Goal: Information Seeking & Learning: Check status

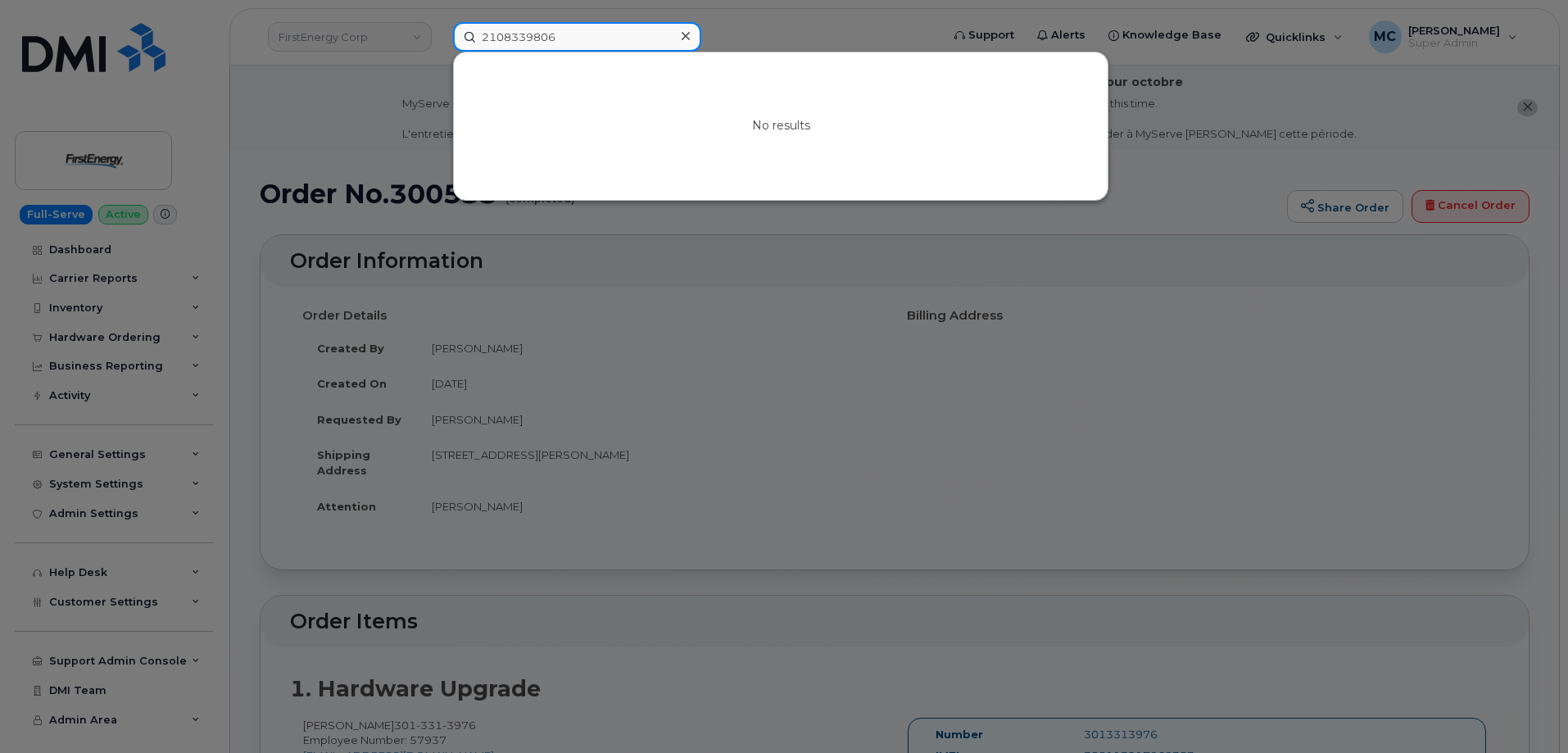
click at [580, 34] on input "2108339806" at bounding box center [577, 37] width 248 height 30
click at [342, 142] on div at bounding box center [784, 376] width 1568 height 753
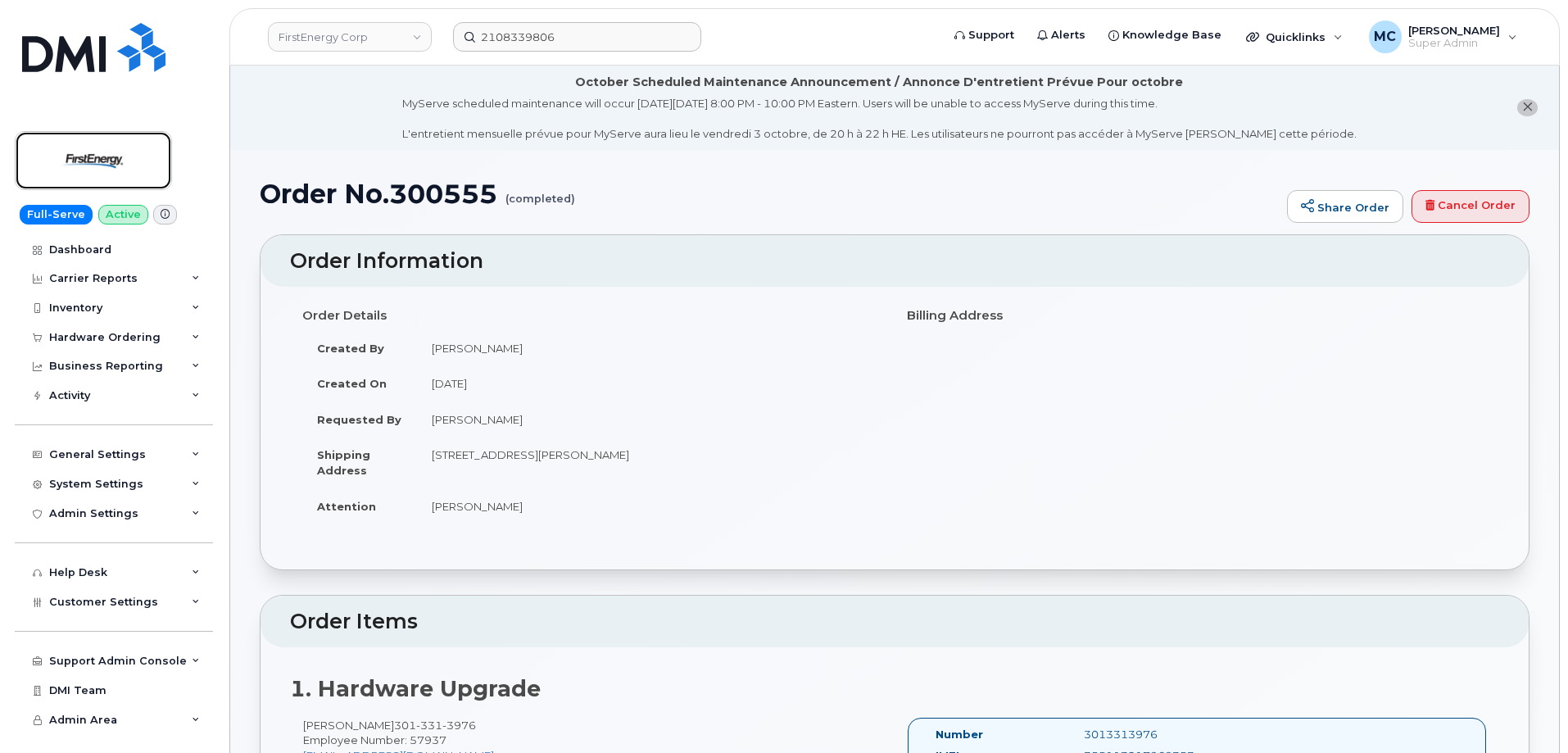
click at [80, 158] on img at bounding box center [93, 160] width 127 height 47
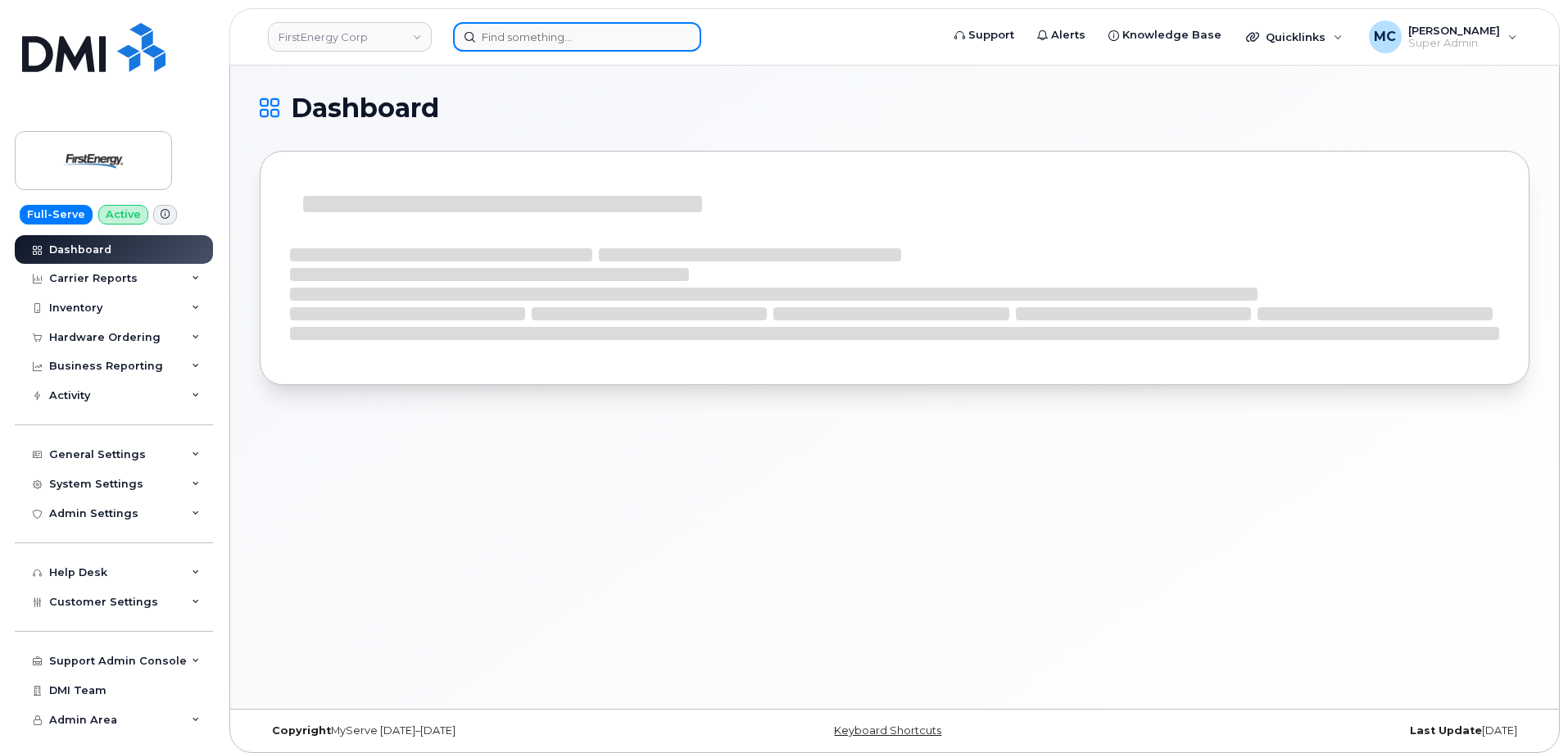
click at [644, 41] on input at bounding box center [577, 37] width 248 height 30
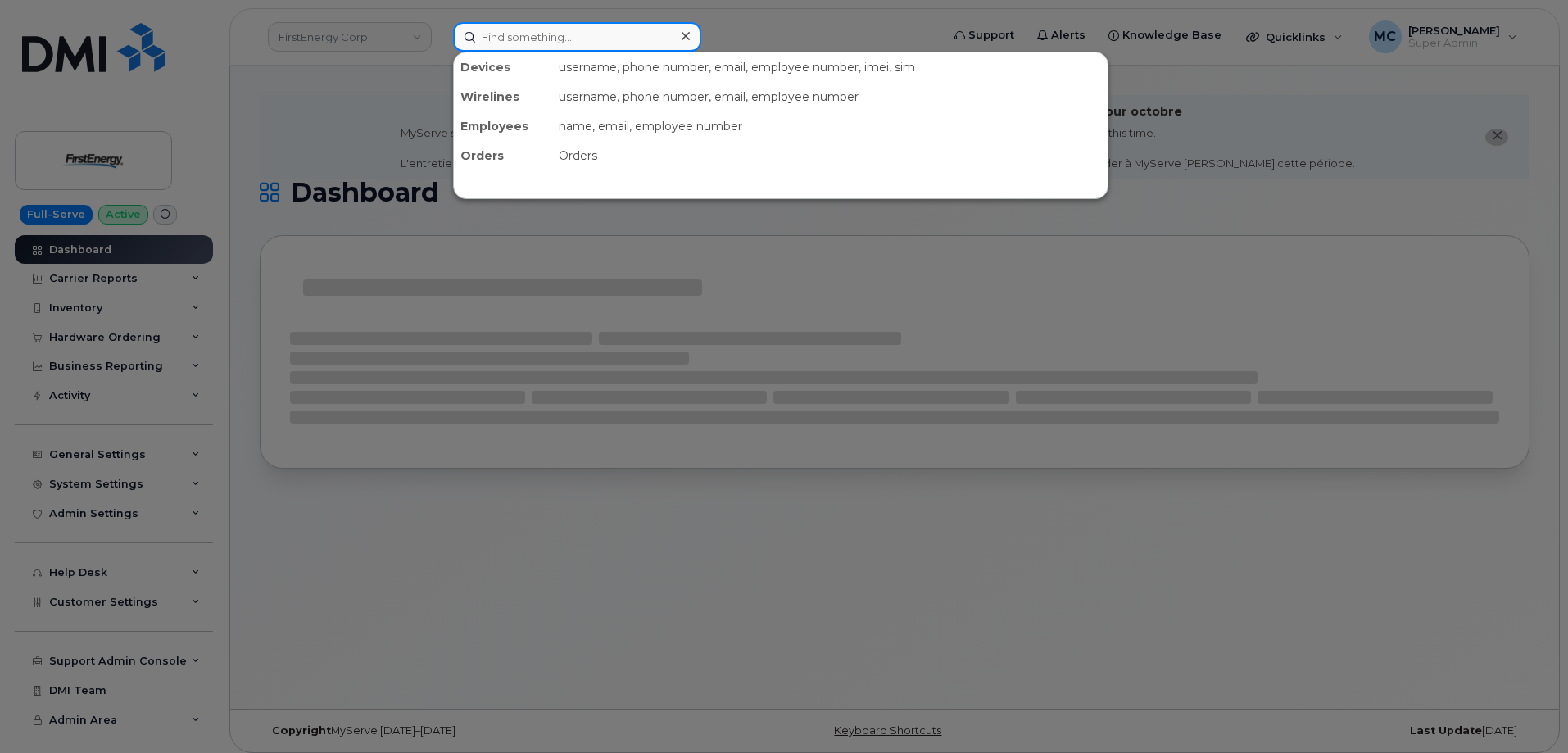
paste input "[PERSON_NAME]"
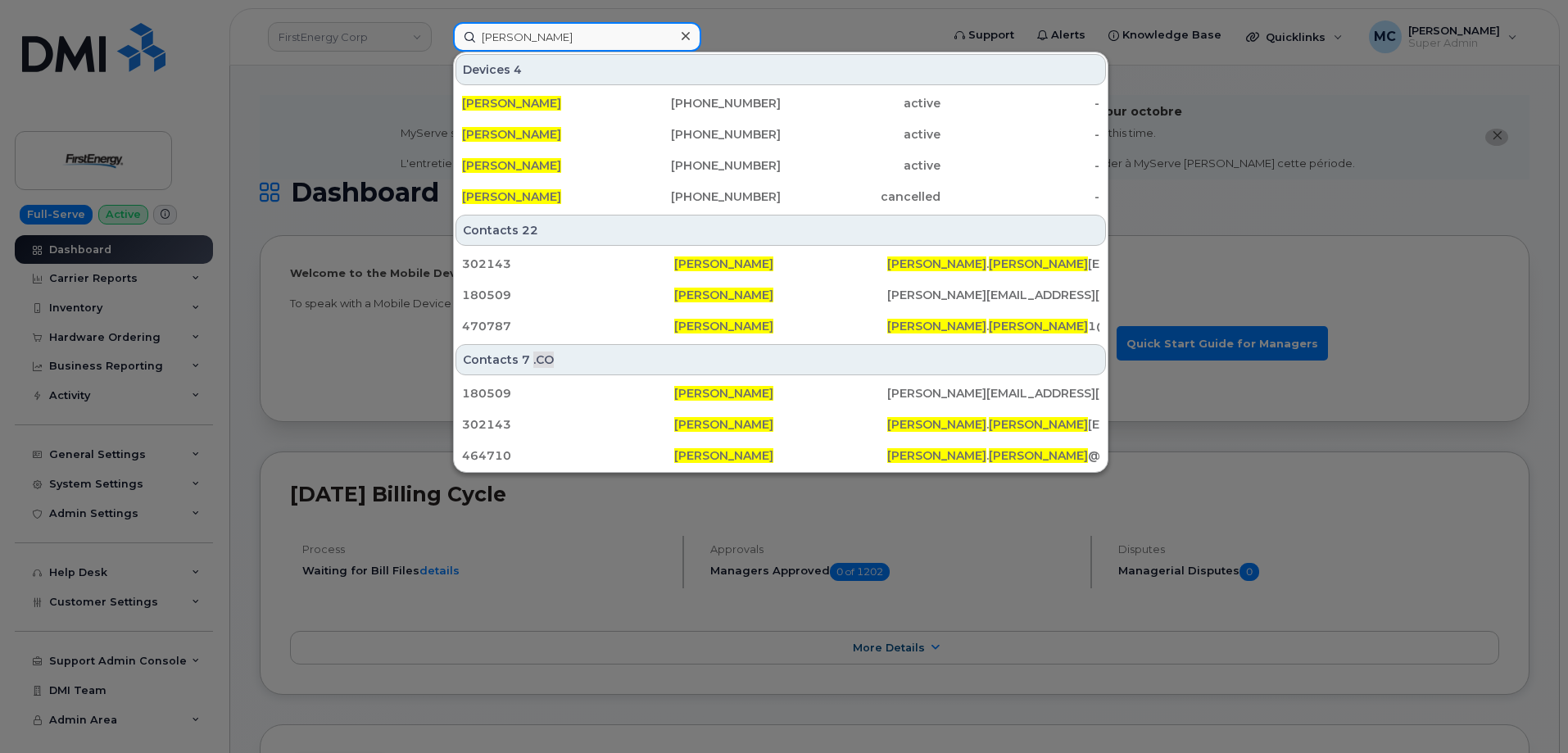
type input "[PERSON_NAME]"
click at [687, 32] on icon at bounding box center [686, 37] width 8 height 14
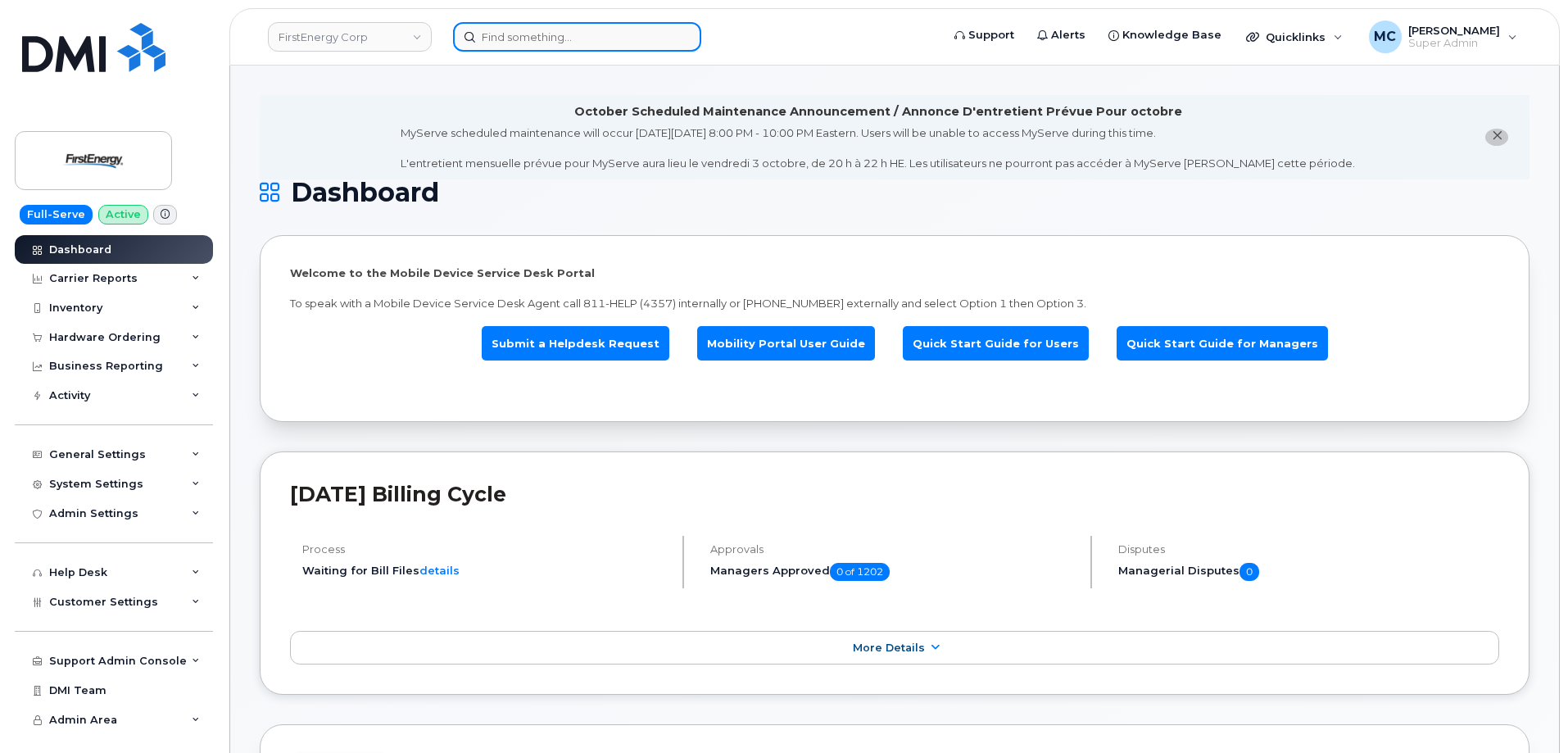
click at [631, 33] on input at bounding box center [577, 37] width 248 height 30
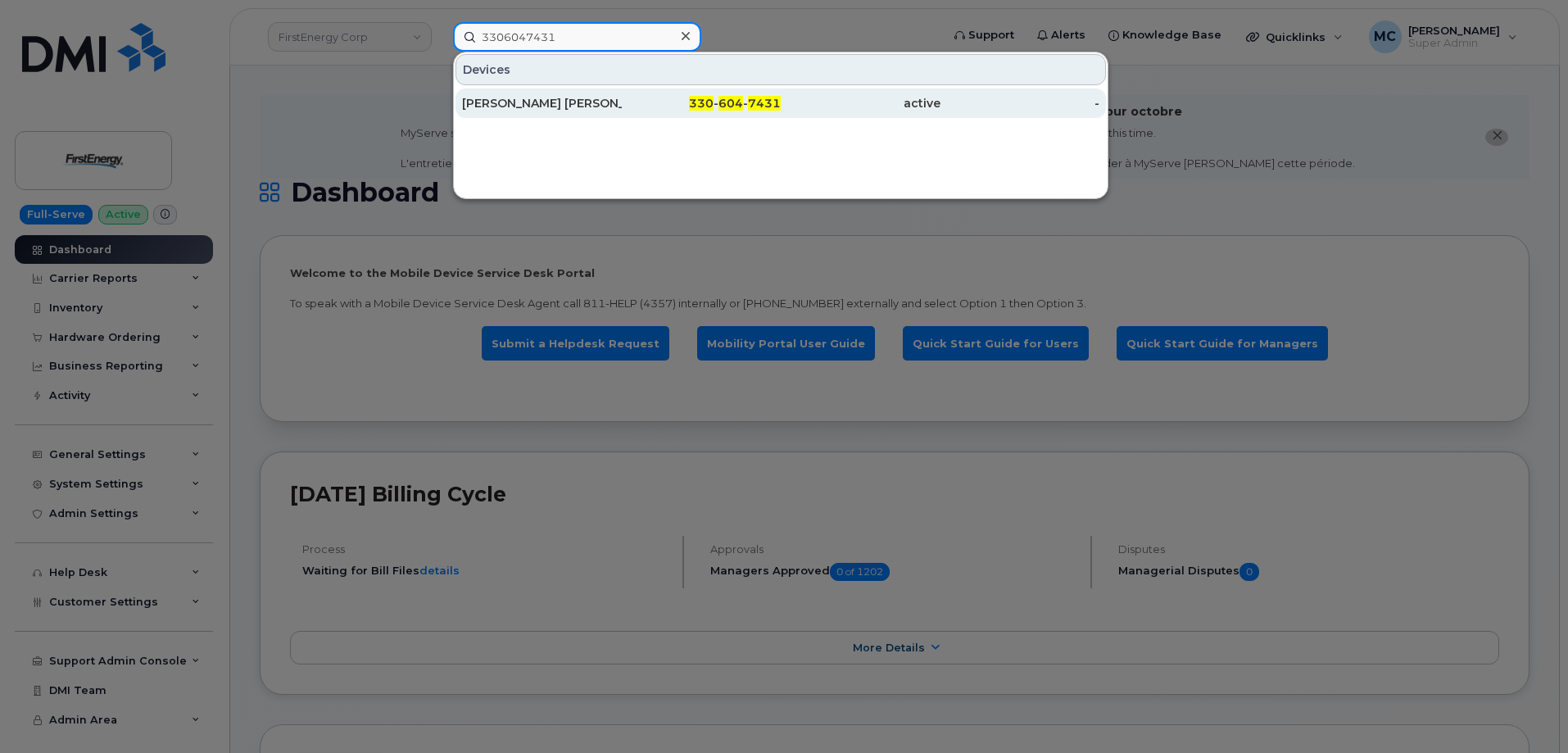
type input "3306047431"
click at [663, 105] on div "330 - 604 - 7431" at bounding box center [701, 102] width 159 height 16
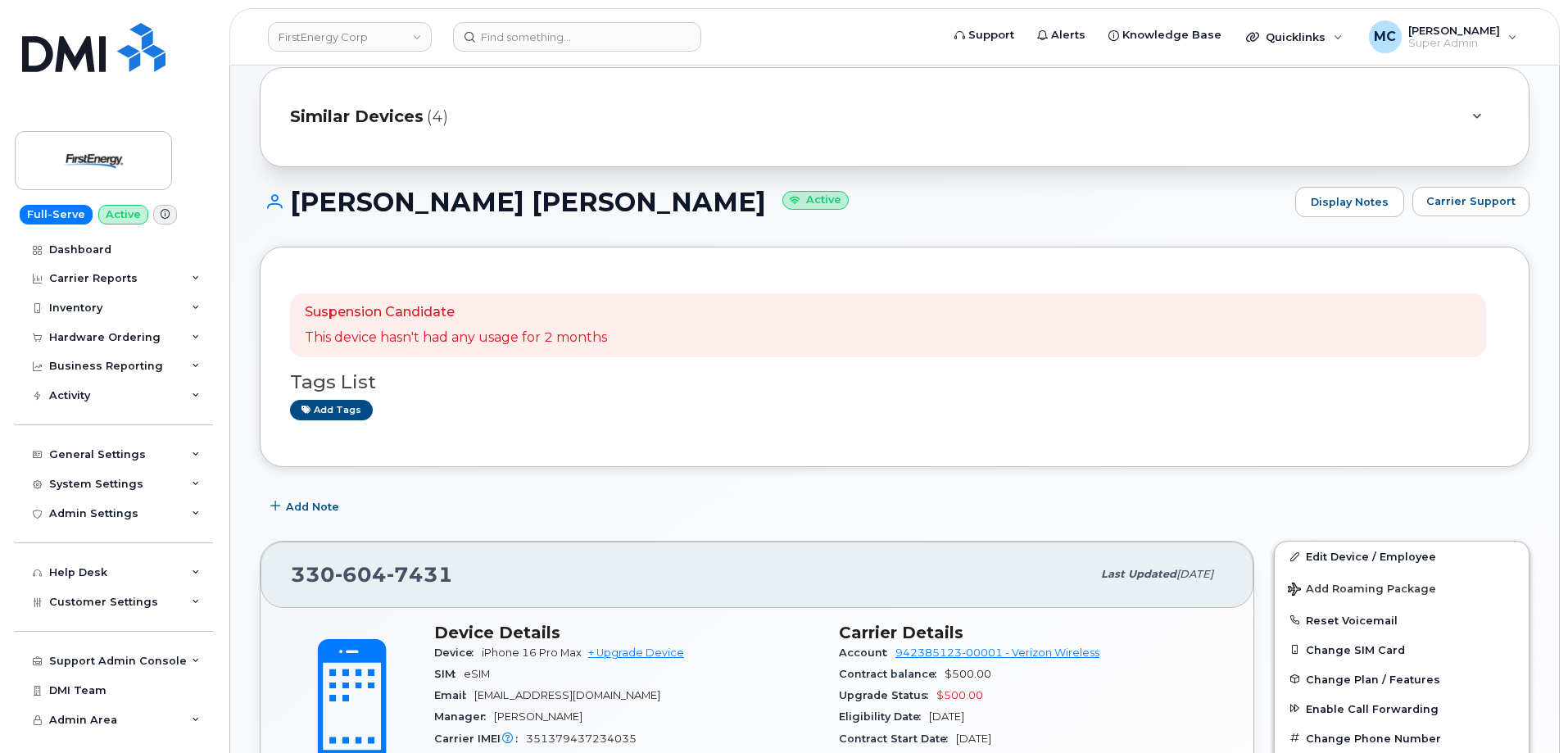
scroll to position [128, 0]
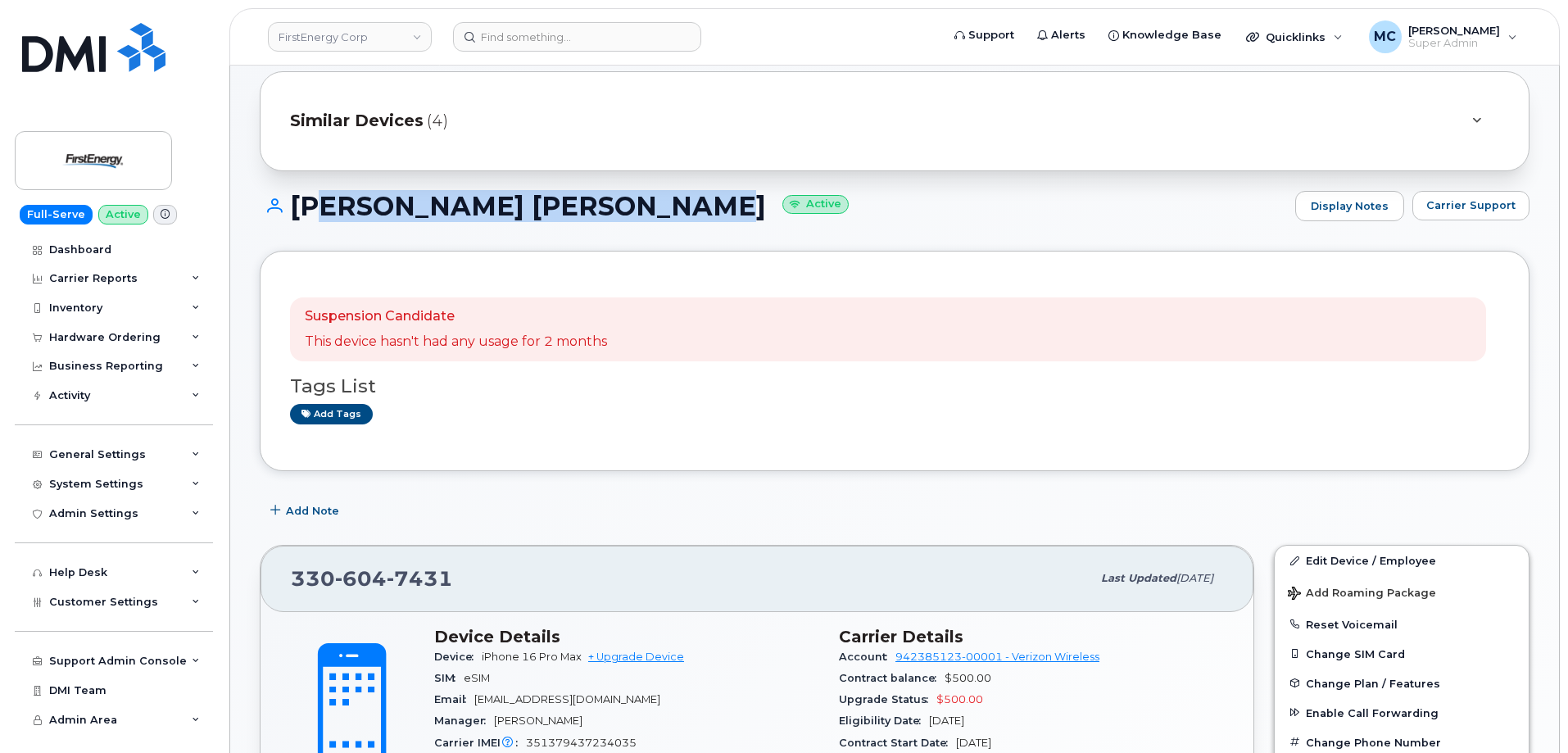
drag, startPoint x: 666, startPoint y: 208, endPoint x: 300, endPoint y: 211, distance: 366.0
click at [300, 211] on h1 "Christopher Anthony Lopez Active" at bounding box center [773, 206] width 1027 height 29
drag, startPoint x: 291, startPoint y: 208, endPoint x: 668, endPoint y: 197, distance: 377.2
click at [668, 197] on h1 "Christopher Anthony Lopez Active" at bounding box center [773, 206] width 1027 height 29
copy h1 "[PERSON_NAME] [PERSON_NAME]"
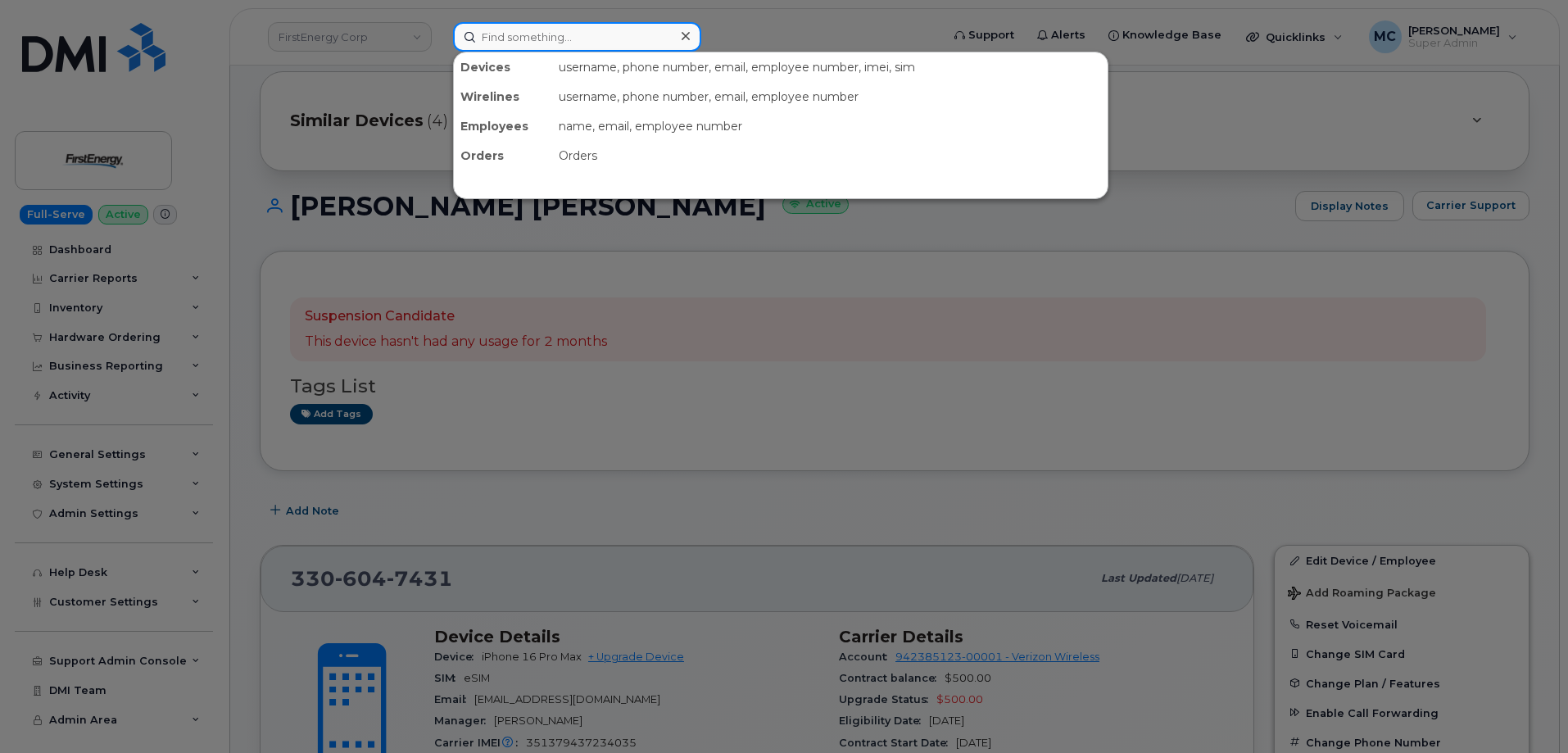
click at [528, 32] on input at bounding box center [577, 37] width 248 height 30
paste input "[PERSON_NAME] [PERSON_NAME]"
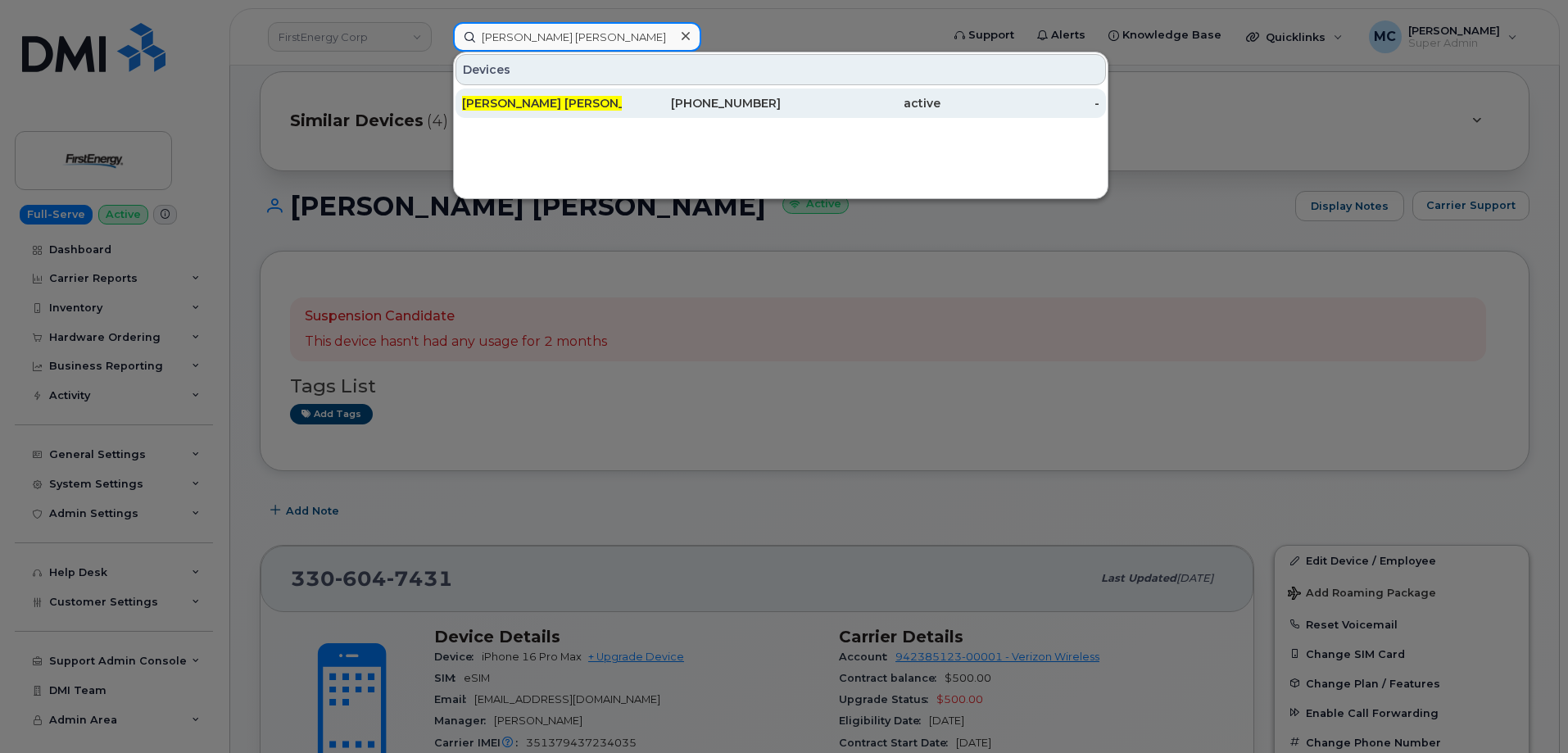
type input "[PERSON_NAME] [PERSON_NAME]"
click at [667, 103] on div "330-604-7431" at bounding box center [701, 102] width 159 height 16
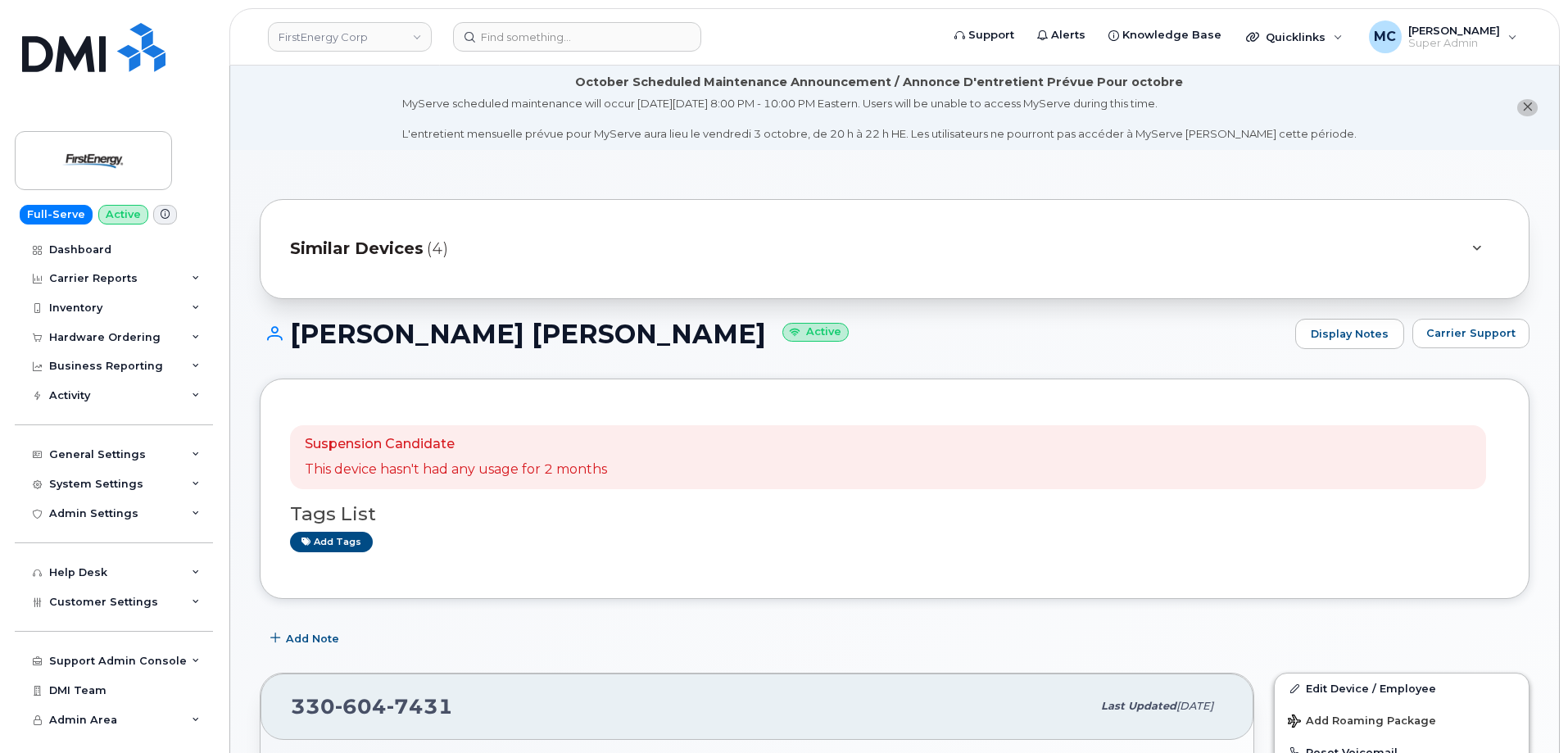
click at [471, 335] on h1 "Christopher Anthony Lopez Active" at bounding box center [773, 334] width 1027 height 29
click at [396, 249] on span "Similar Devices" at bounding box center [356, 248] width 133 height 24
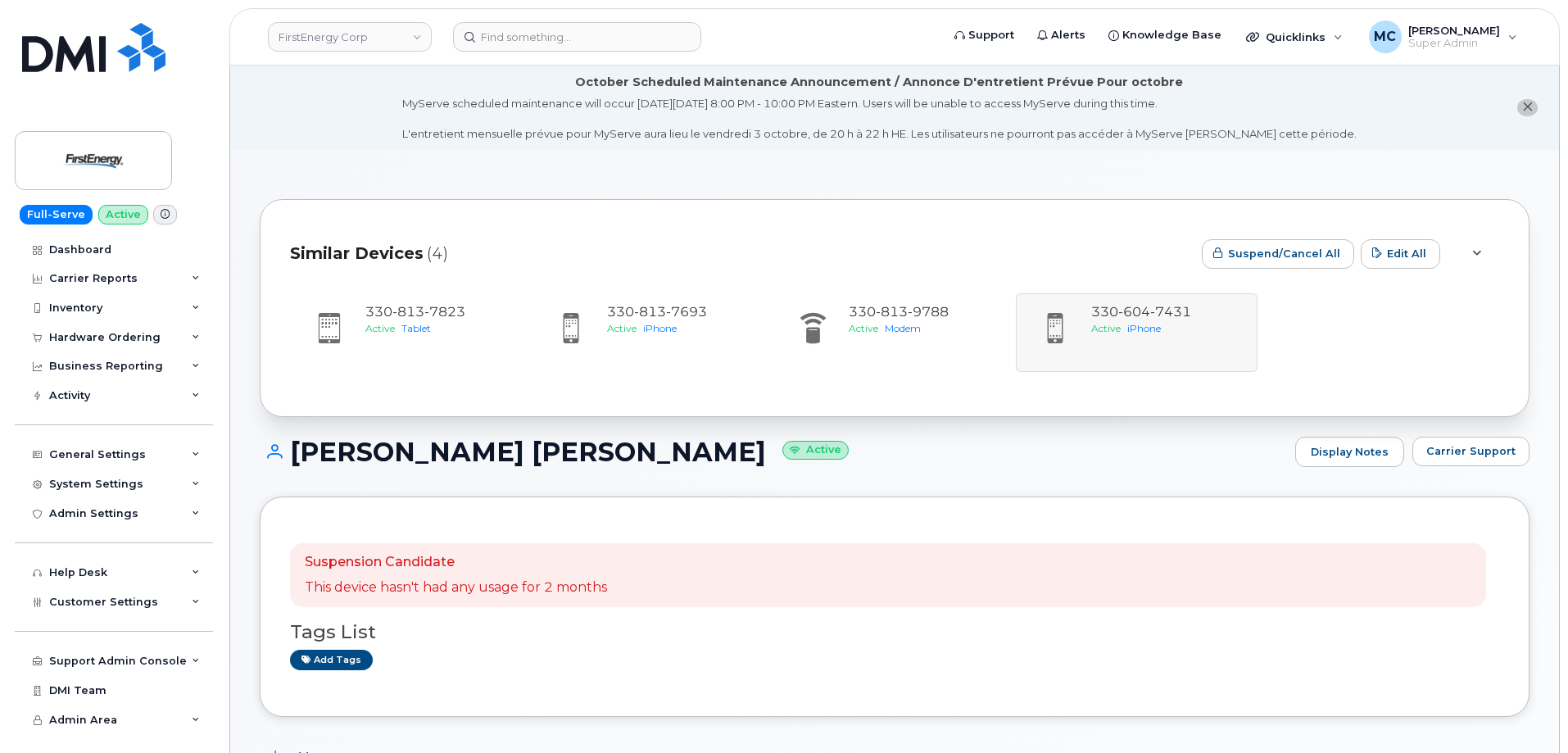
click at [1474, 246] on div at bounding box center [1476, 254] width 19 height 19
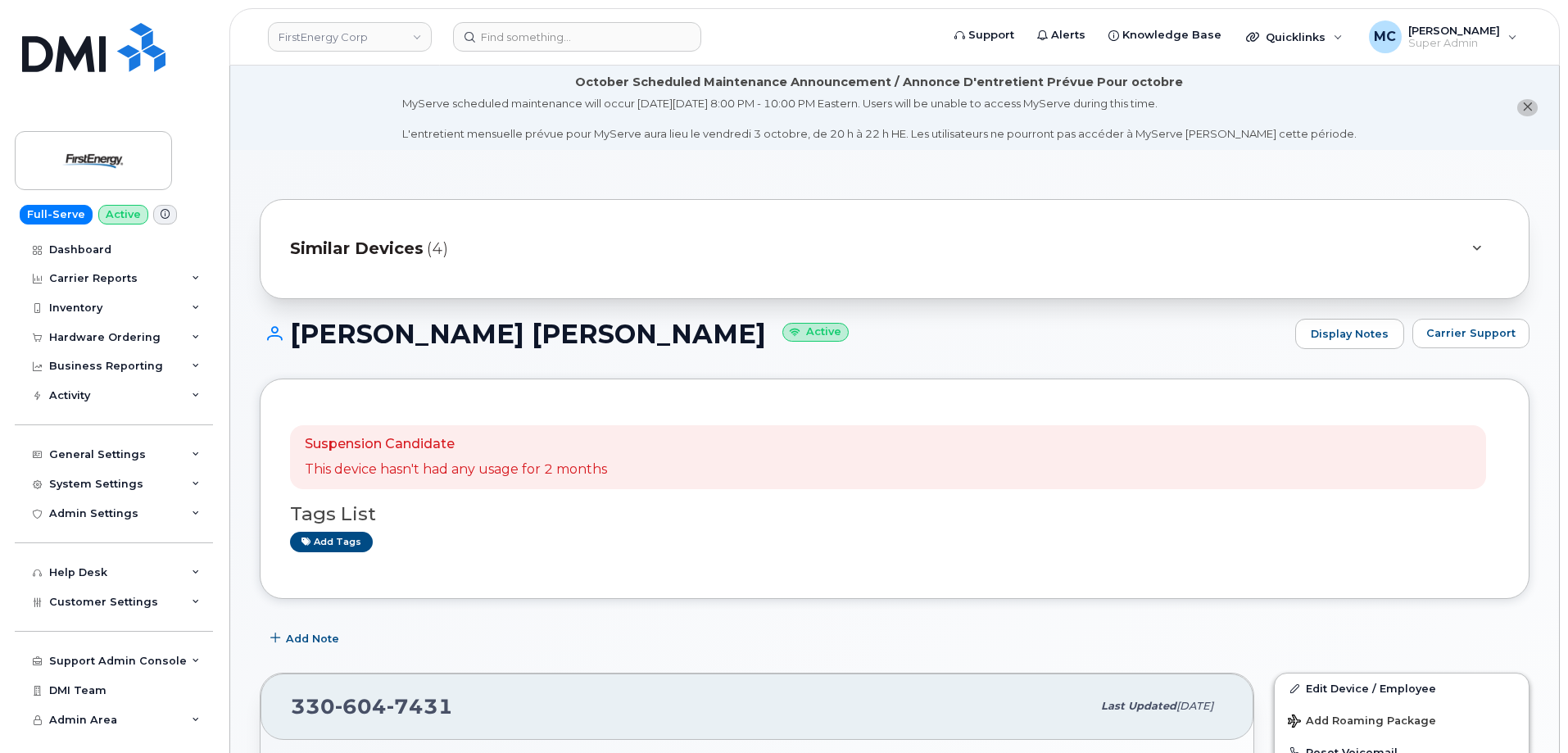
click at [430, 250] on span "(4)" at bounding box center [438, 248] width 21 height 24
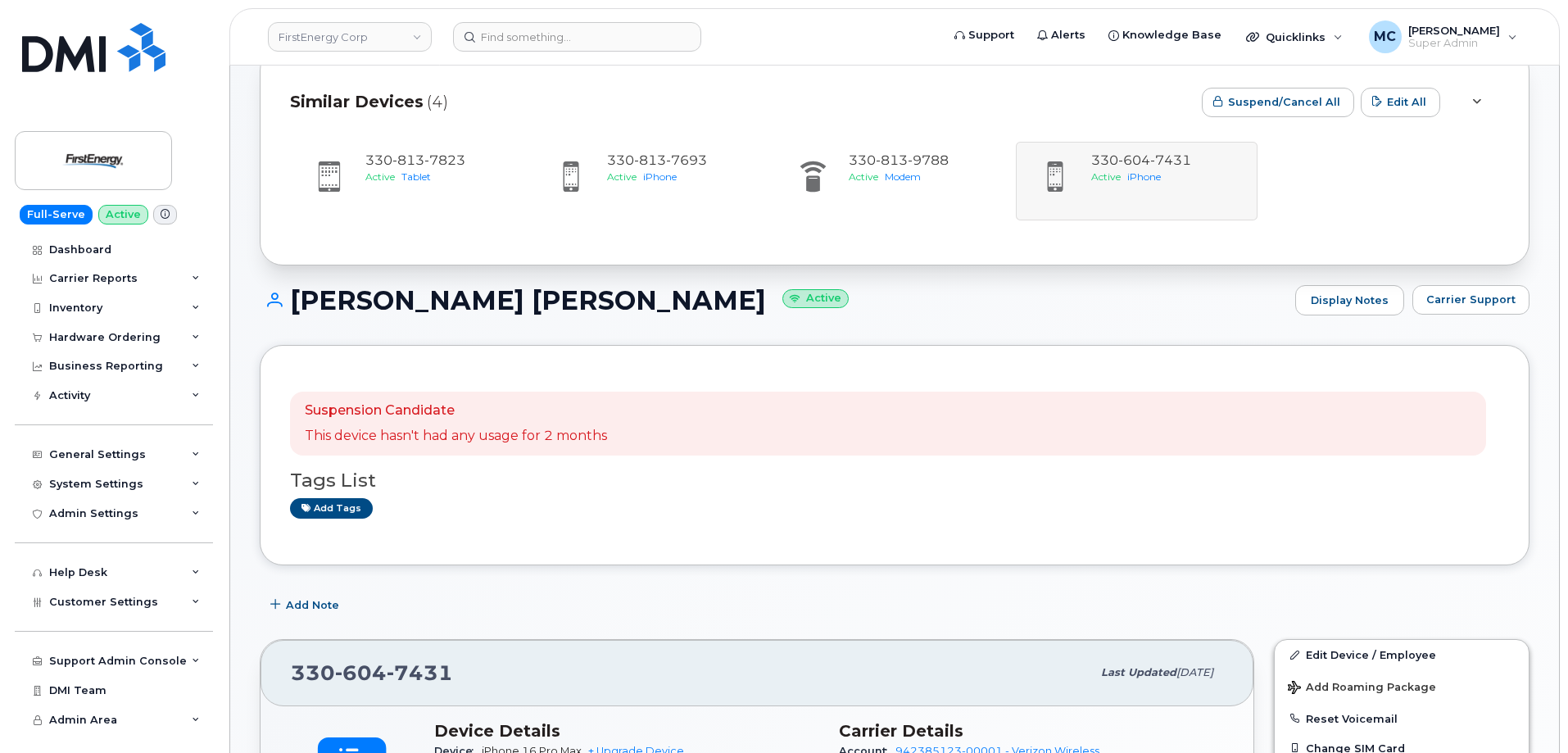
scroll to position [144, 0]
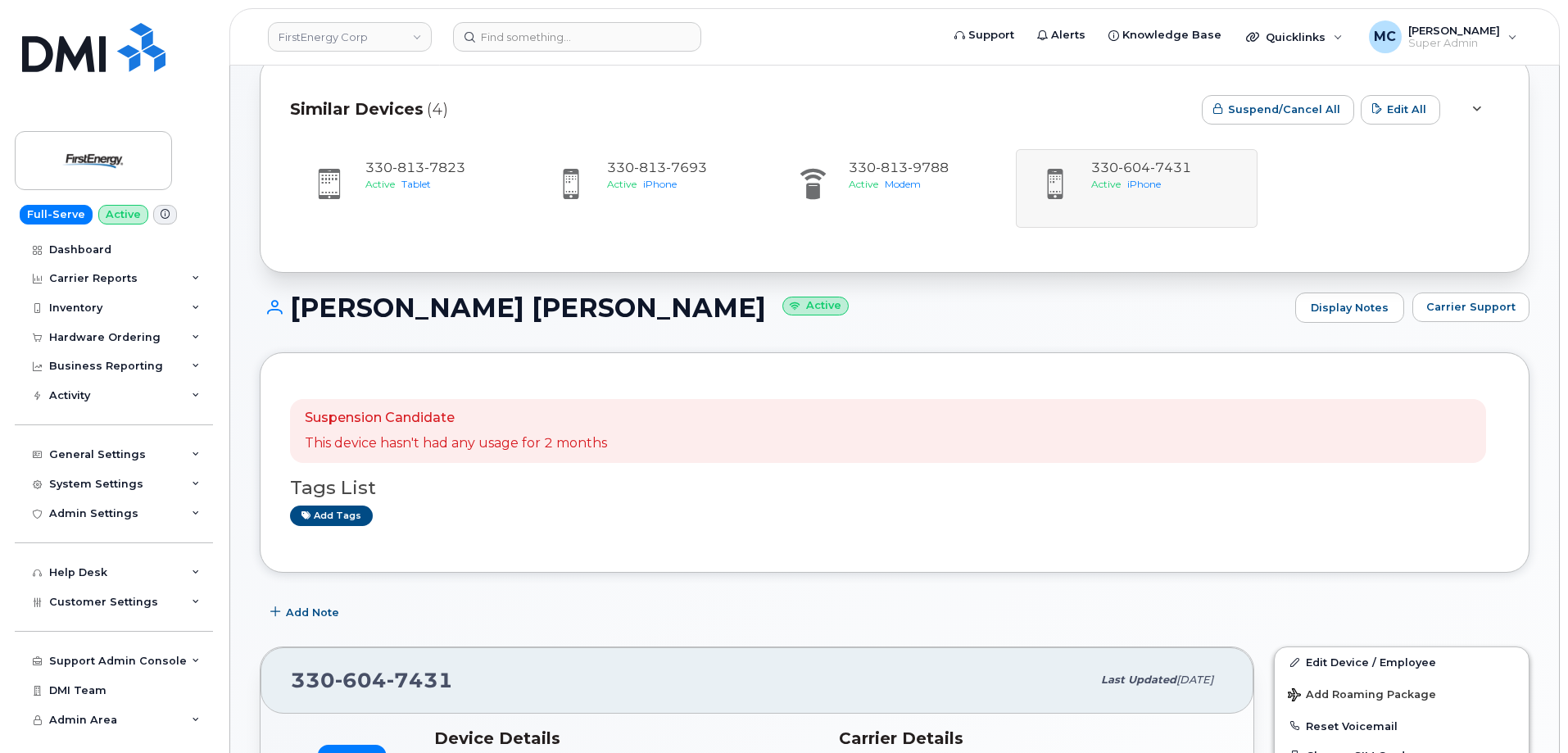
click at [1151, 182] on div "330 813 7823 Active Tablet 330 813 7693 Active iPhone 330 813 9788 Active Modem…" at bounding box center [895, 188] width 1210 height 78
click at [1074, 200] on div "330 813 7823 Active Tablet 330 813 7693 Active iPhone 330 813 9788 Active Modem…" at bounding box center [895, 188] width 1210 height 78
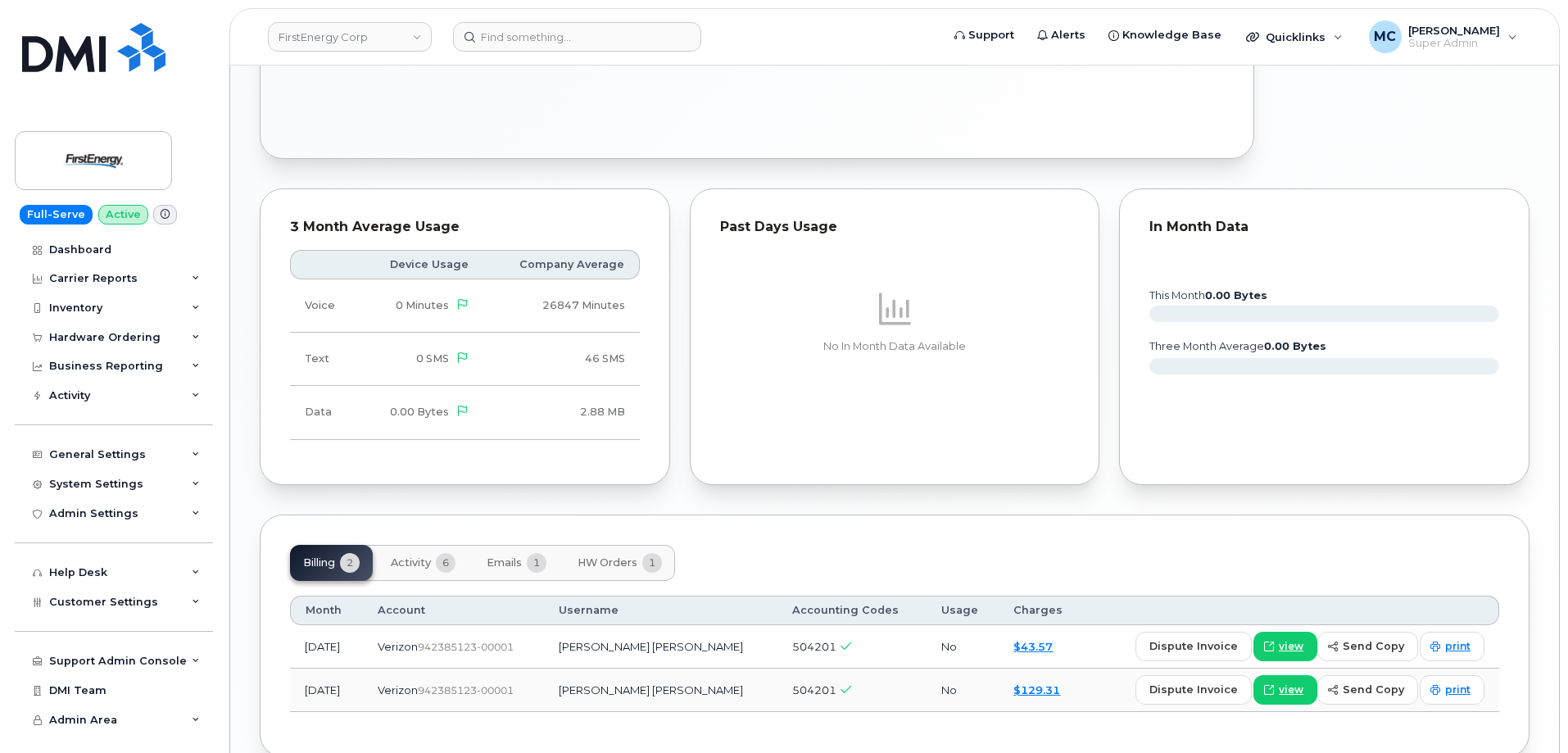
scroll to position [1324, 0]
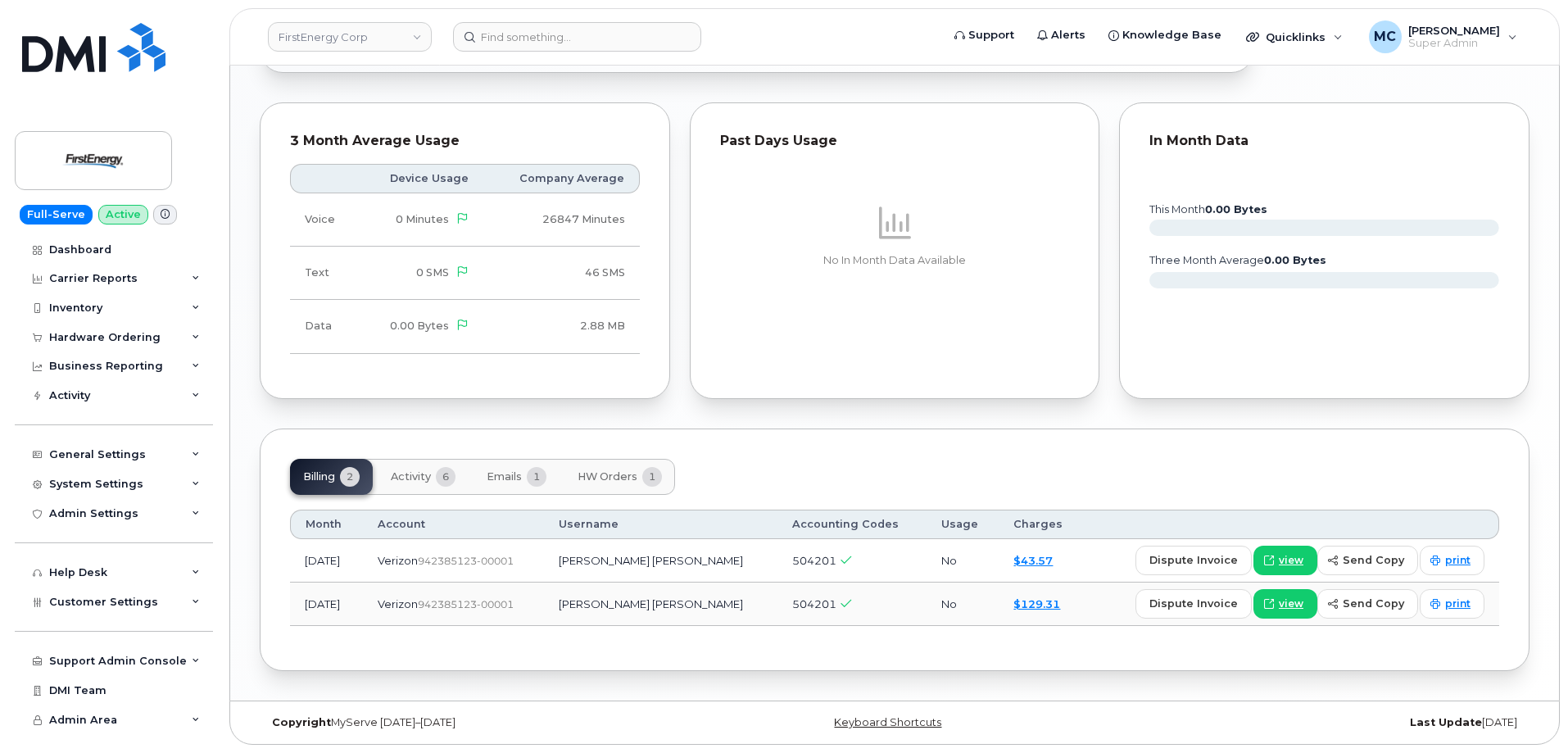
click at [413, 475] on span "Activity" at bounding box center [411, 478] width 41 height 14
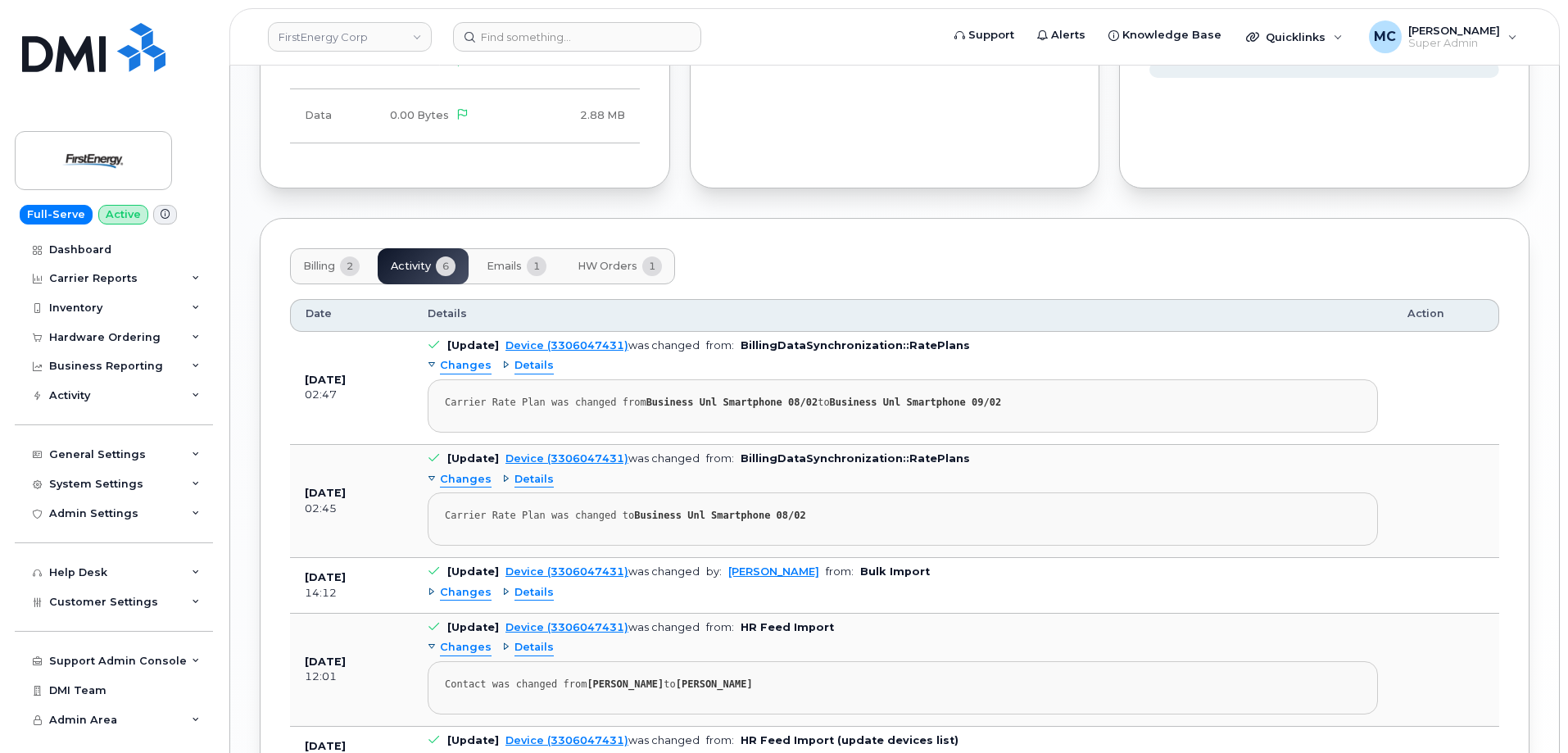
scroll to position [1529, 0]
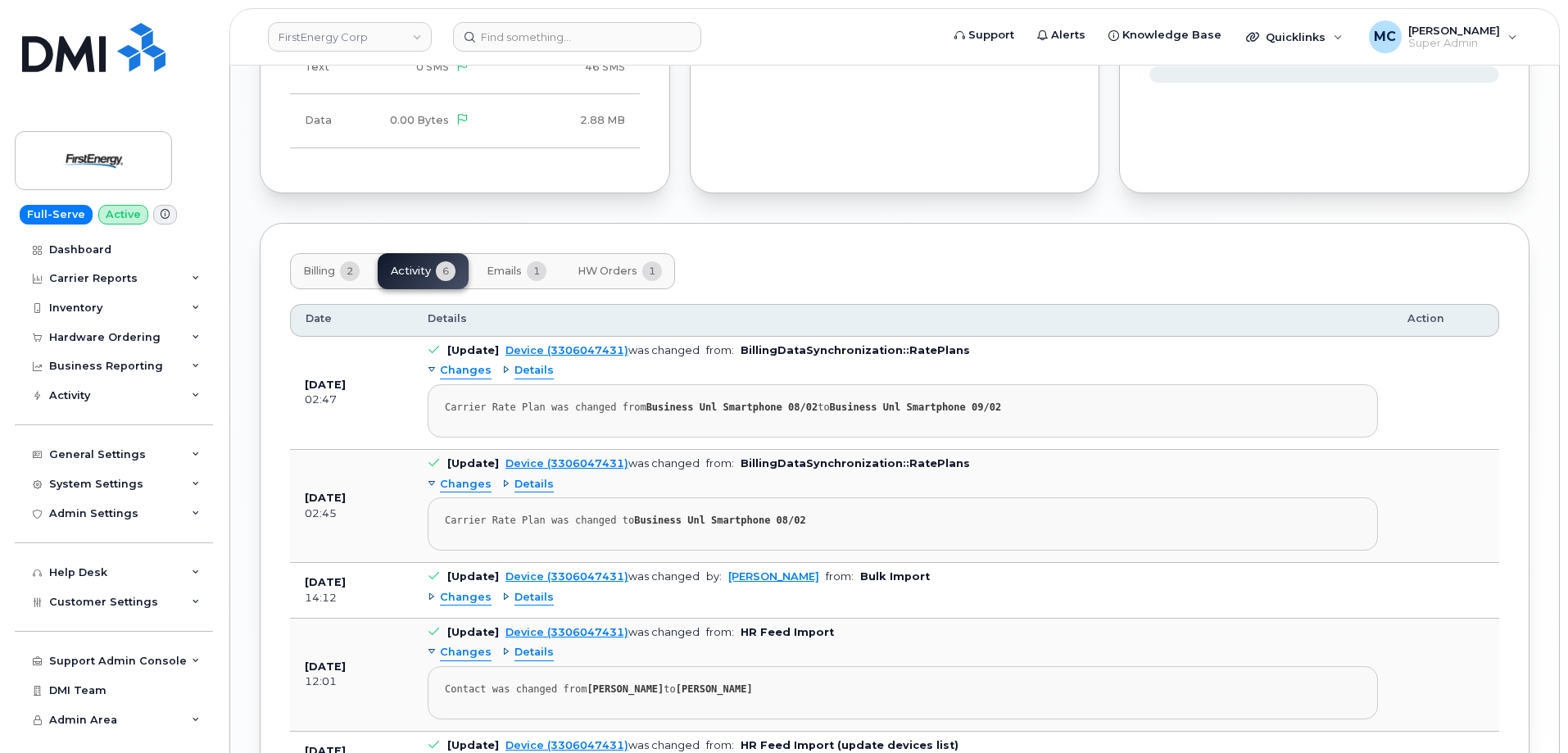
click at [511, 262] on button "Emails 1" at bounding box center [516, 271] width 86 height 36
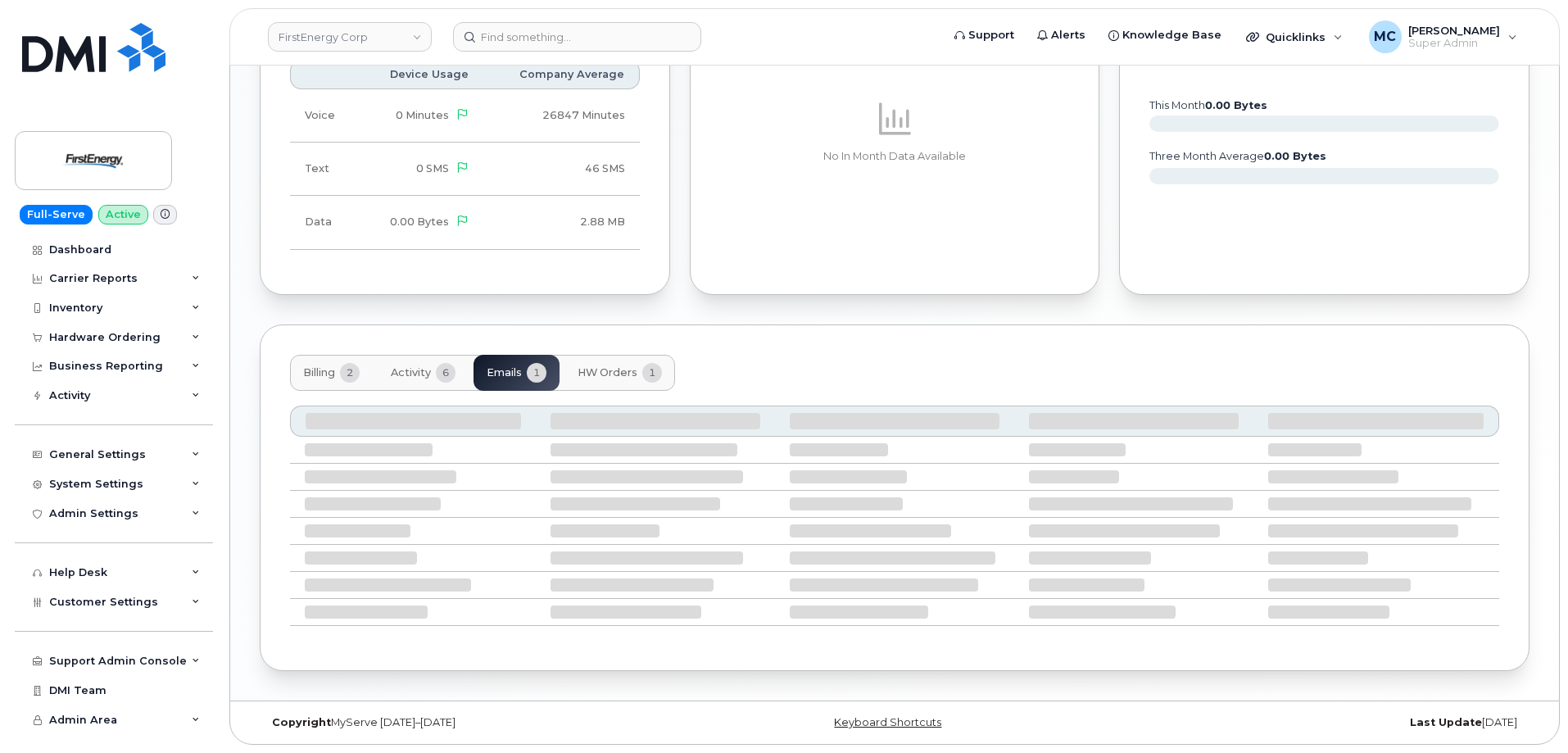
scroll to position [1266, 0]
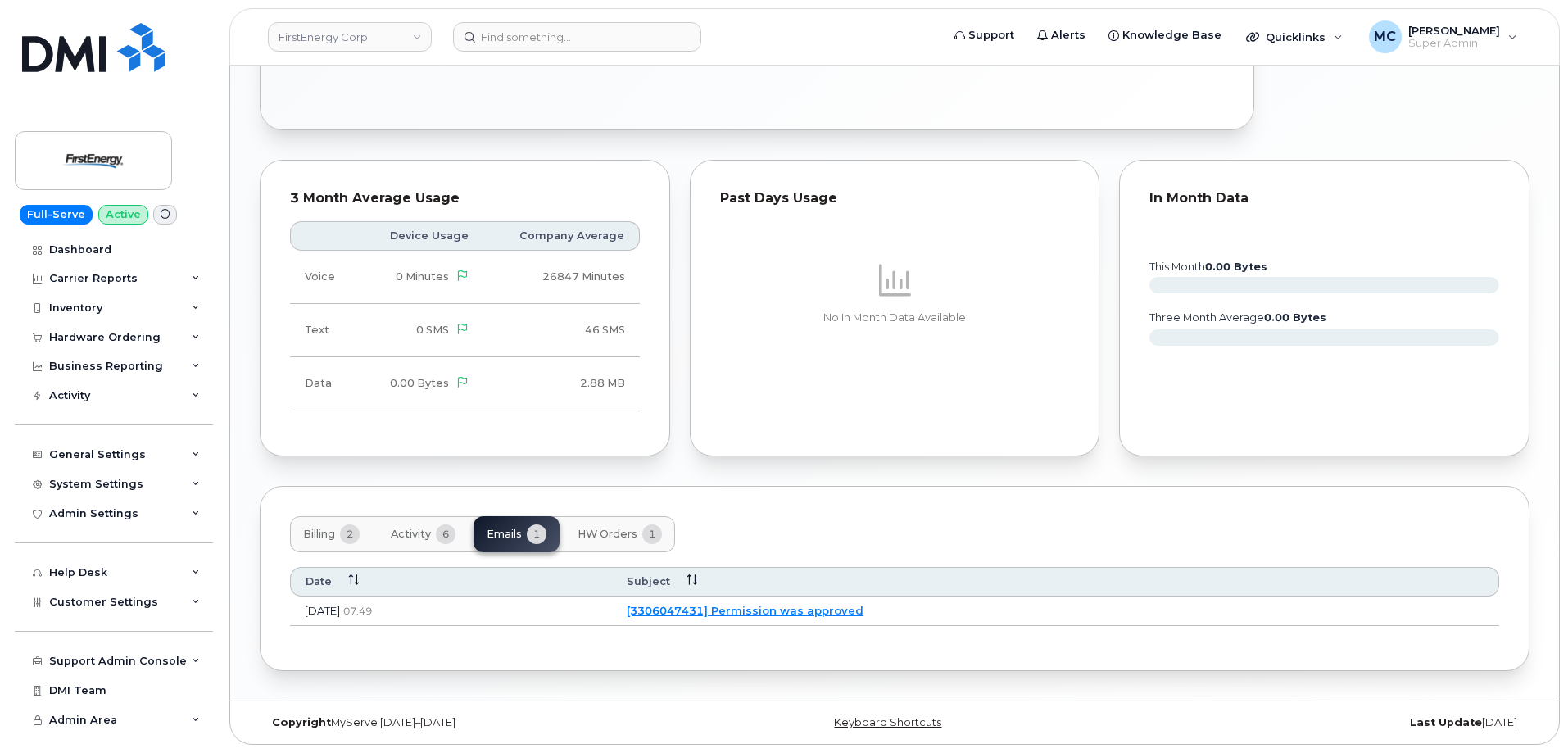
click at [414, 532] on span "Activity" at bounding box center [411, 535] width 41 height 14
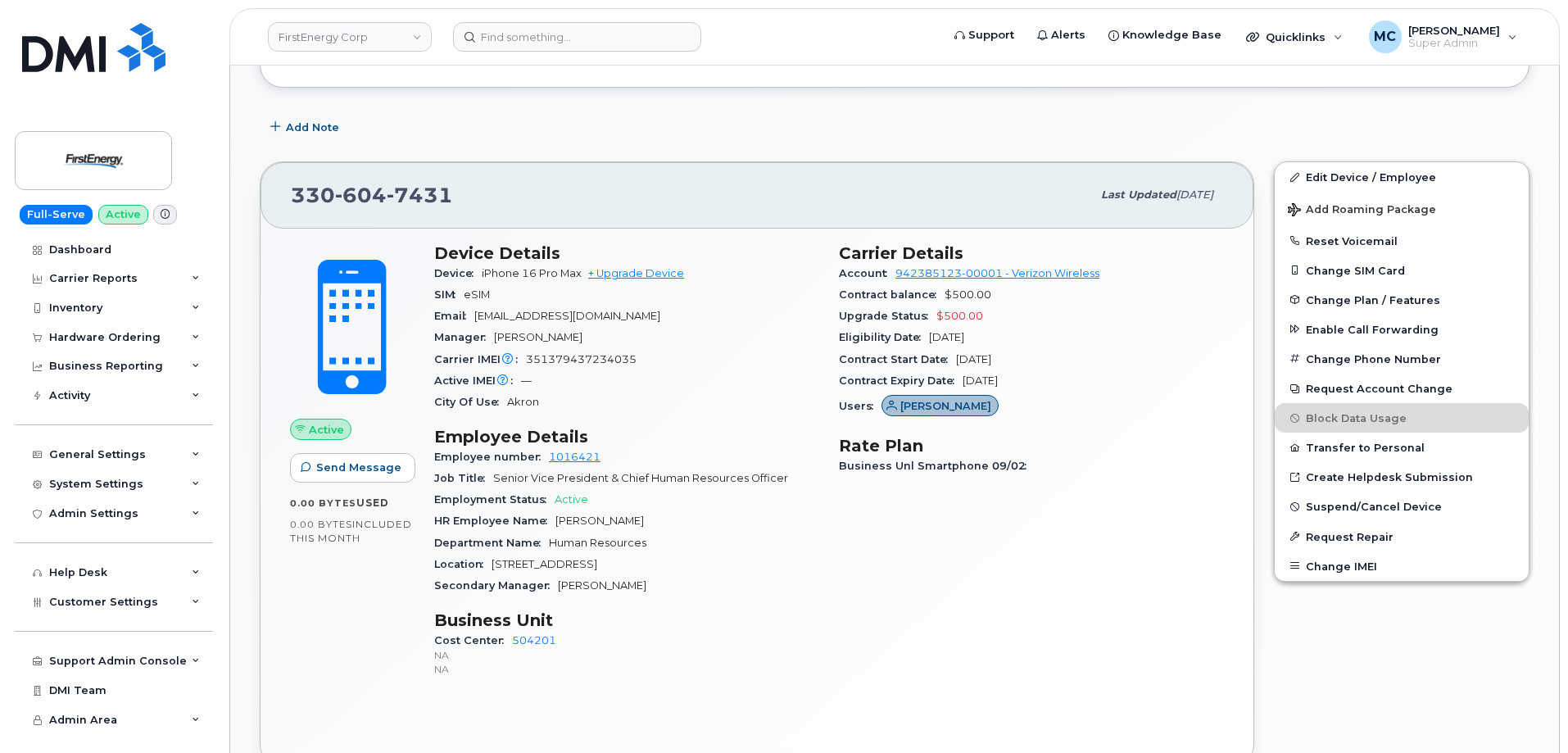
scroll to position [594, 0]
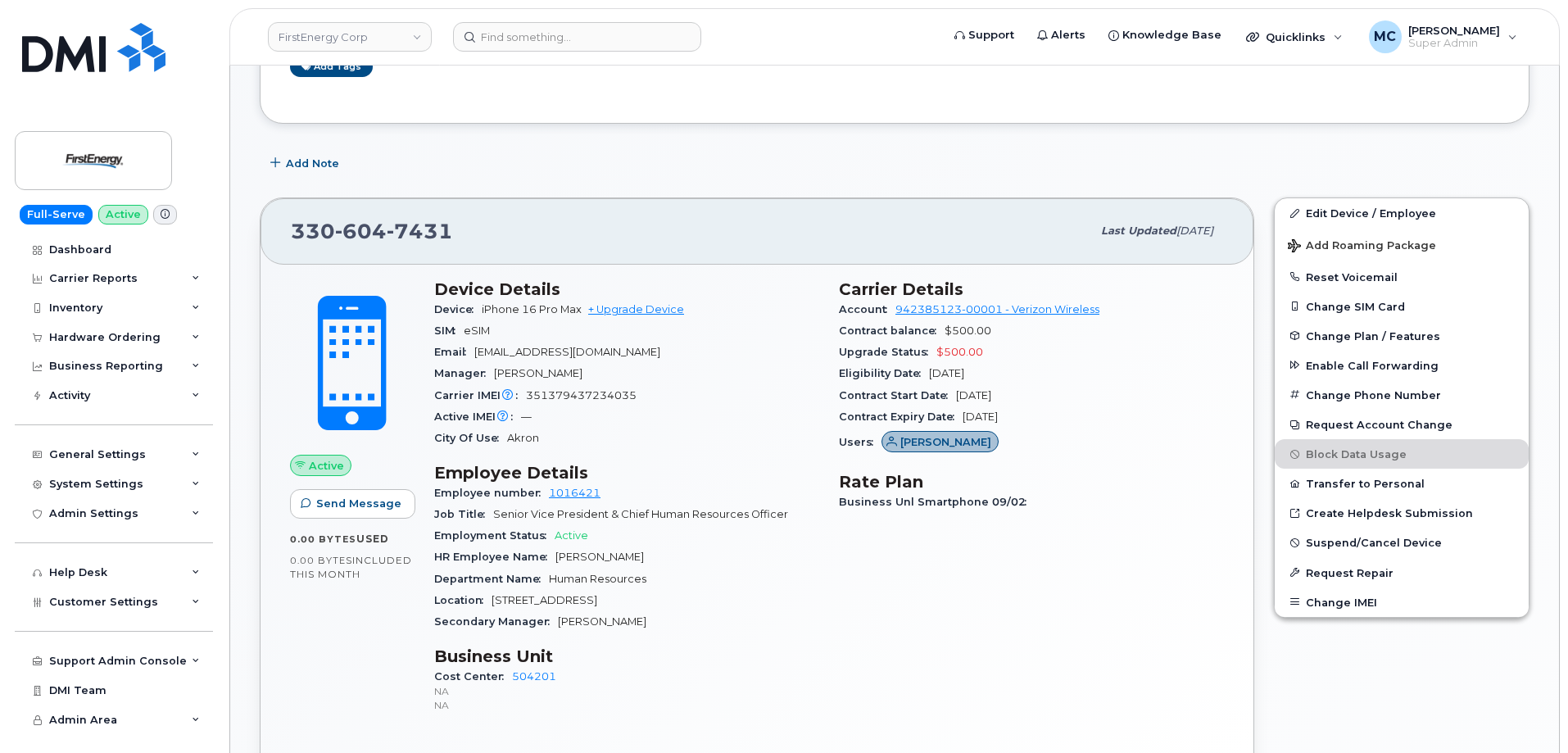
click at [1161, 426] on div "Contract Expiry Date Jul 28, 2027" at bounding box center [1031, 418] width 385 height 21
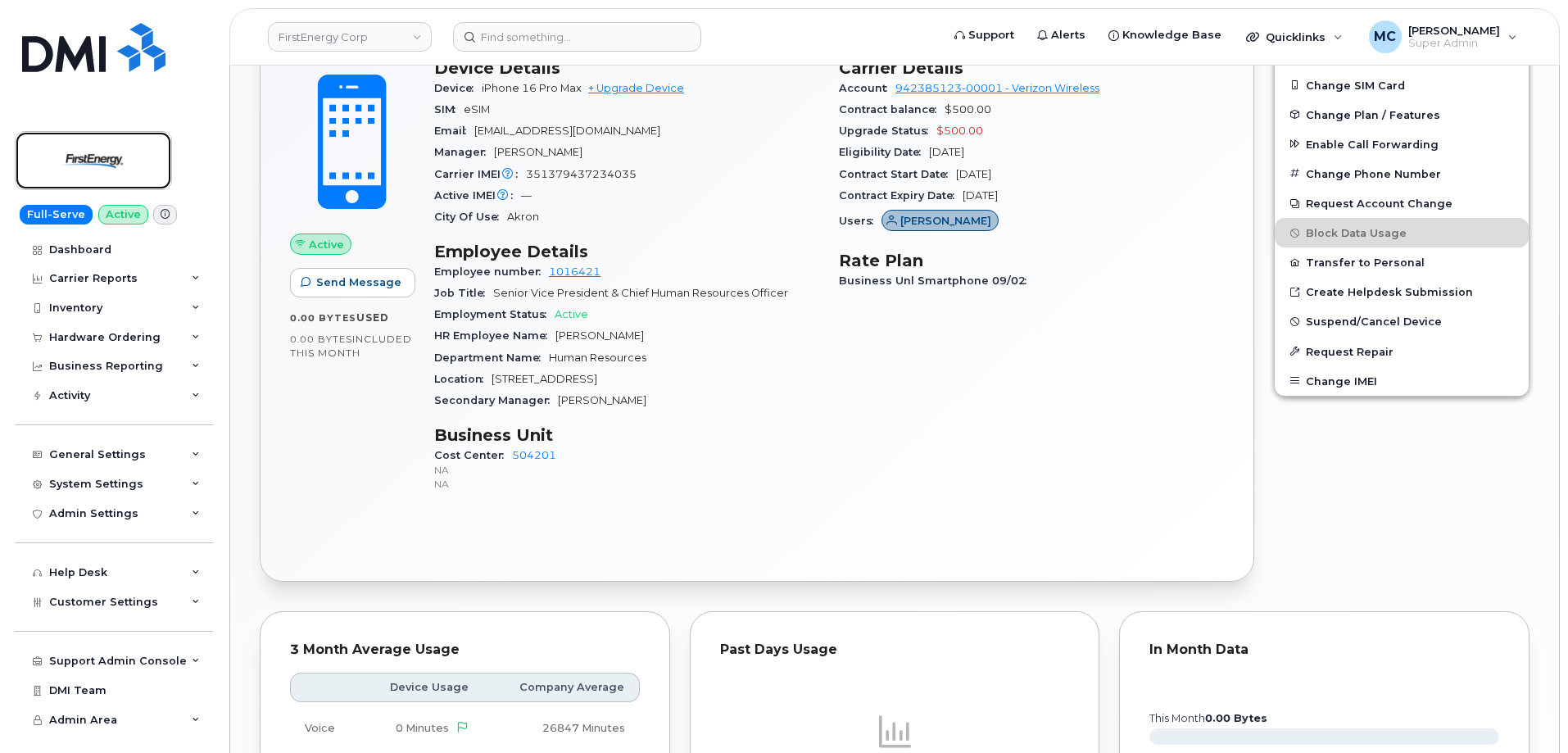
scroll to position [839, 0]
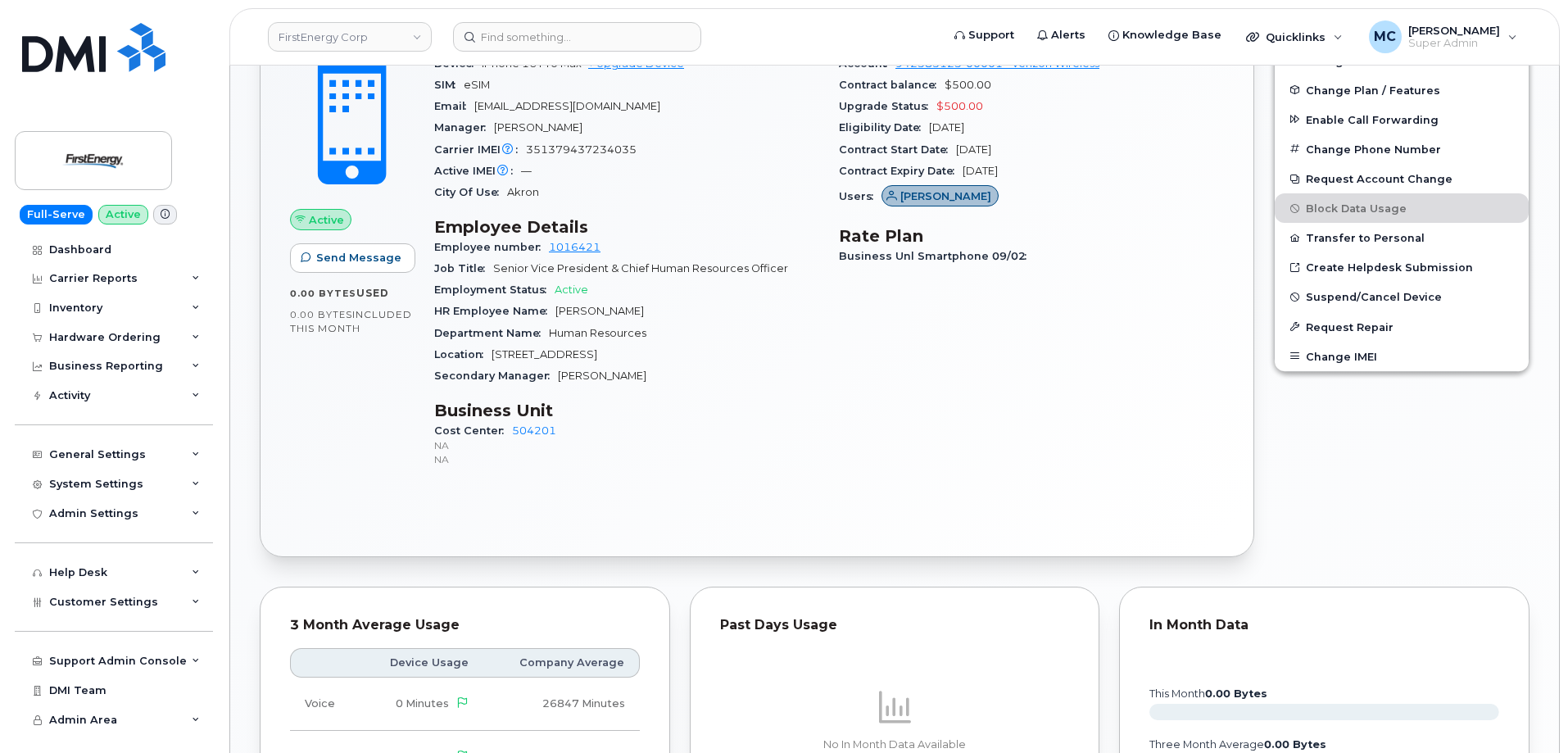
click at [789, 351] on div "Location 341 White Pond Drive" at bounding box center [626, 355] width 385 height 21
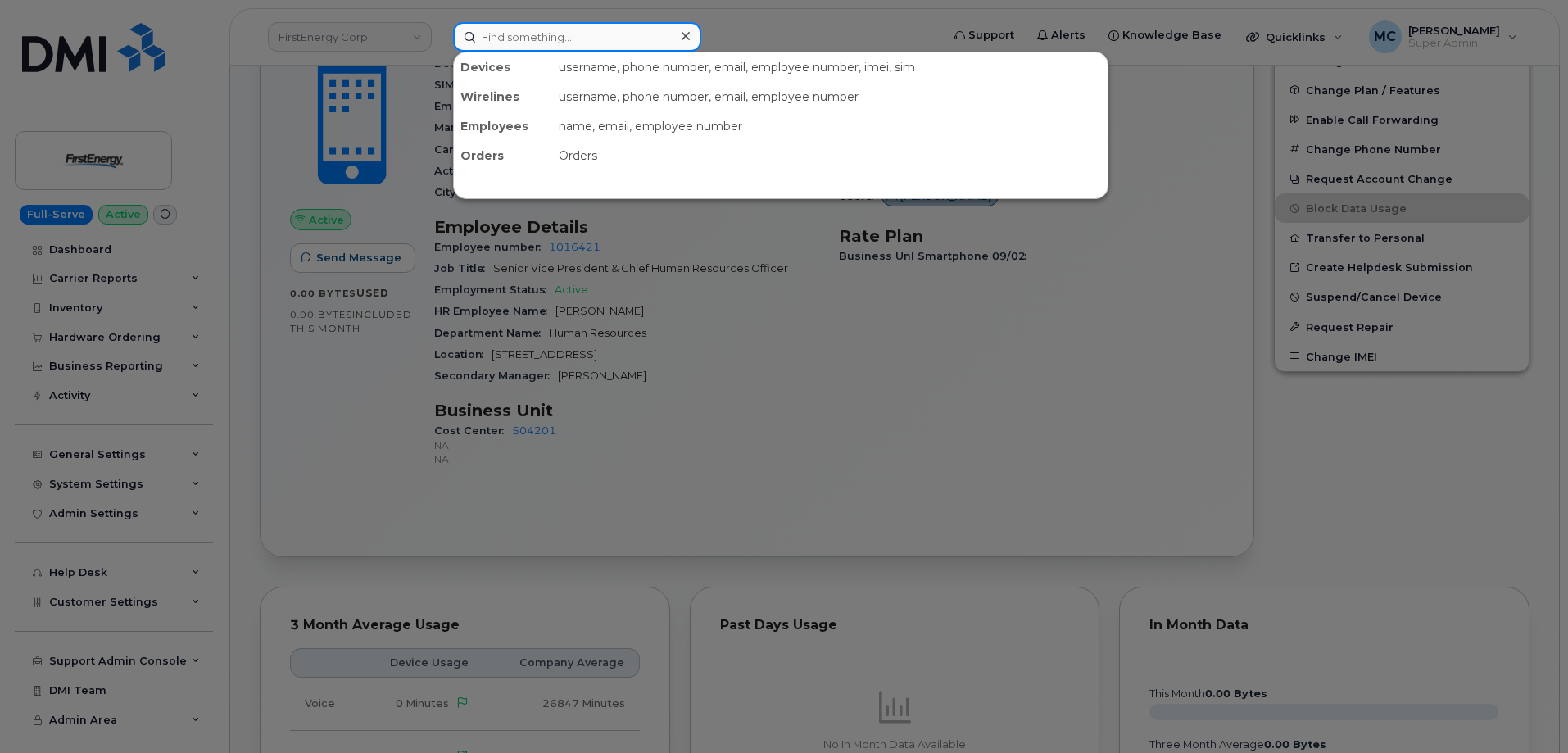
paste input "296502"
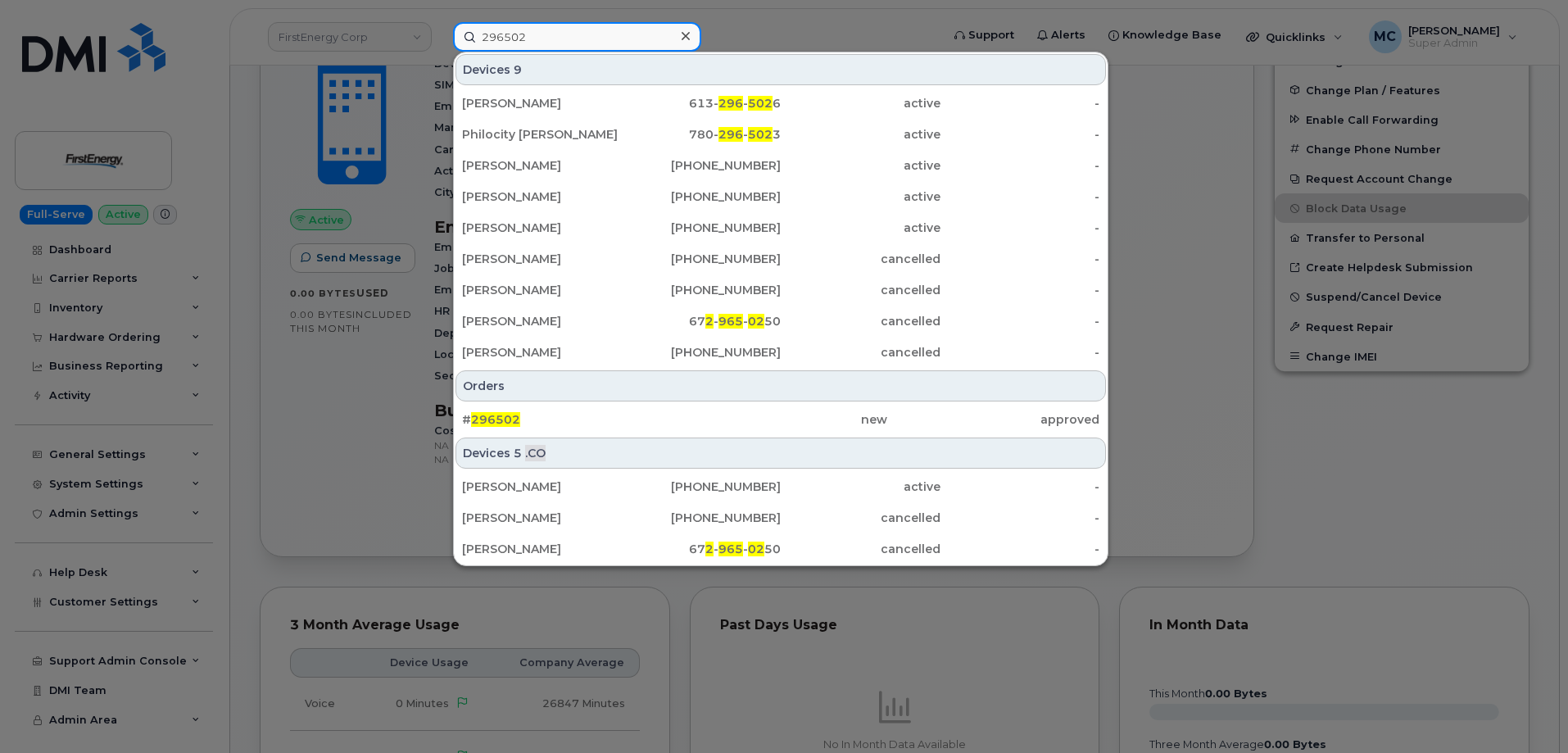
type input "296502"
click at [687, 33] on icon at bounding box center [686, 37] width 8 height 14
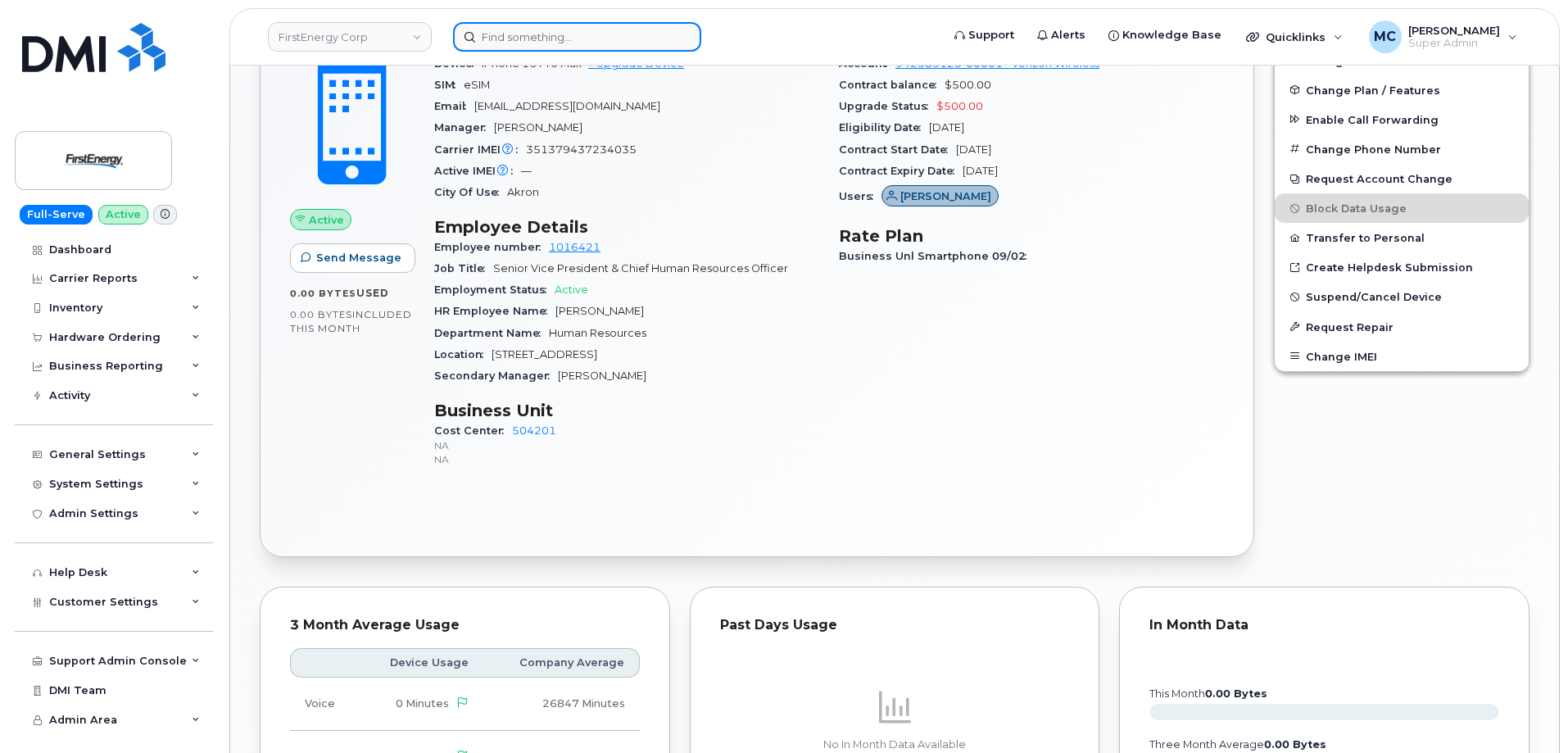
click at [677, 41] on div at bounding box center [577, 37] width 248 height 30
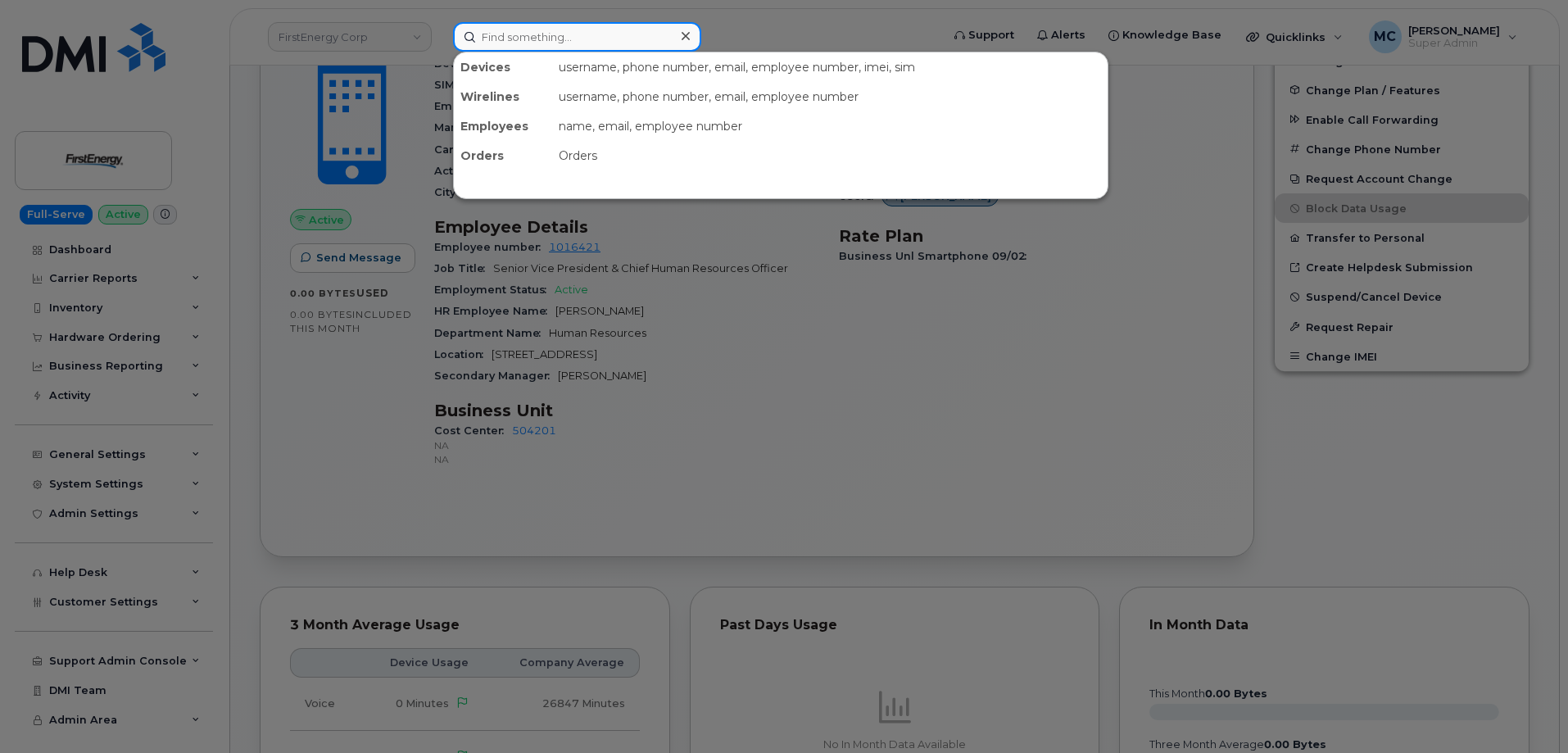
paste input "[PERSON_NAME] [PERSON_NAME]"
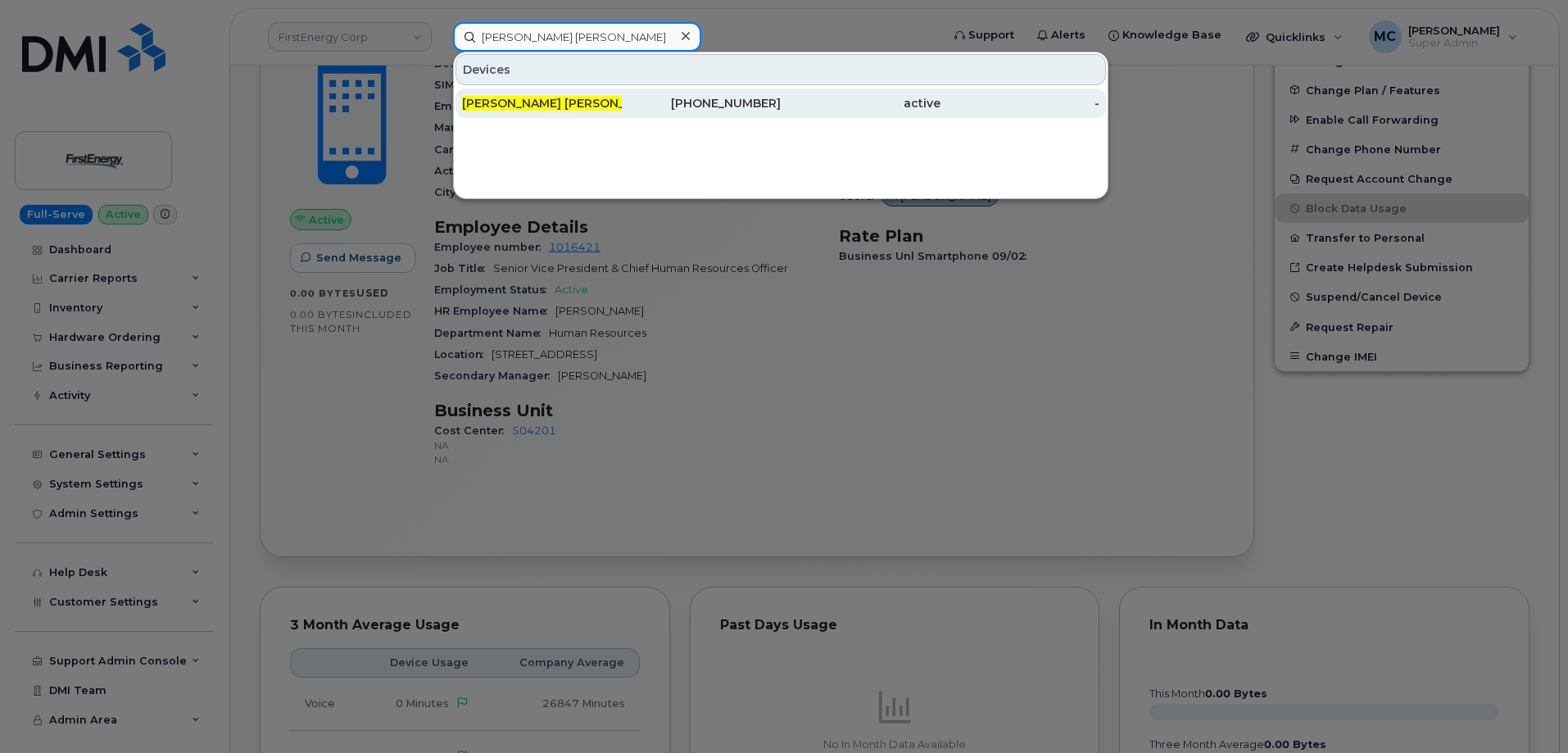
type input "[PERSON_NAME] [PERSON_NAME]"
click at [734, 97] on div "330-604-7431" at bounding box center [701, 102] width 159 height 16
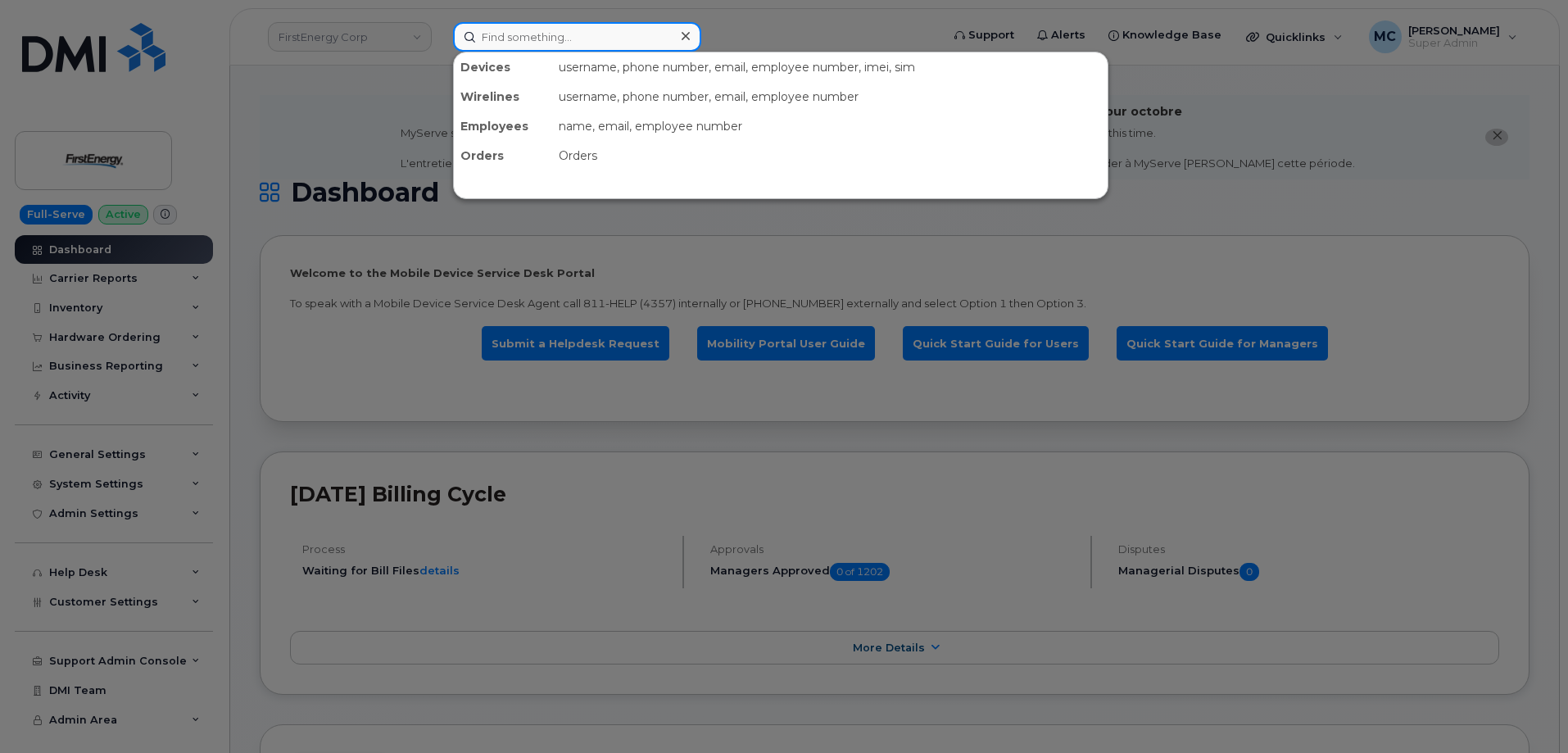
click at [652, 32] on input at bounding box center [577, 37] width 248 height 30
paste input "296502"
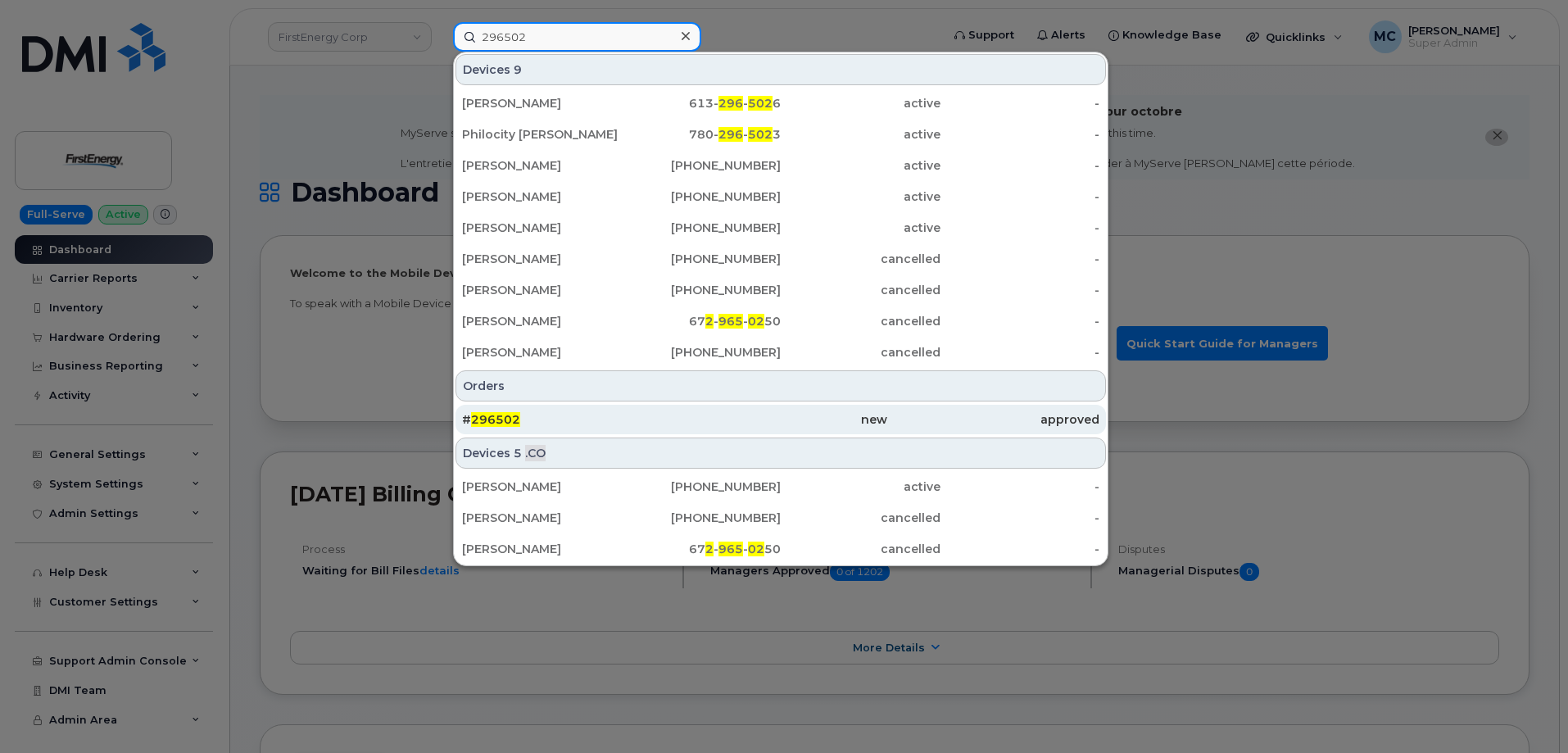
type input "296502"
click at [859, 423] on div "new" at bounding box center [781, 420] width 213 height 16
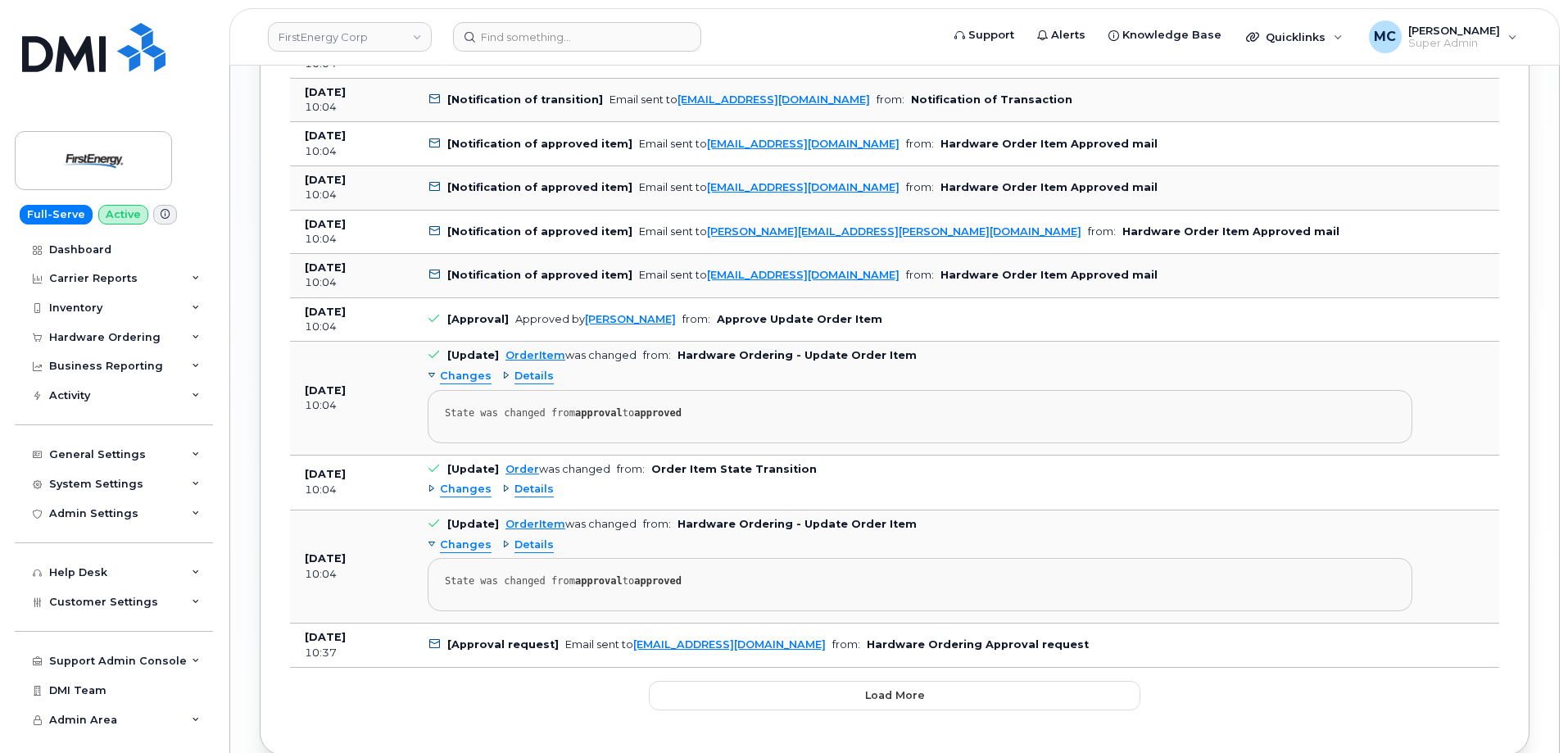
scroll to position [2155, 0]
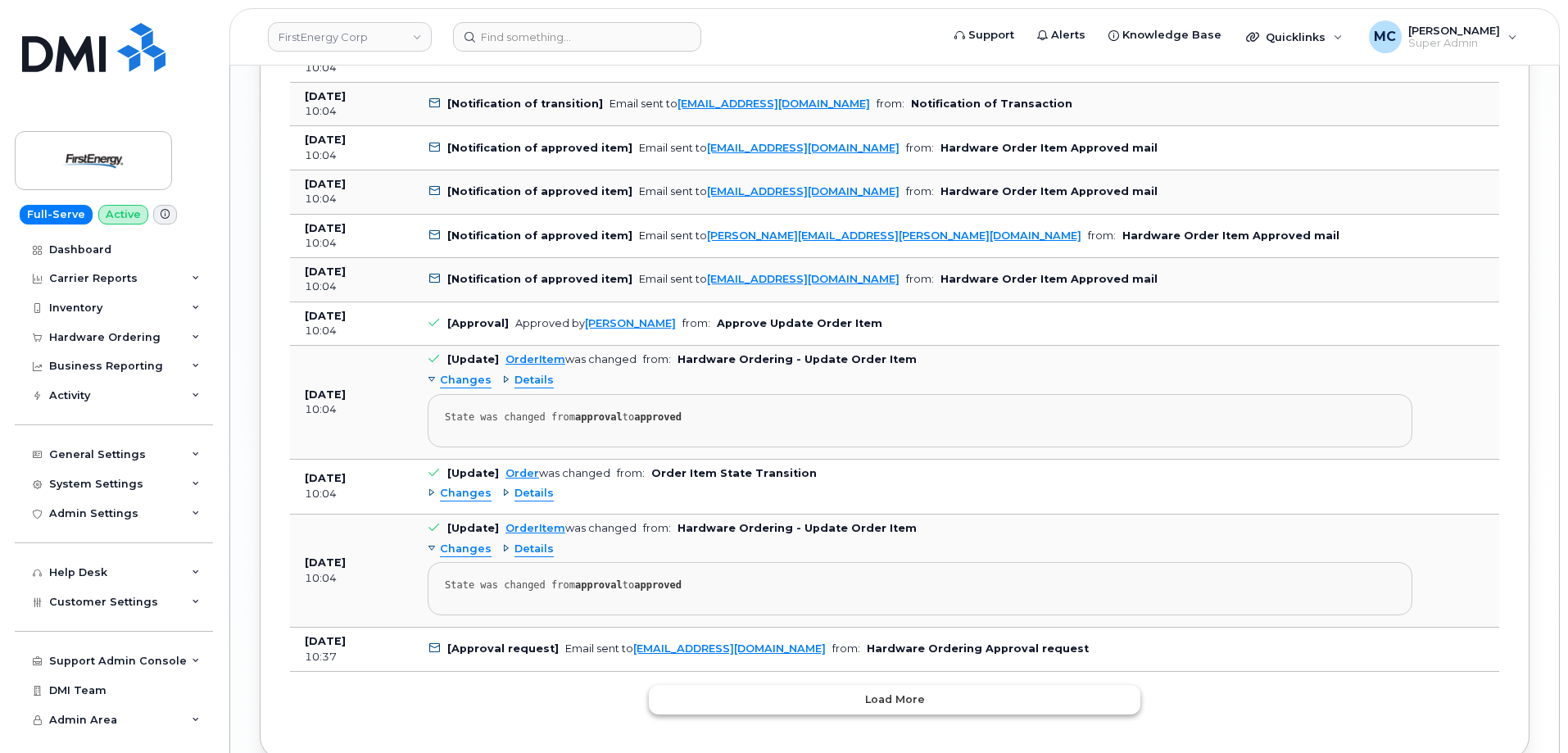
click at [1067, 701] on button "Load more" at bounding box center [895, 700] width 492 height 30
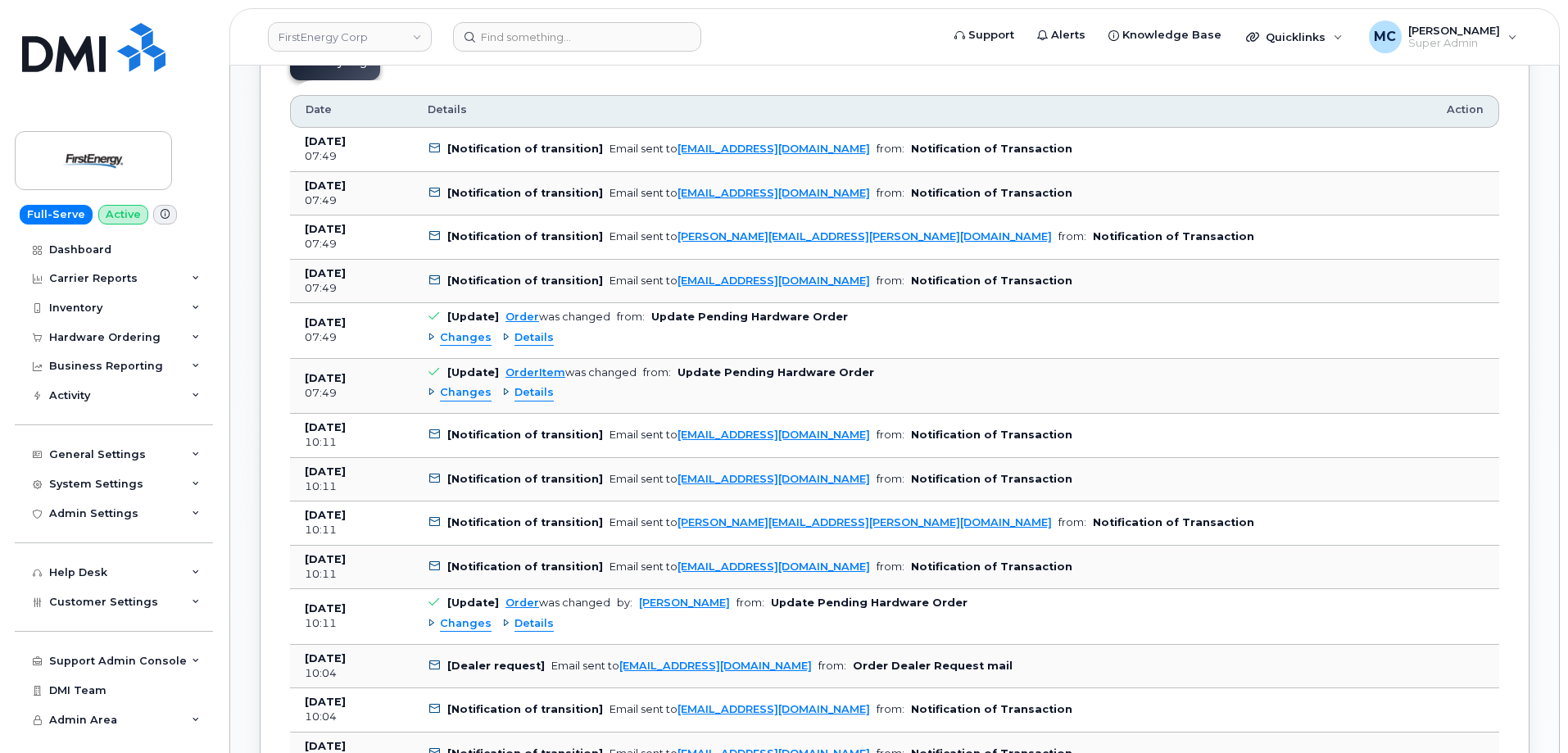
scroll to position [1403, 0]
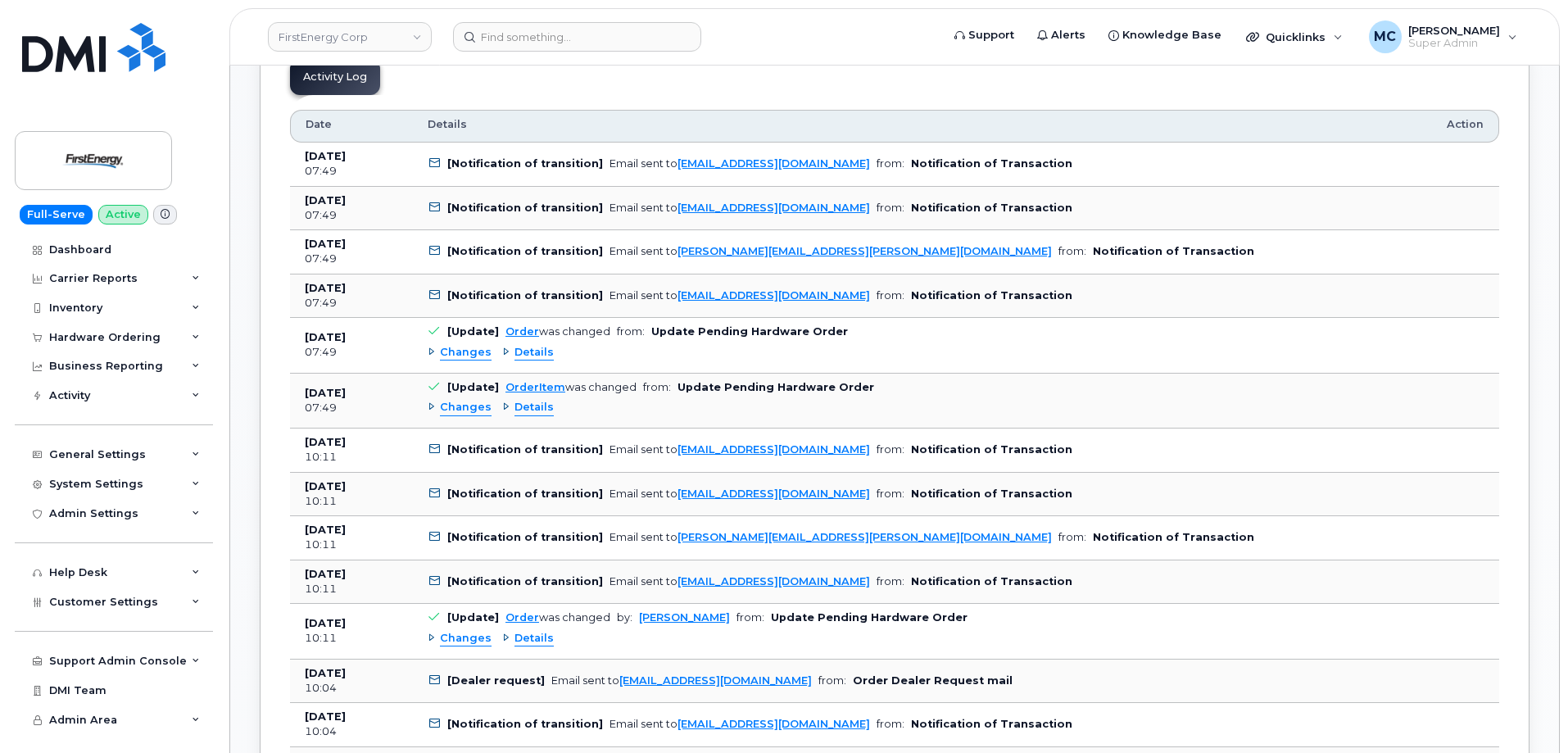
drag, startPoint x: 1571, startPoint y: 364, endPoint x: 1554, endPoint y: 205, distance: 159.9
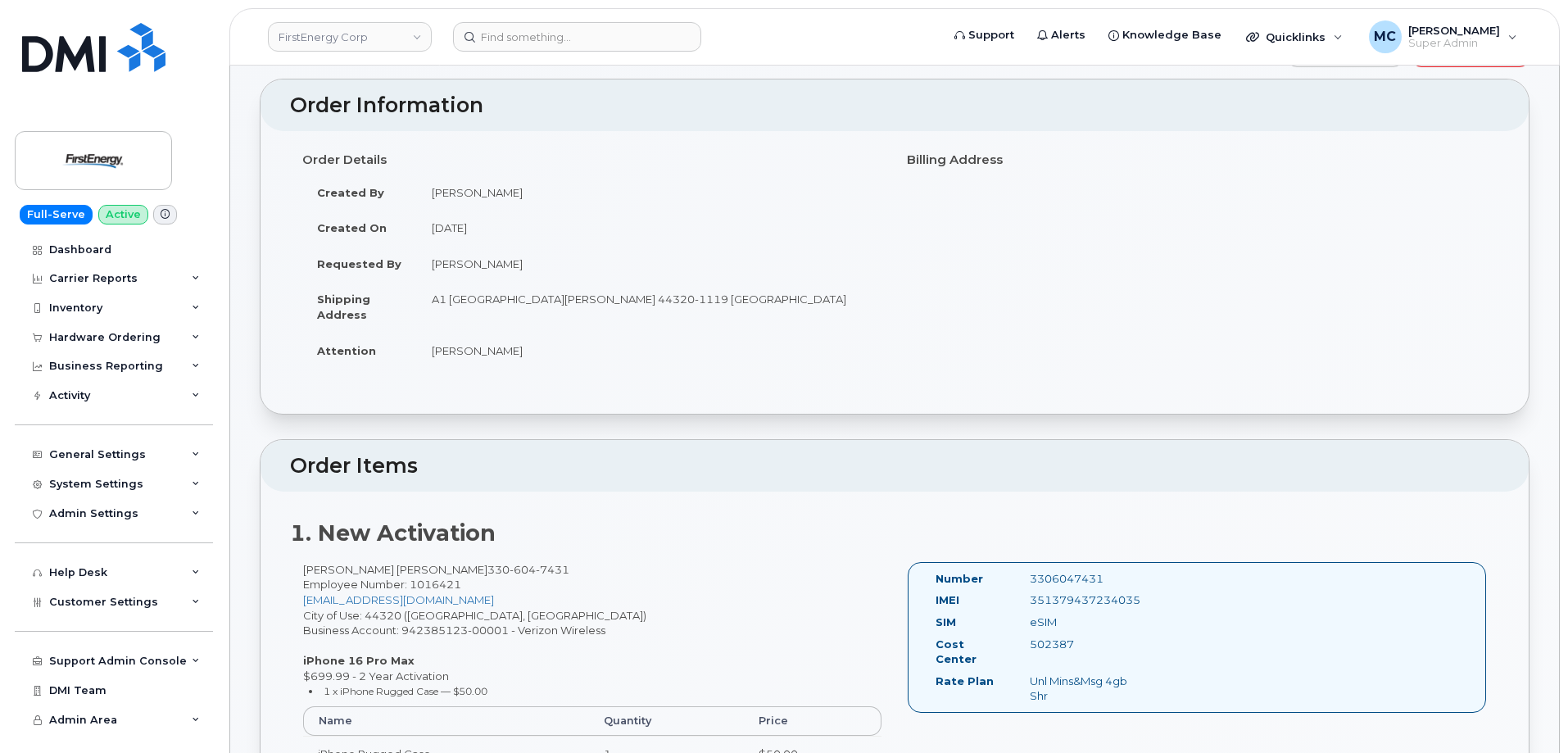
scroll to position [0, 0]
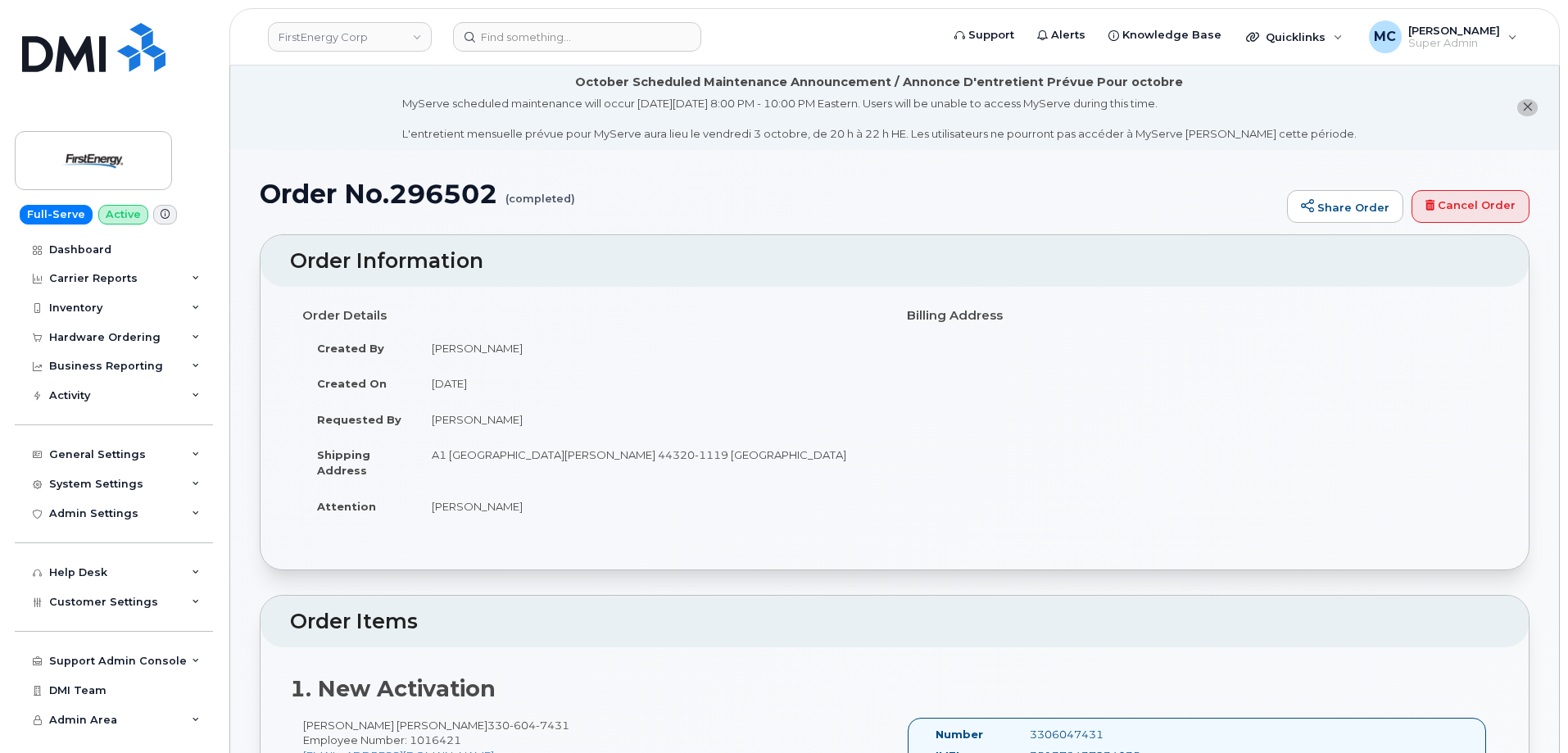
click at [897, 207] on h1 "Order No.296502 (completed)" at bounding box center [769, 194] width 1019 height 29
click at [898, 200] on h1 "Order No.296502 (completed)" at bounding box center [769, 194] width 1019 height 29
click at [432, 189] on h1 "Order No.296502 (completed)" at bounding box center [769, 194] width 1019 height 29
copy h1 "296502"
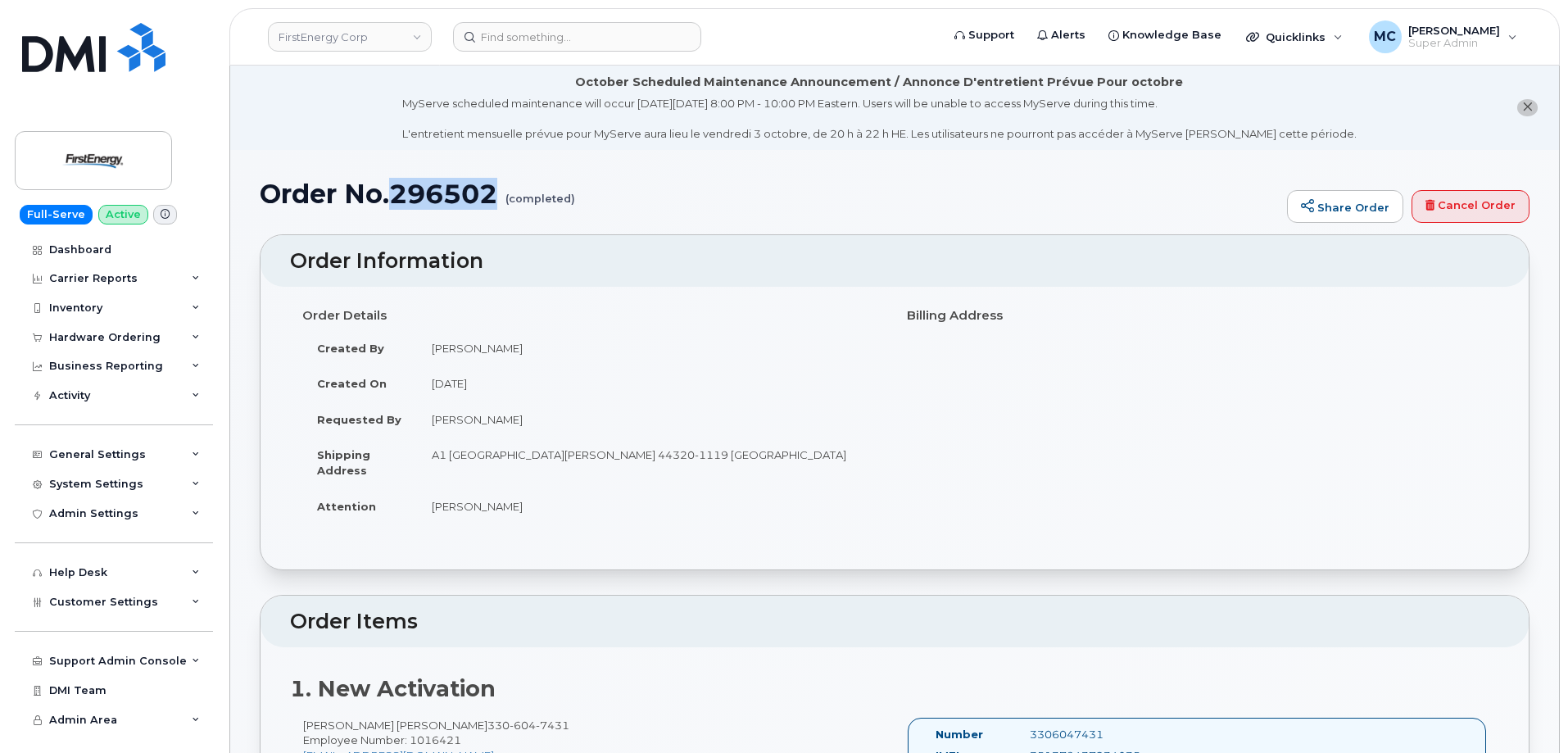
click at [740, 196] on h1 "Order No.296502 (completed)" at bounding box center [769, 194] width 1019 height 29
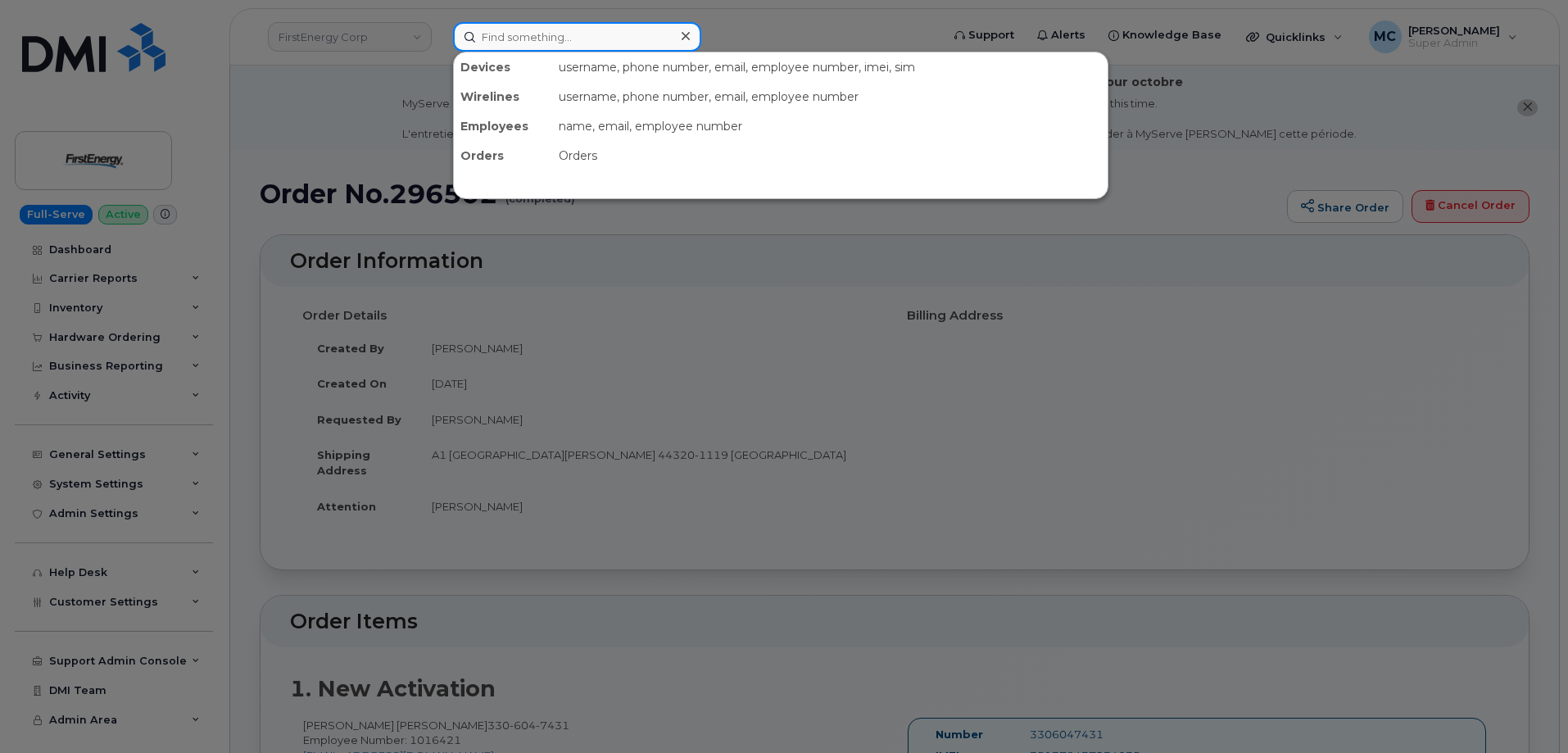
click at [627, 43] on input at bounding box center [577, 37] width 248 height 30
paste input "Christopher Lopez"
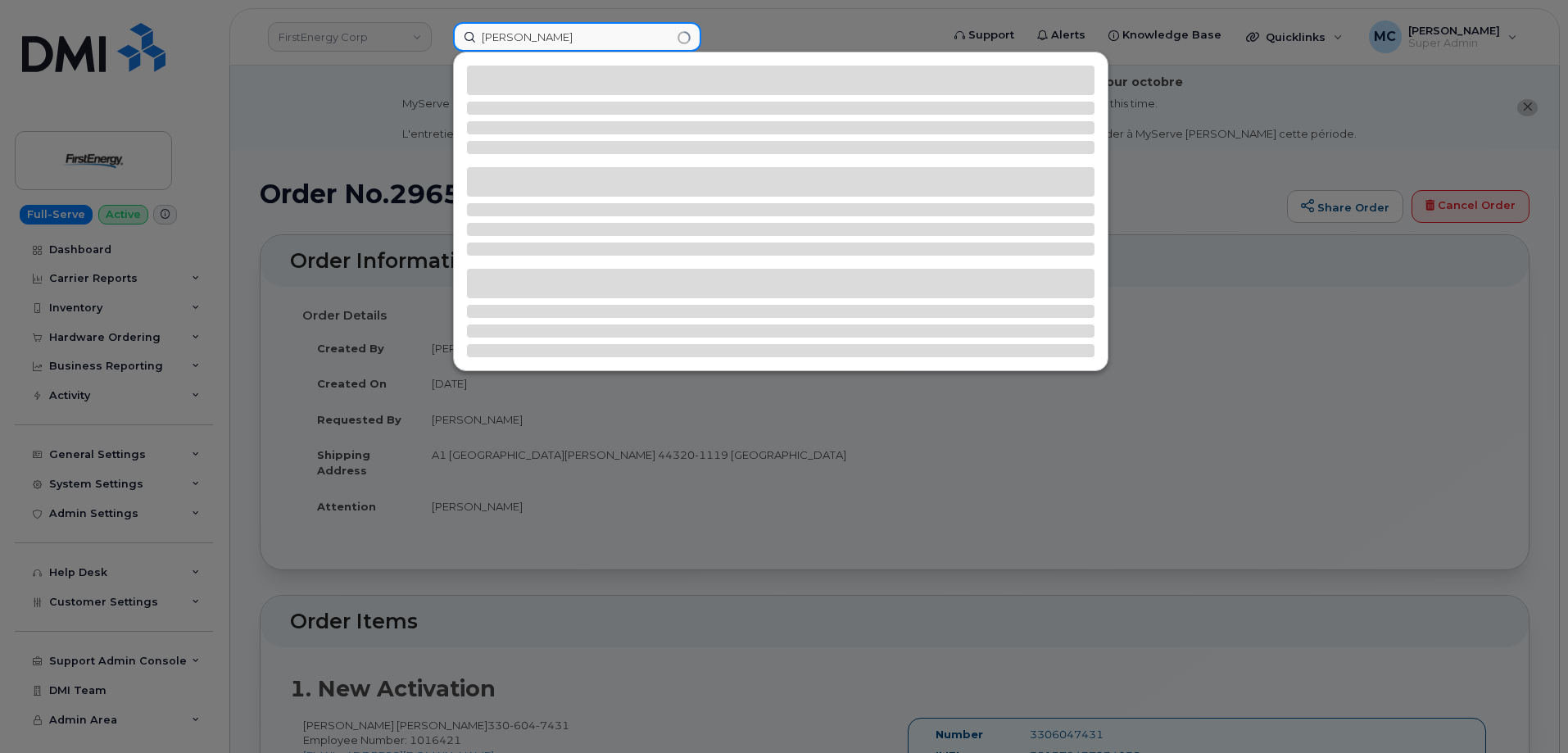
click at [546, 36] on input "Christopher Lopez" at bounding box center [577, 37] width 248 height 30
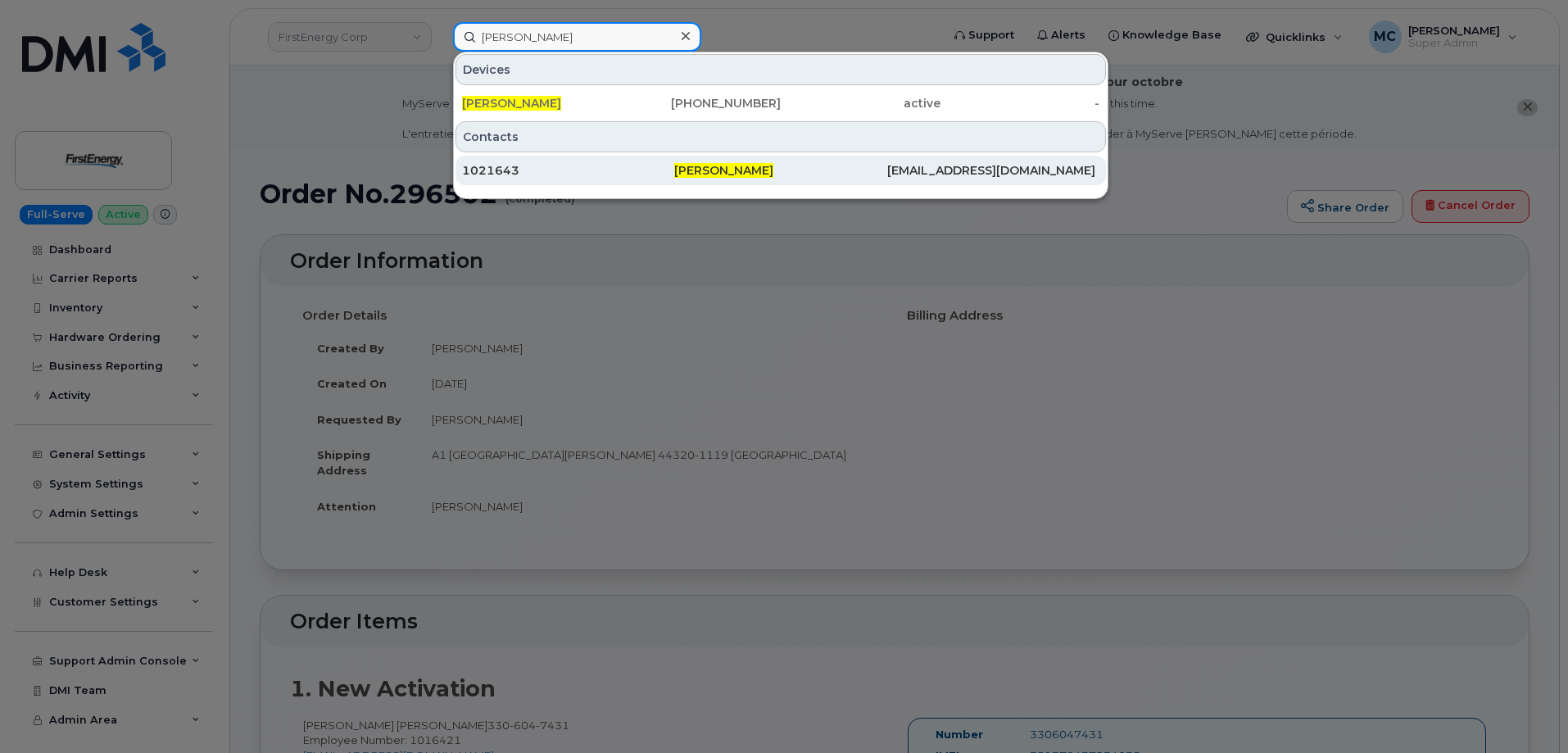
type input "Christopher a Lopez"
click at [774, 167] on span "Christopher A Lopez" at bounding box center [724, 170] width 100 height 14
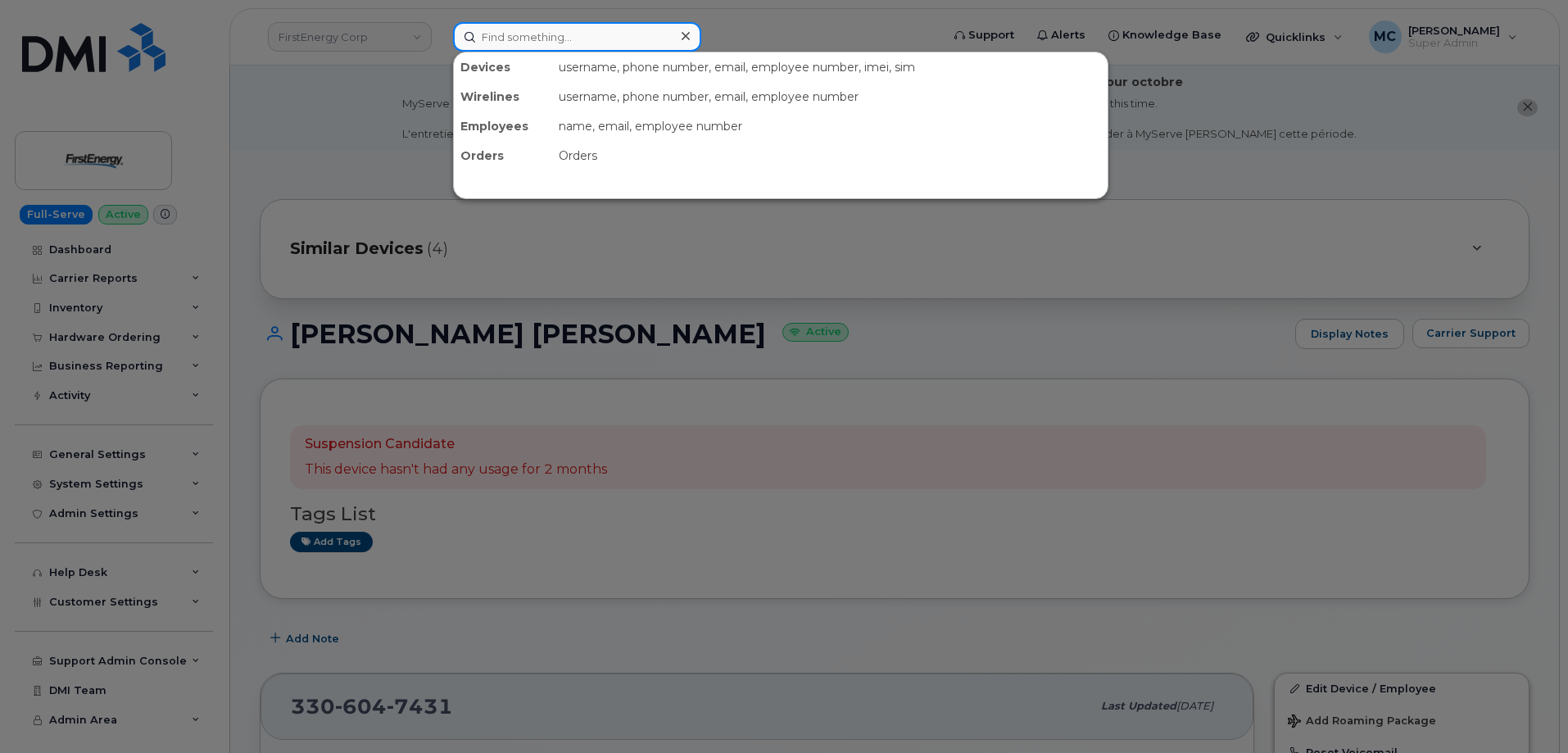
click at [555, 35] on input at bounding box center [577, 37] width 248 height 30
paste input "1016421"
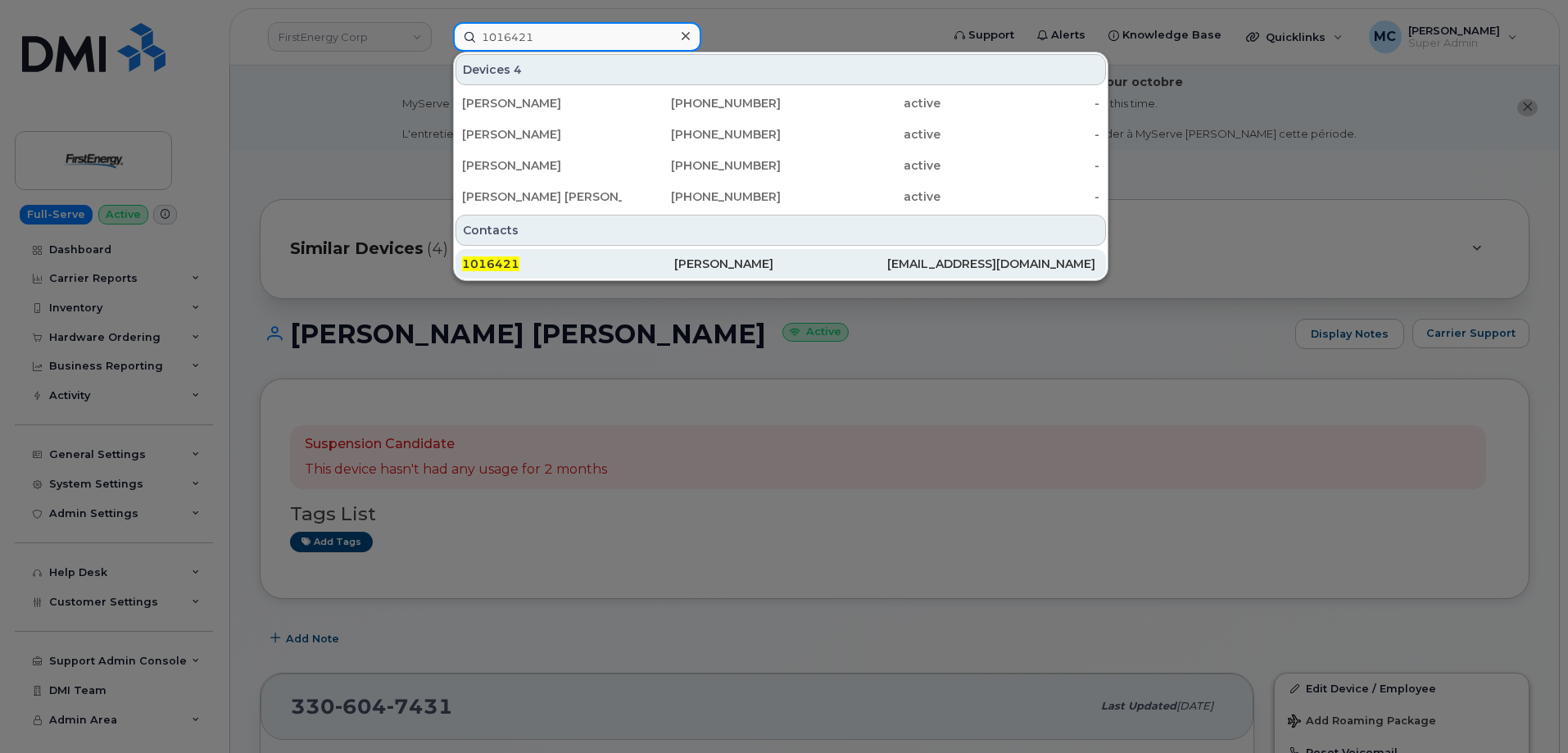
type input "1016421"
click at [722, 262] on div "[PERSON_NAME]" at bounding box center [781, 264] width 213 height 16
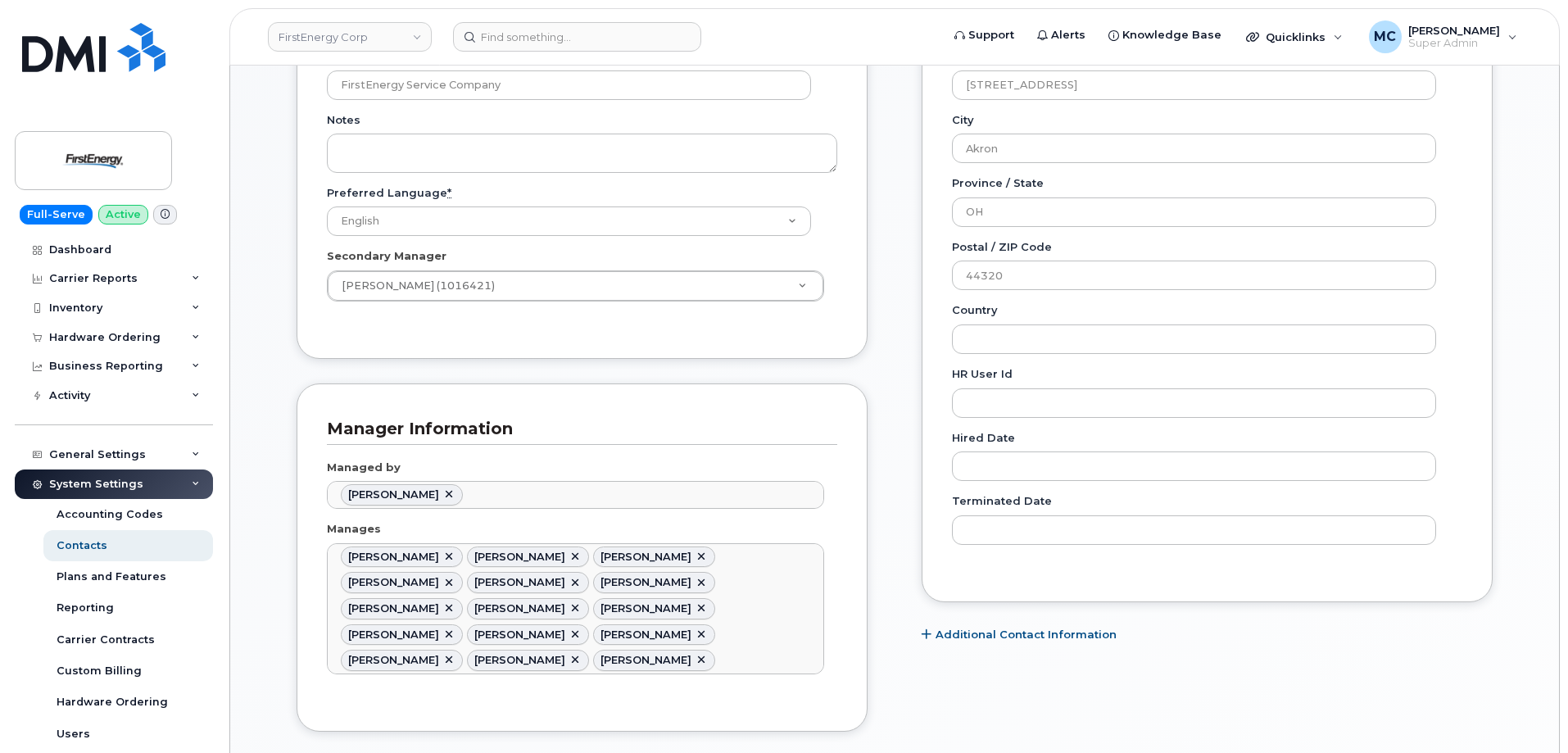
scroll to position [711, 0]
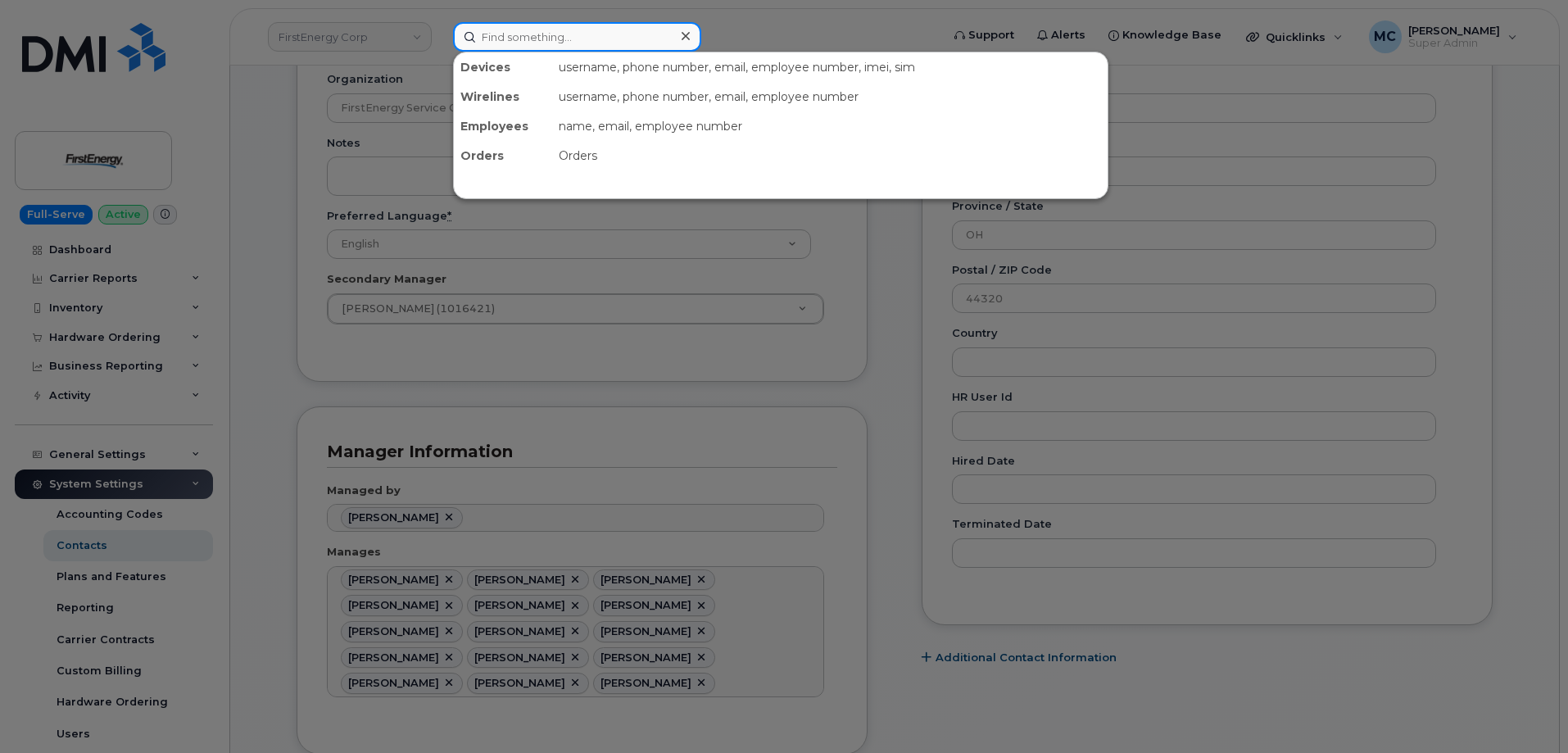
click at [587, 41] on input at bounding box center [577, 37] width 248 height 30
paste input "[PERSON_NAME] [PERSON_NAME]"
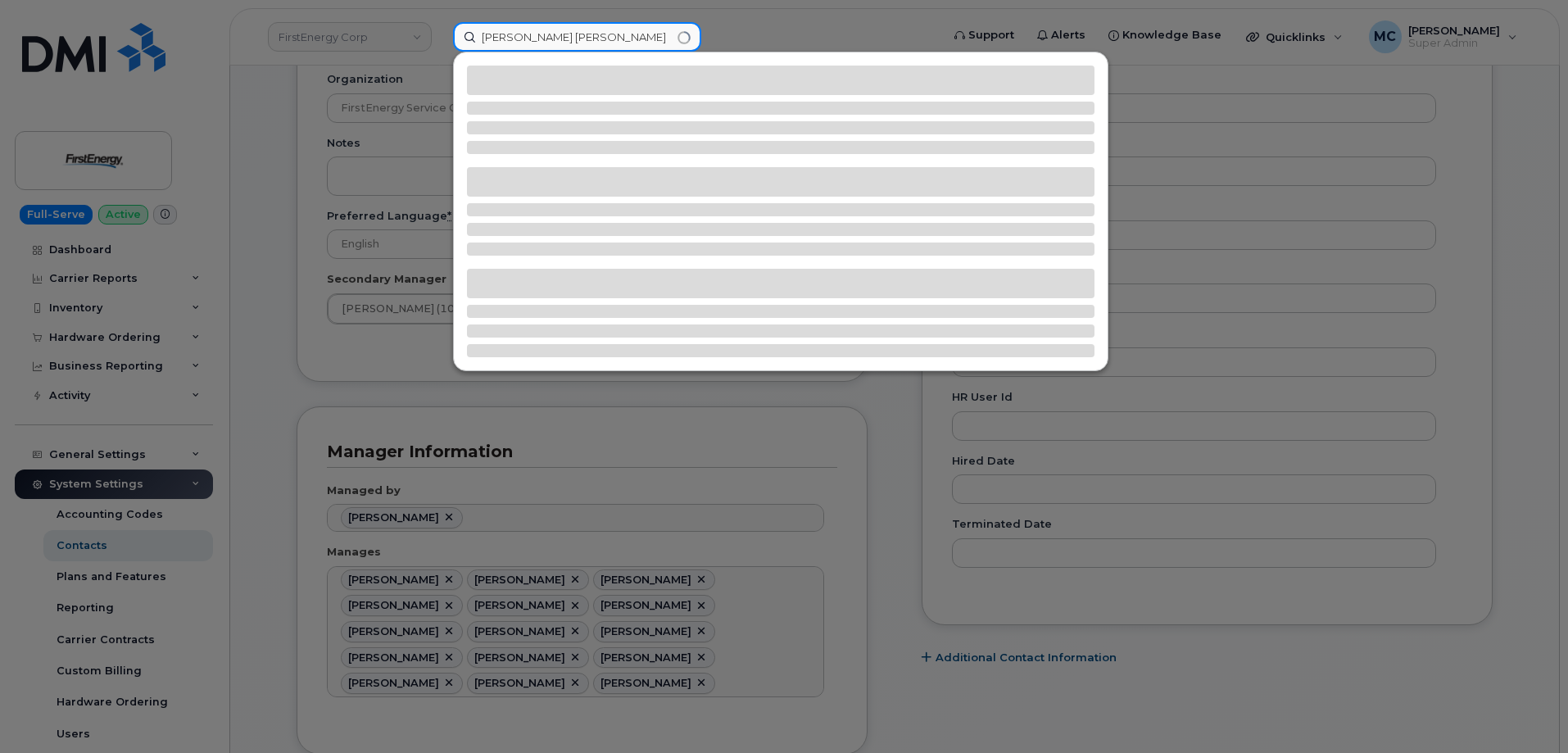
click at [591, 37] on input "[PERSON_NAME] [PERSON_NAME]" at bounding box center [577, 37] width 248 height 30
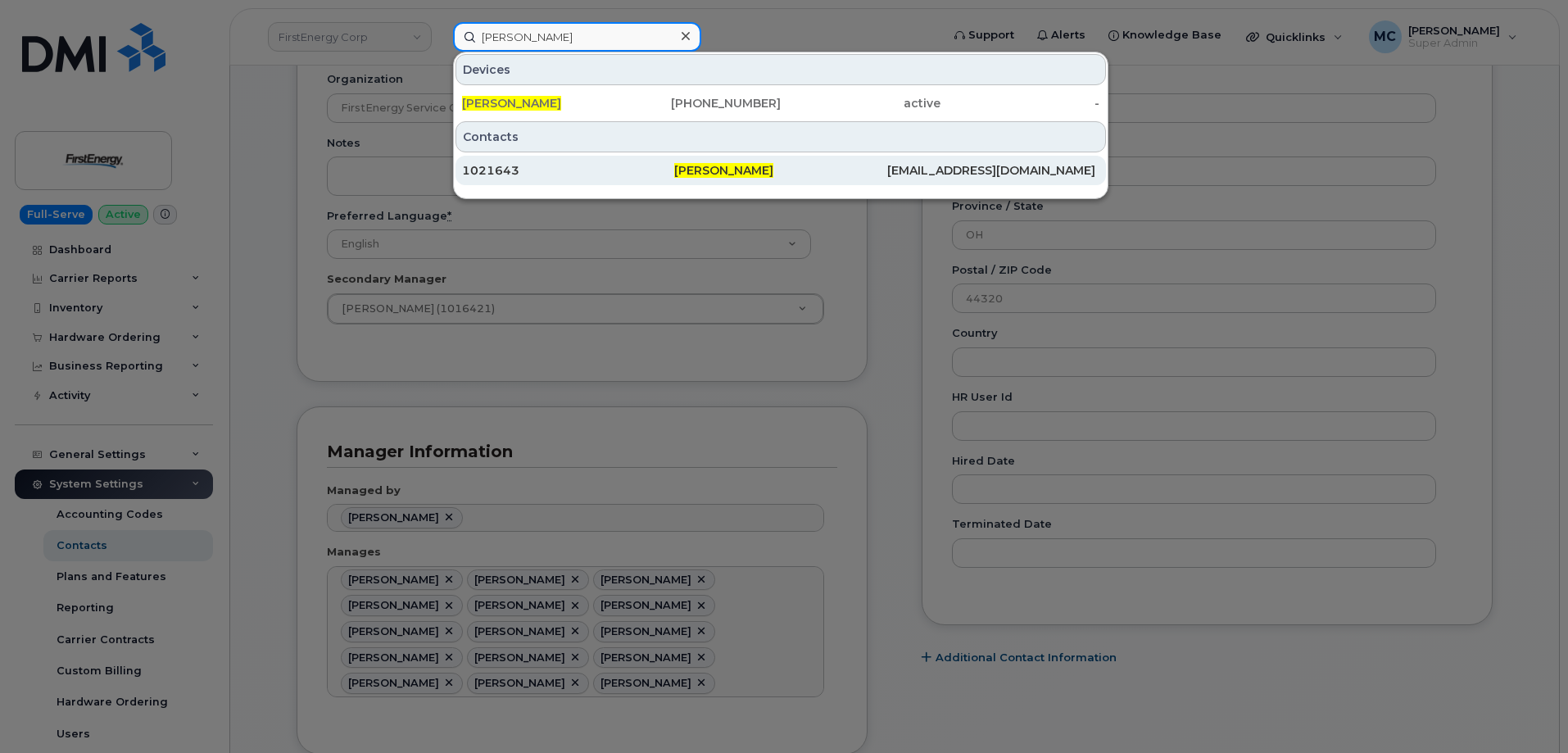
type input "Christopher A Lopez"
click at [774, 175] on span "Christopher A Lopez" at bounding box center [724, 170] width 100 height 14
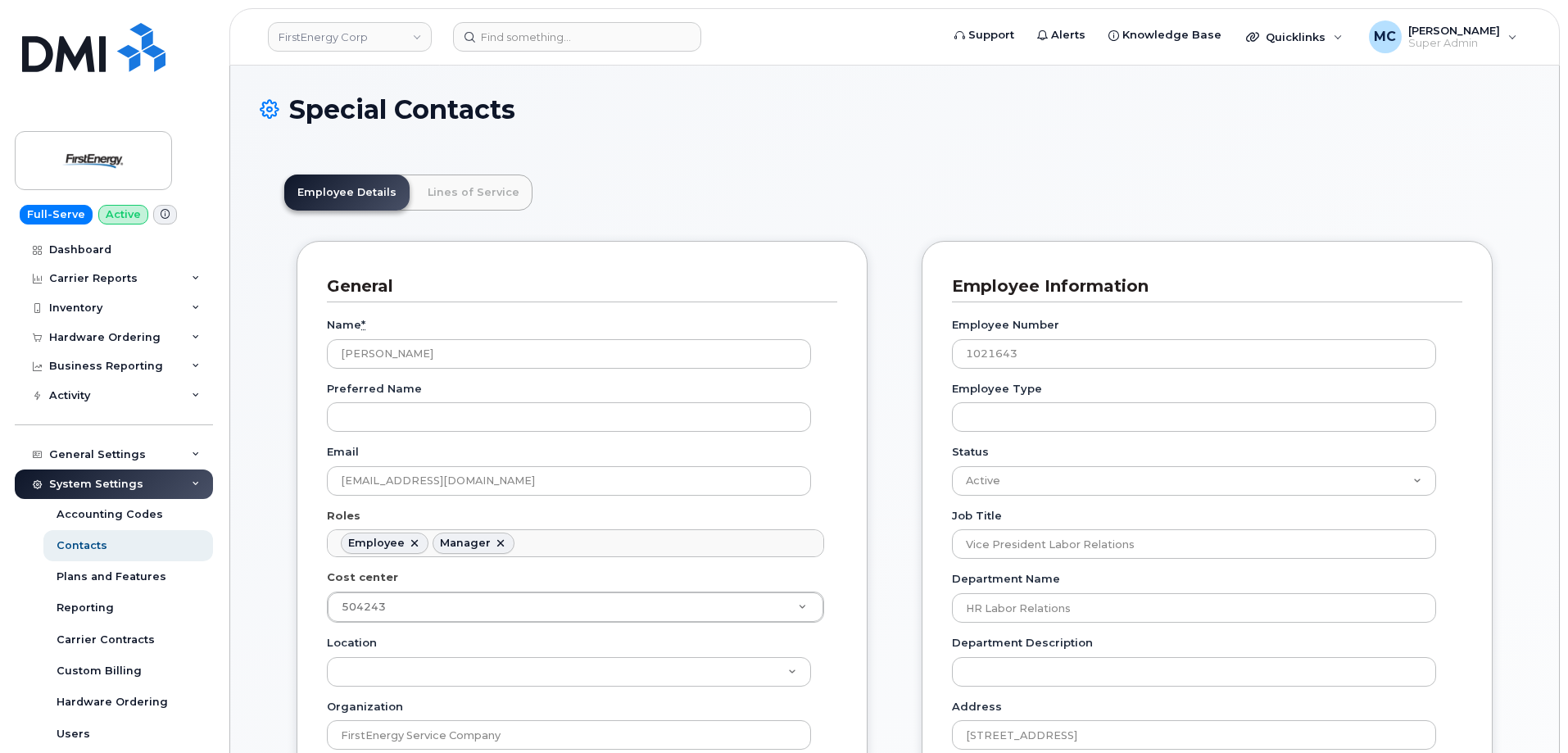
scroll to position [48, 0]
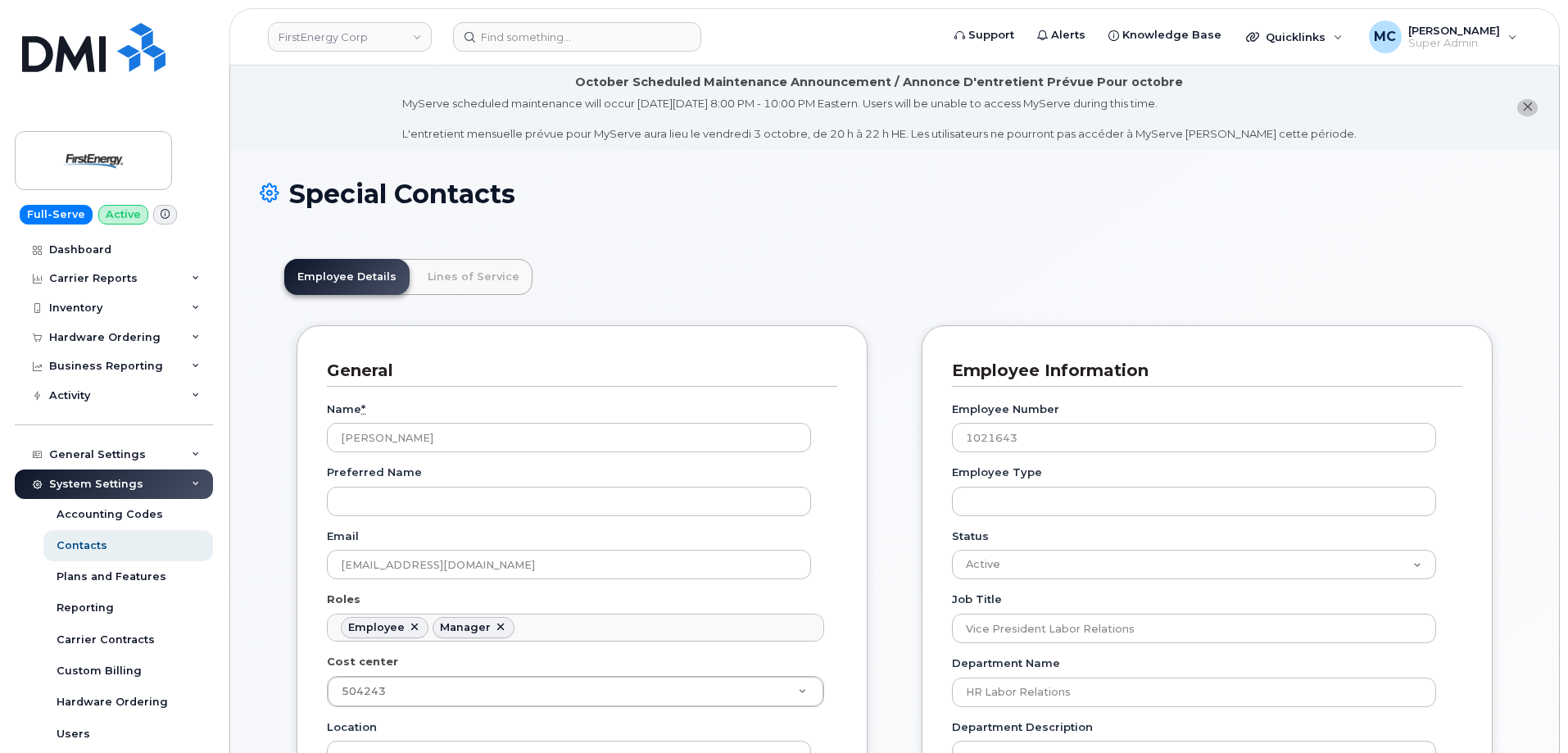
click at [801, 209] on div "Special Contacts" at bounding box center [895, 207] width 1269 height 55
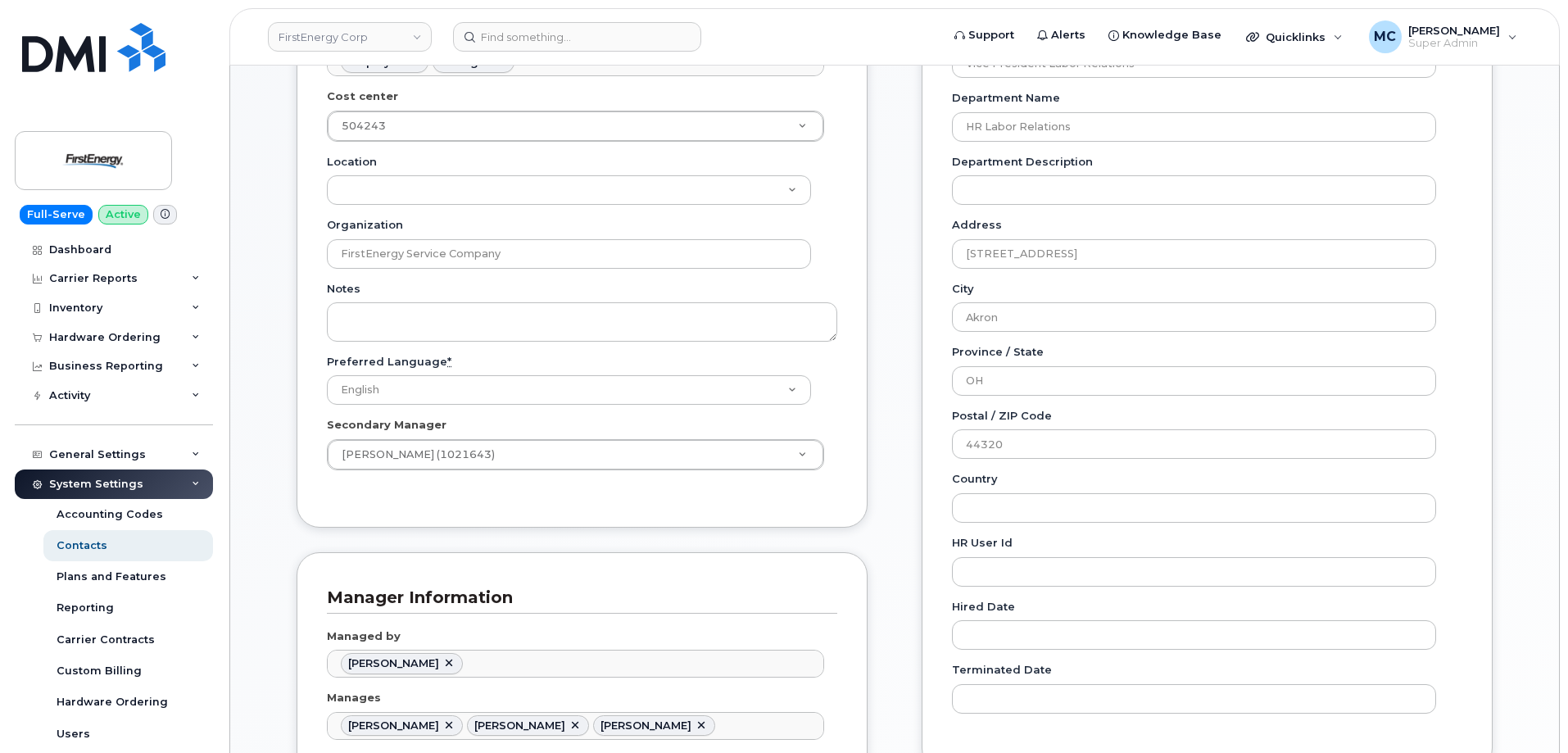
scroll to position [564, 0]
click at [883, 558] on div "General Name * Christopher A Lopez Preferred Name Email chrislopez@firstenergyc…" at bounding box center [895, 293] width 1221 height 1062
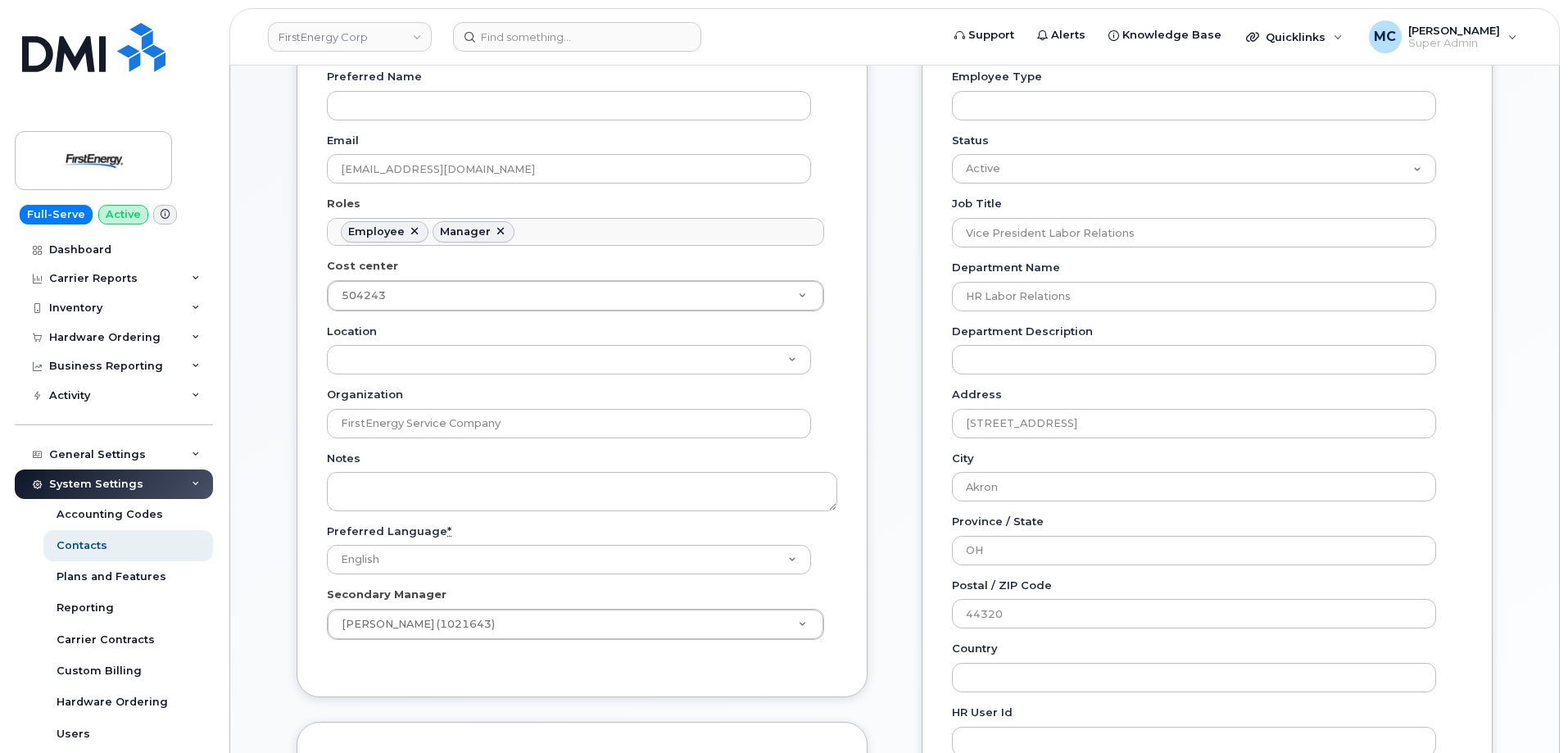
scroll to position [367, 0]
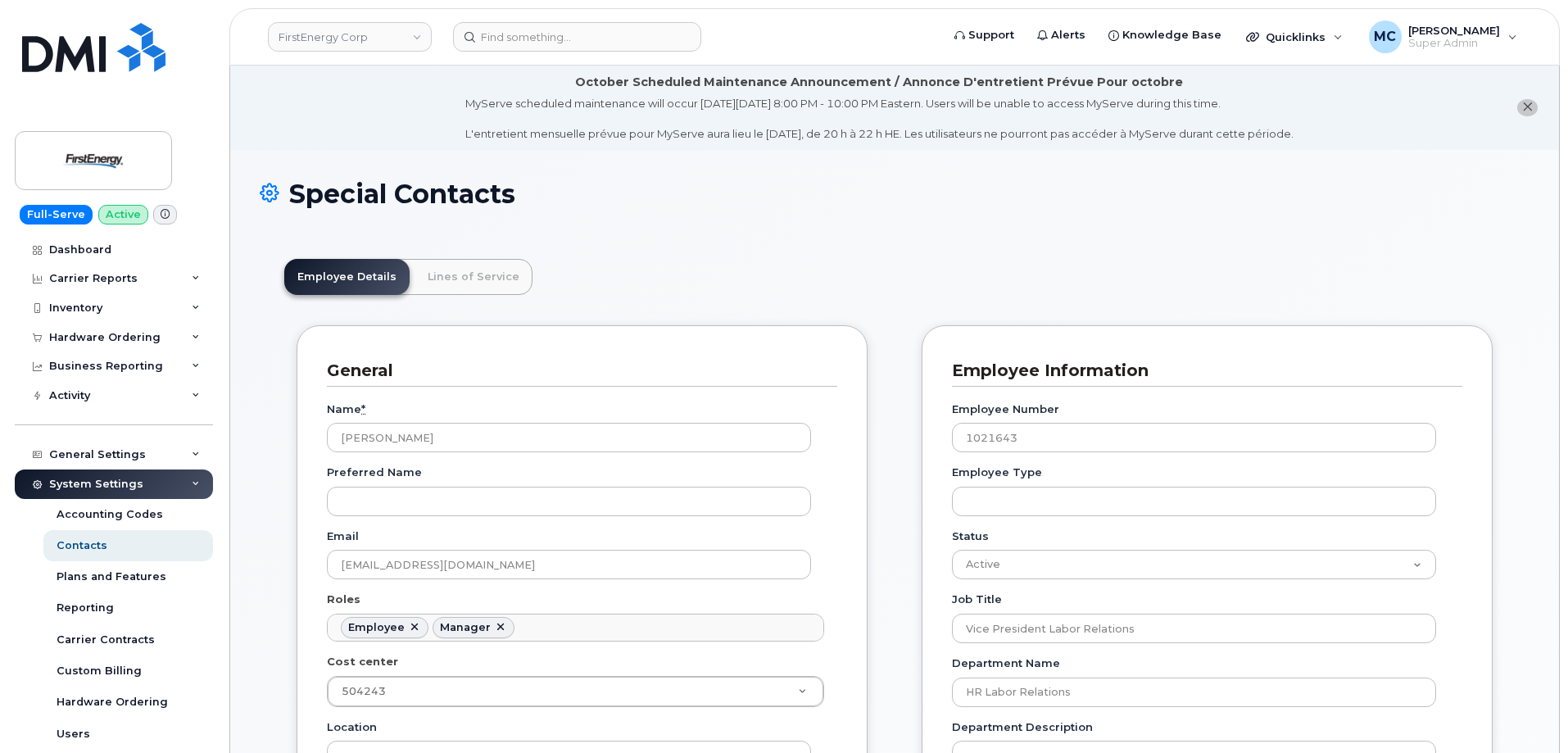
scroll to position [48, 0]
click at [491, 275] on link "Lines of Service" at bounding box center [473, 276] width 118 height 36
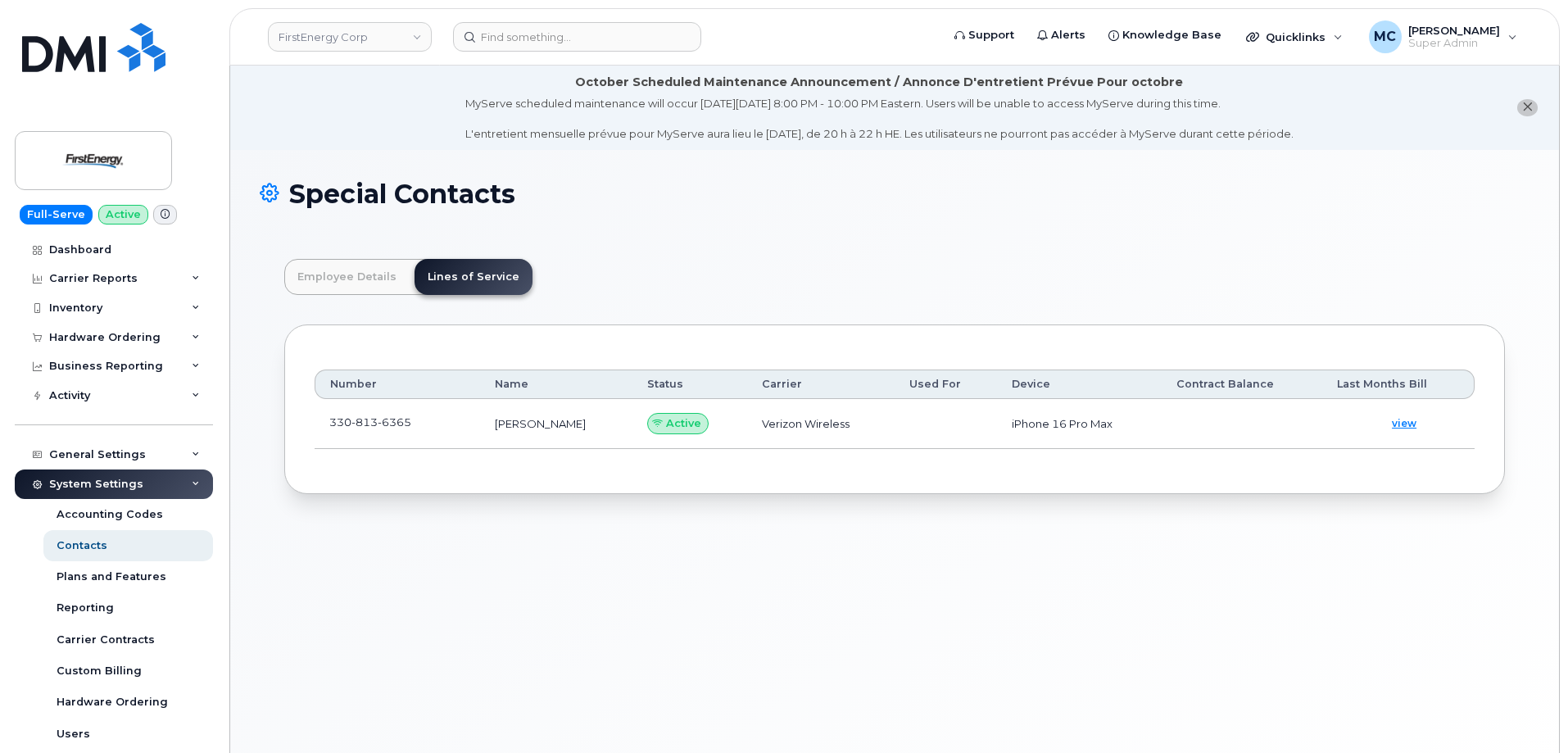
click at [664, 225] on div "Special Contacts" at bounding box center [895, 207] width 1269 height 55
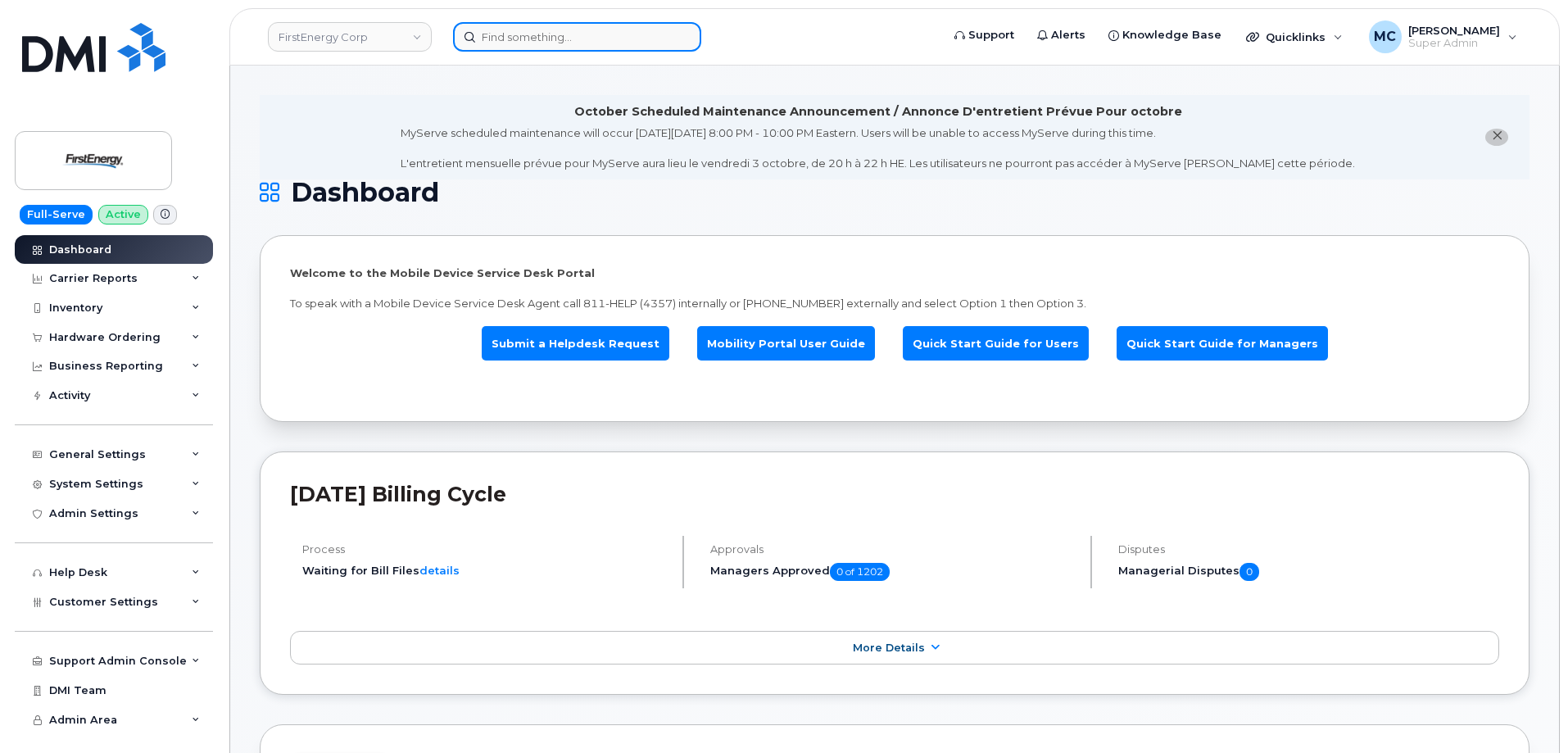
click at [595, 42] on input at bounding box center [577, 37] width 248 height 30
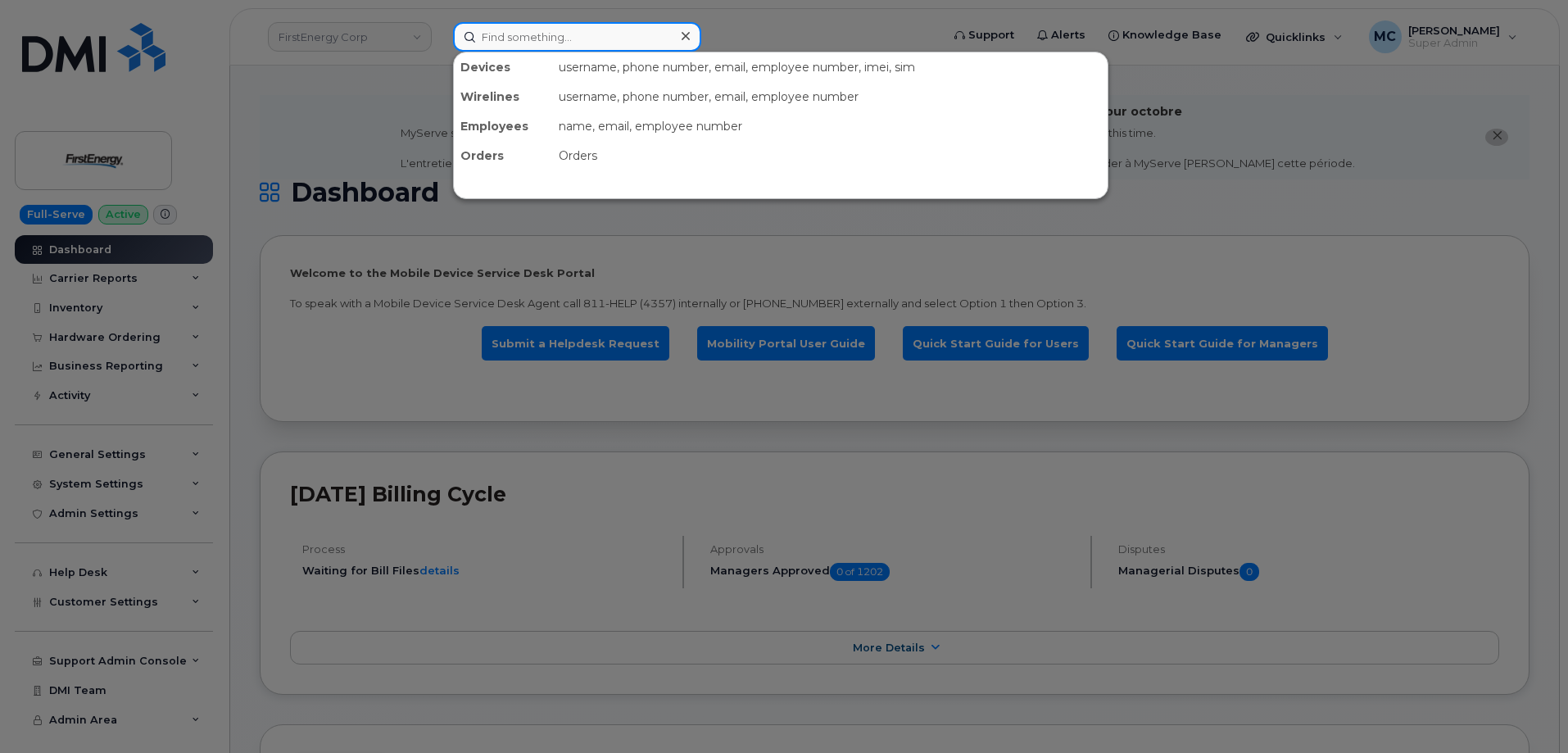
paste input "[PERSON_NAME] [PERSON_NAME]"
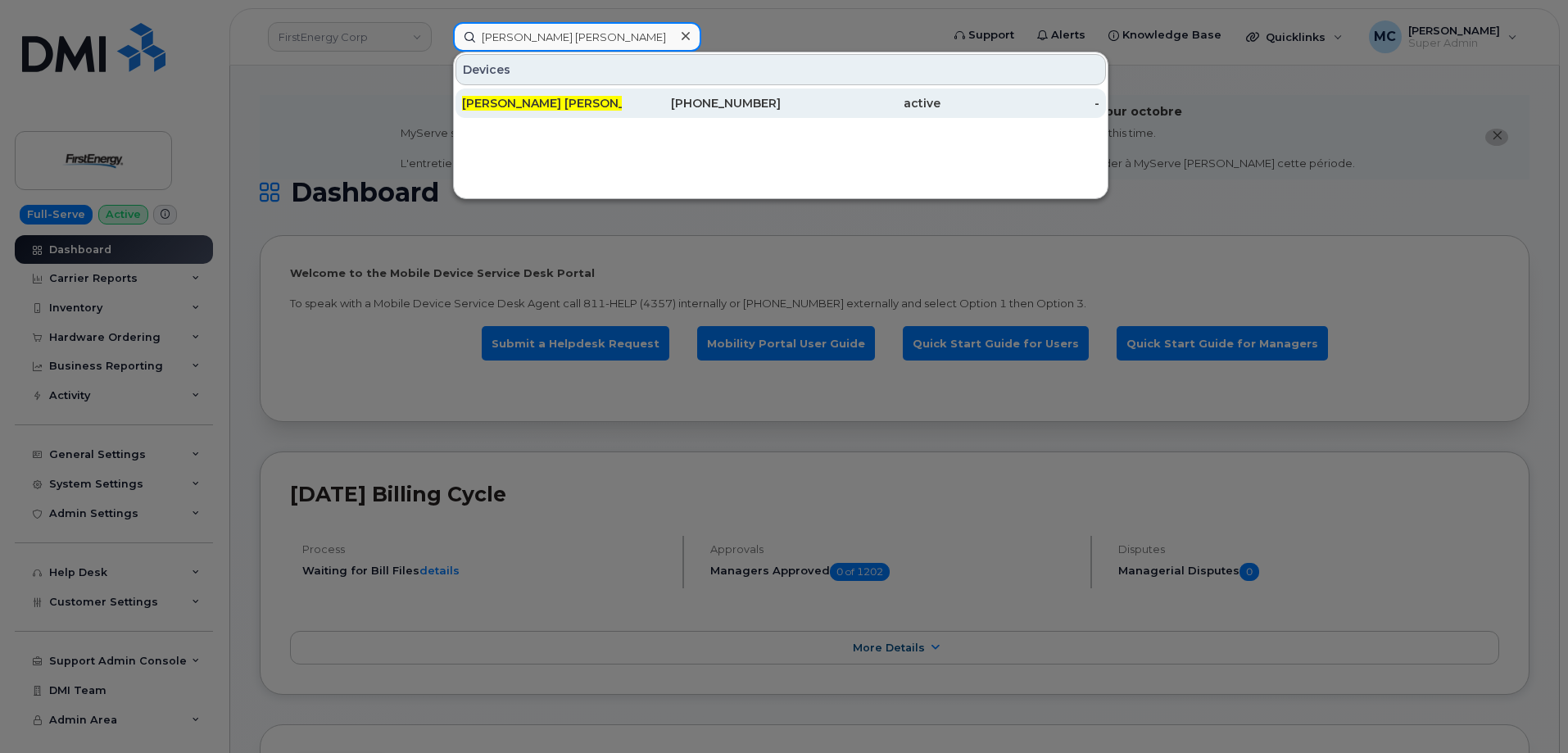
type input "[PERSON_NAME] [PERSON_NAME]"
click at [810, 106] on div "active" at bounding box center [860, 102] width 159 height 16
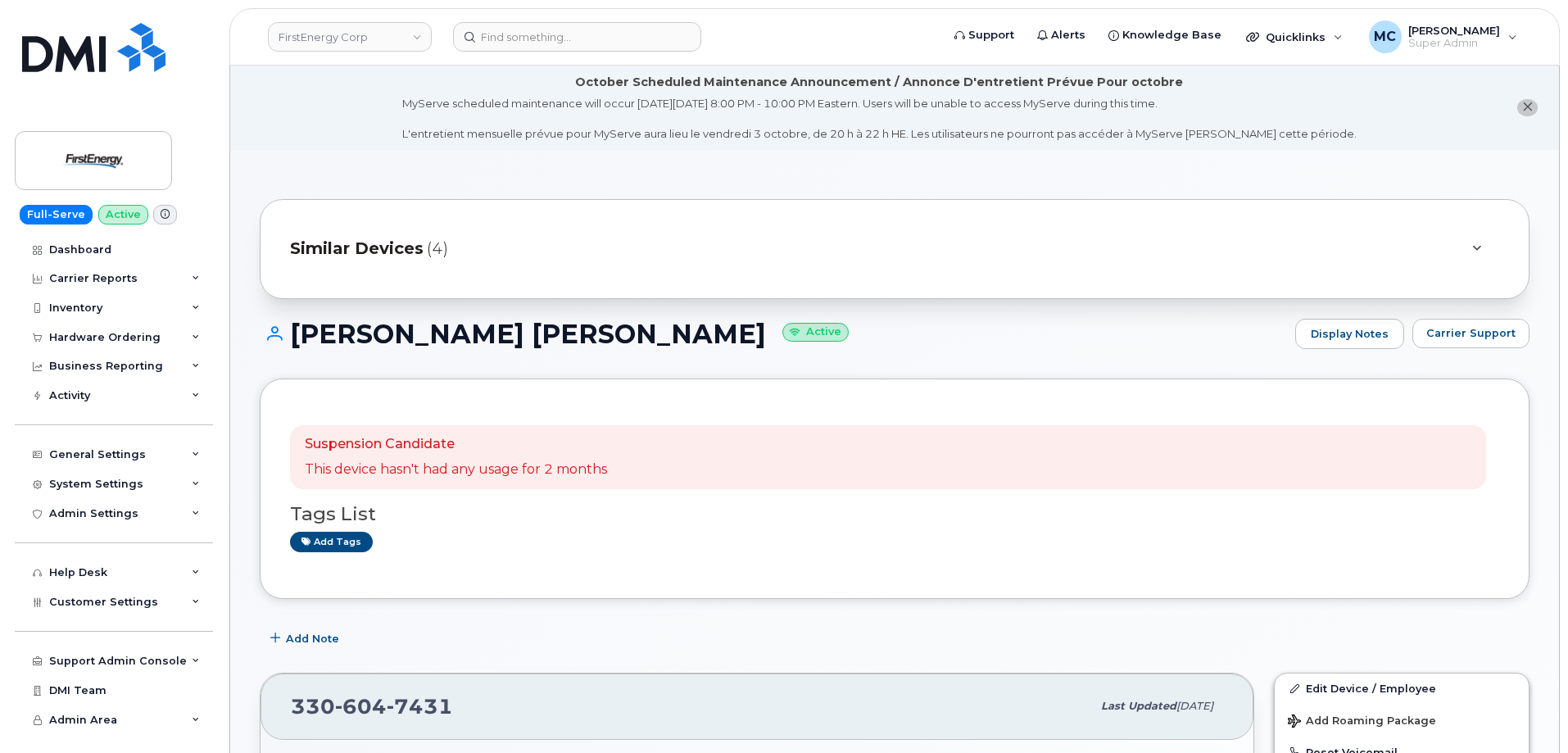
click at [369, 251] on span "Similar Devices" at bounding box center [356, 248] width 133 height 24
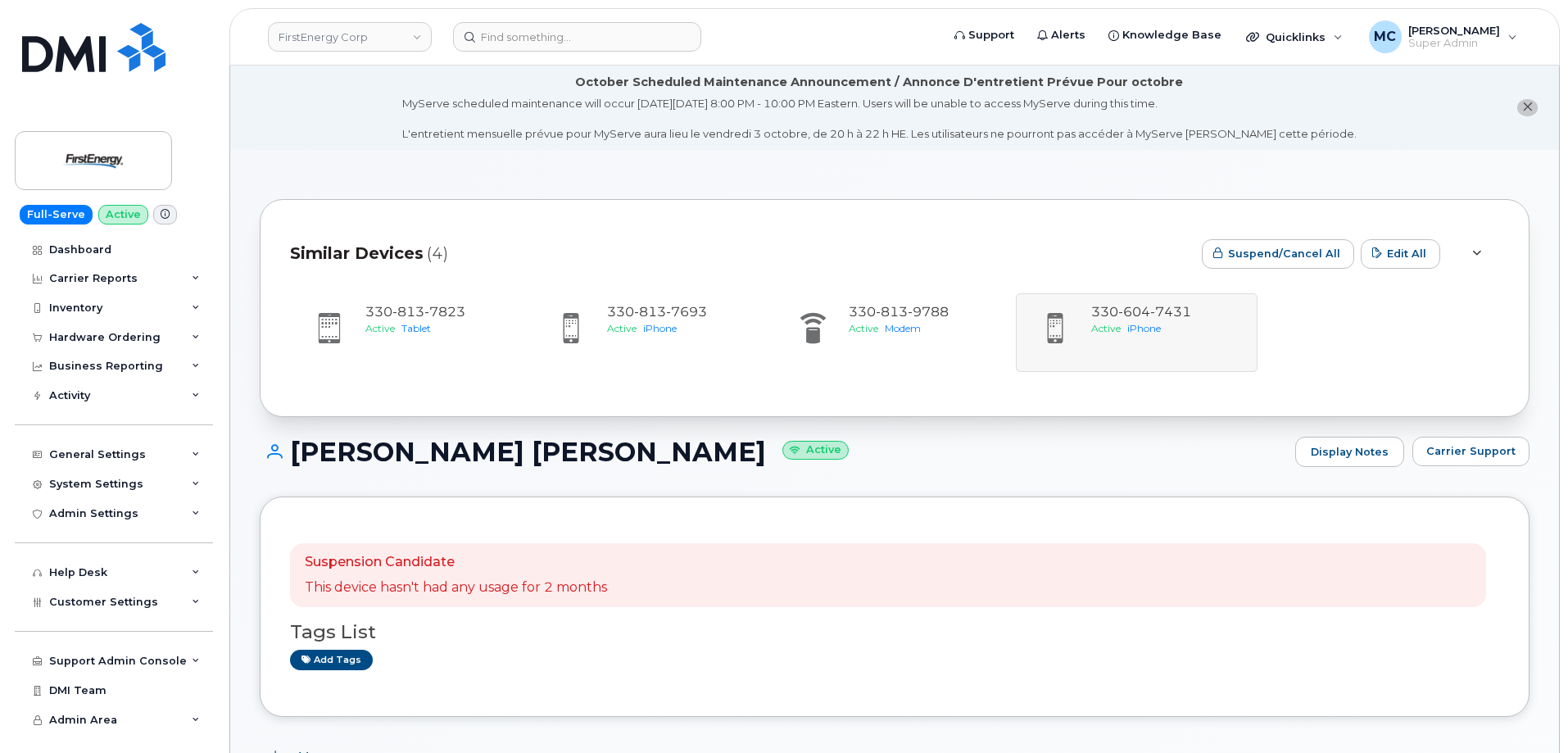
drag, startPoint x: 1194, startPoint y: 310, endPoint x: 1094, endPoint y: 315, distance: 100.1
click at [1094, 315] on div "330 813 7823 Active Tablet 330 813 7693 Active iPhone 330 813 9788 Active Modem…" at bounding box center [895, 333] width 1210 height 78
copy span "330 604 7431"
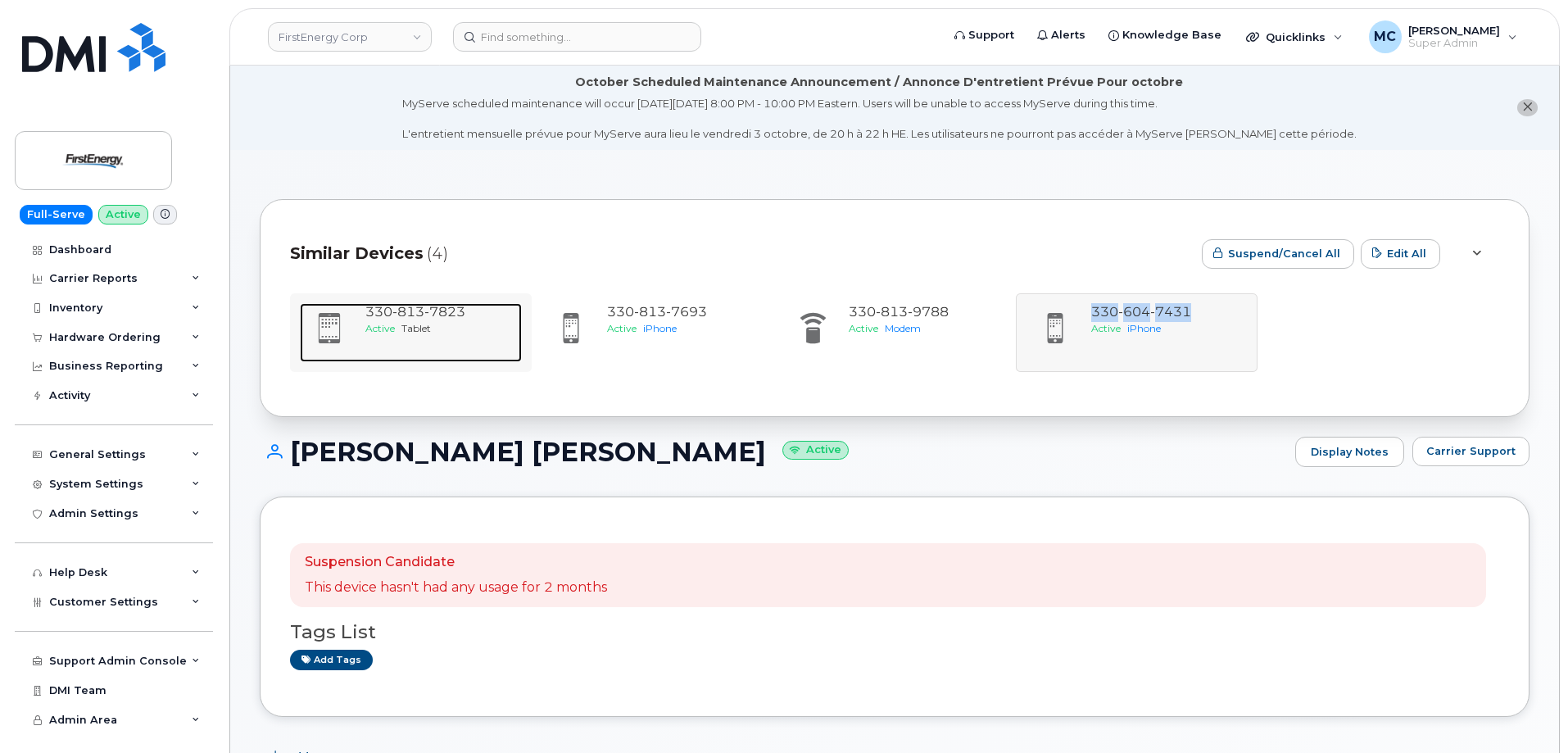
click at [432, 316] on span "7823" at bounding box center [444, 312] width 41 height 15
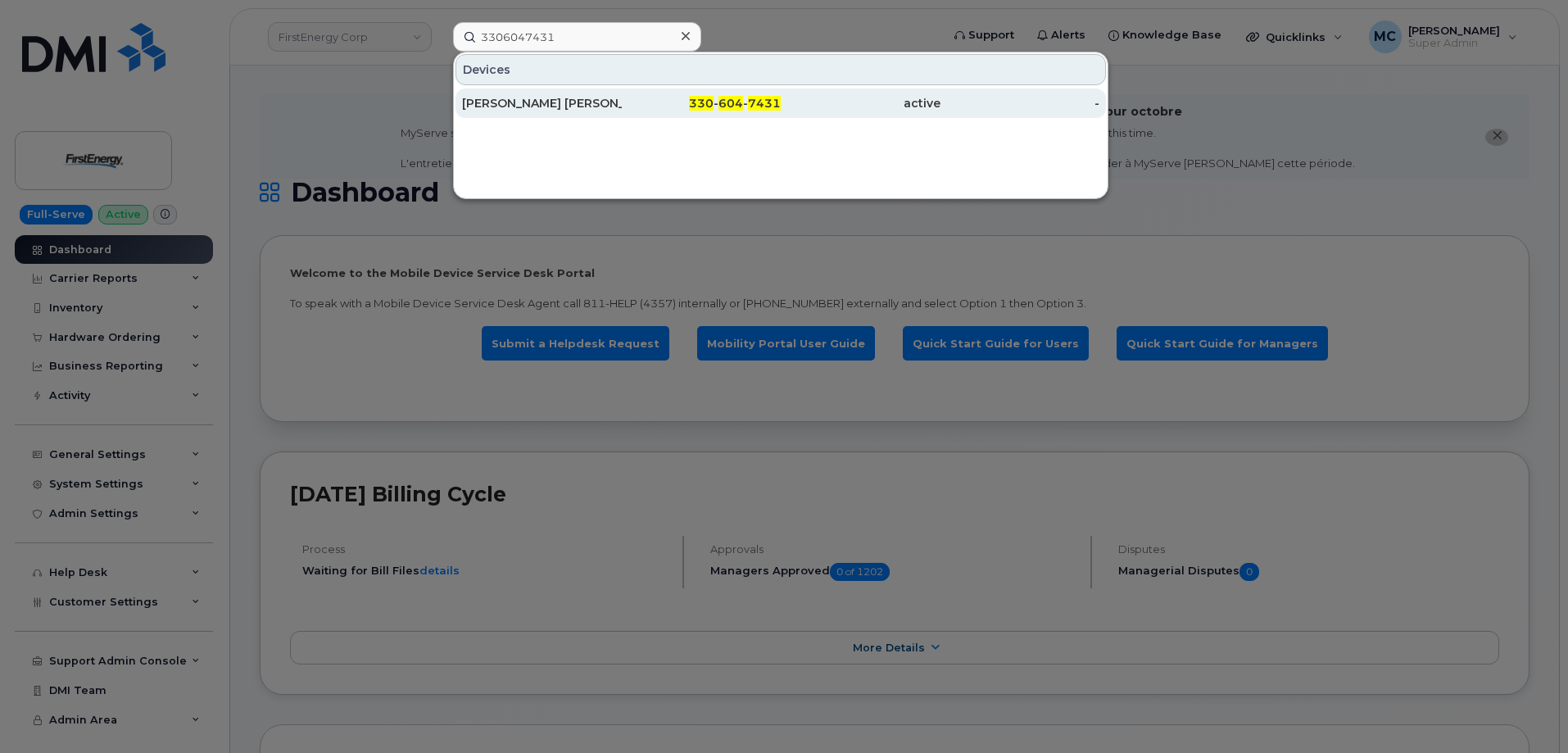
type input "3306047431"
click at [697, 101] on span "330" at bounding box center [700, 102] width 24 height 14
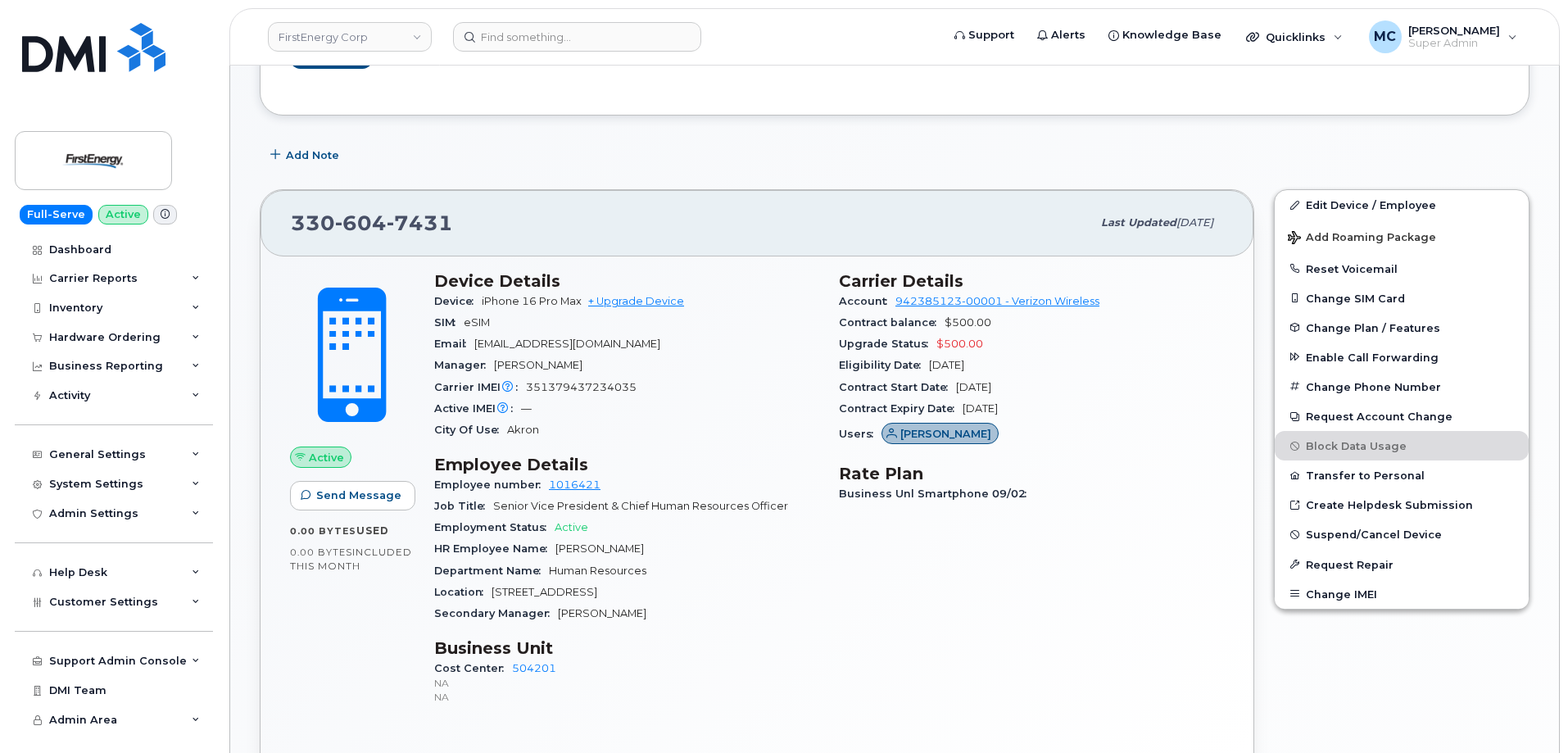
scroll to position [482, 0]
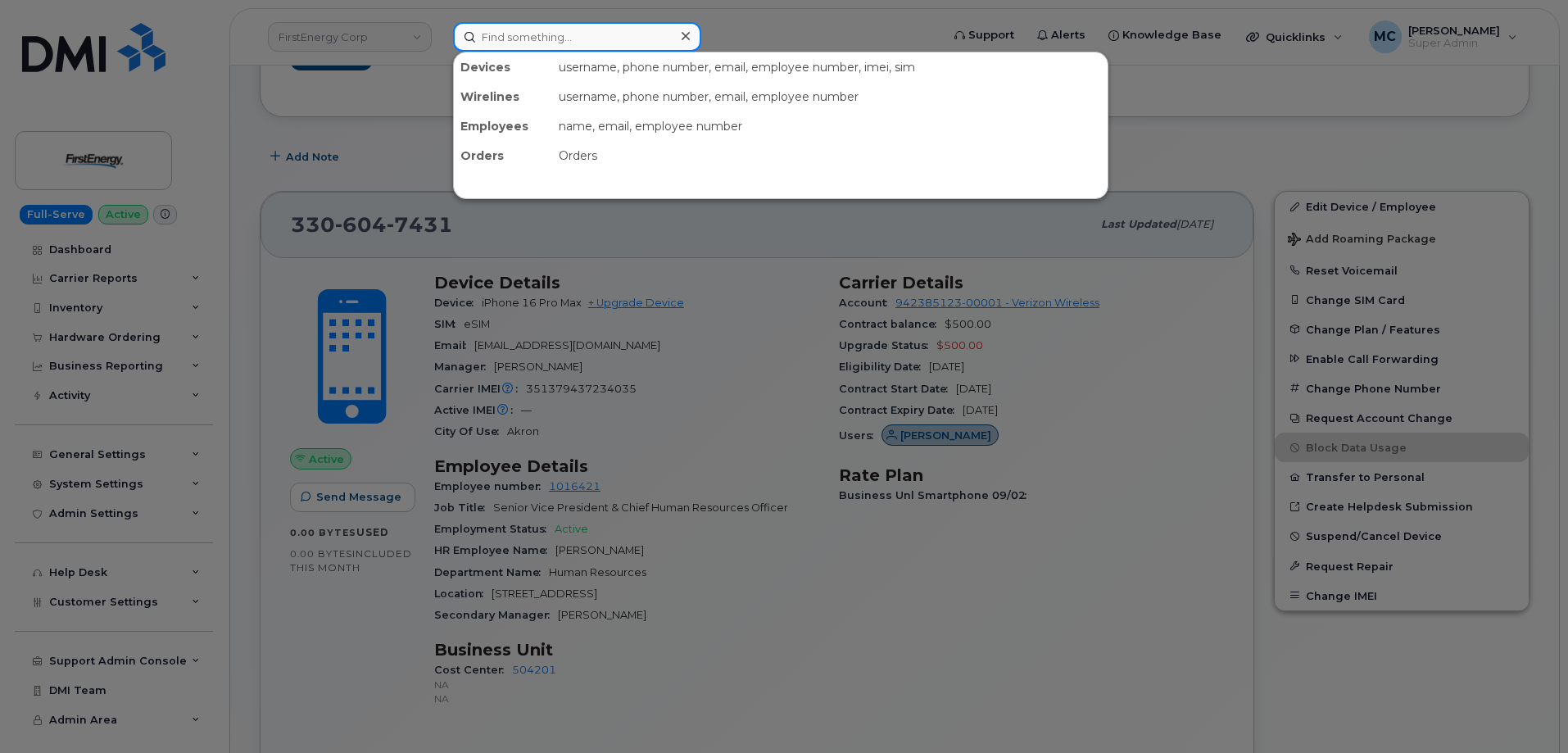
click at [659, 45] on input at bounding box center [577, 37] width 248 height 30
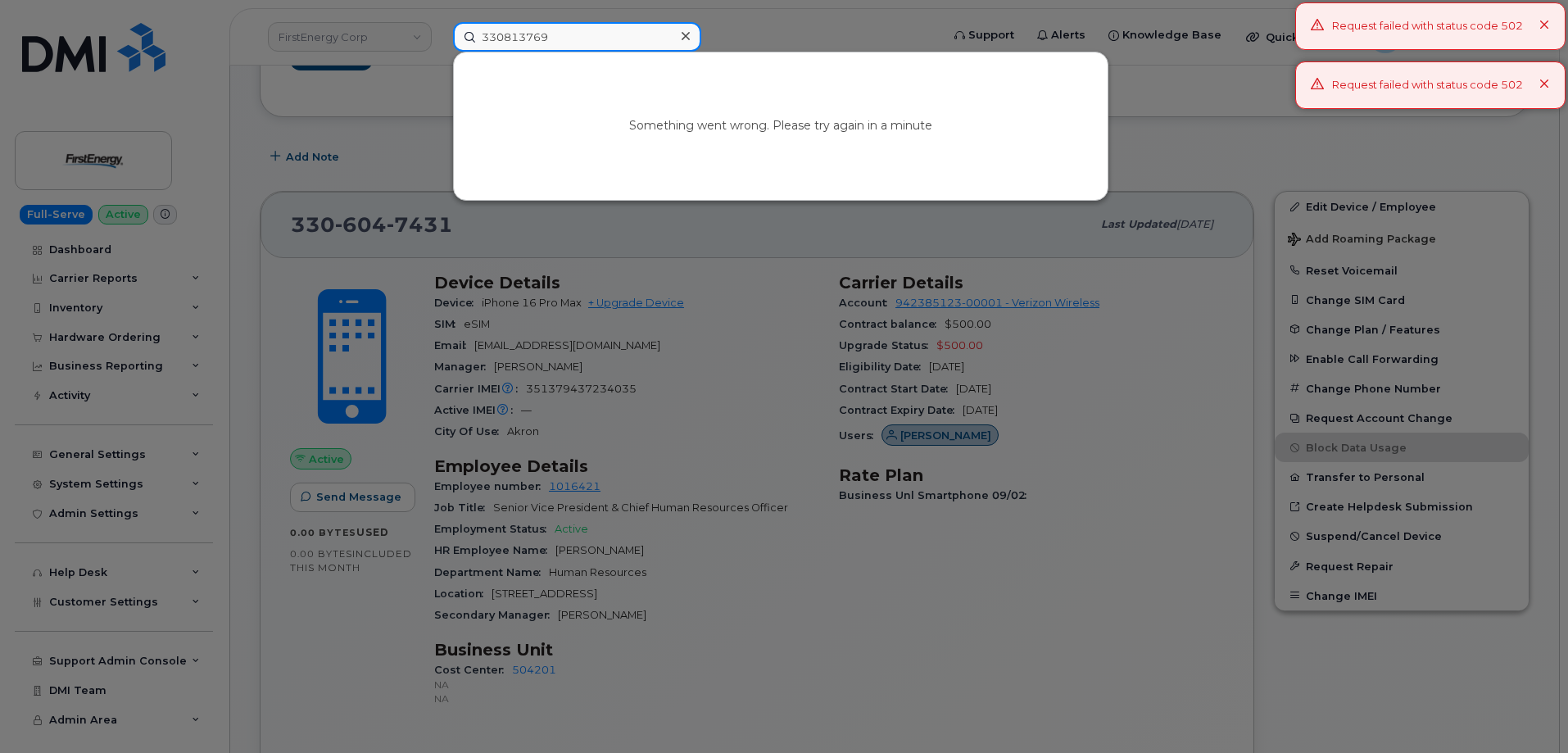
type input "3308137693"
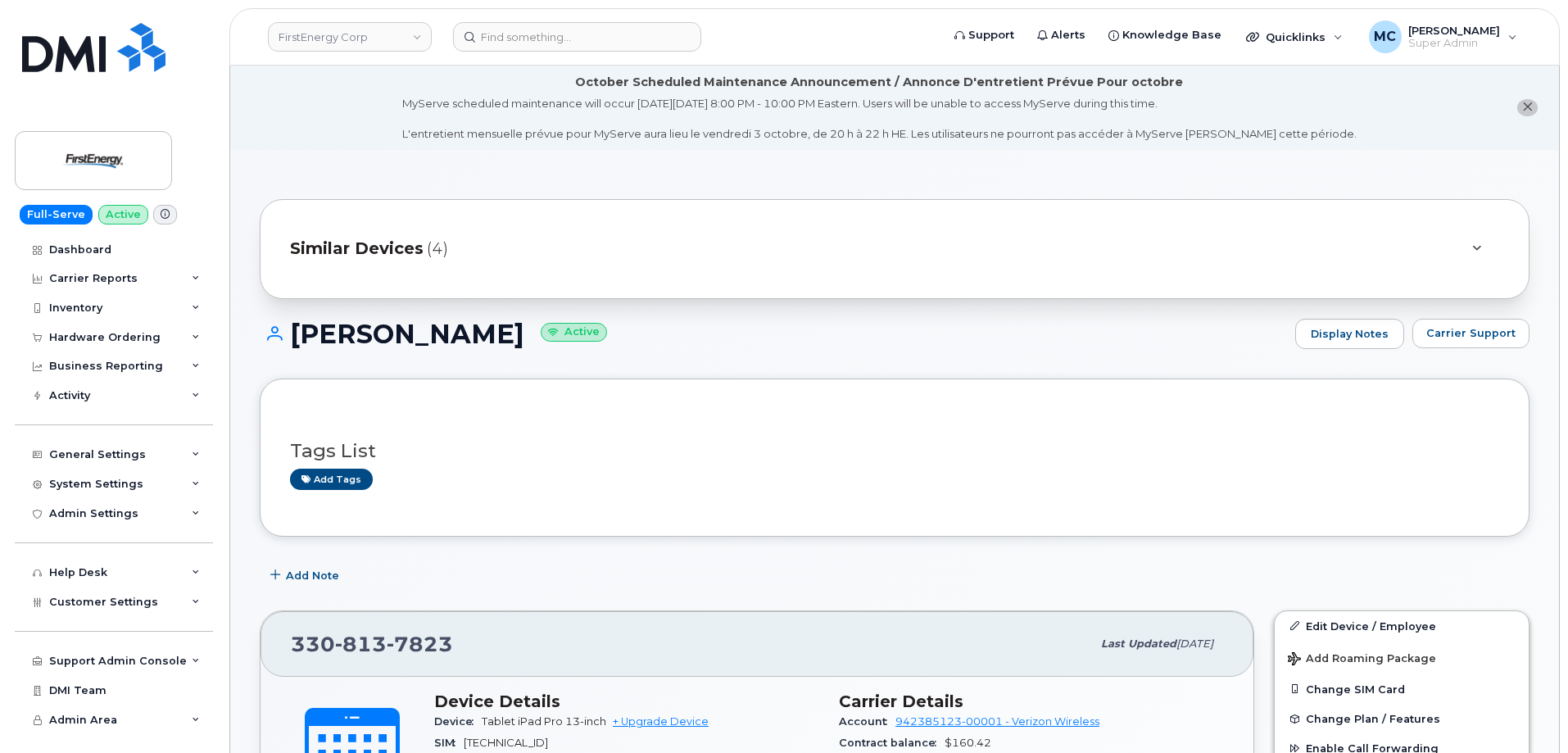
click at [727, 268] on div "Similar Devices (4)" at bounding box center [871, 248] width 1163 height 40
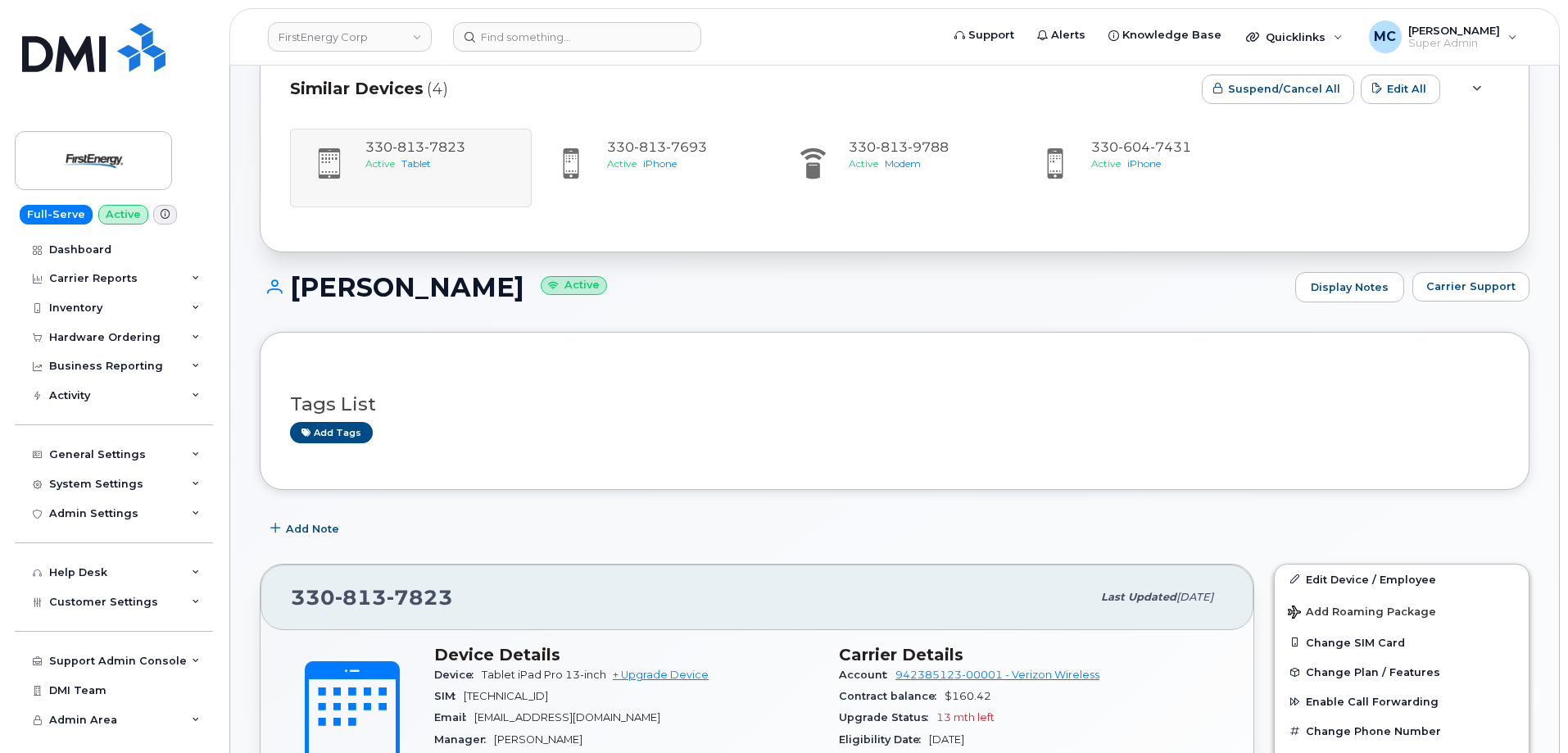
scroll to position [143, 0]
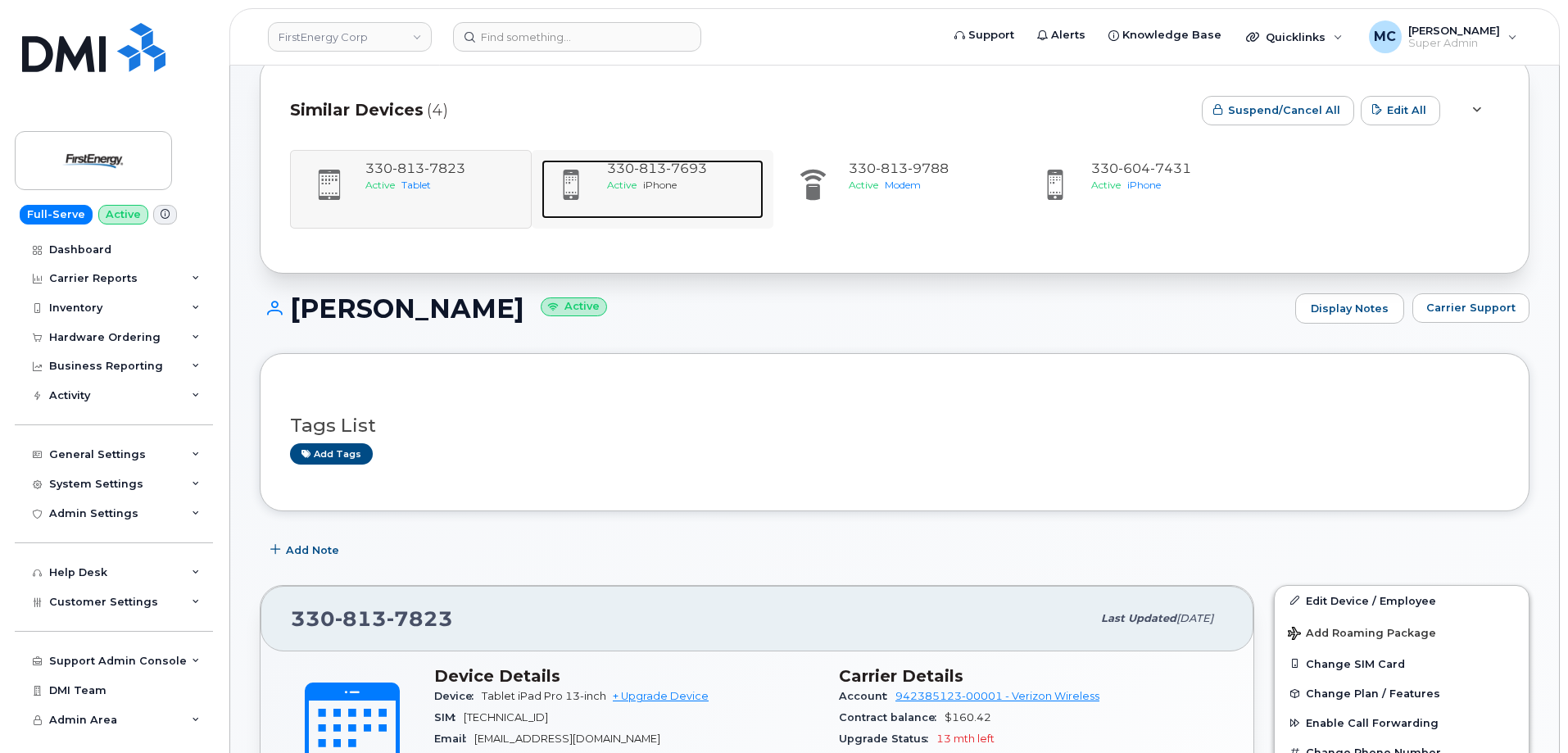
click at [696, 178] on div "330 813 7693" at bounding box center [681, 169] width 150 height 19
click at [676, 181] on span "iPhone" at bounding box center [660, 185] width 34 height 13
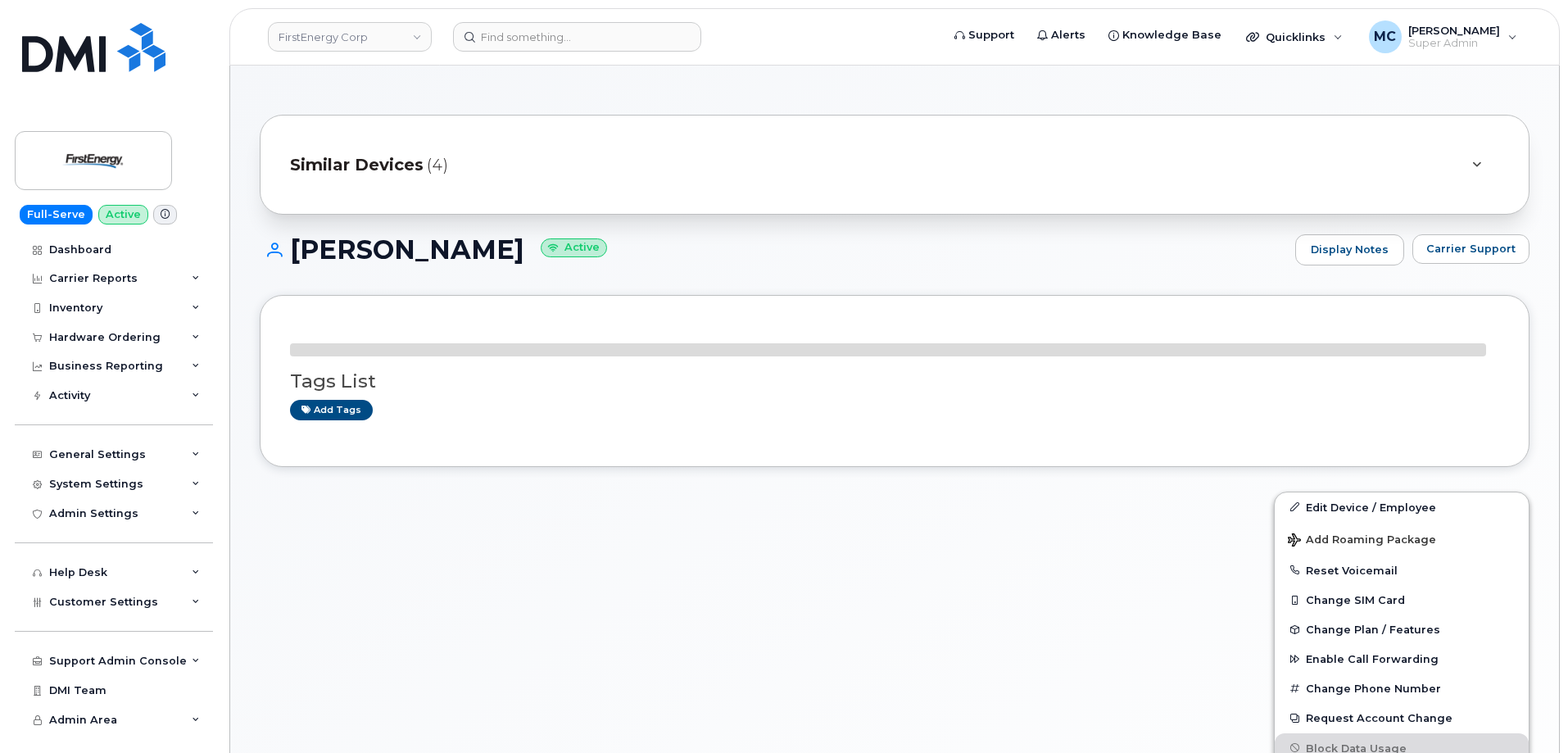
click at [924, 181] on div "Similar Devices (4)" at bounding box center [871, 164] width 1163 height 40
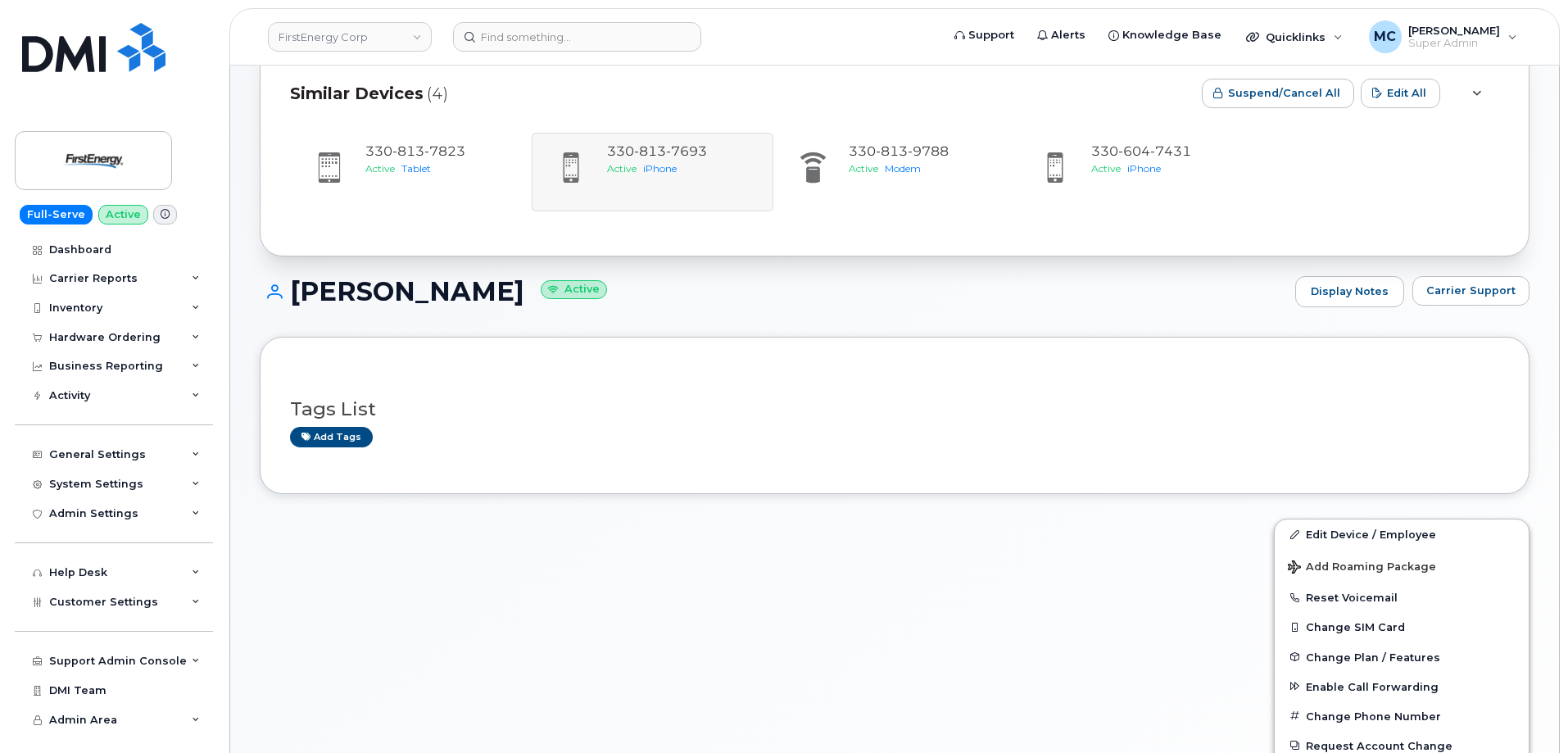
scroll to position [72, 0]
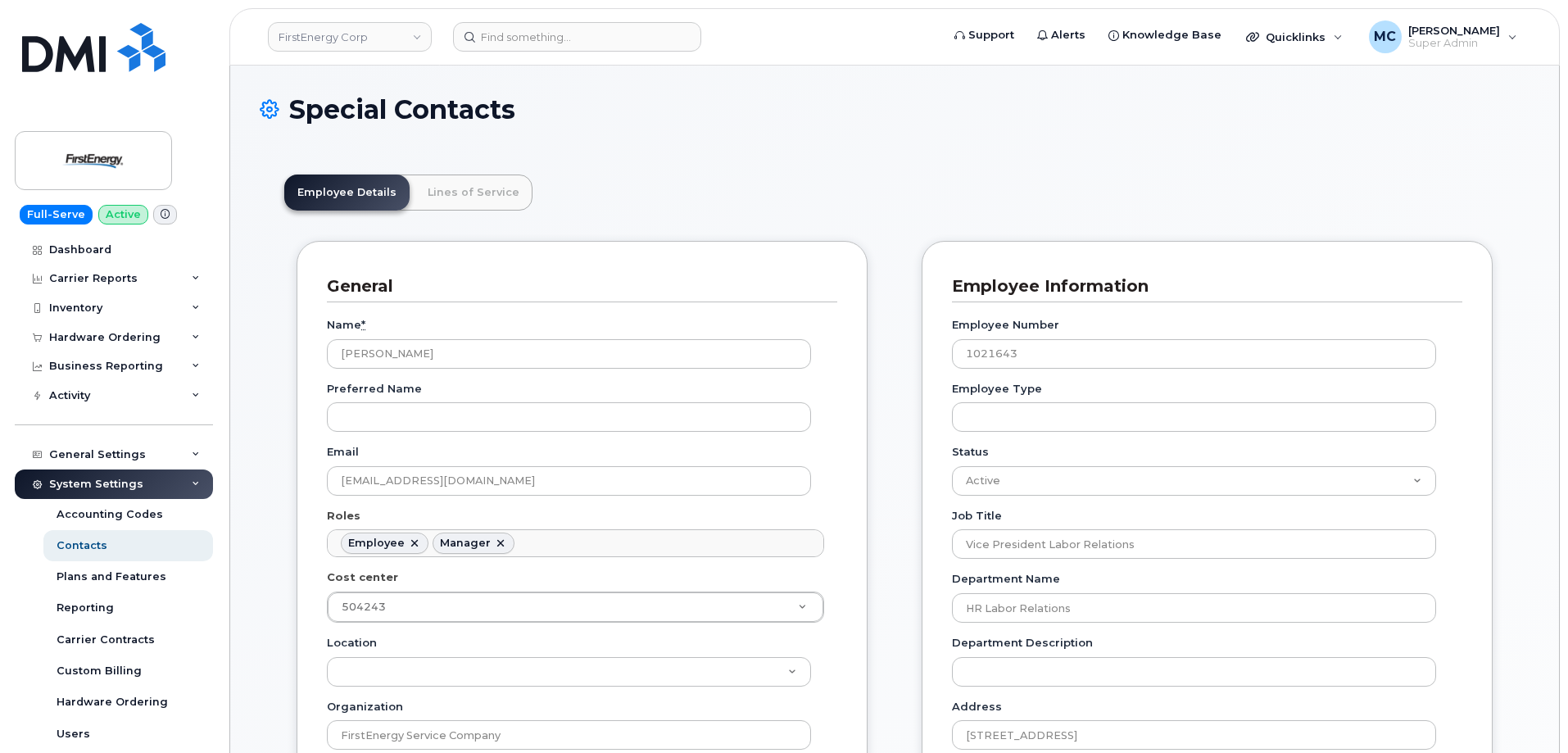
scroll to position [48, 0]
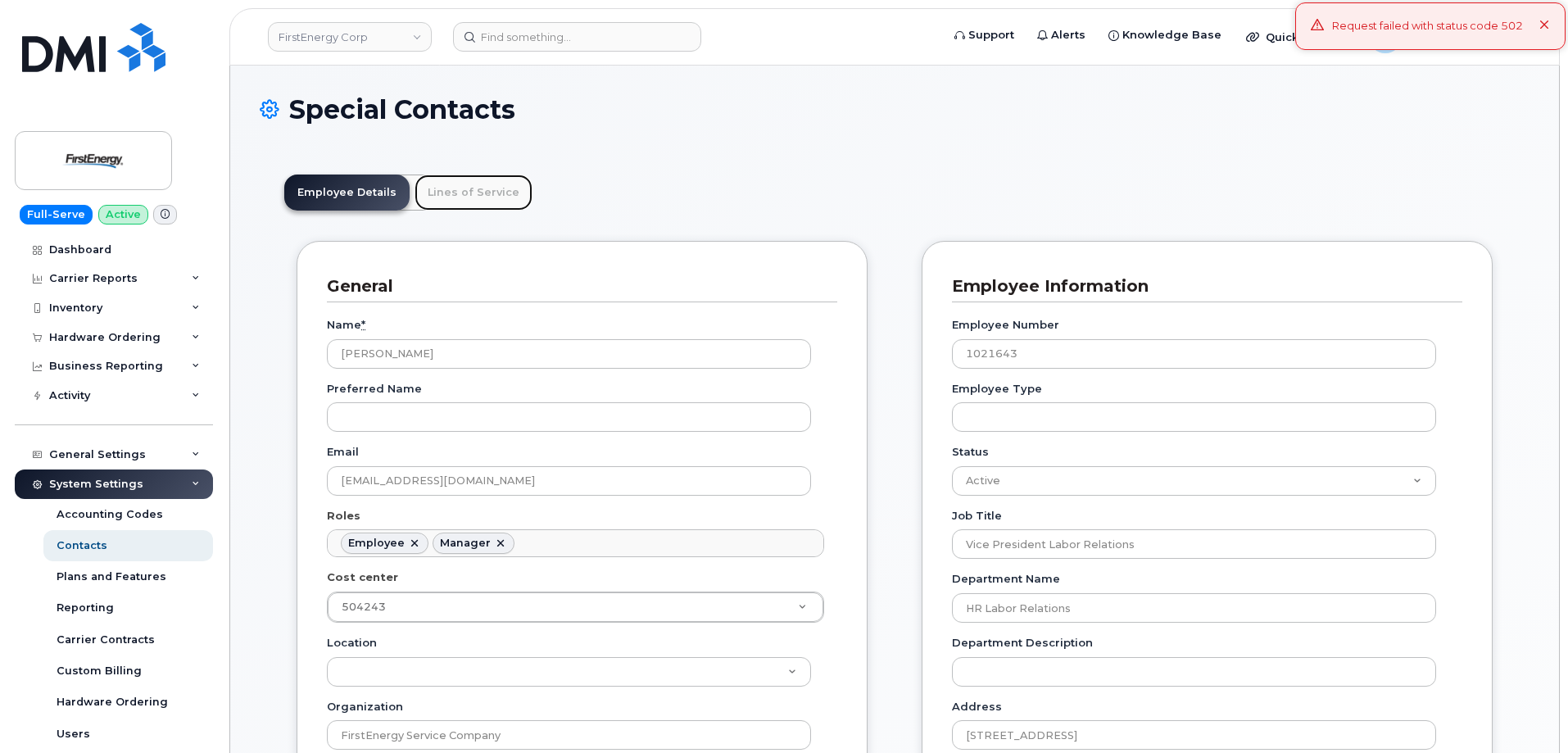
click at [455, 191] on link "Lines of Service" at bounding box center [473, 192] width 118 height 36
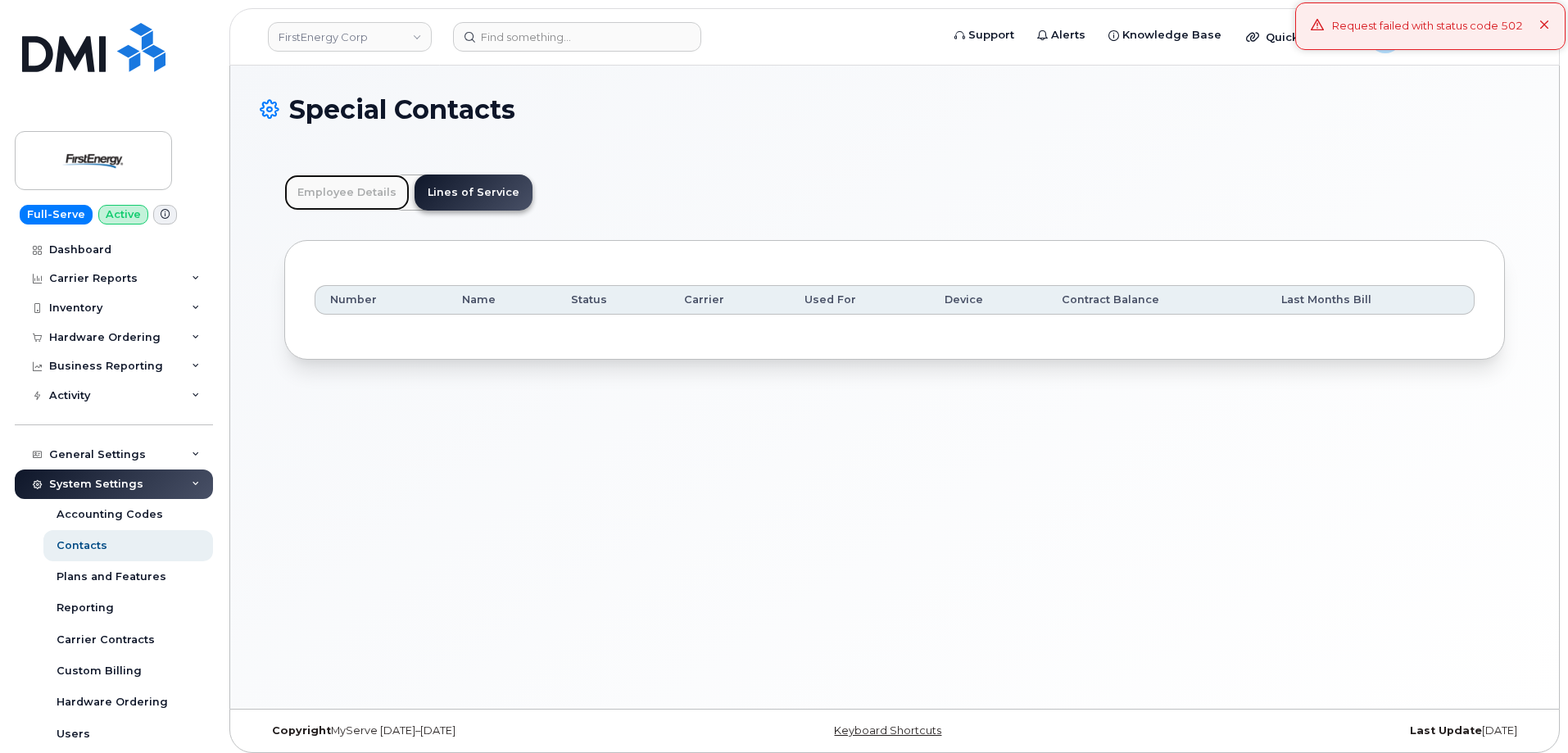
click at [354, 188] on link "Employee Details" at bounding box center [347, 192] width 126 height 36
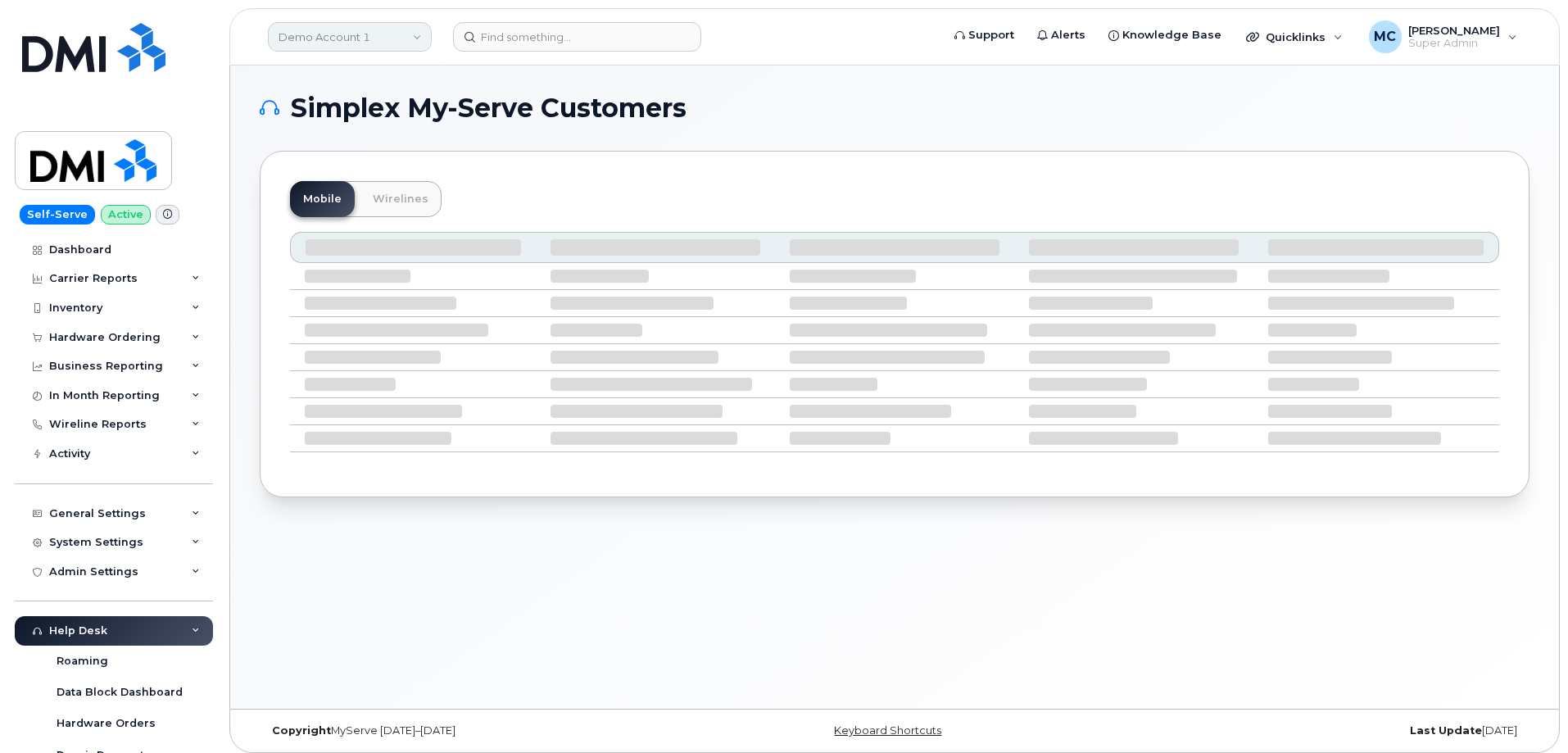
click at [405, 37] on link "Demo Account 1" at bounding box center [350, 37] width 164 height 30
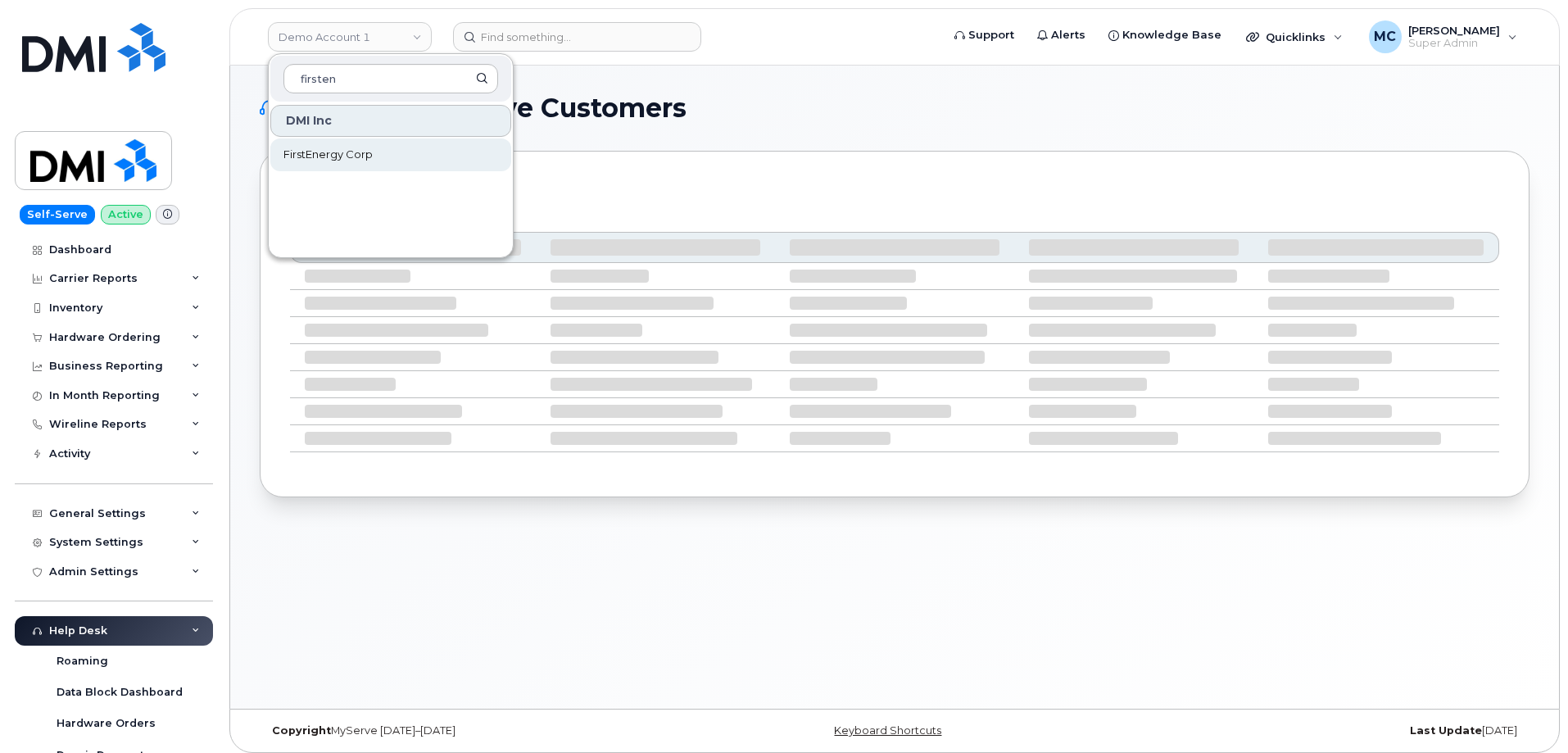
type input "firsten"
click at [389, 154] on link "FirstEnergy Corp" at bounding box center [390, 155] width 241 height 33
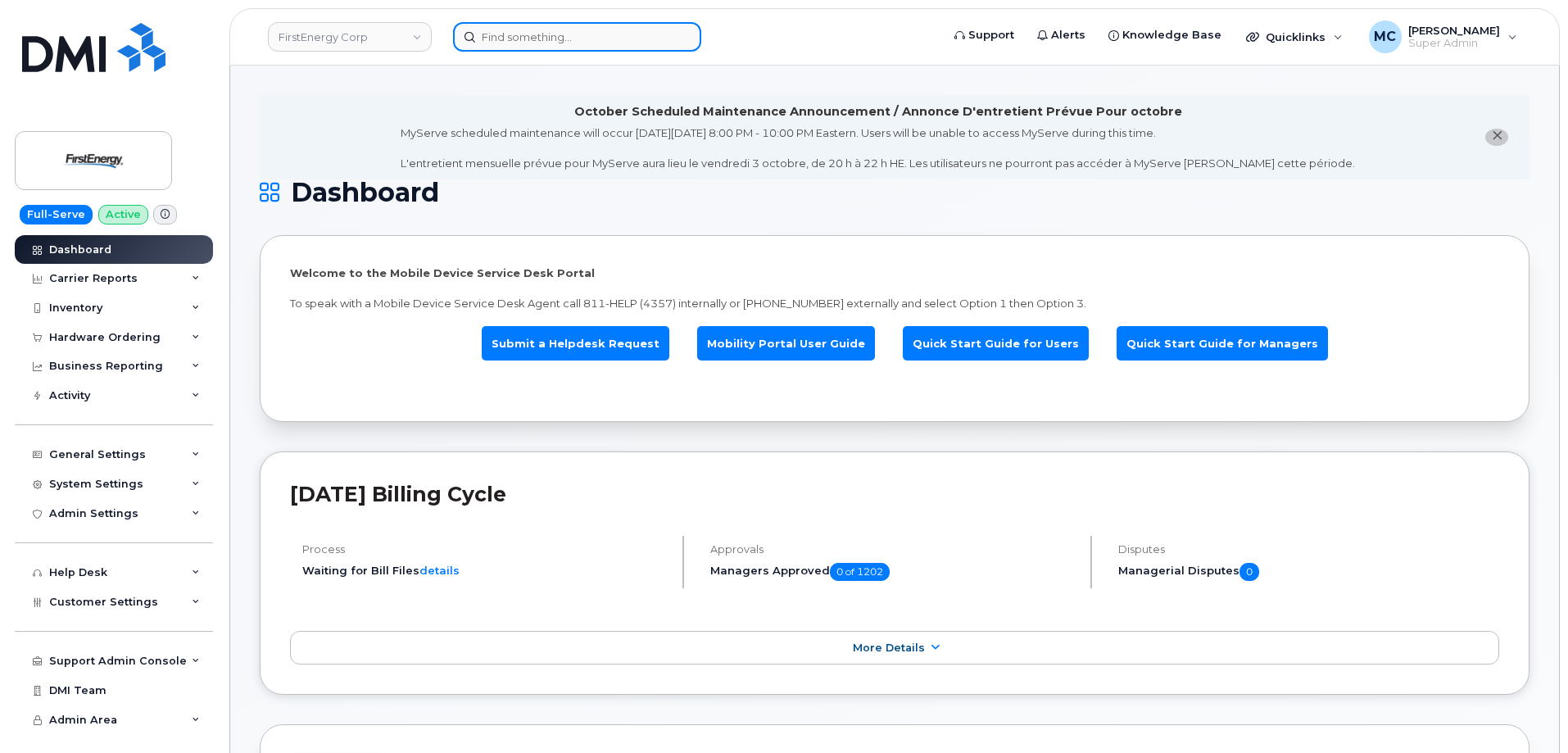
drag, startPoint x: 638, startPoint y: 41, endPoint x: 649, endPoint y: 46, distance: 12.1
click at [638, 41] on input at bounding box center [577, 37] width 248 height 30
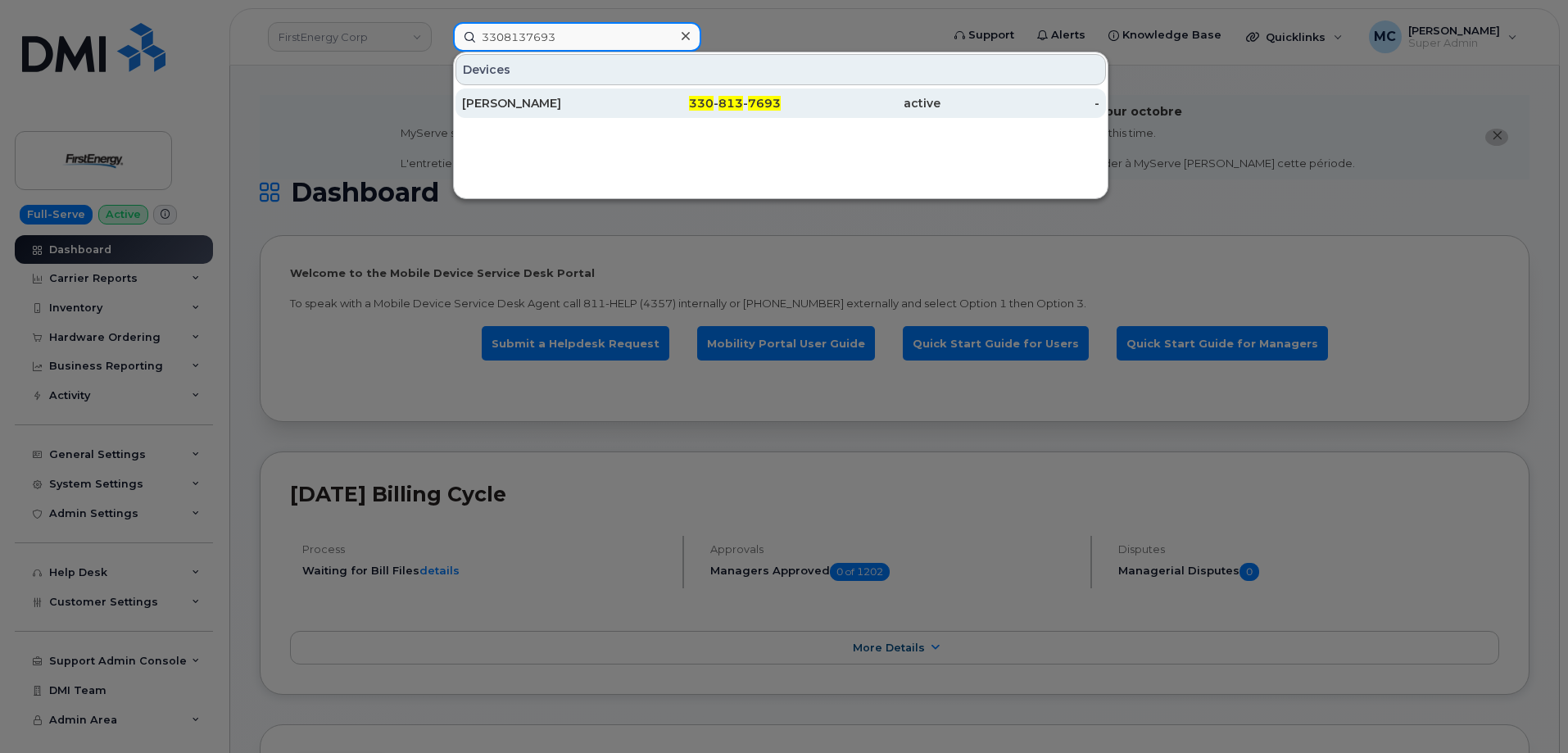
type input "3308137693"
click at [731, 102] on span "813" at bounding box center [730, 102] width 24 height 14
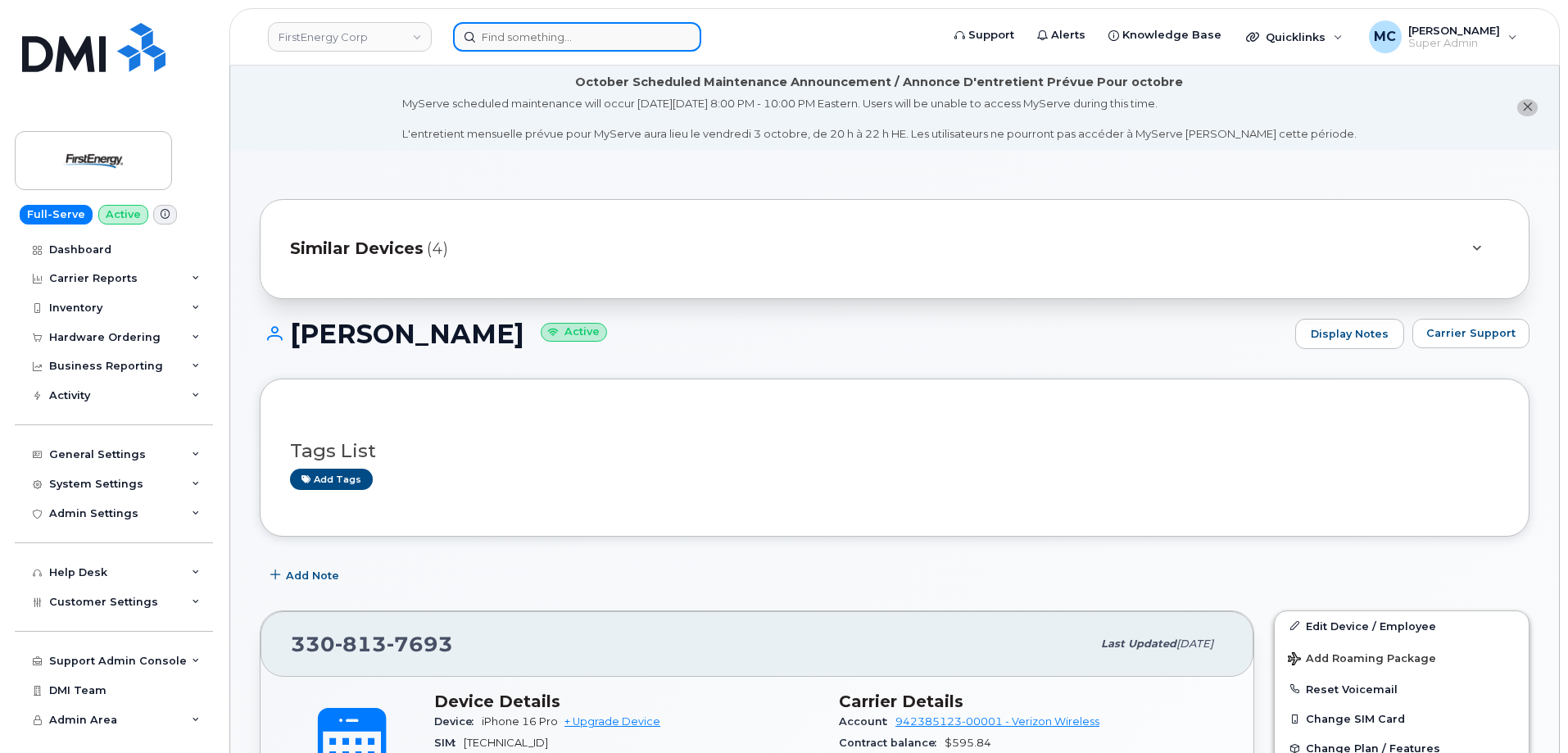
click at [655, 41] on input at bounding box center [577, 37] width 248 height 30
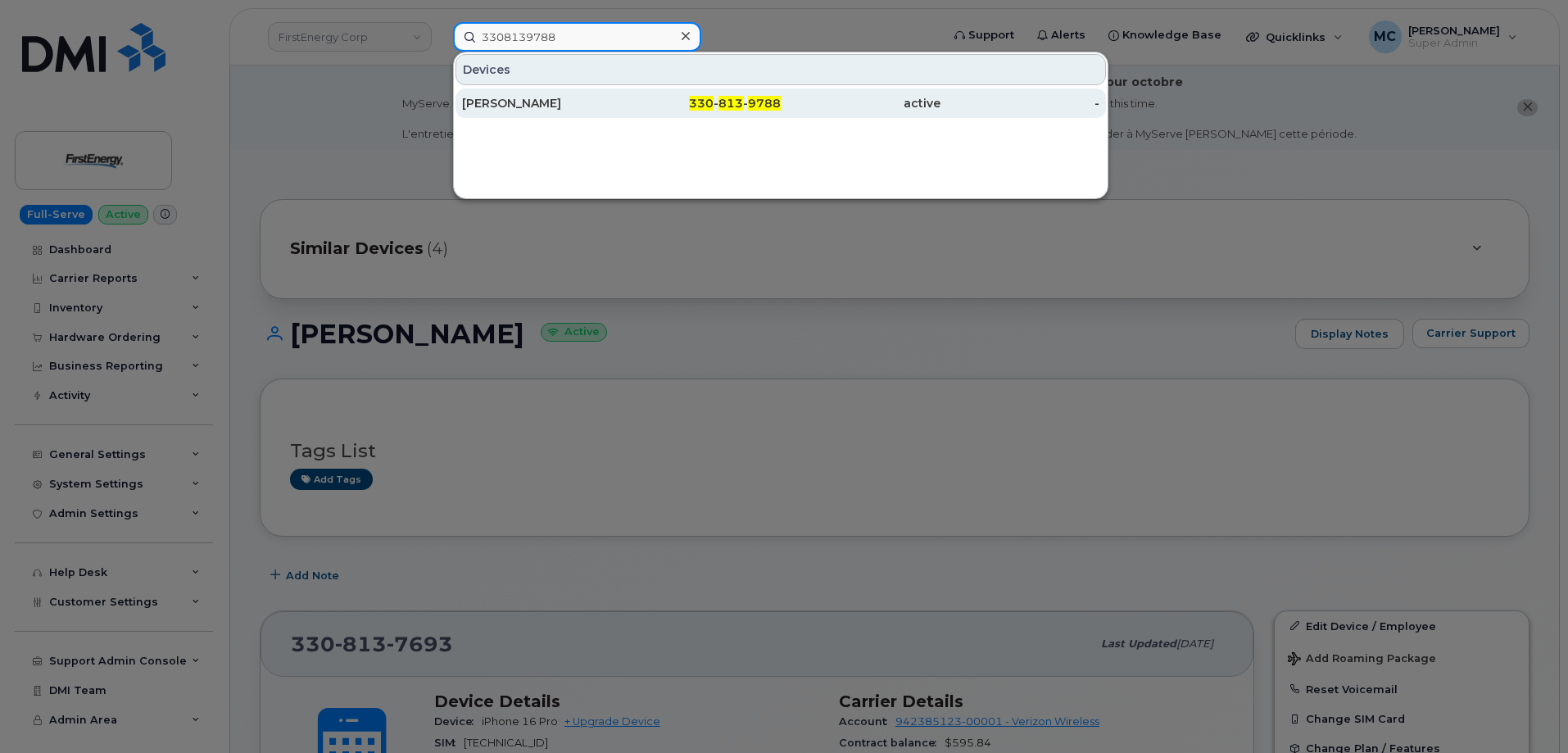
type input "3308139788"
click at [716, 104] on div "330 - 813 - 9788" at bounding box center [701, 102] width 159 height 16
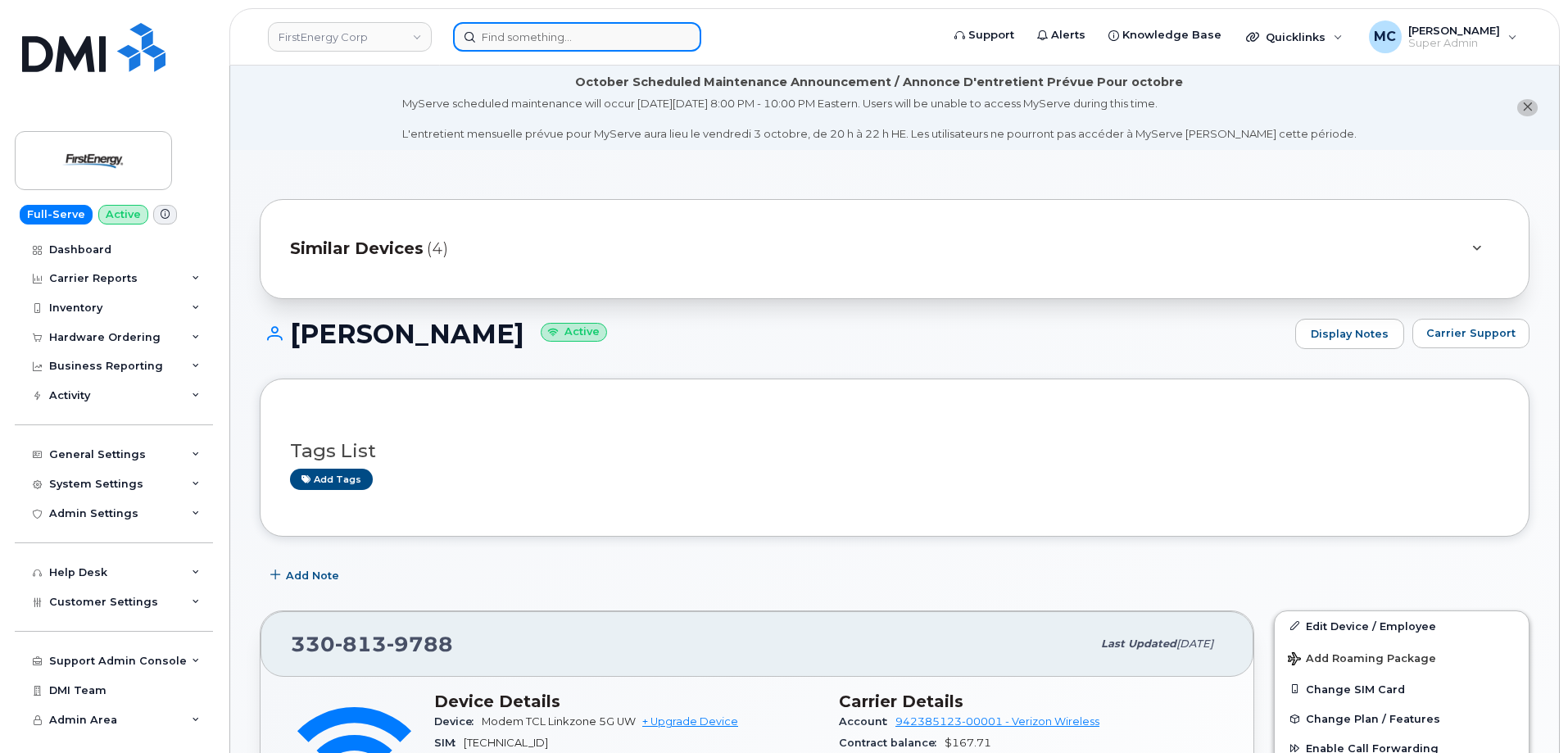
click at [574, 29] on input at bounding box center [577, 37] width 248 height 30
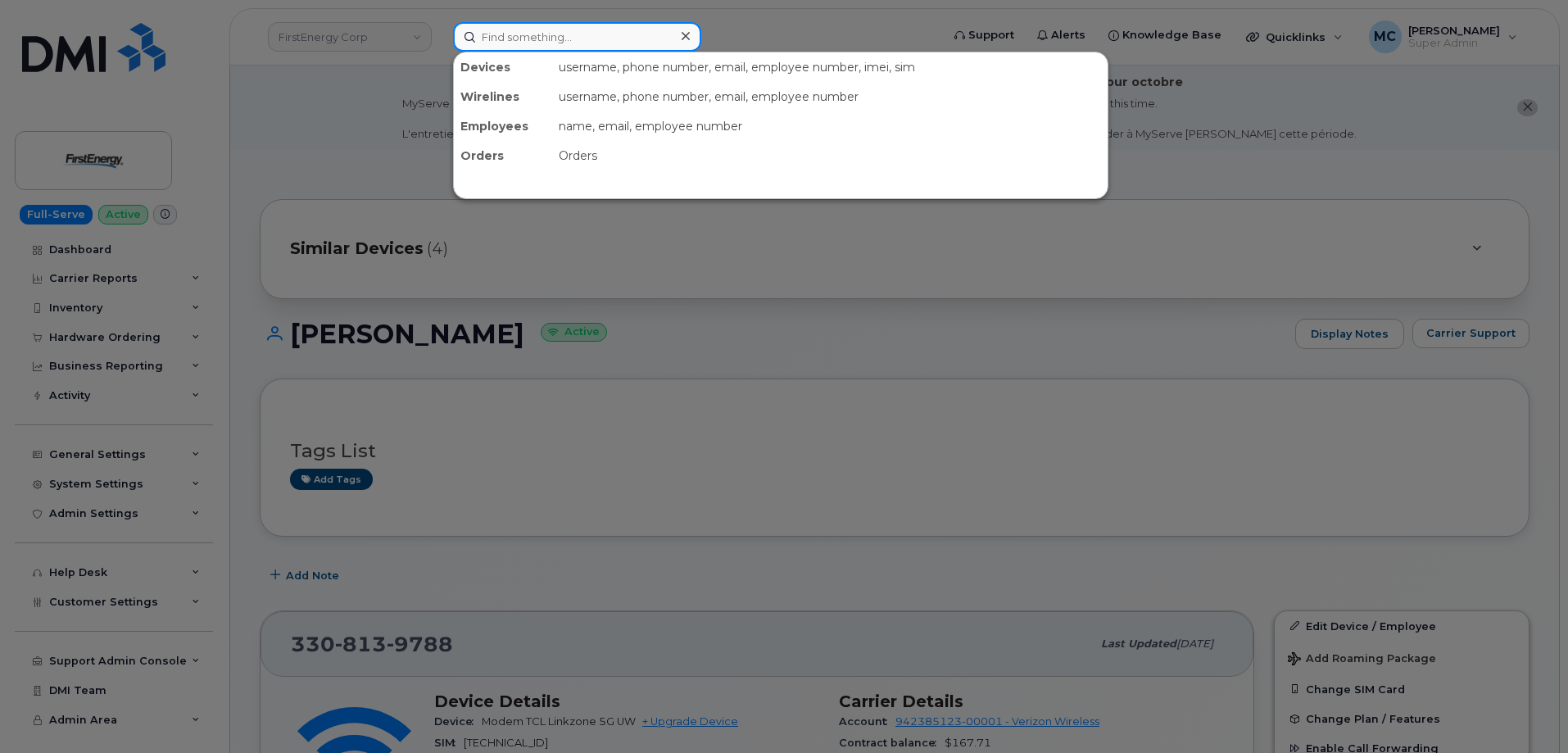
paste input "[PHONE_NUMBER]"
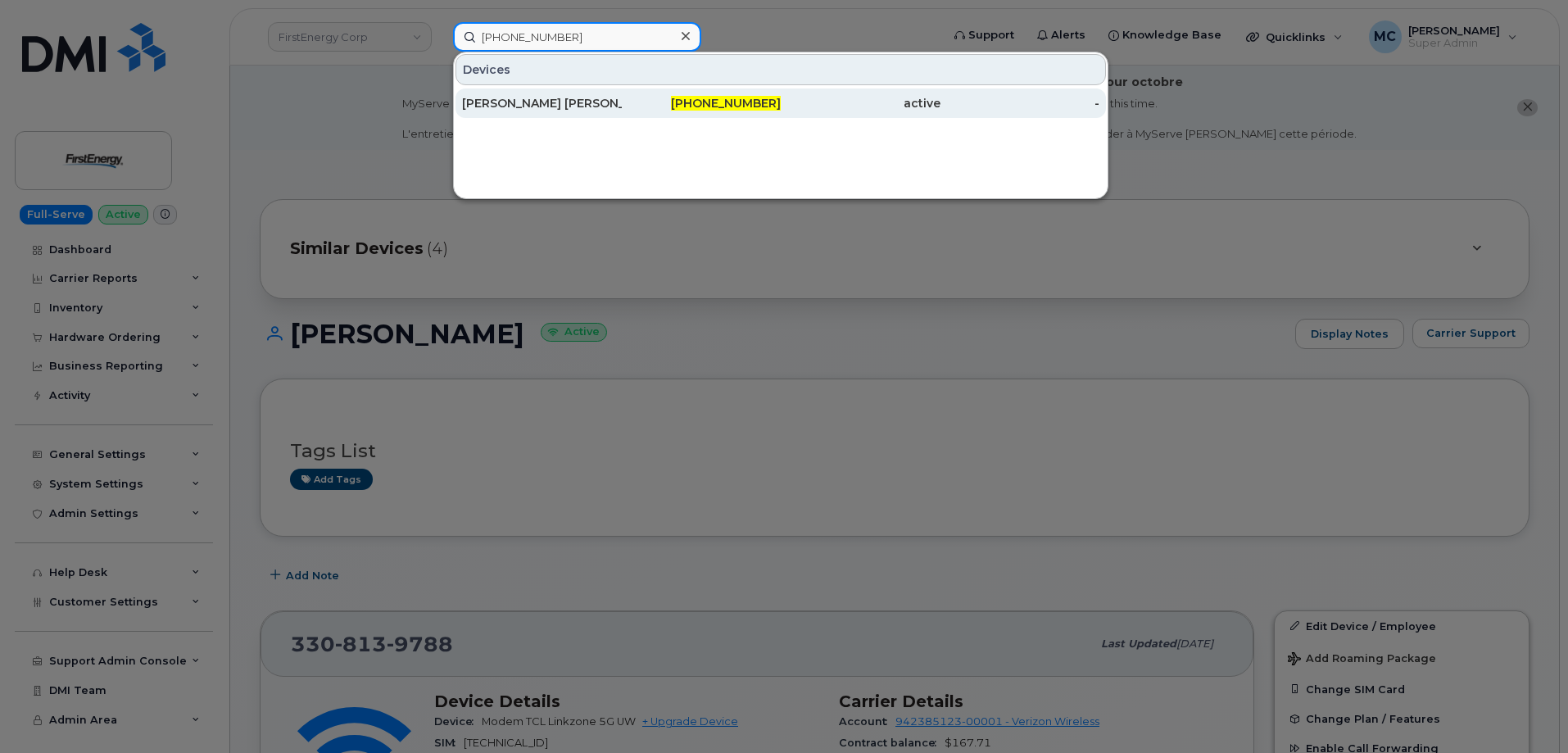
type input "[PHONE_NUMBER]"
click at [633, 103] on div "[PHONE_NUMBER]" at bounding box center [701, 102] width 159 height 16
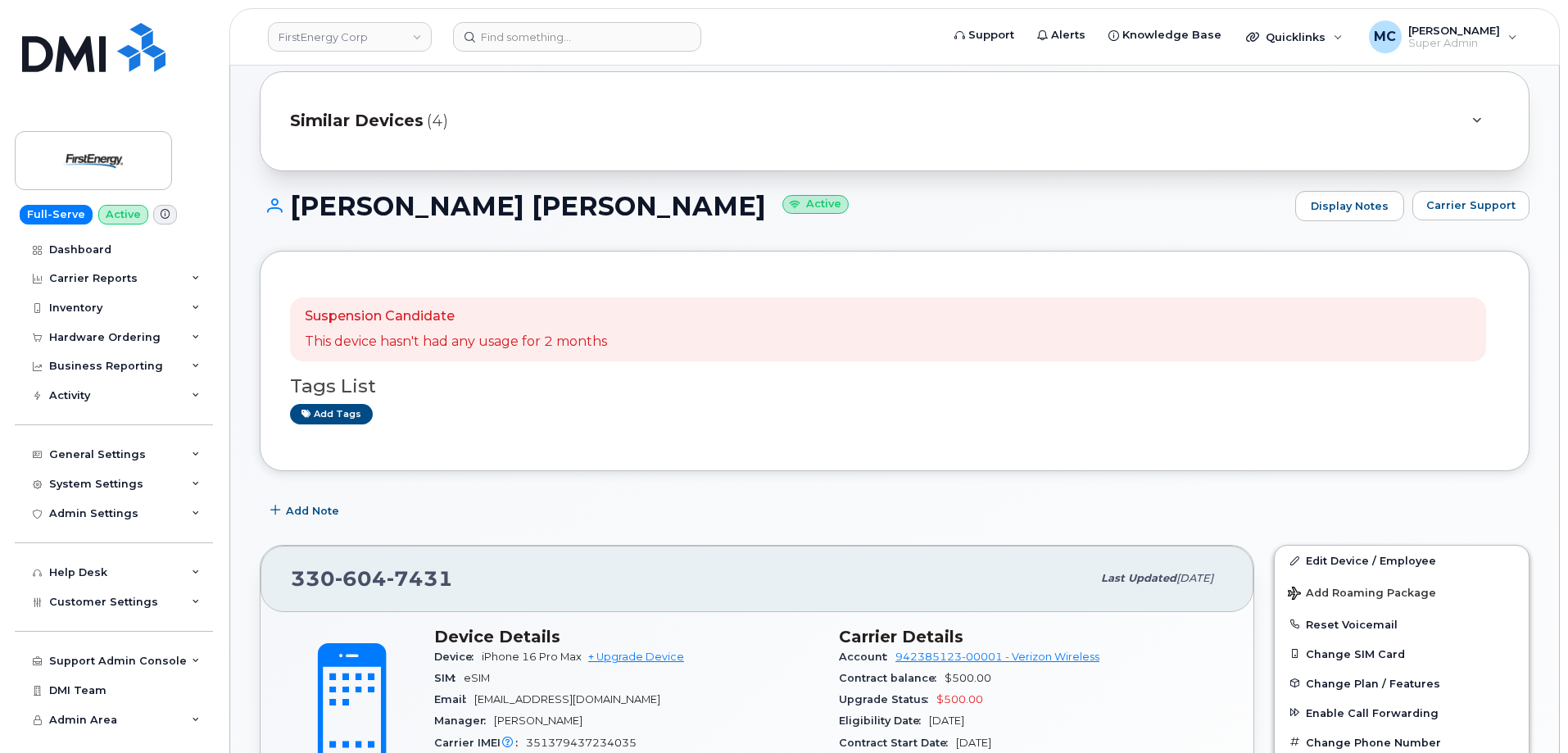
scroll to position [202, 0]
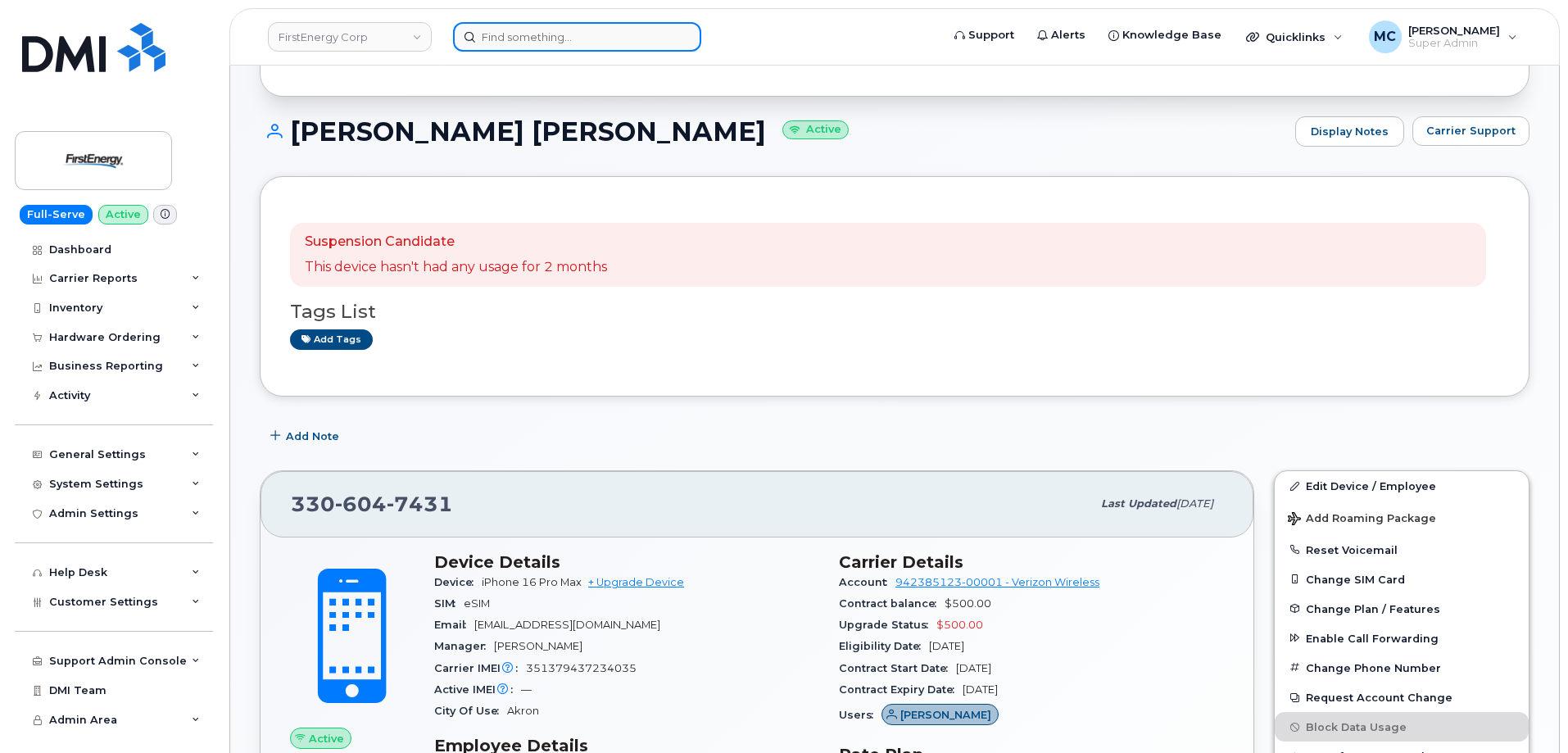
click at [580, 49] on input at bounding box center [577, 37] width 248 height 30
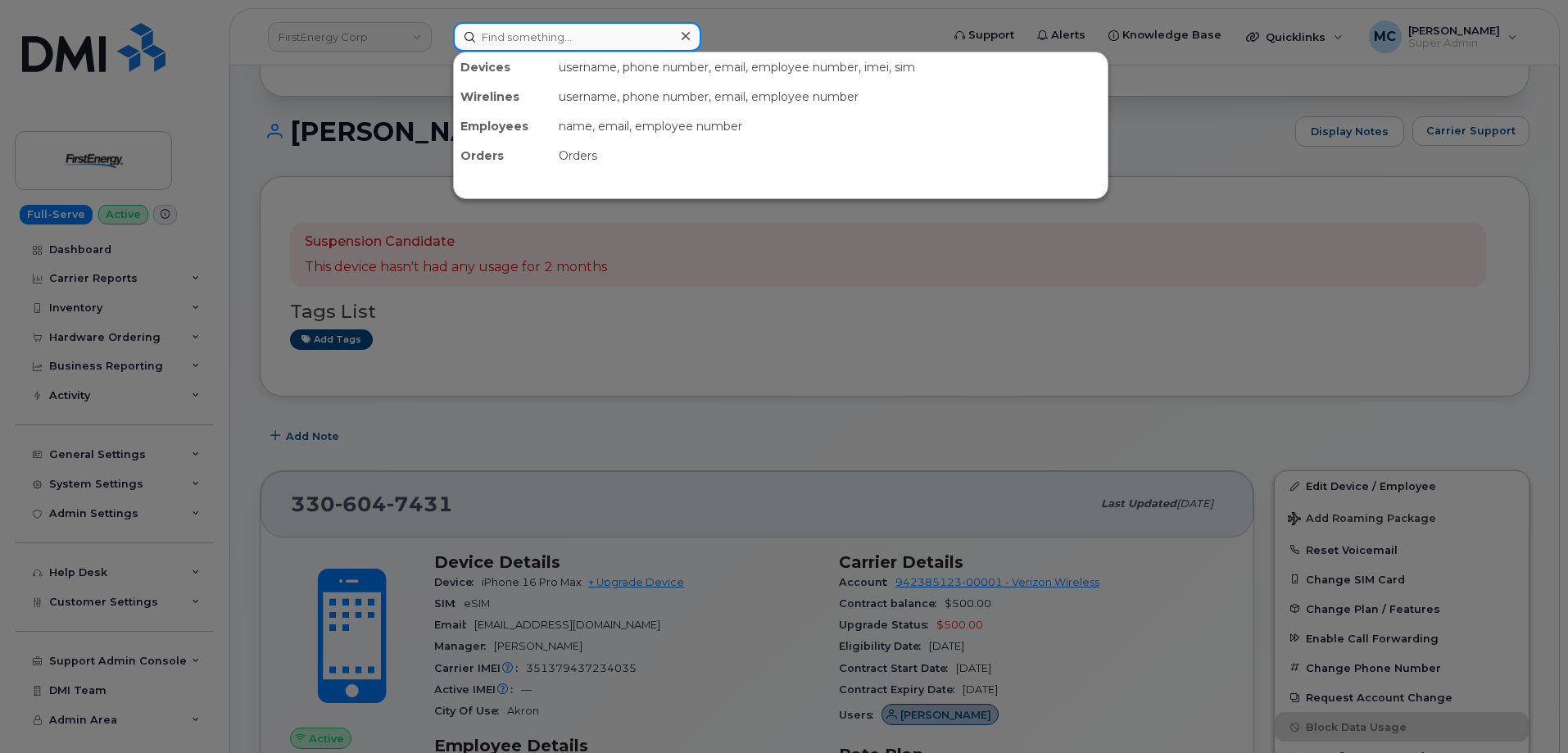
paste input "Christopher Lopez"
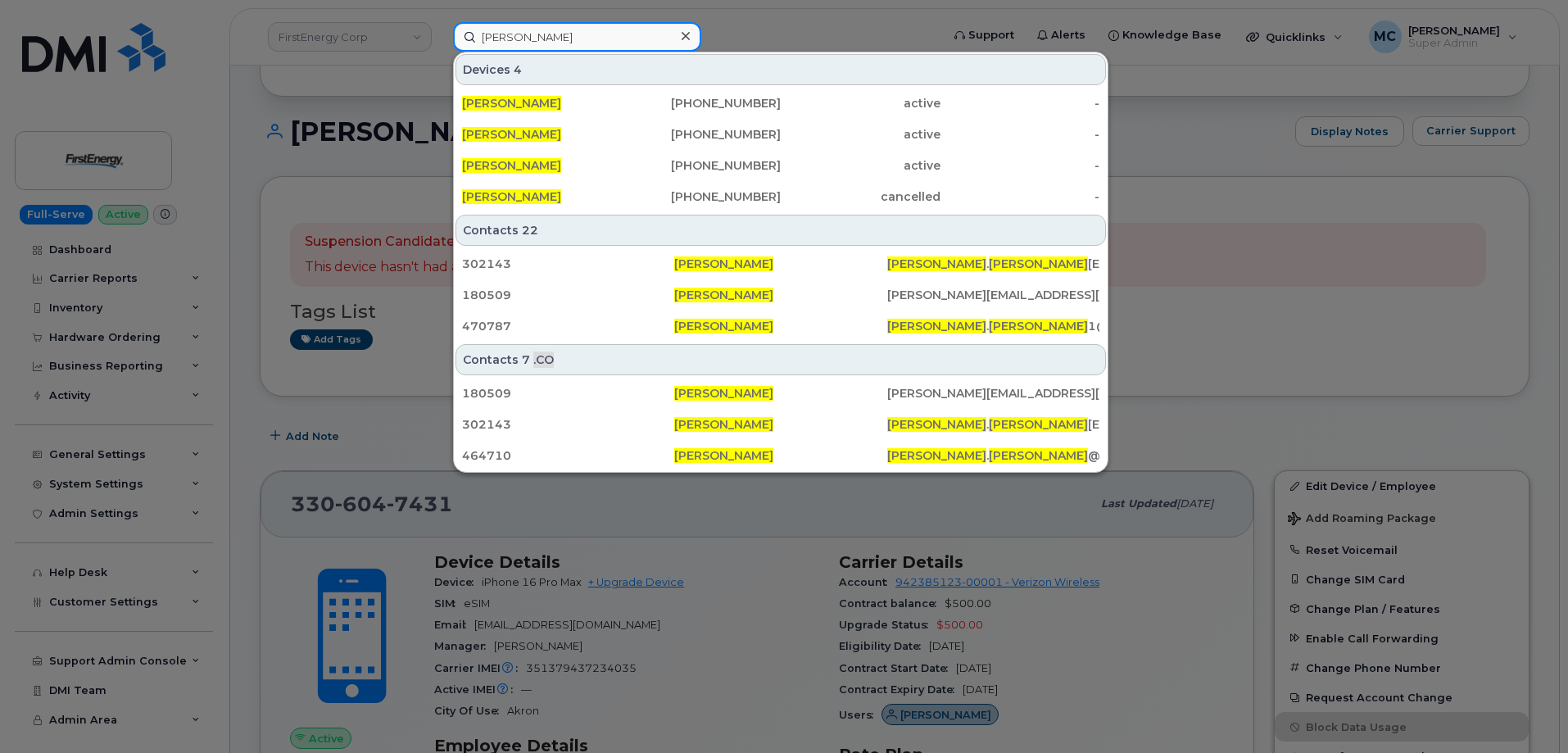
click at [546, 38] on input "Christopher Lopez" at bounding box center [577, 37] width 248 height 30
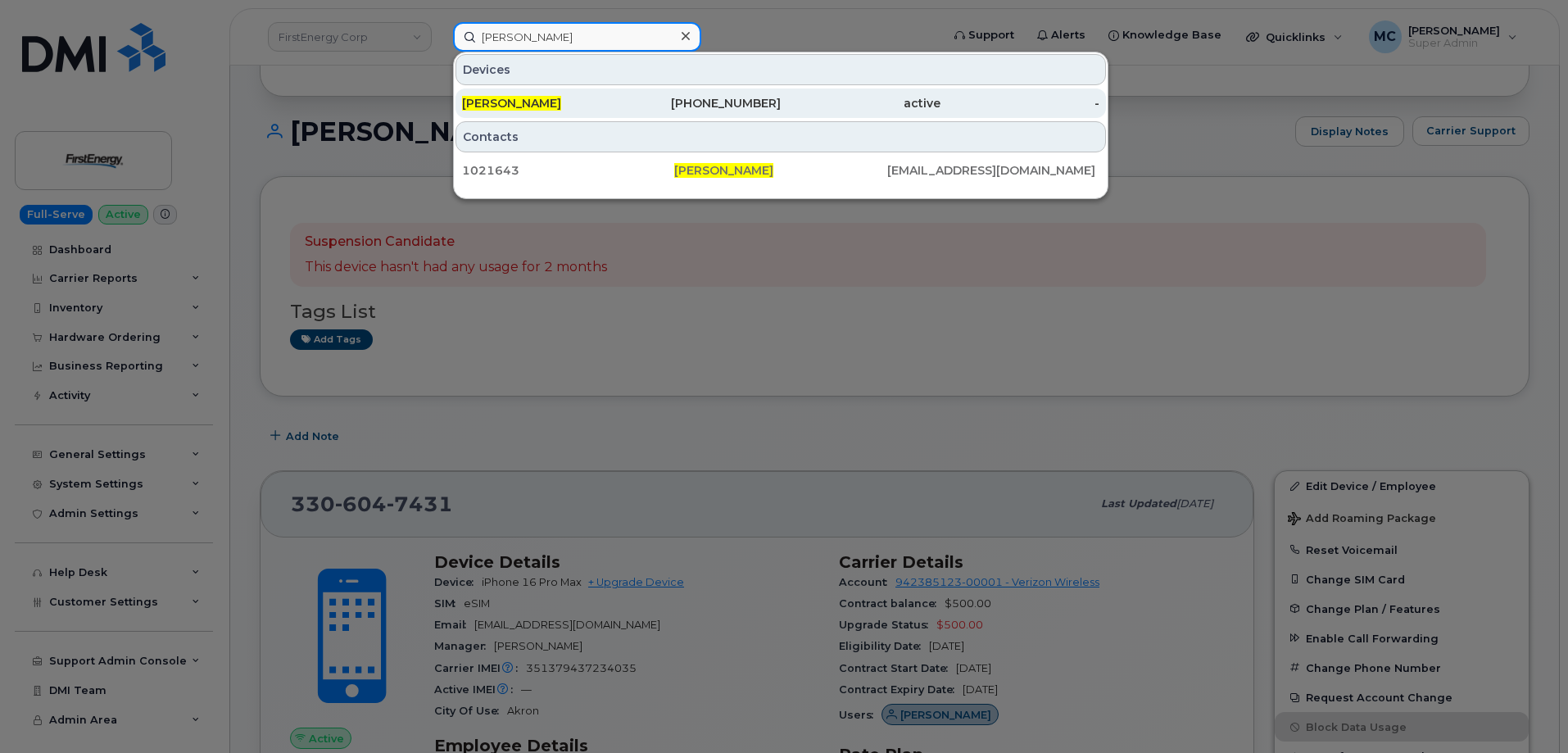
type input "Christopher a Lopez"
click at [810, 103] on div "active" at bounding box center [860, 102] width 159 height 16
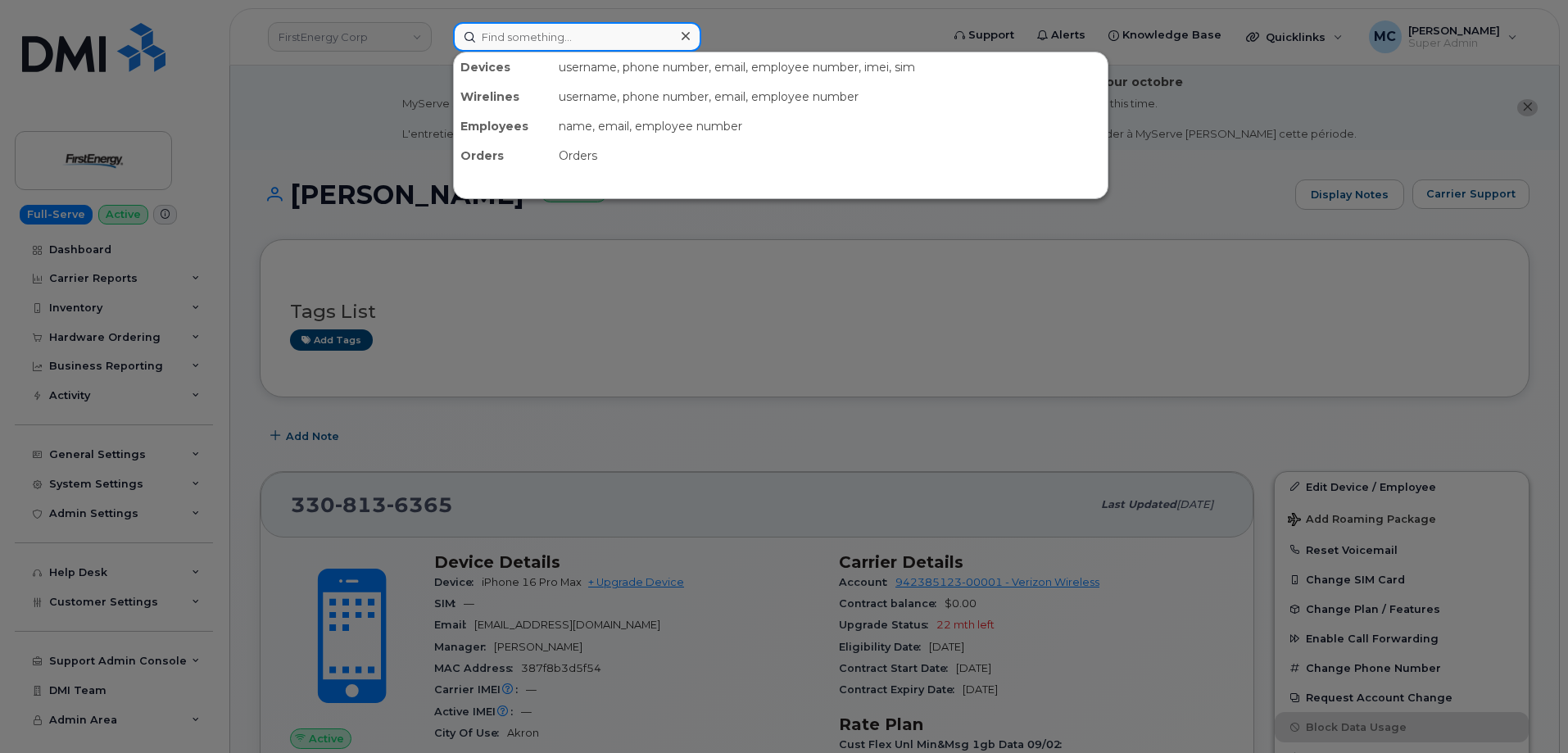
paste input "[PHONE_NUMBER]"
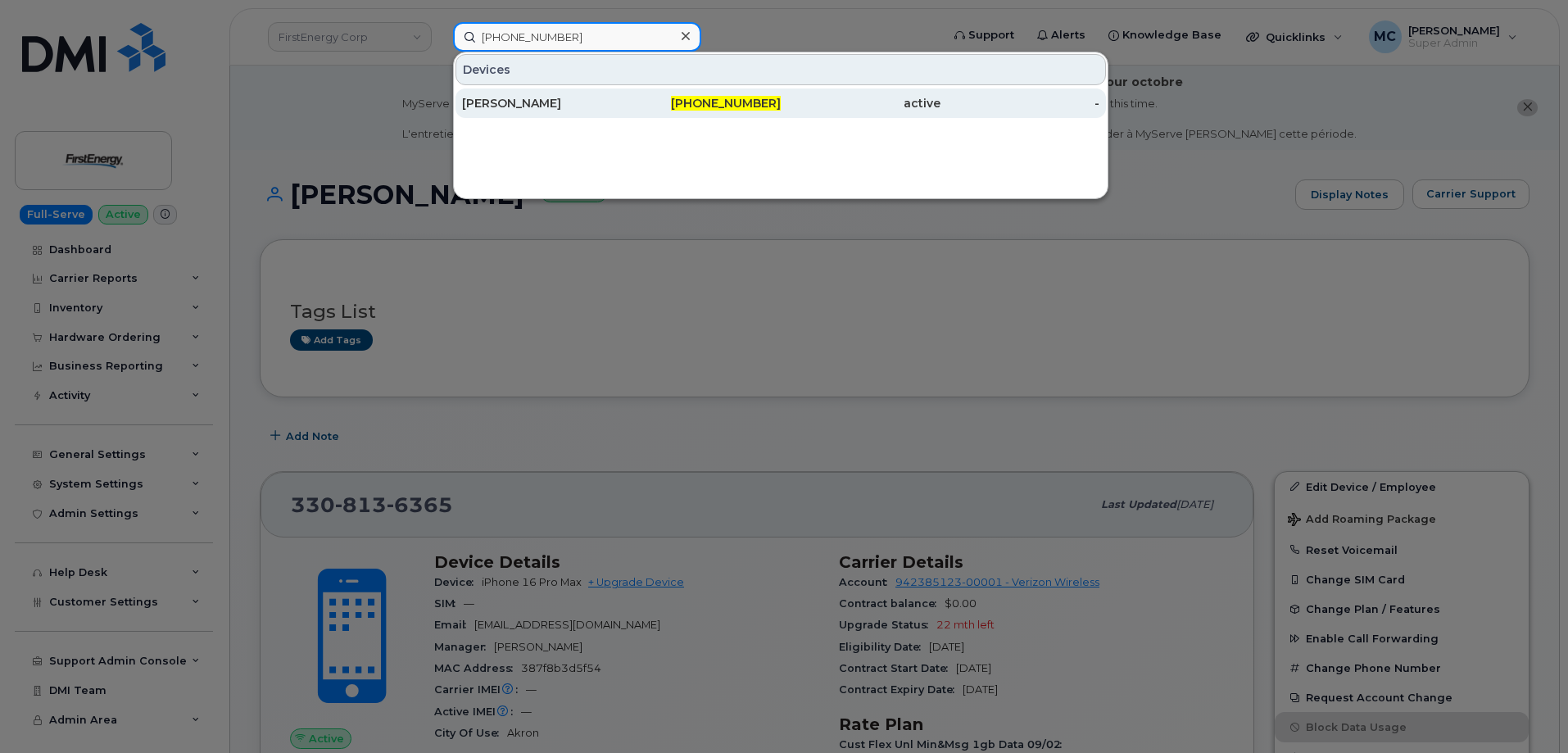
type input "[PHONE_NUMBER]"
click at [760, 102] on span "[PHONE_NUMBER]" at bounding box center [727, 102] width 110 height 14
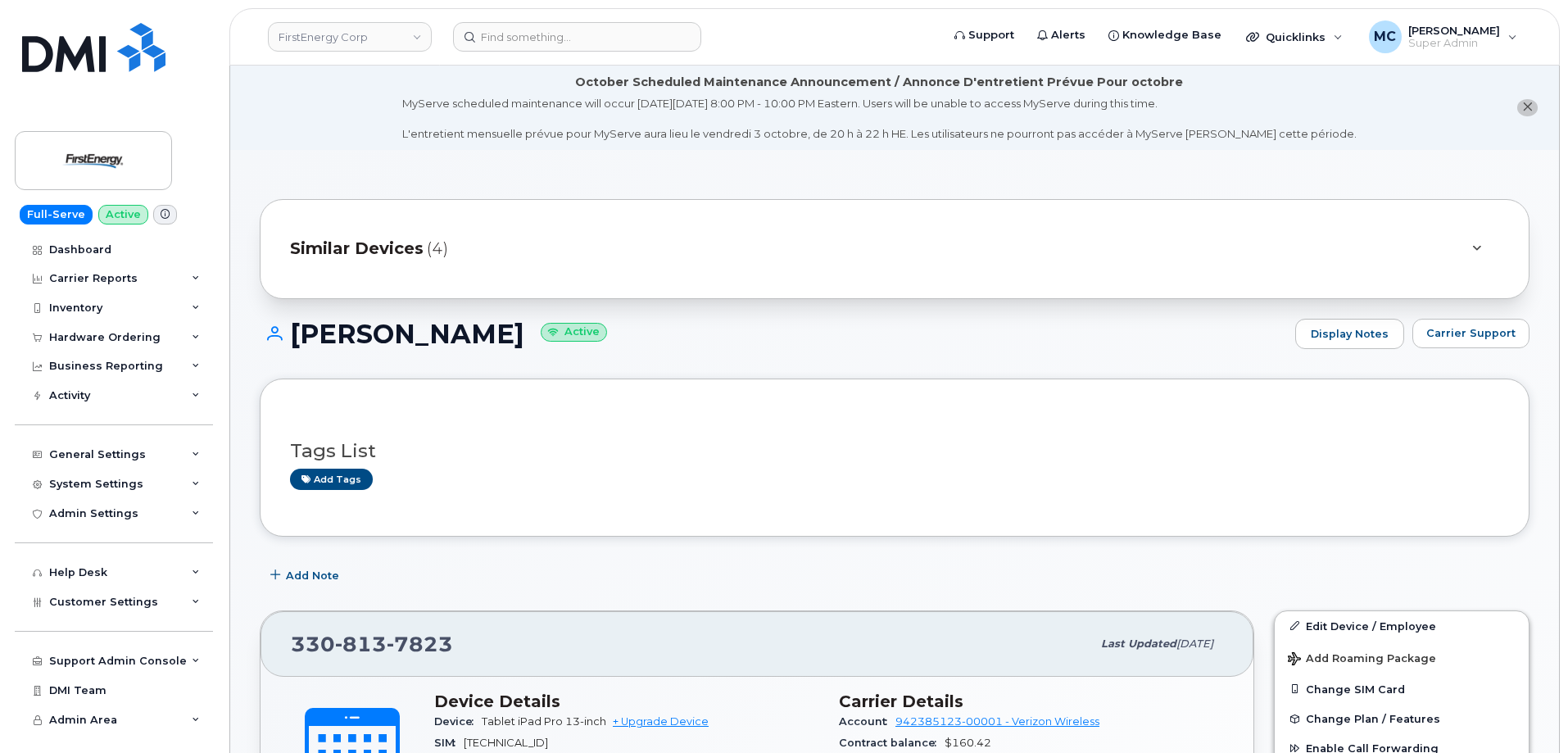
click at [970, 240] on div "Similar Devices (4)" at bounding box center [871, 248] width 1163 height 40
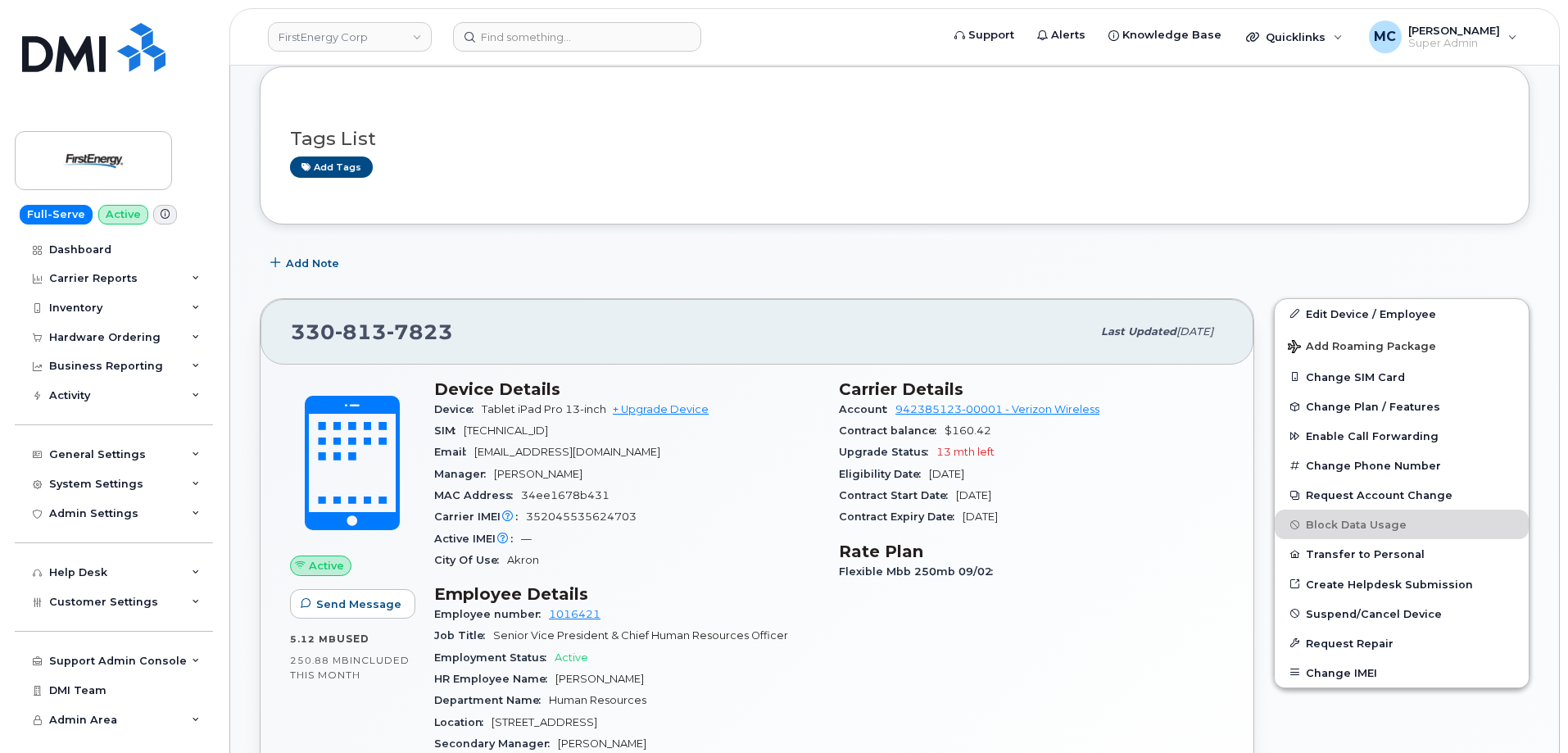
scroll to position [440, 0]
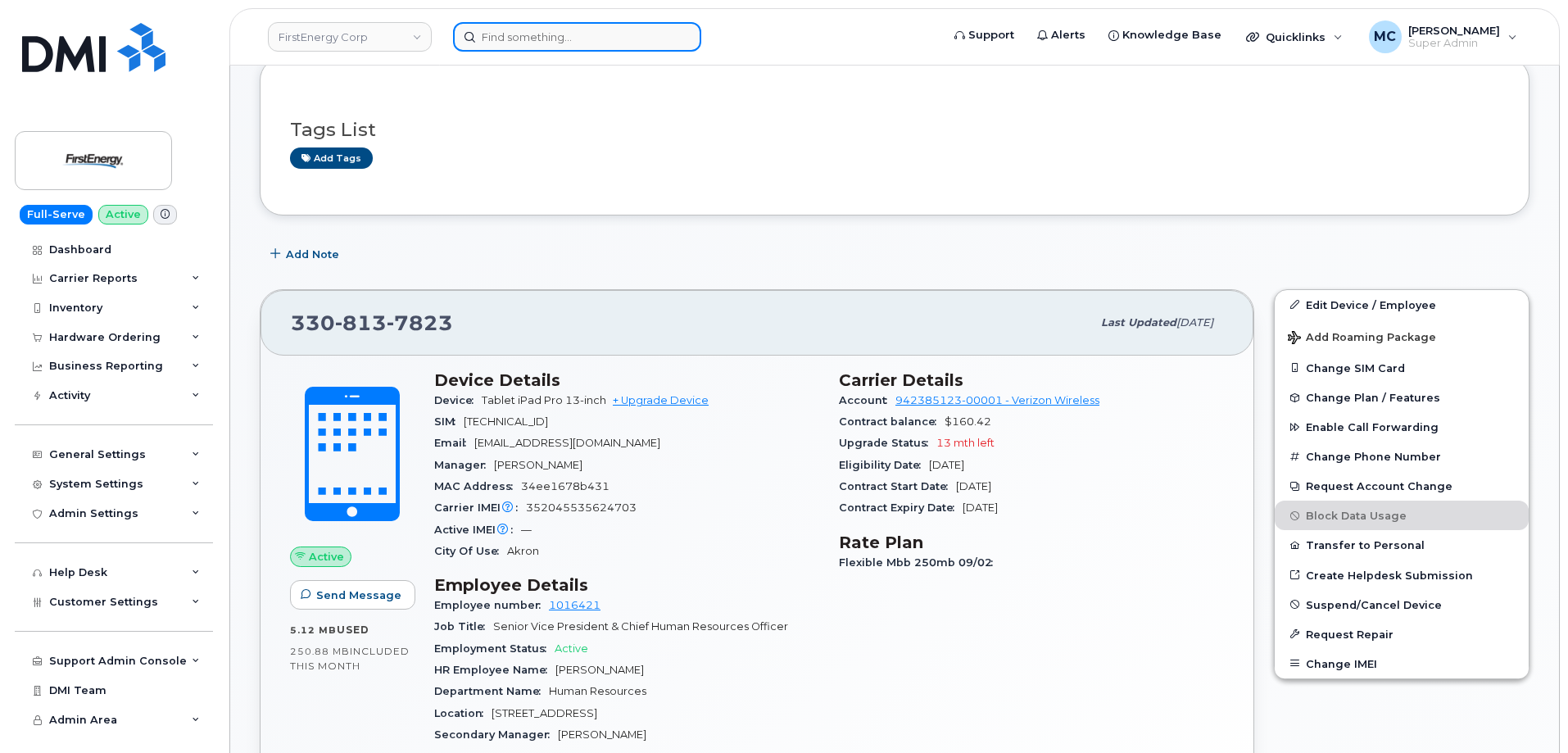
click at [610, 35] on input at bounding box center [577, 37] width 248 height 30
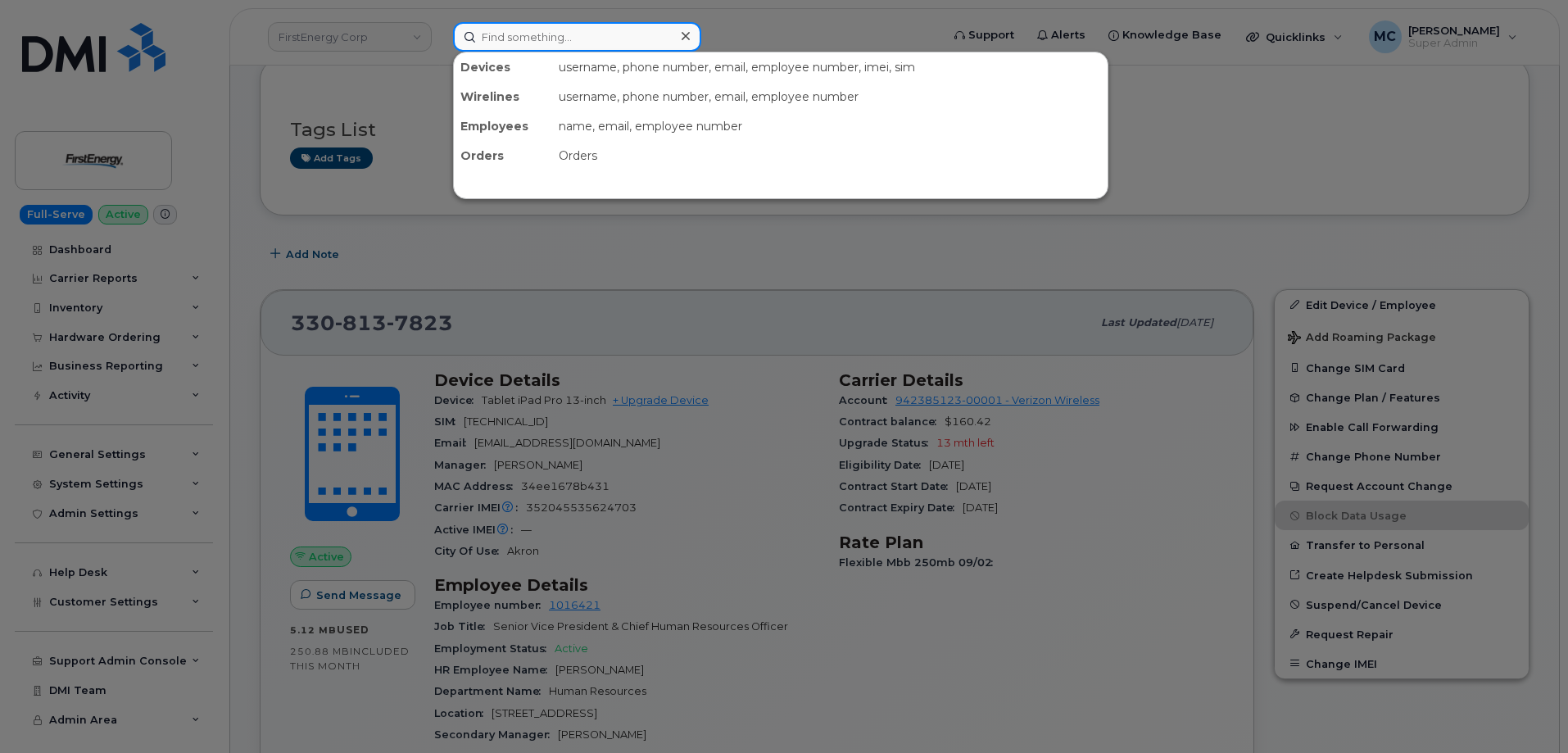
paste input "[PHONE_NUMBER]"
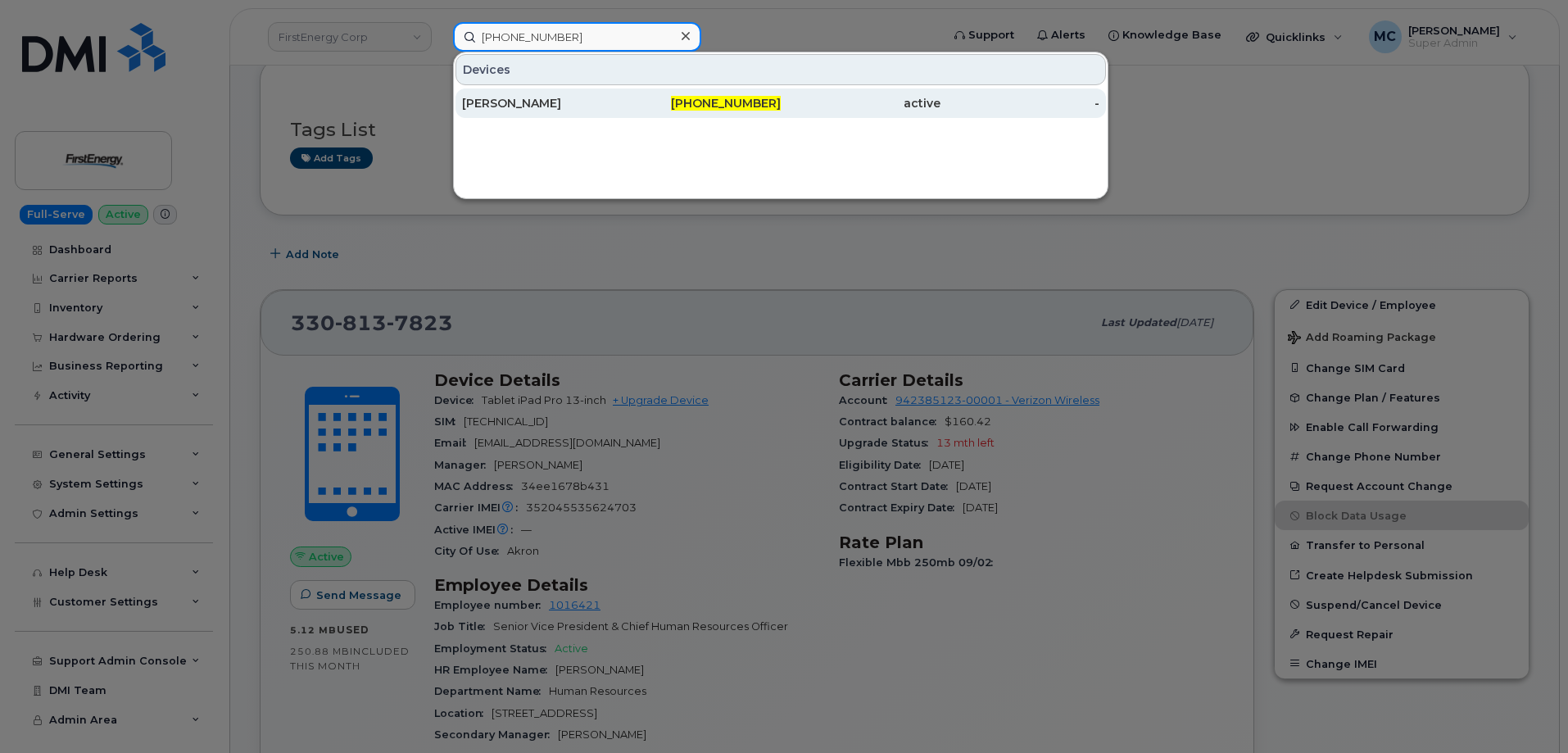
type input "[PHONE_NUMBER]"
click at [740, 101] on span "330-813-7693" at bounding box center [727, 102] width 110 height 14
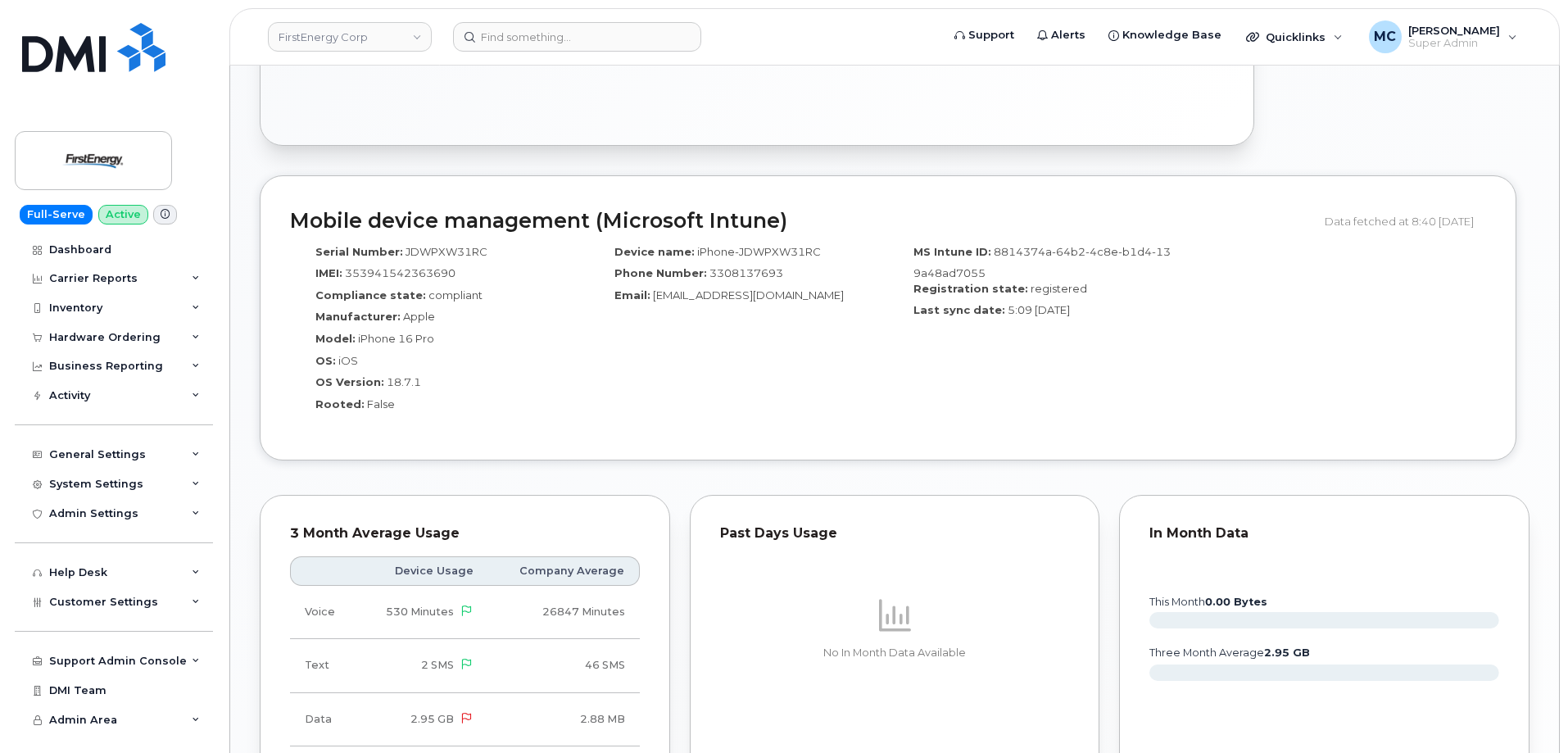
scroll to position [1126, 0]
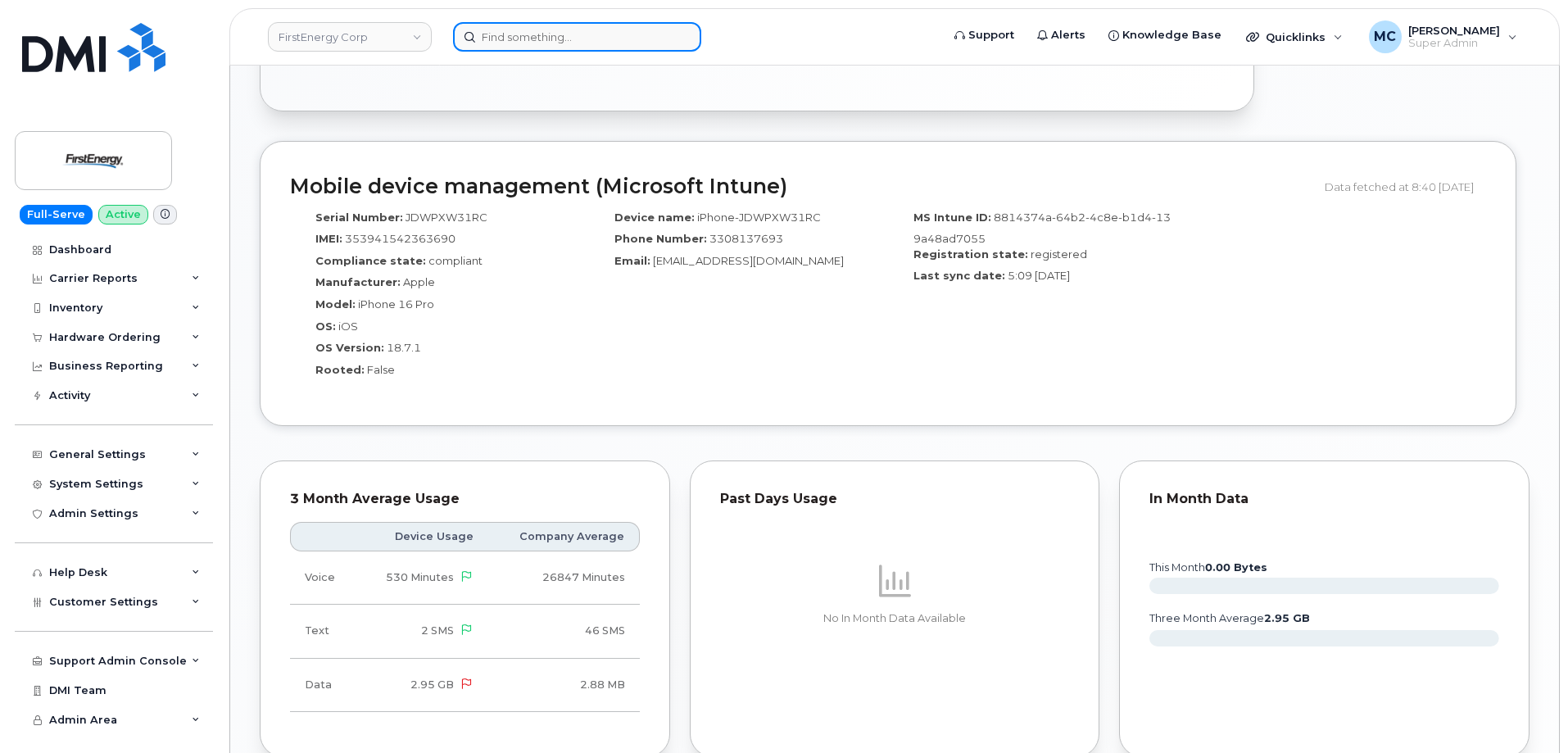
click at [626, 42] on input at bounding box center [577, 37] width 248 height 30
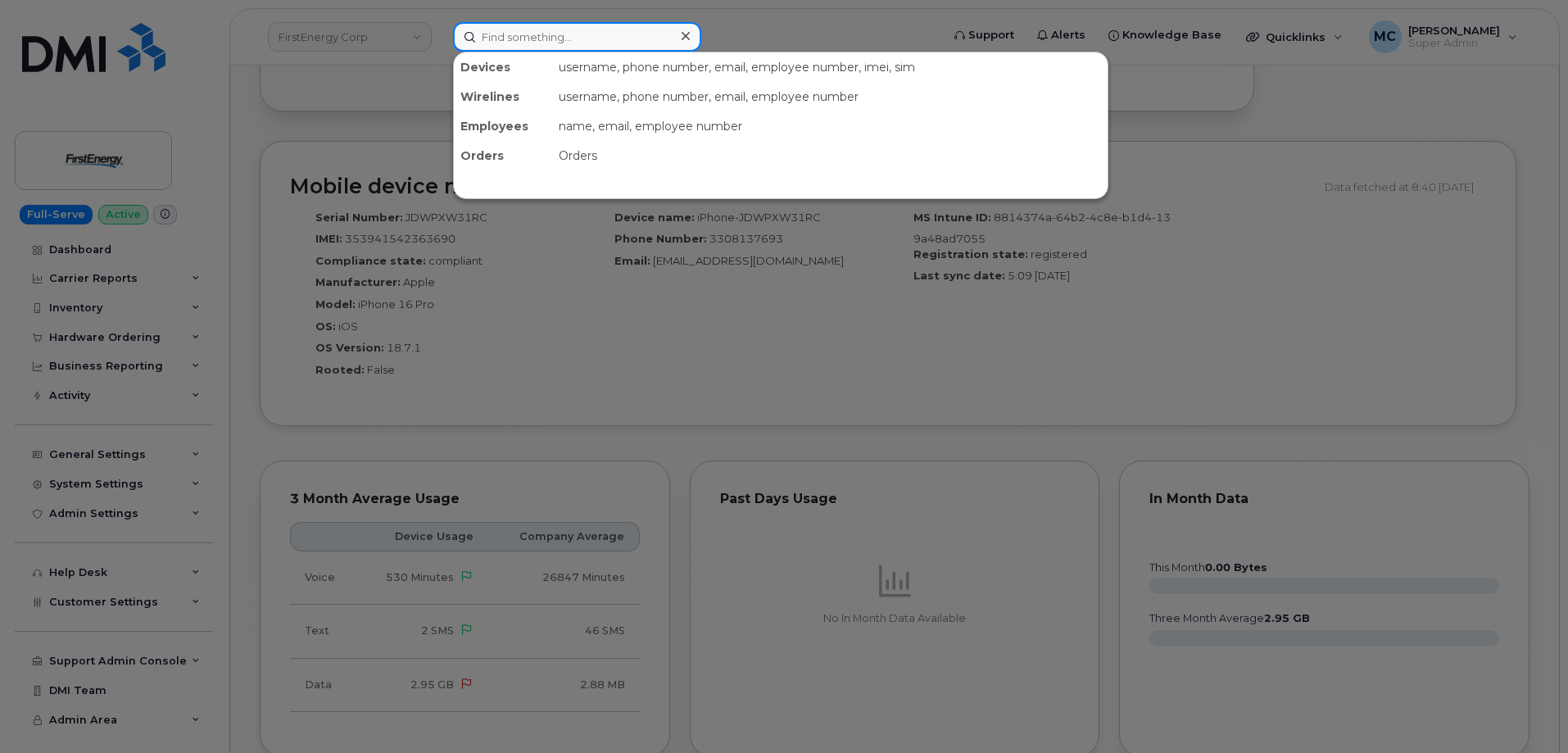
paste input "330-813-9788"
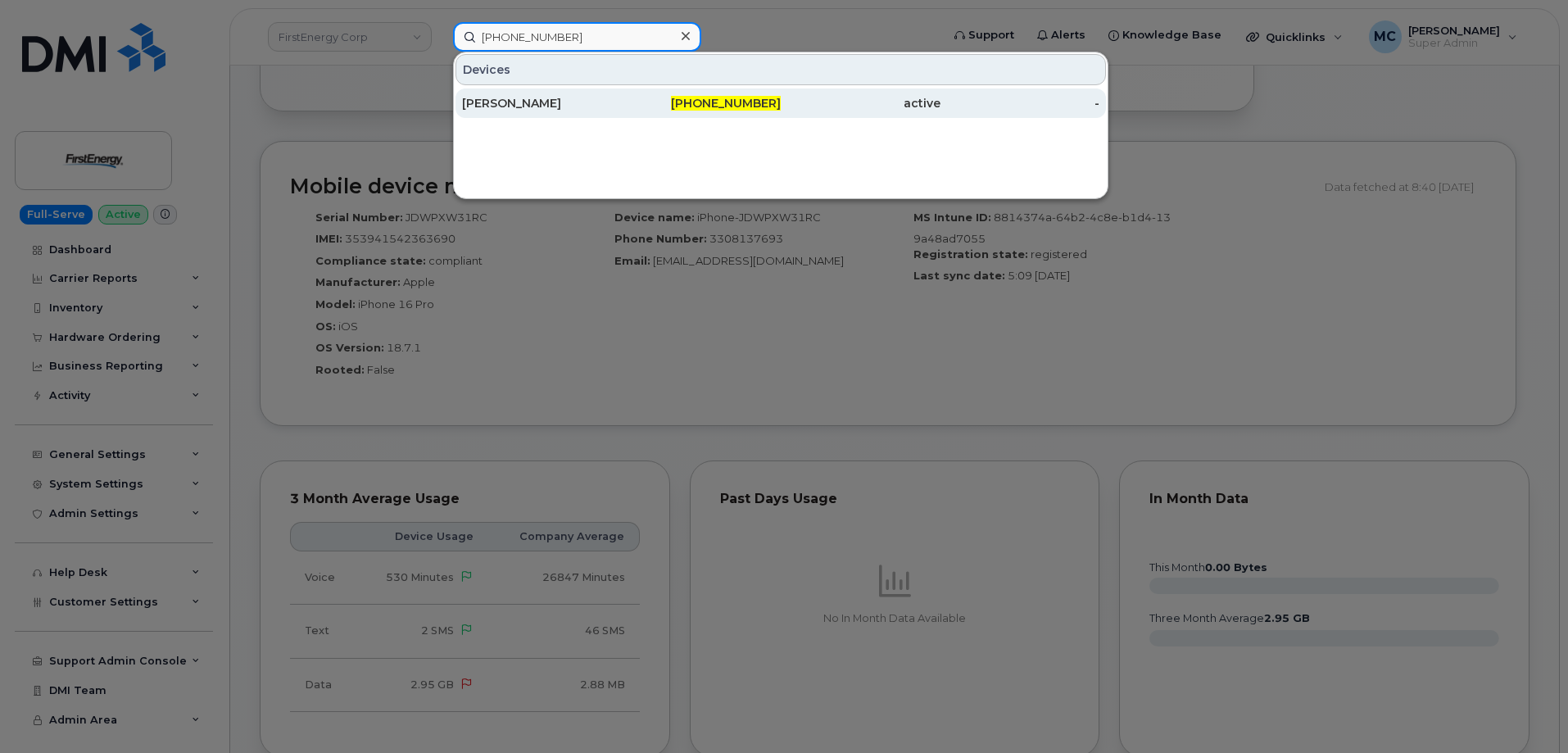
type input "330-813-9788"
click at [663, 103] on div "330-813-9788" at bounding box center [701, 102] width 159 height 16
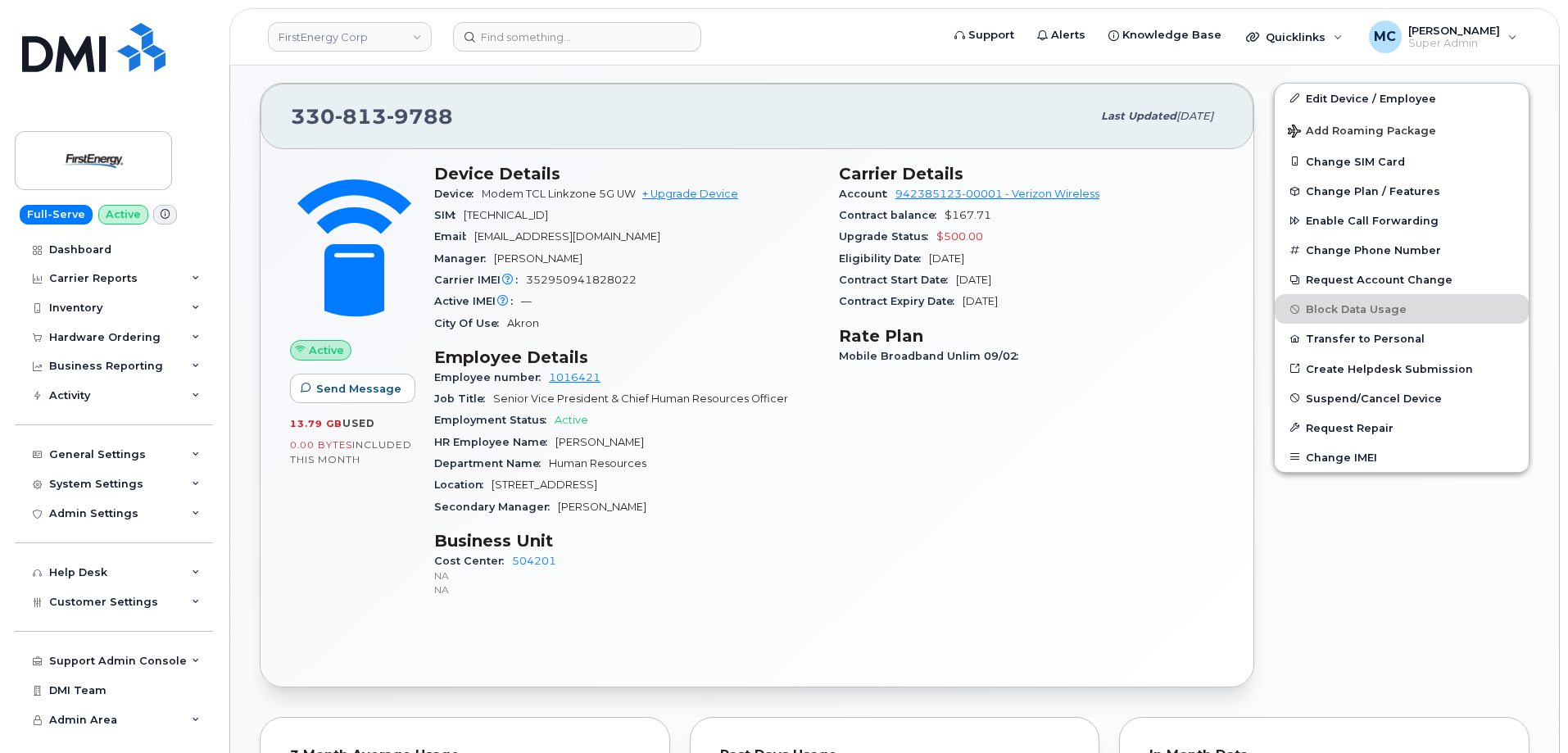
scroll to position [522, 0]
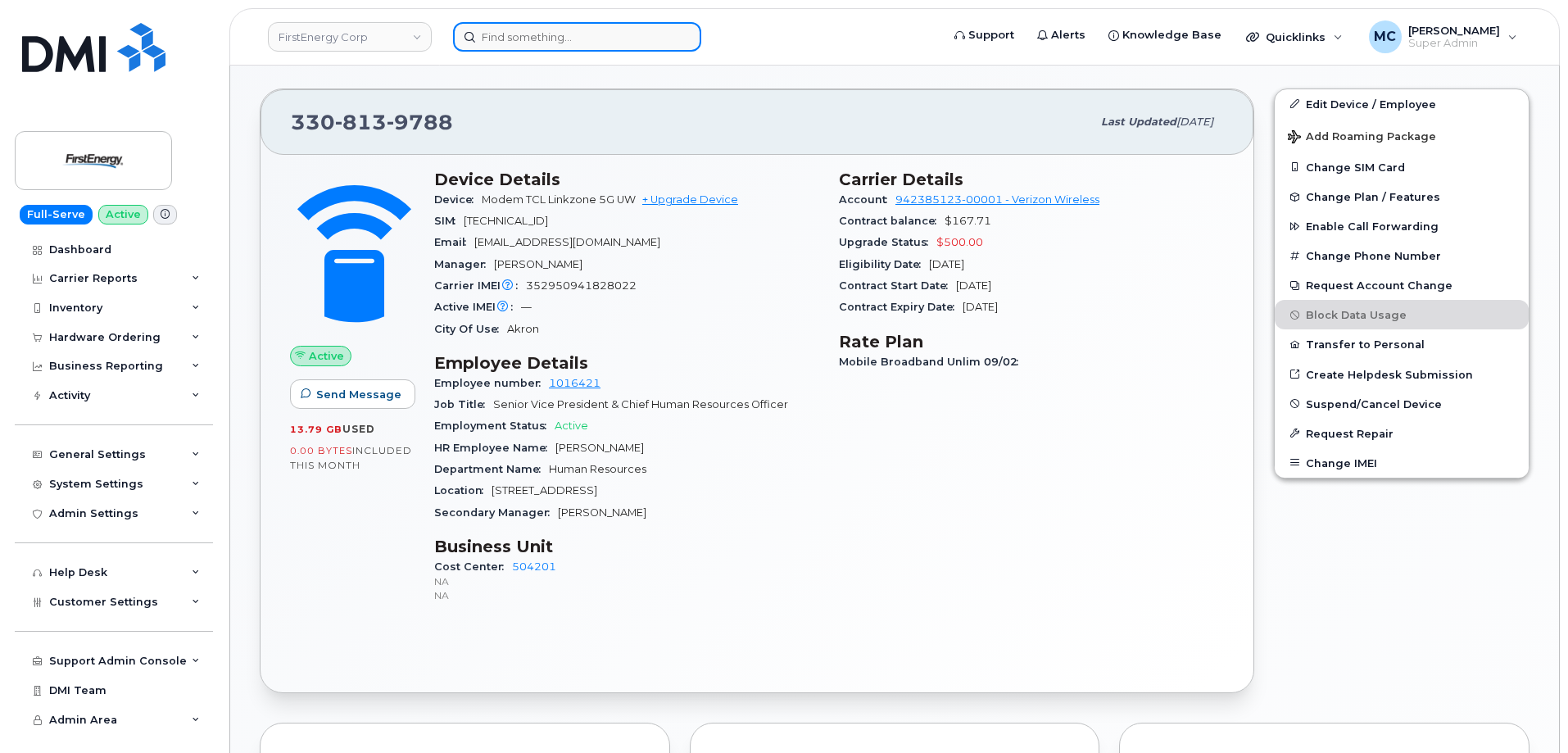
click at [613, 47] on input at bounding box center [577, 37] width 248 height 30
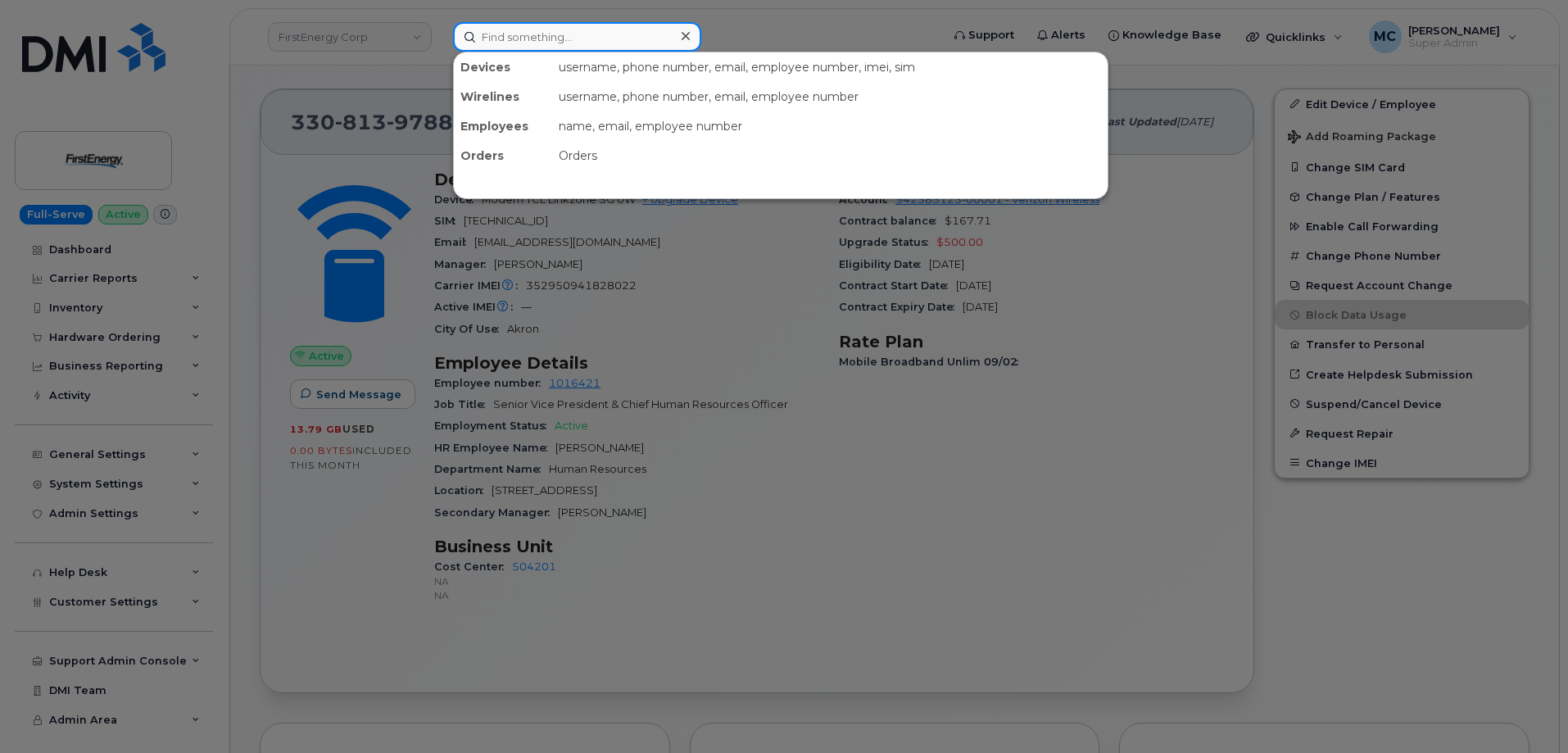
paste input "[PHONE_NUMBER]"
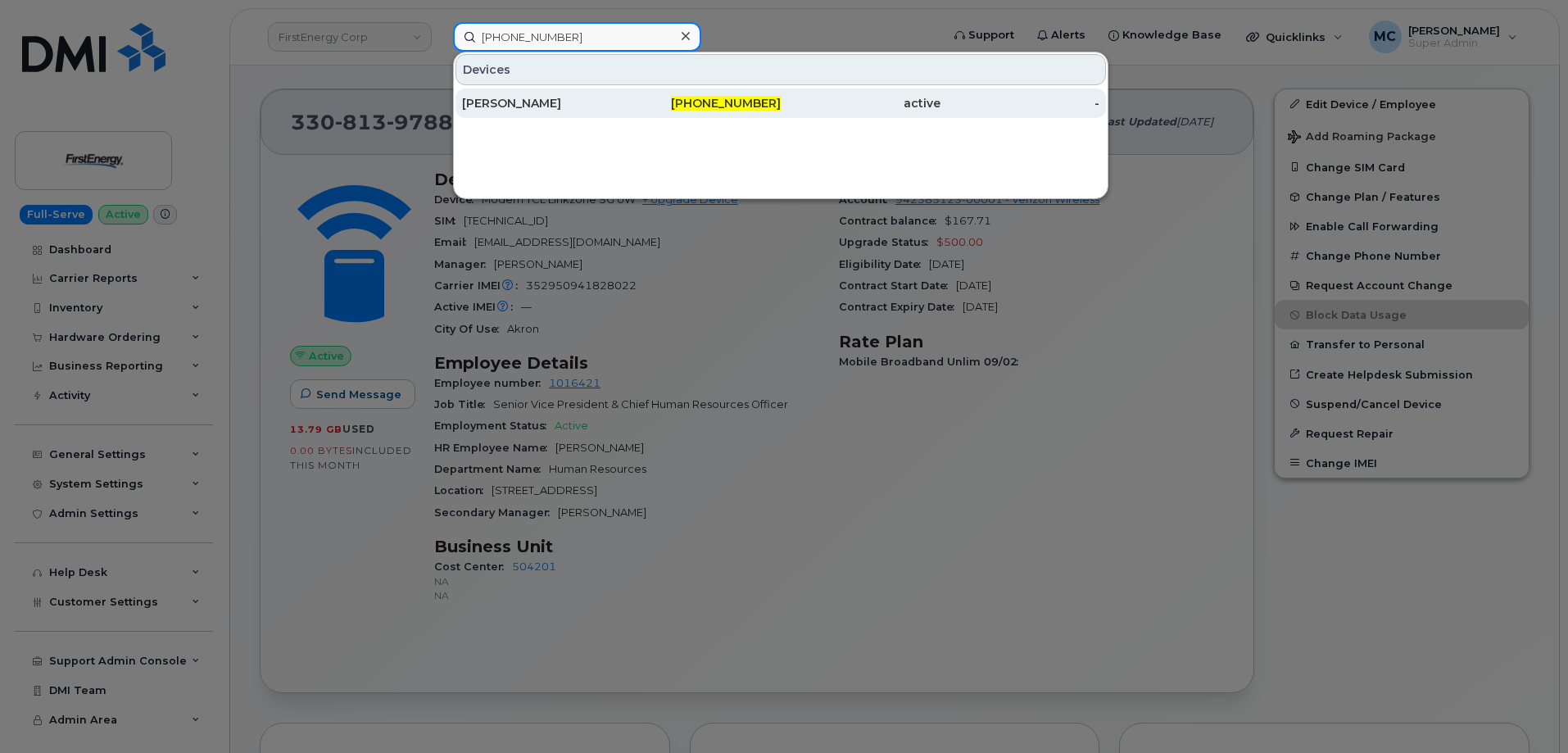
type input "330-813-6365"
click at [752, 103] on span "330-813-6365" at bounding box center [727, 102] width 110 height 14
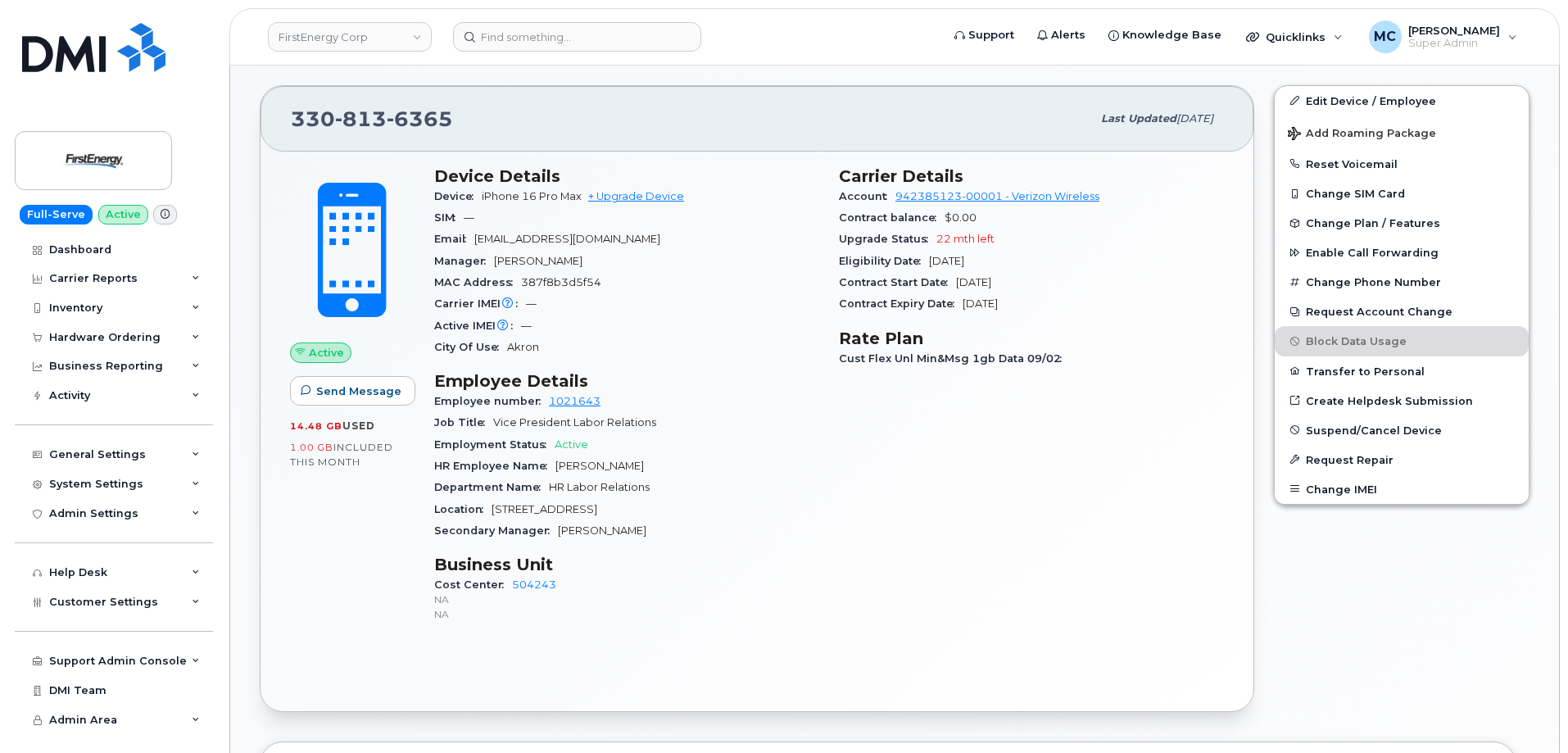
scroll to position [384, 0]
drag, startPoint x: 497, startPoint y: 260, endPoint x: 606, endPoint y: 262, distance: 109.0
click at [606, 262] on div "Manager Karen McClendon" at bounding box center [626, 264] width 385 height 21
copy span "[PERSON_NAME]"
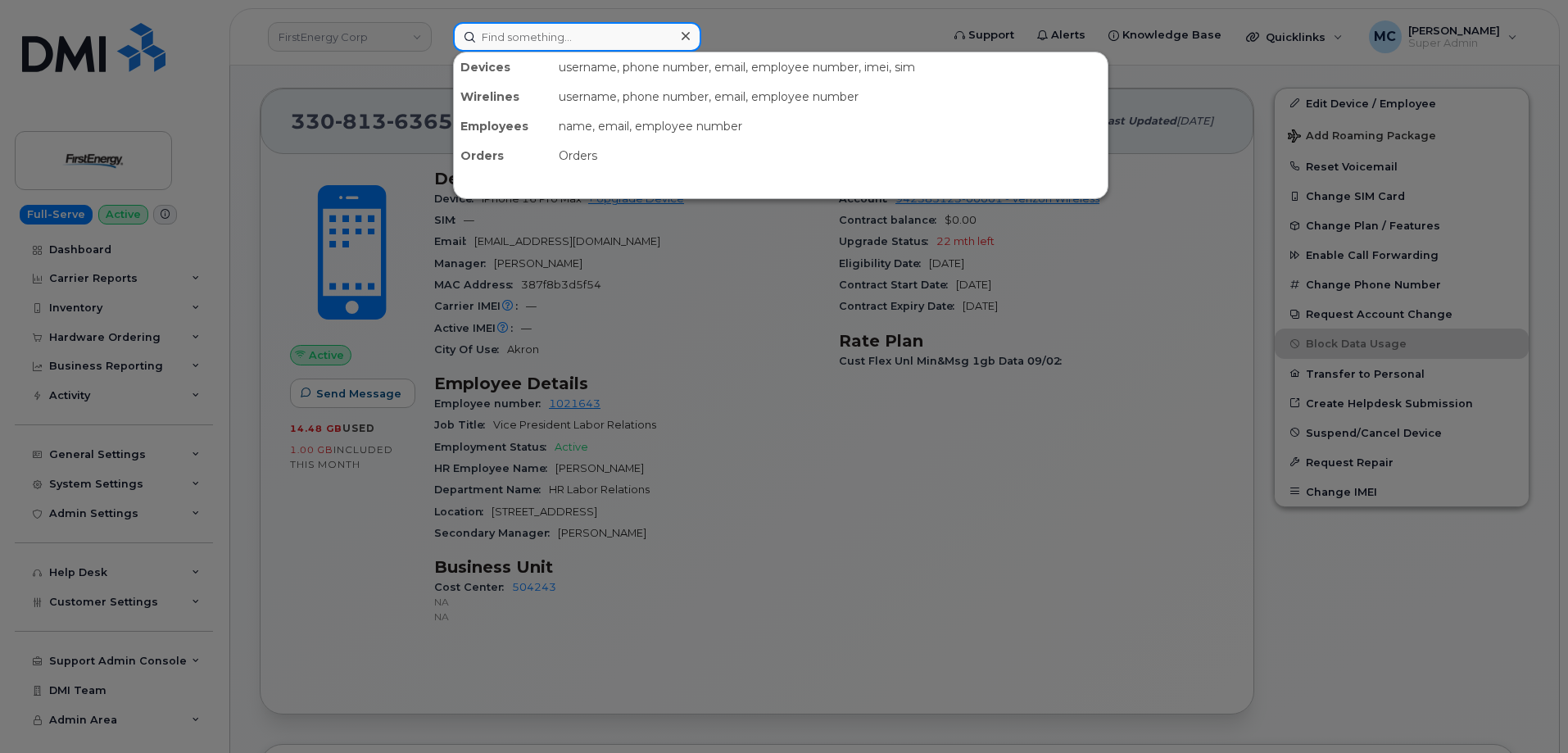
click at [600, 42] on input at bounding box center [577, 37] width 248 height 30
paste input "[PERSON_NAME]"
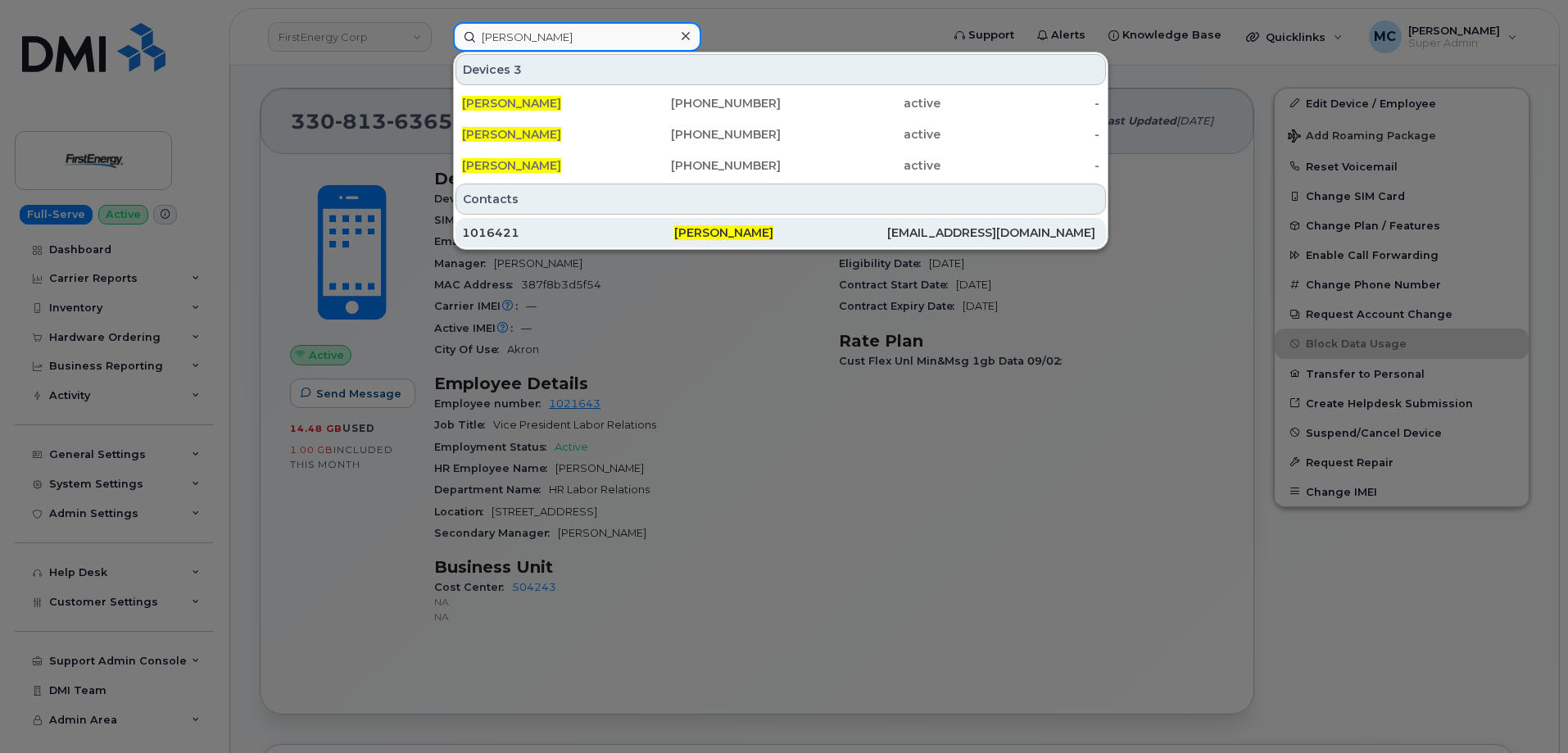
type input "[PERSON_NAME]"
click at [721, 233] on span "[PERSON_NAME]" at bounding box center [724, 232] width 100 height 14
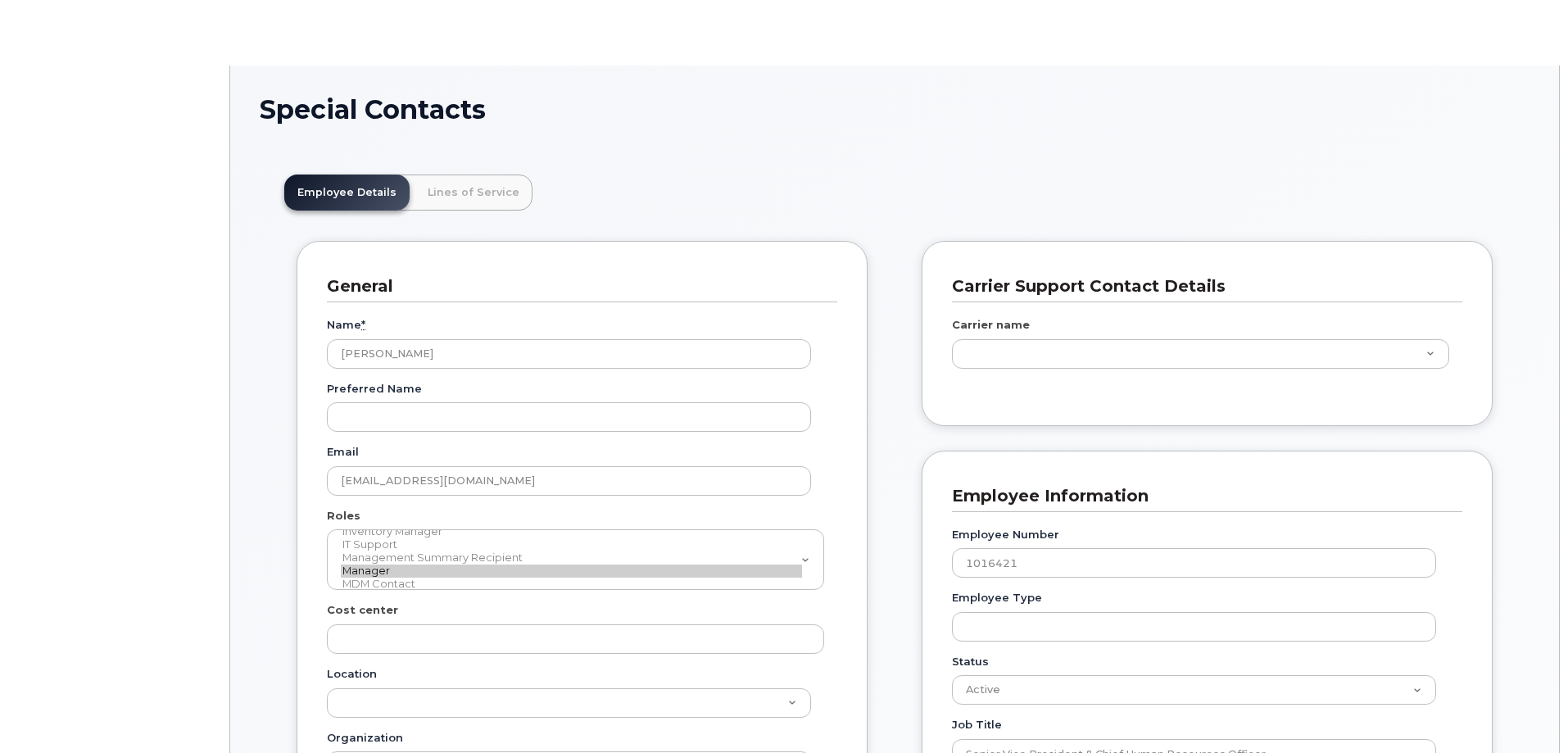
type input "29510344"
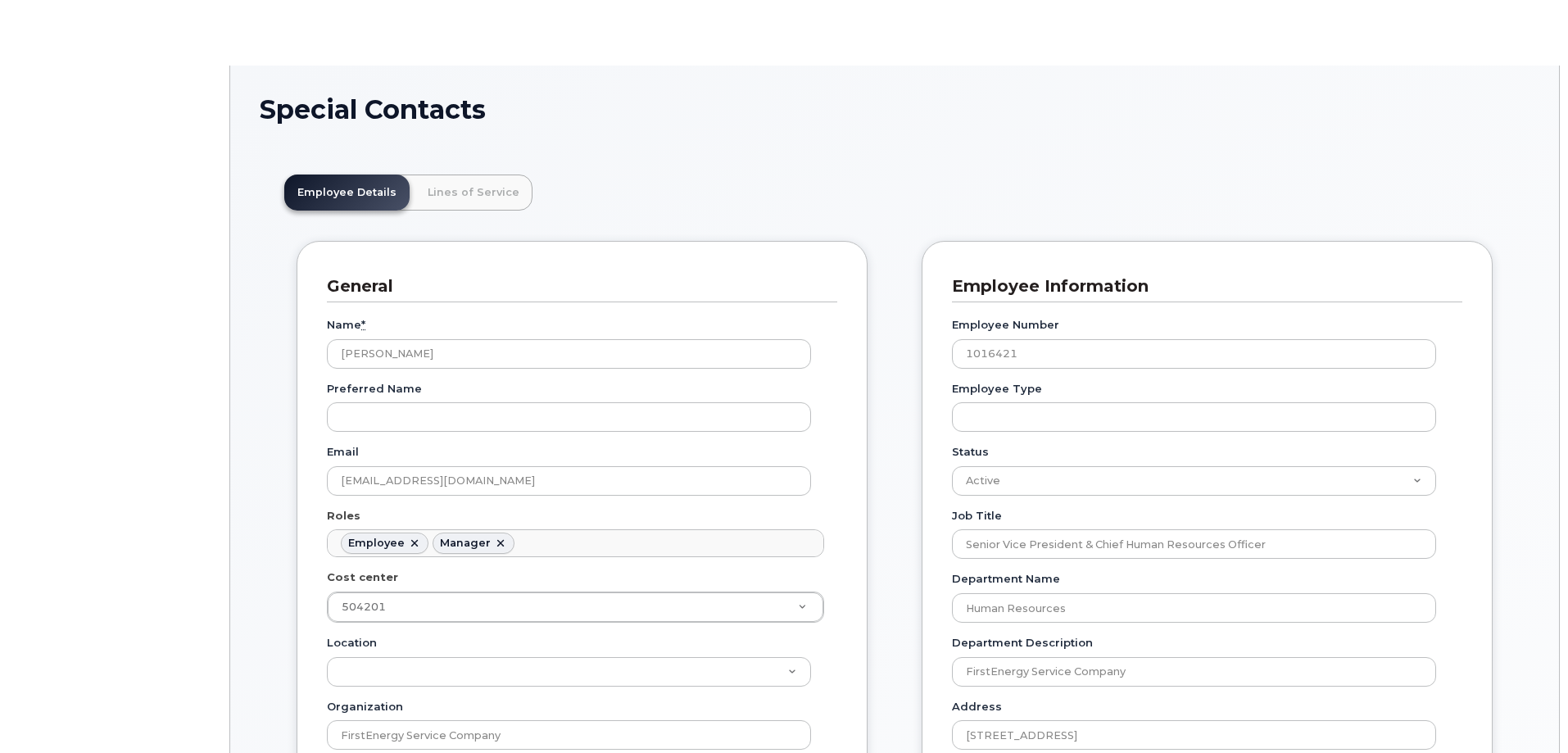
scroll to position [48, 0]
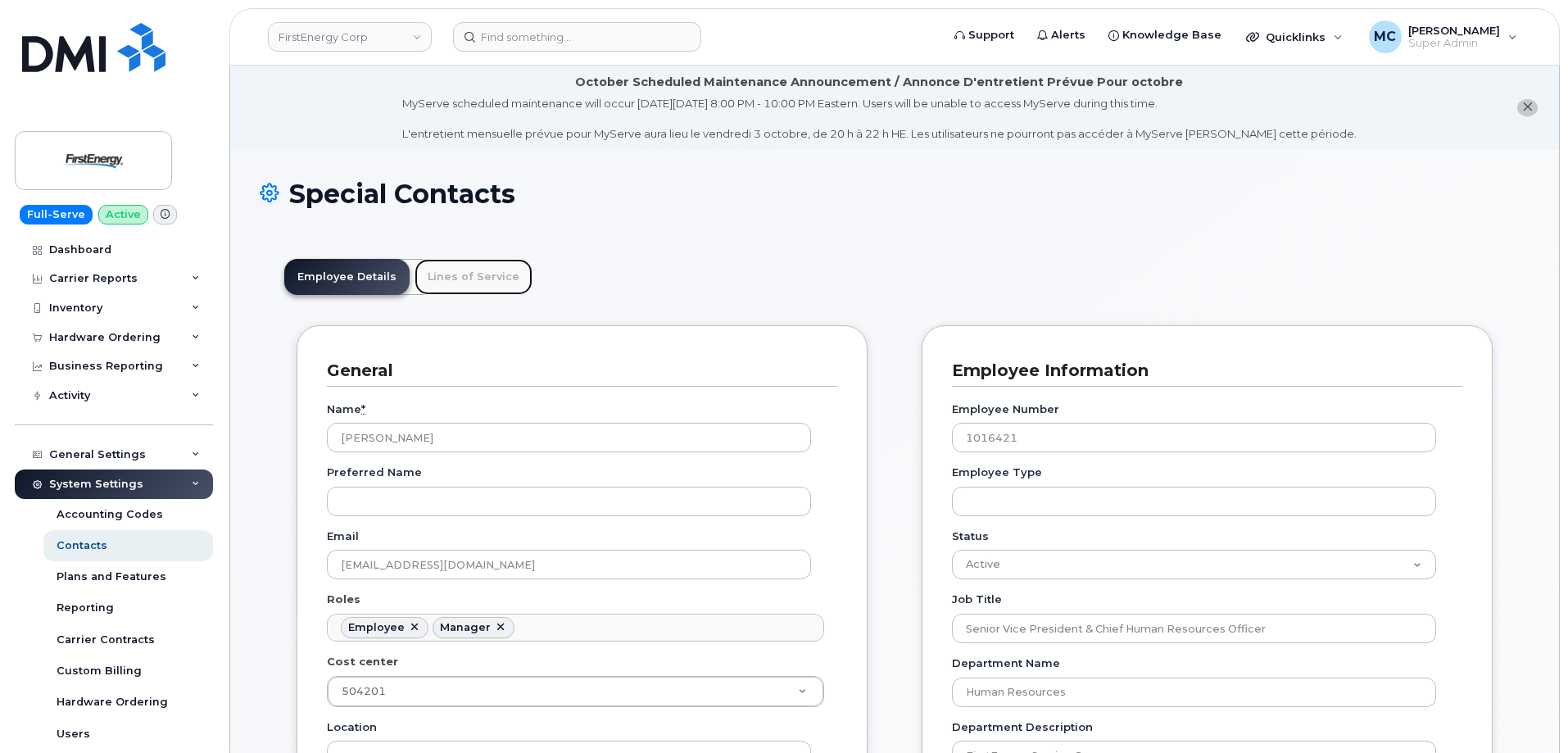
click at [480, 282] on link "Lines of Service" at bounding box center [473, 276] width 118 height 36
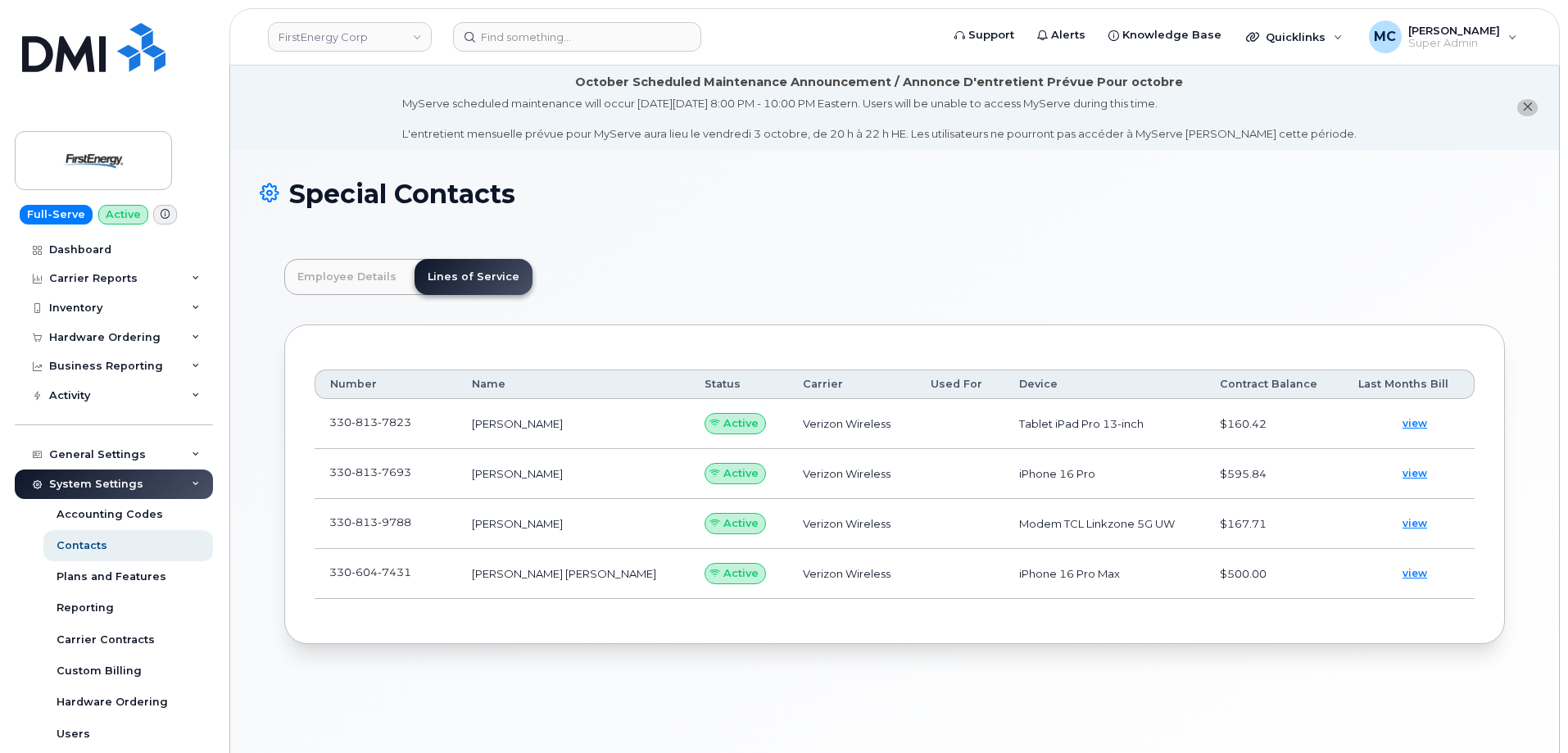
click at [716, 255] on div "Employee Details Lines of Service General Name * Karen McClendon Preferred Name…" at bounding box center [895, 451] width 1269 height 434
click at [824, 227] on div "Special Contacts" at bounding box center [895, 207] width 1269 height 55
click at [661, 43] on input at bounding box center [577, 37] width 248 height 30
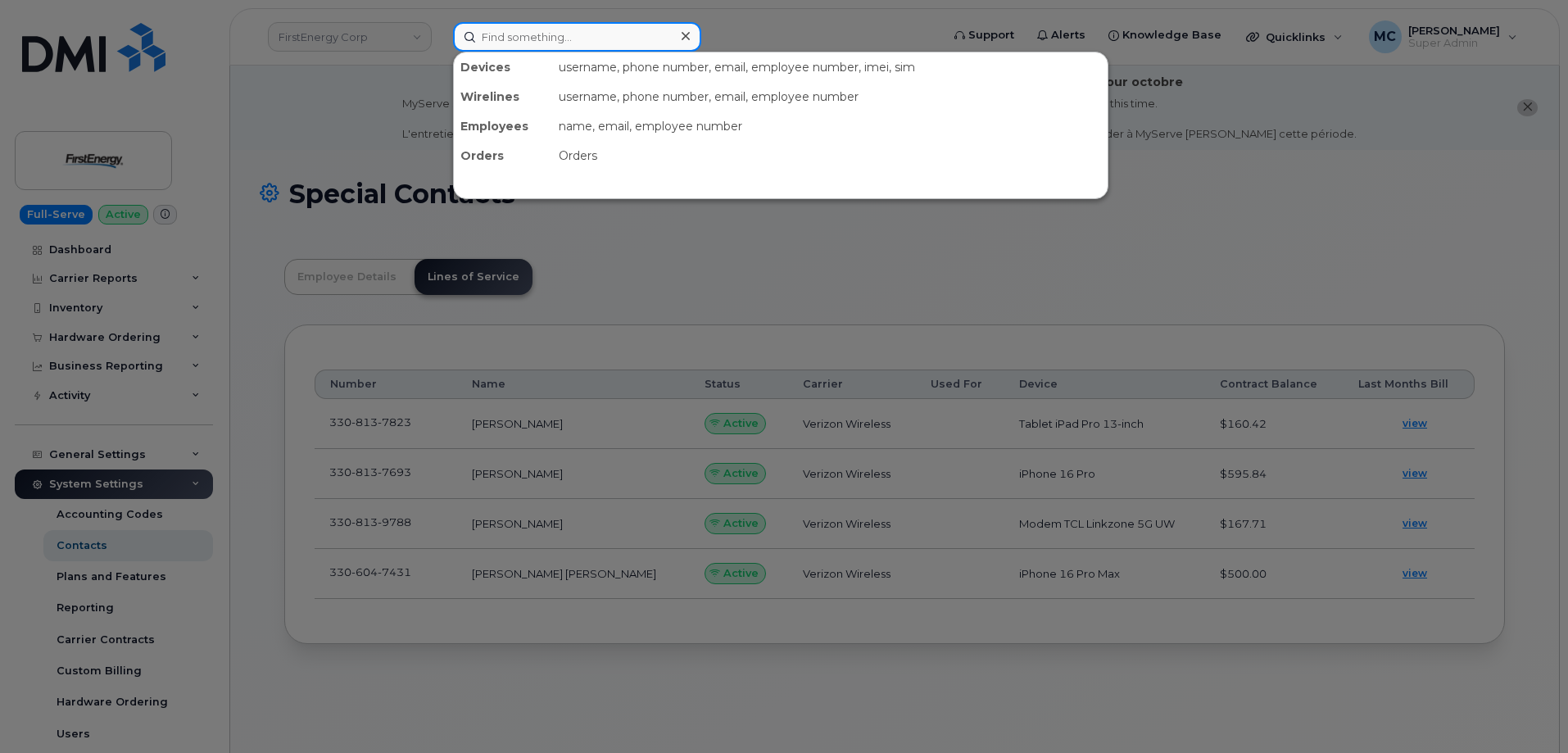
paste input "[PERSON_NAME] [PERSON_NAME]"
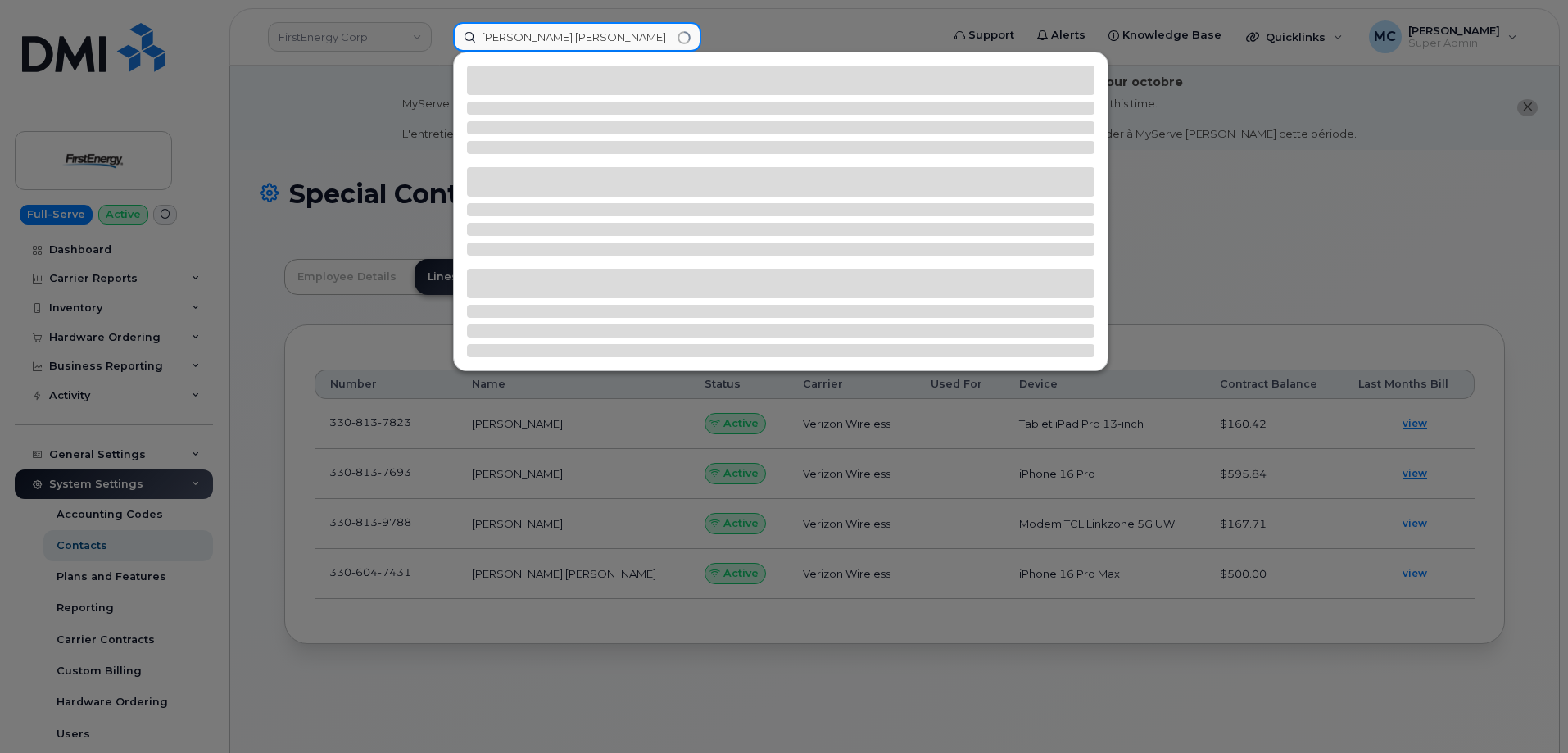
type input "[PERSON_NAME] [PERSON_NAME]"
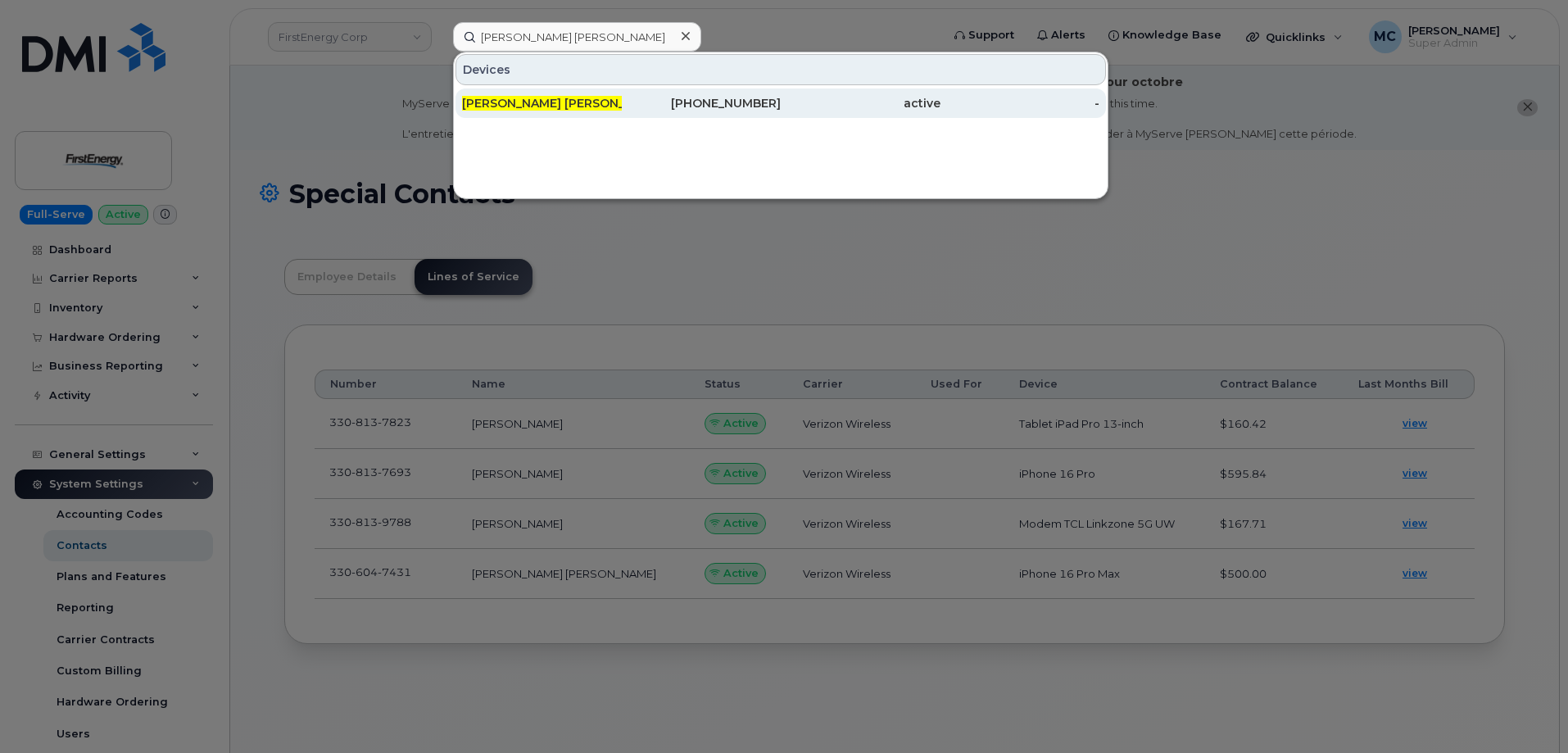
click at [666, 105] on div "[PHONE_NUMBER]" at bounding box center [701, 102] width 159 height 16
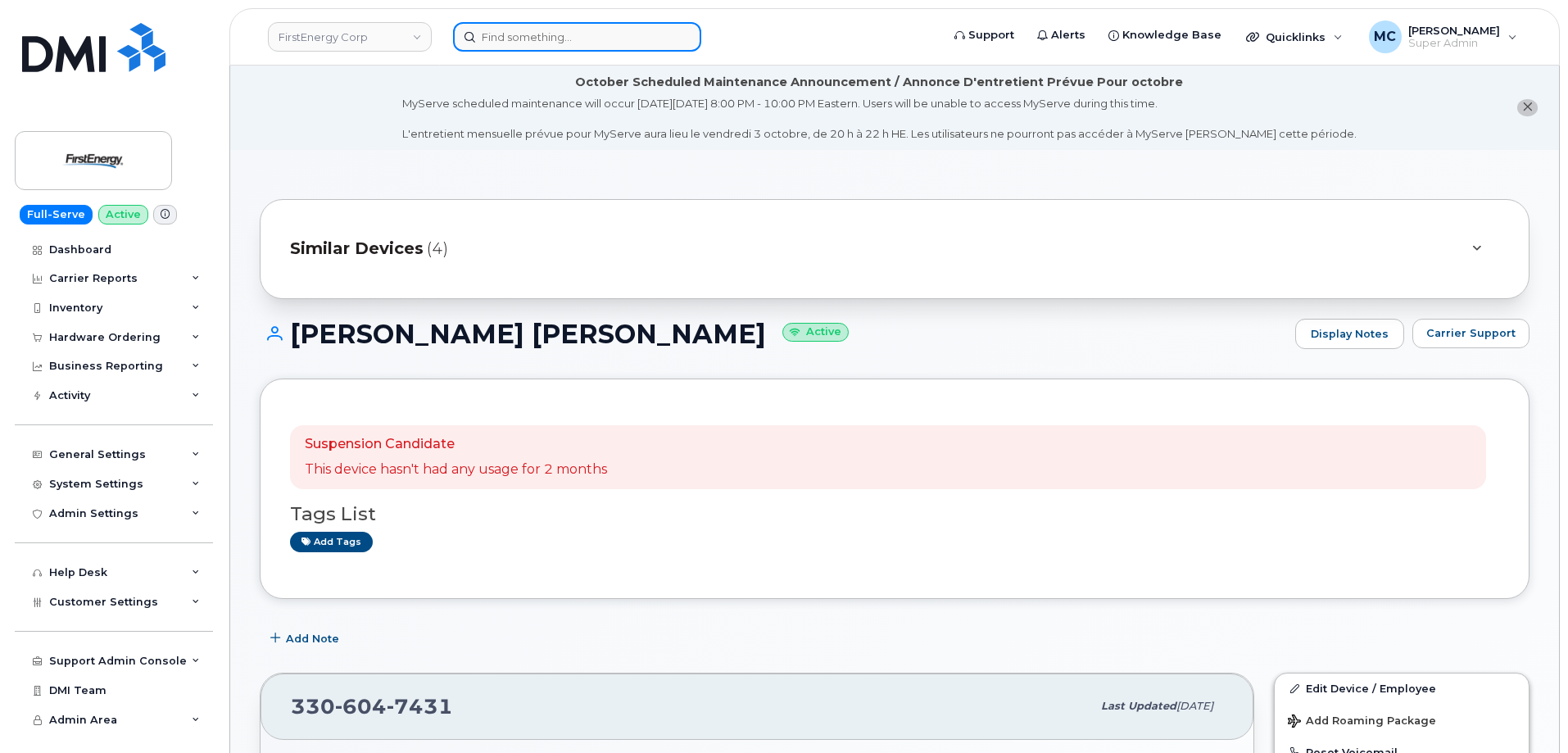
click at [522, 30] on input at bounding box center [577, 37] width 248 height 30
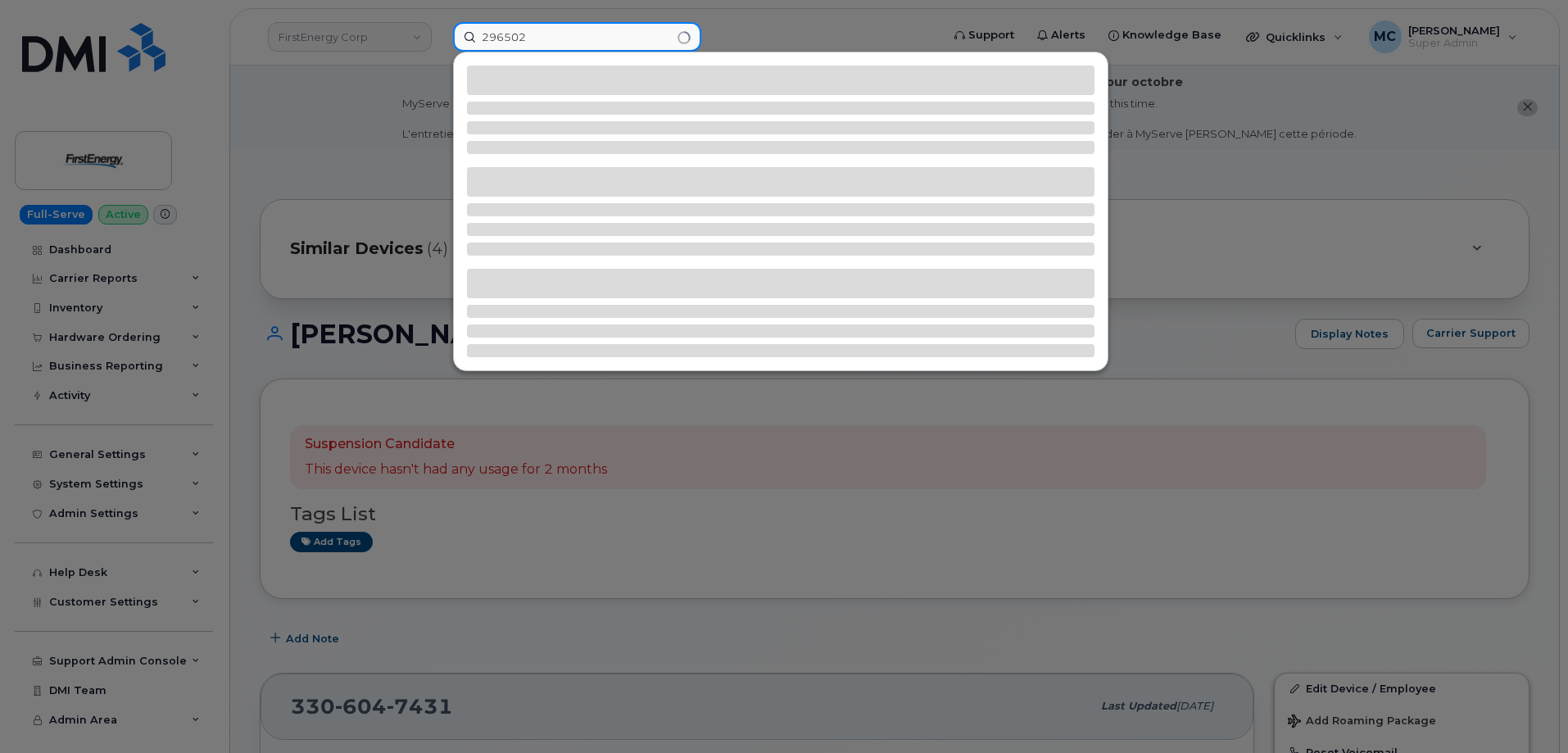
type input "296502"
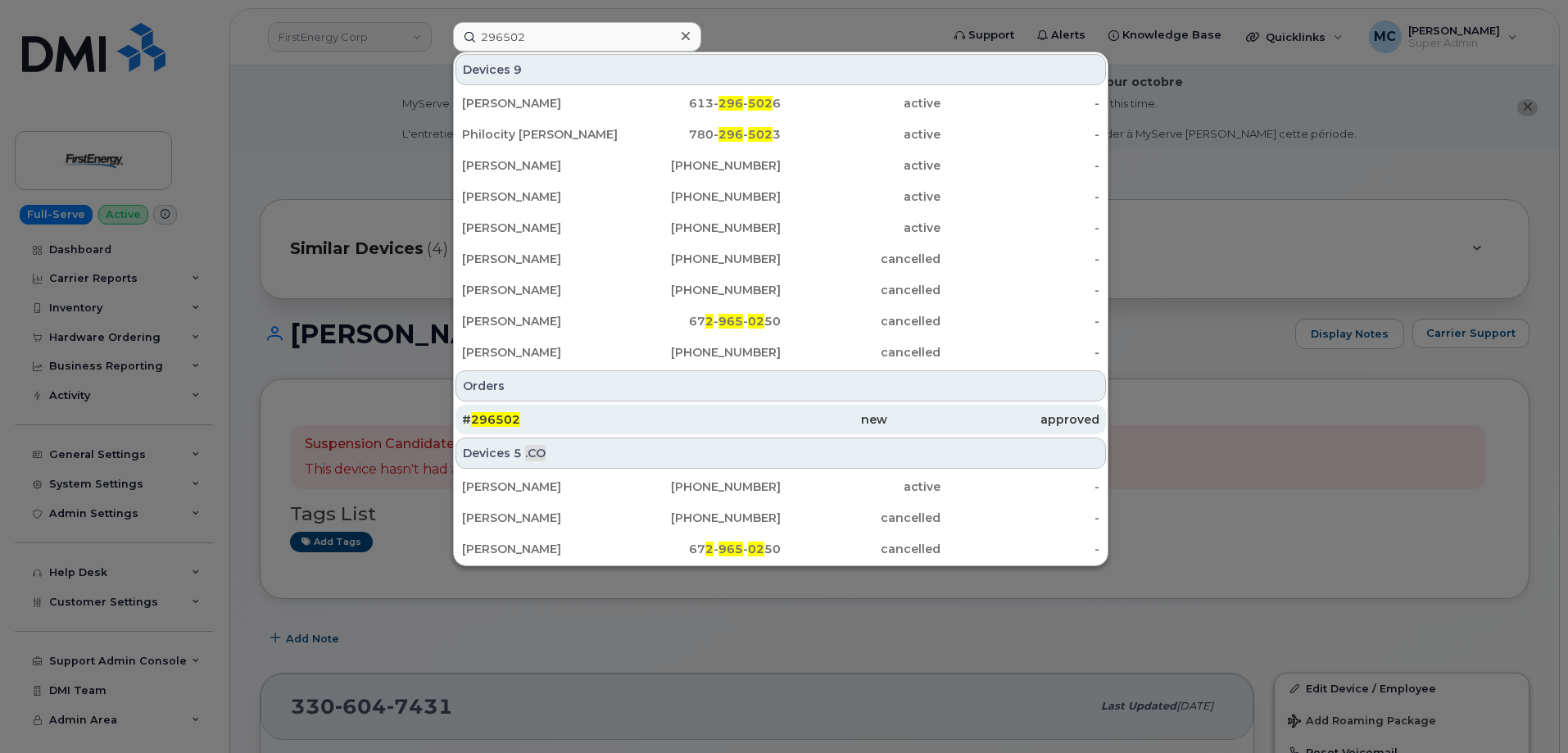
click at [579, 414] on div "# 296502" at bounding box center [568, 420] width 213 height 16
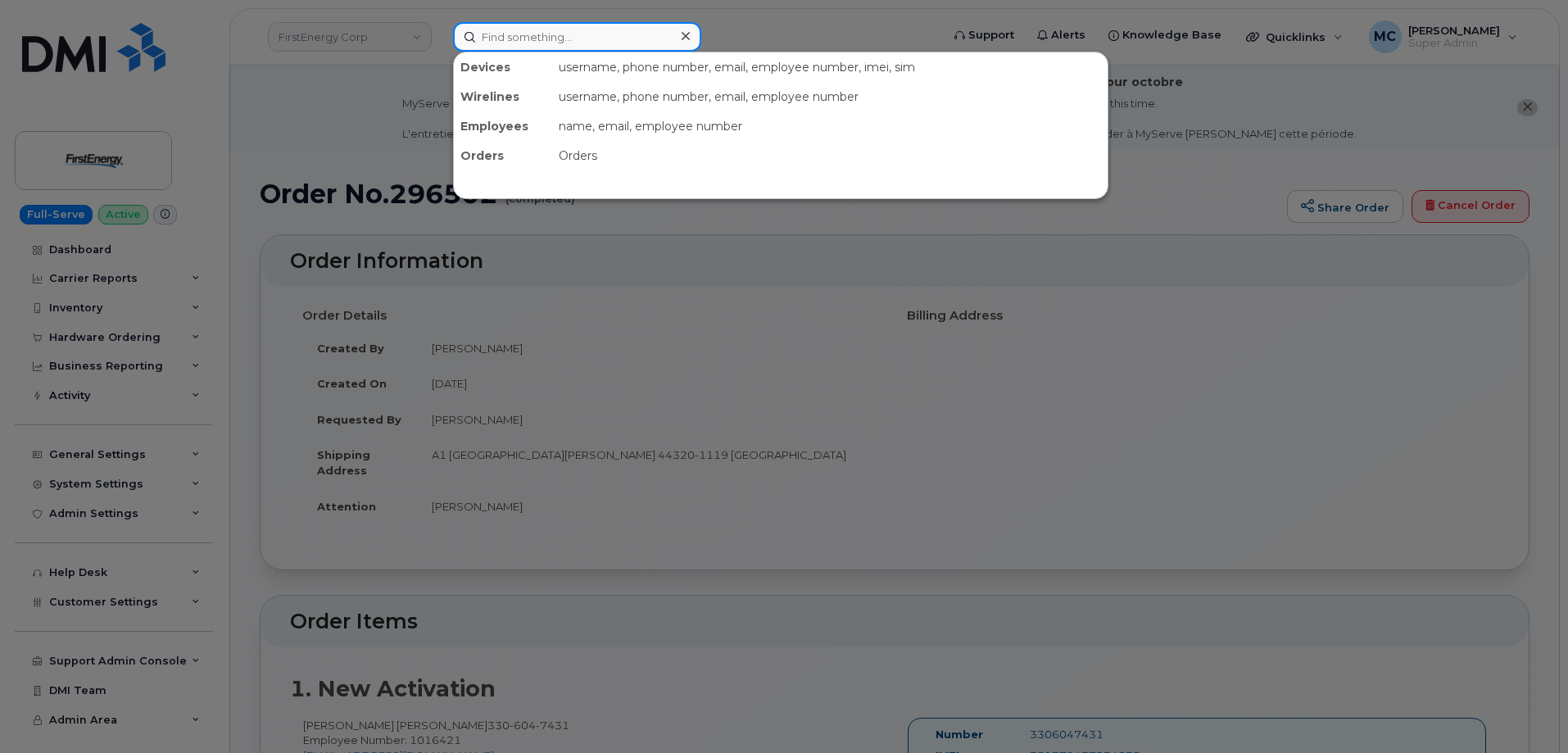
click at [659, 31] on input at bounding box center [577, 37] width 248 height 30
paste input "330-604-7431"
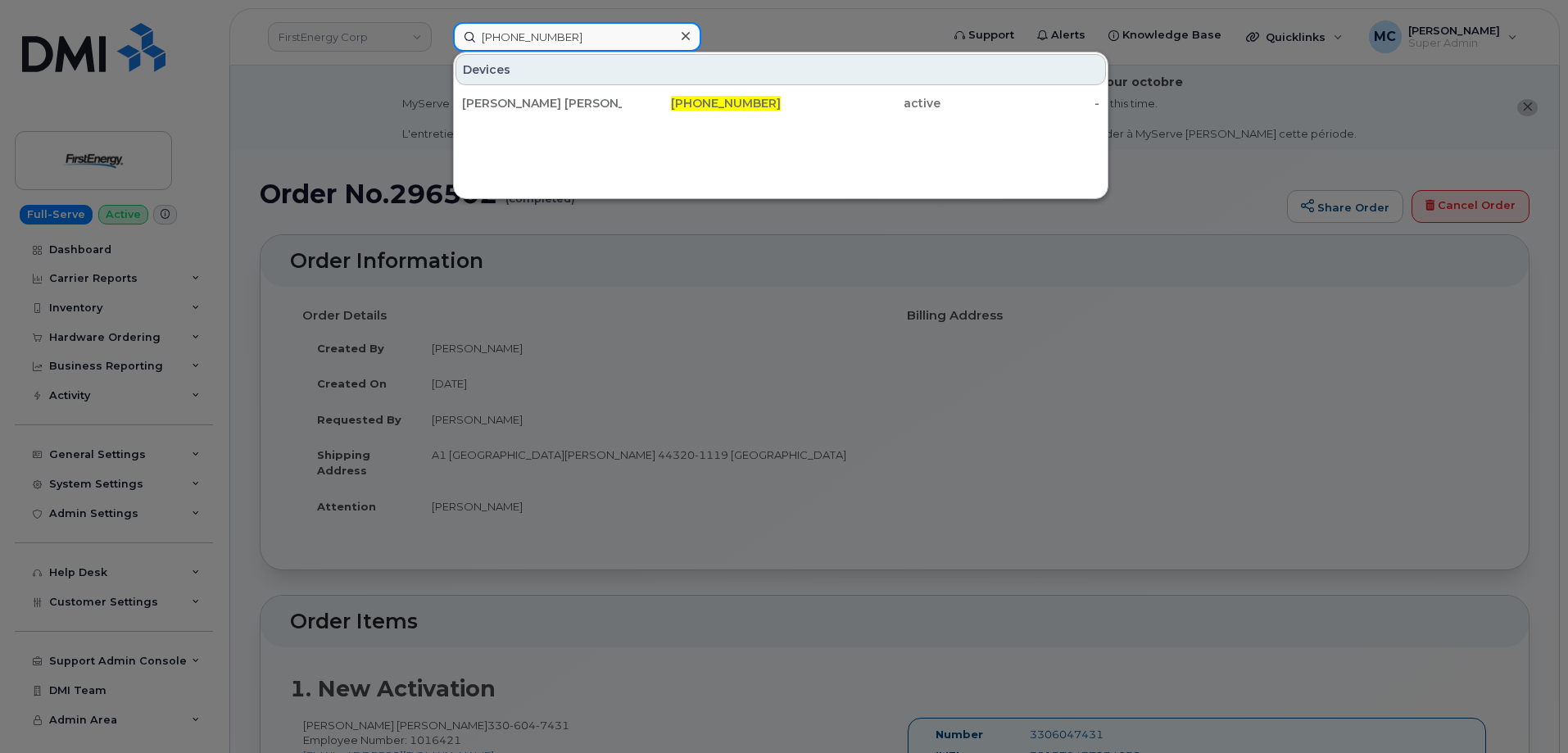
type input "330-604-7431"
click at [670, 157] on div "Devices Christopher Anthony Lopez 330-604-7431 active -" at bounding box center [781, 125] width 655 height 148
click at [686, 41] on icon at bounding box center [686, 37] width 8 height 14
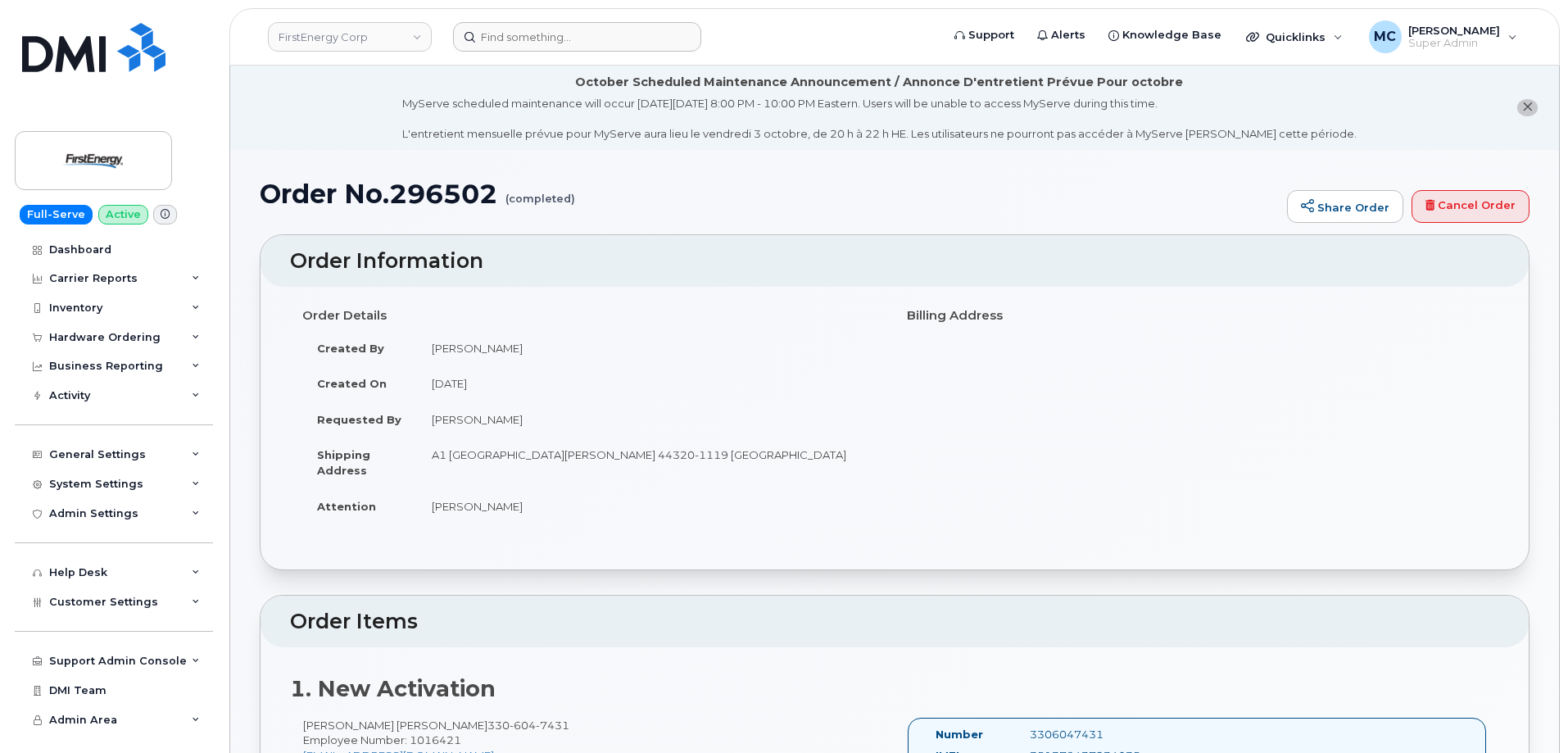
click at [786, 26] on form at bounding box center [692, 37] width 477 height 30
click at [542, 35] on input at bounding box center [577, 37] width 248 height 30
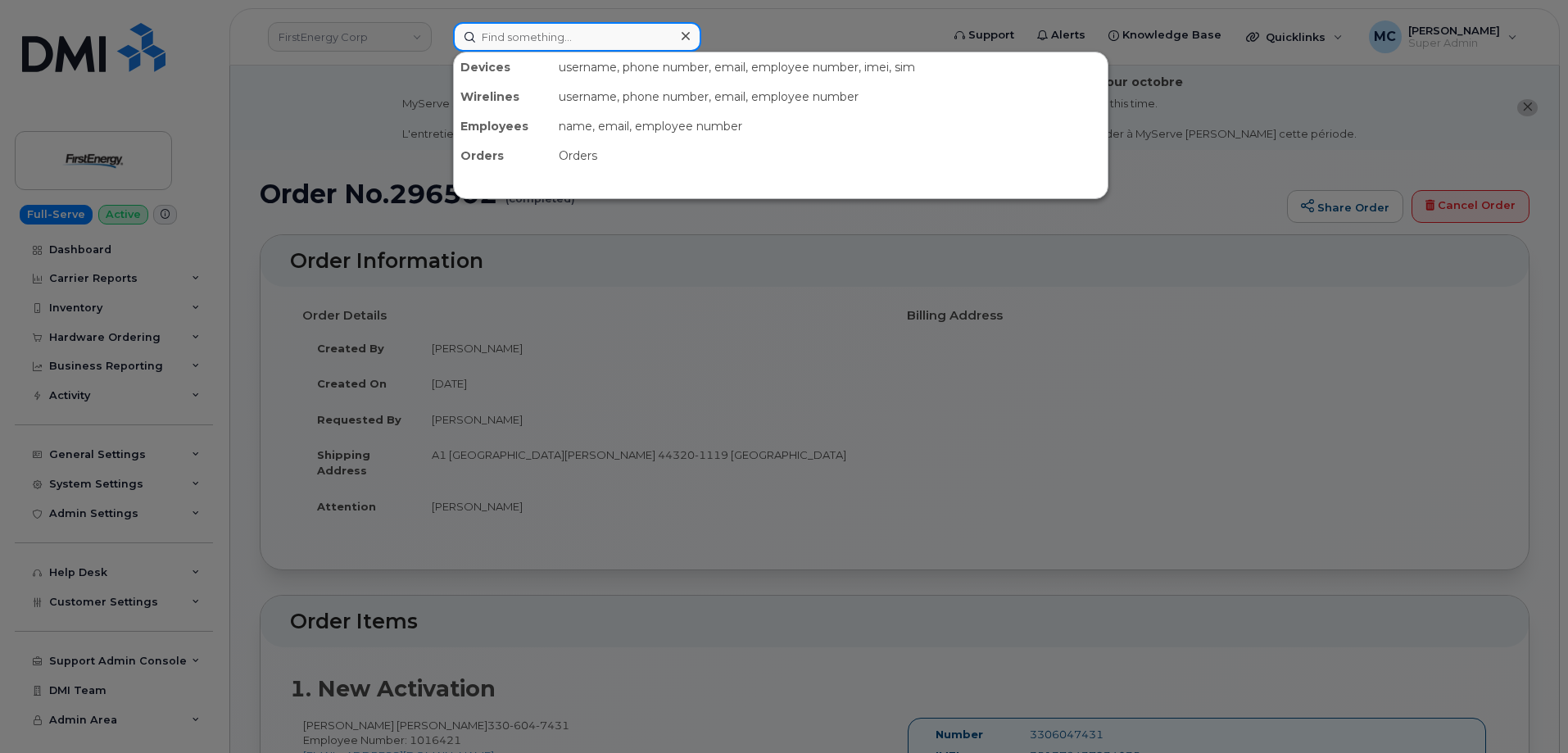
paste input "3308136365"
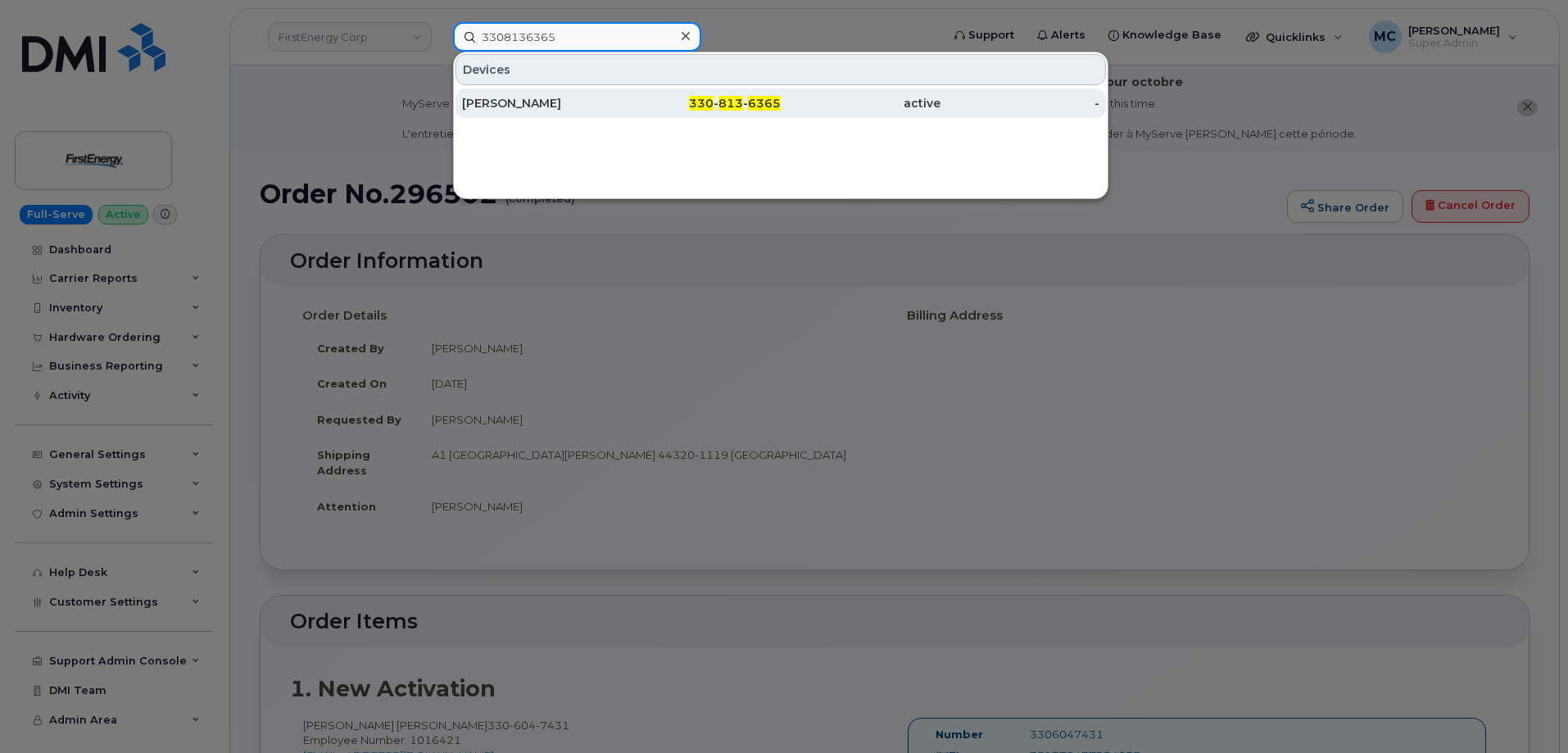
type input "3308136365"
click at [712, 98] on span "330" at bounding box center [700, 102] width 24 height 14
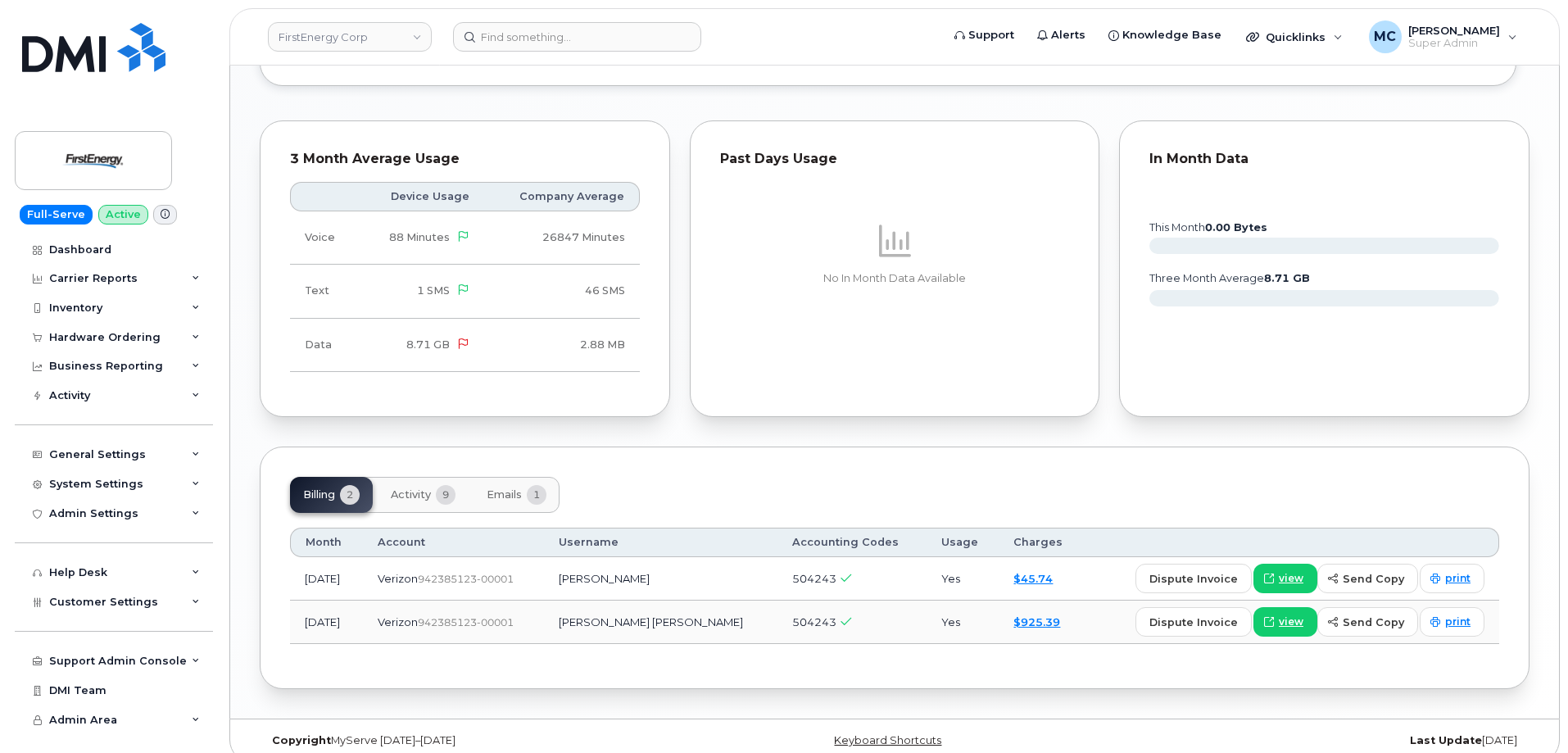
scroll to position [1346, 0]
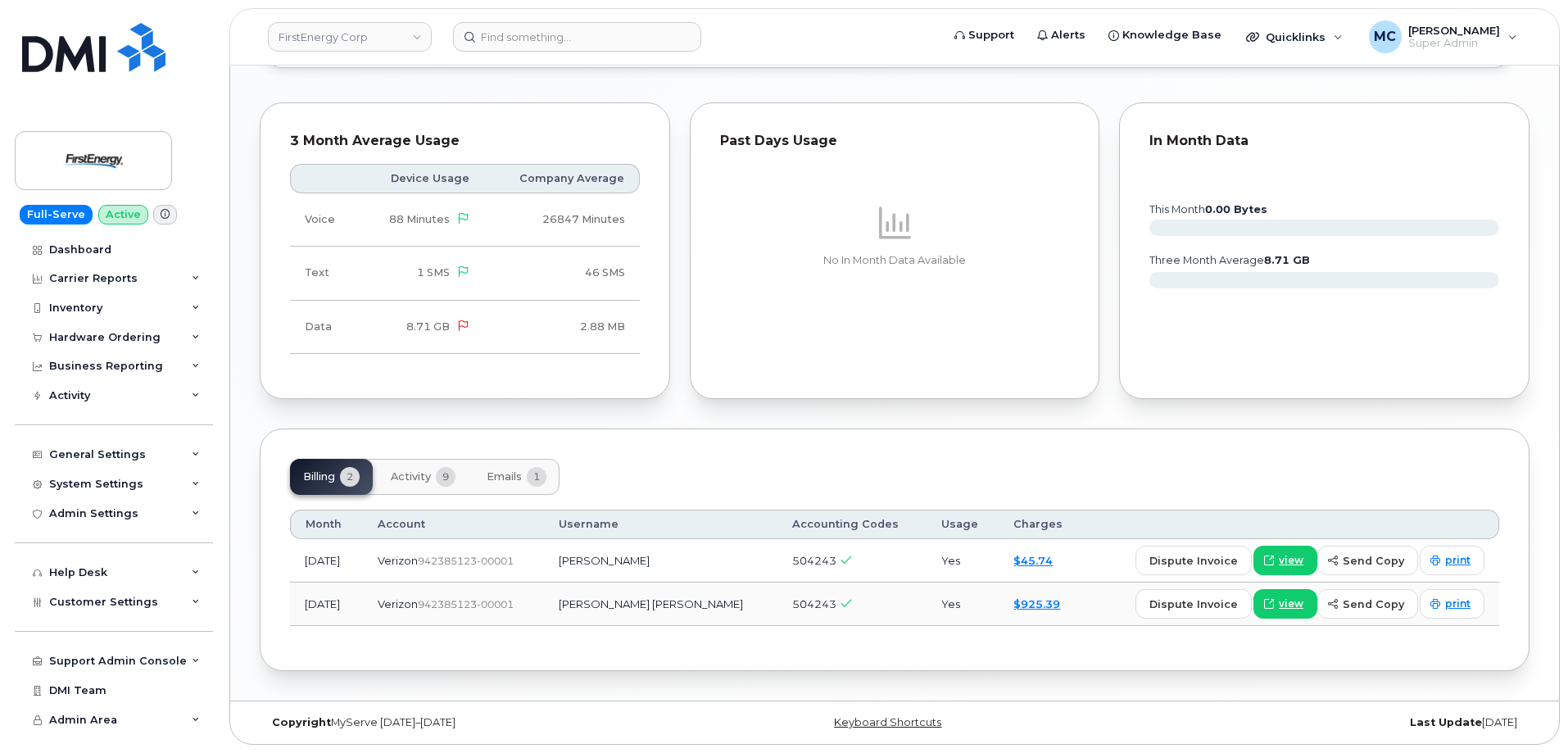
click at [417, 482] on span "Activity" at bounding box center [411, 478] width 41 height 14
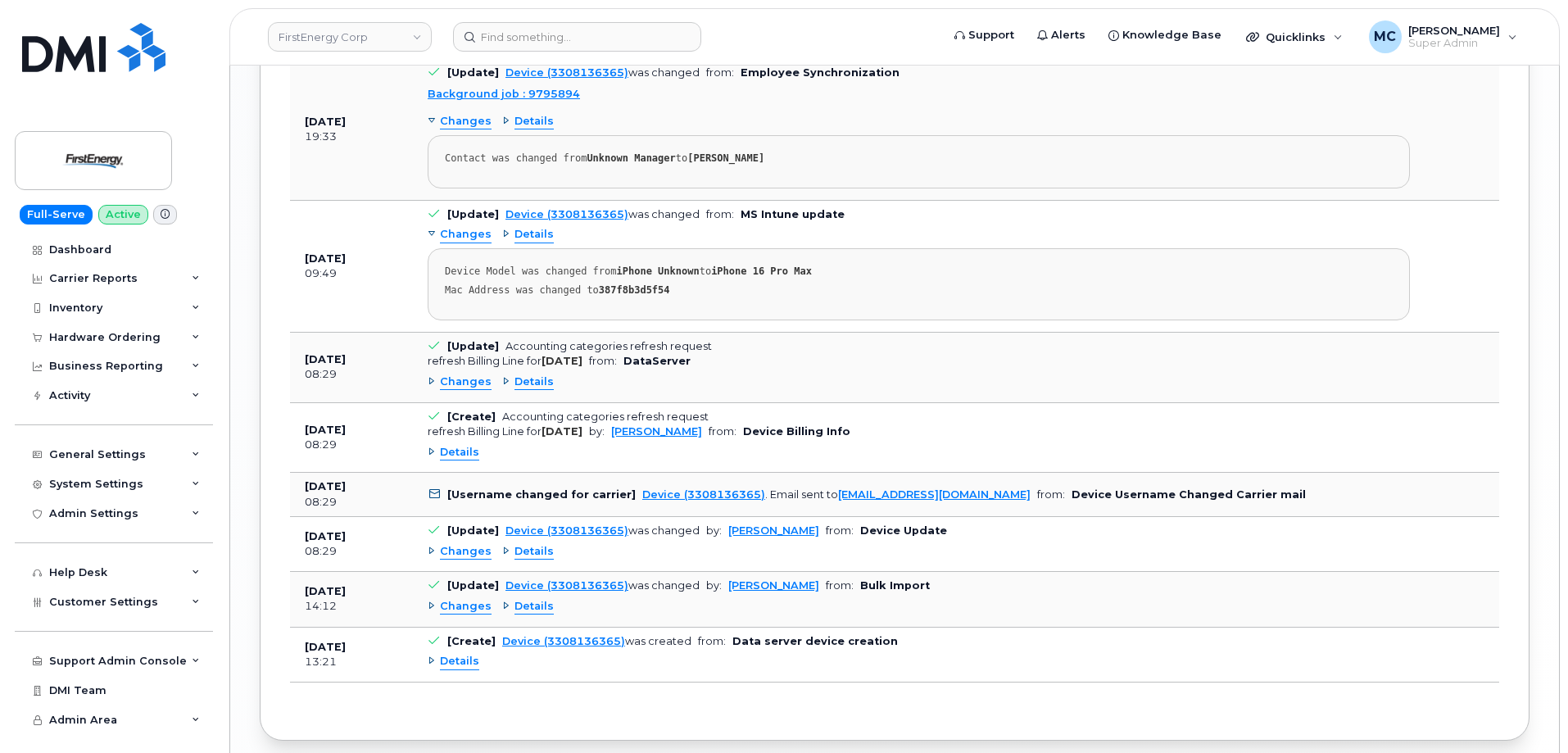
scroll to position [2030, 0]
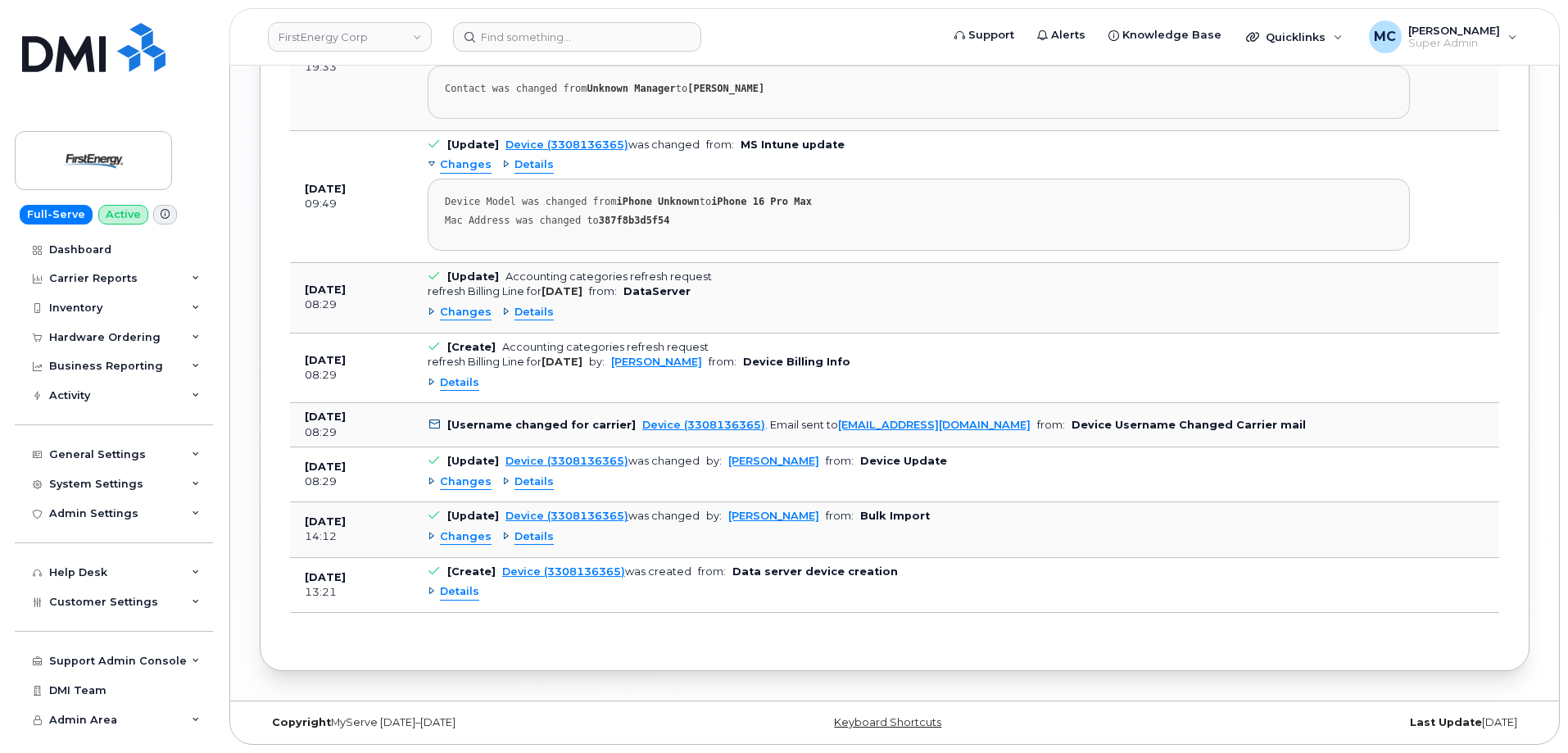
click at [537, 482] on span "Details" at bounding box center [534, 482] width 40 height 15
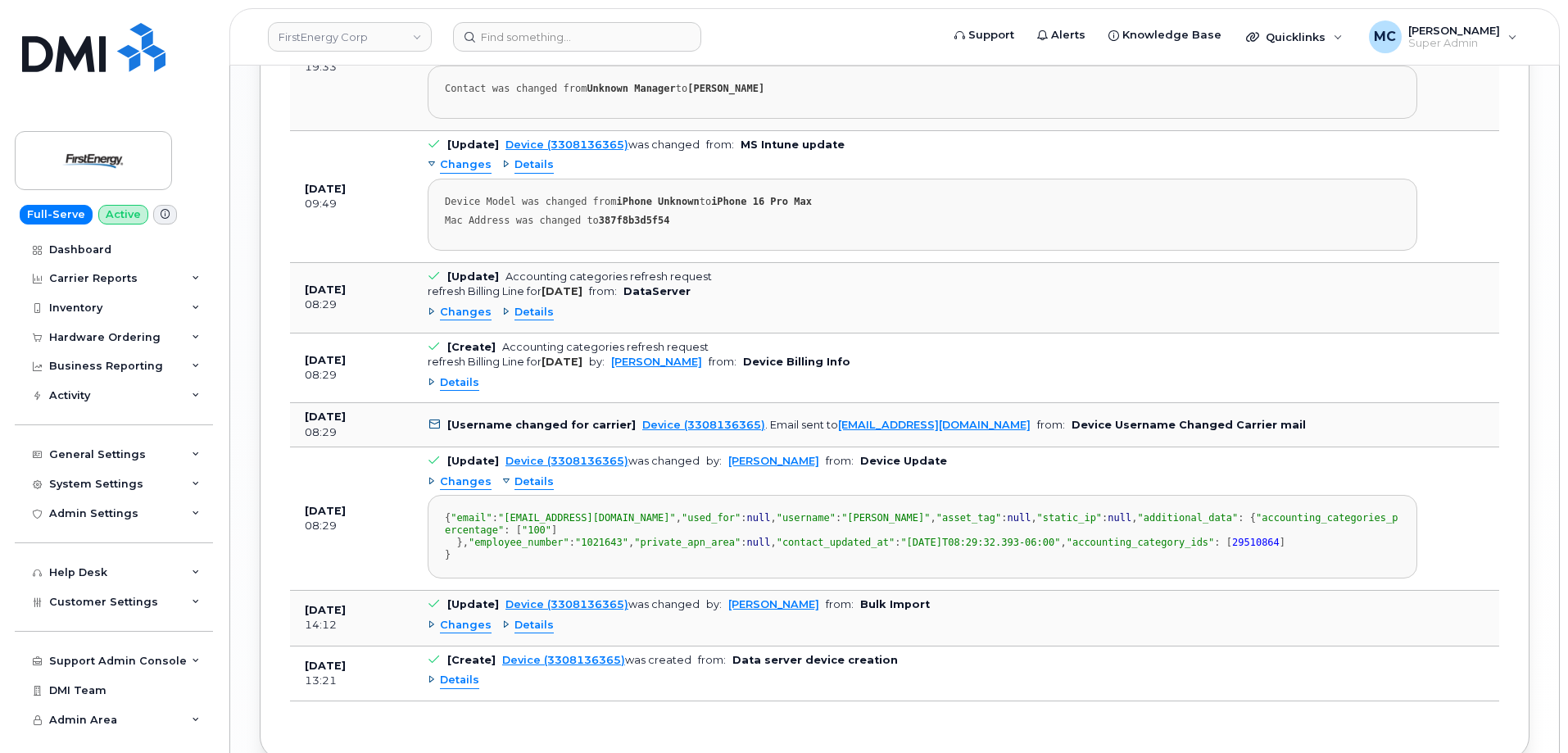
click at [457, 482] on span "Changes" at bounding box center [465, 482] width 51 height 15
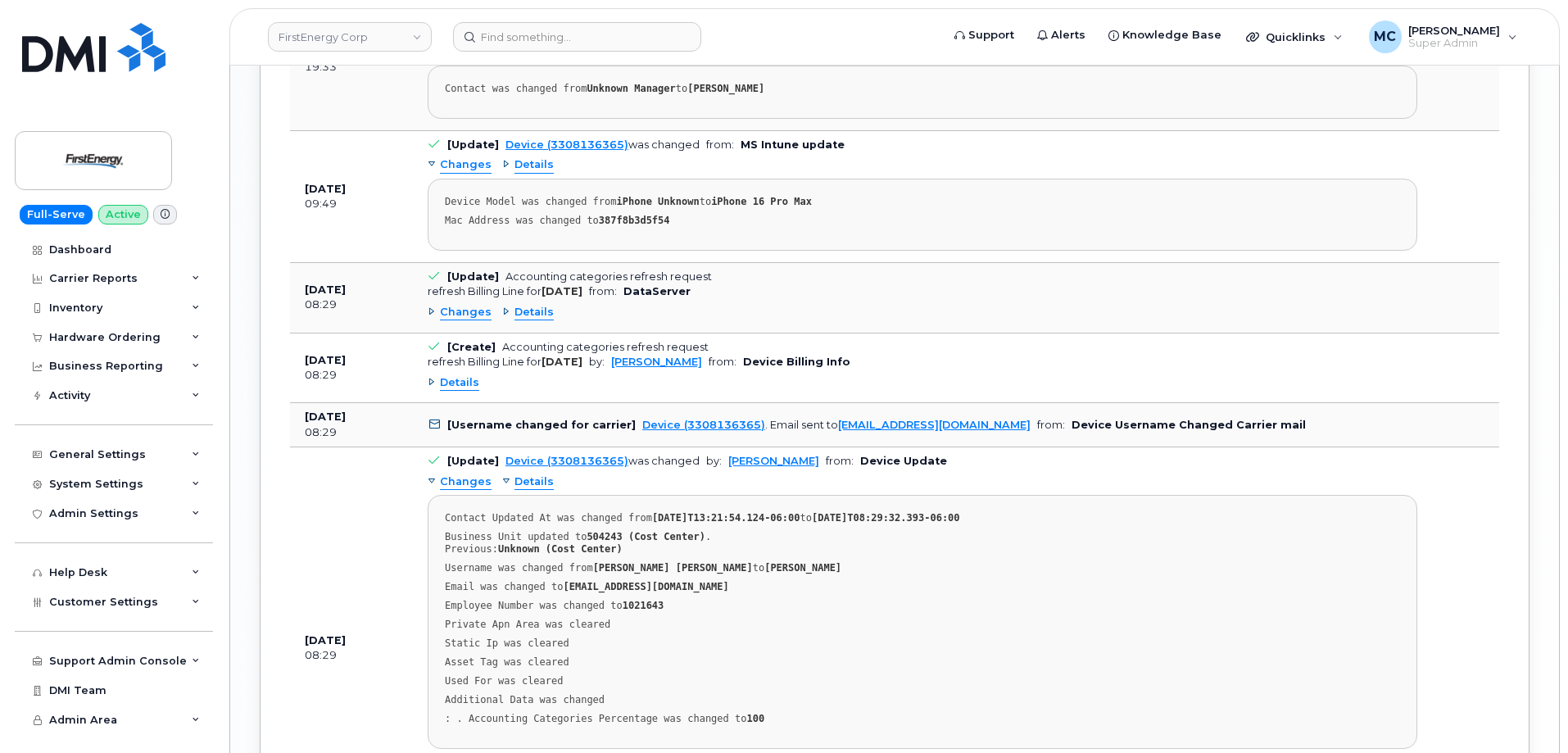
click at [457, 482] on span "Changes" at bounding box center [465, 482] width 51 height 15
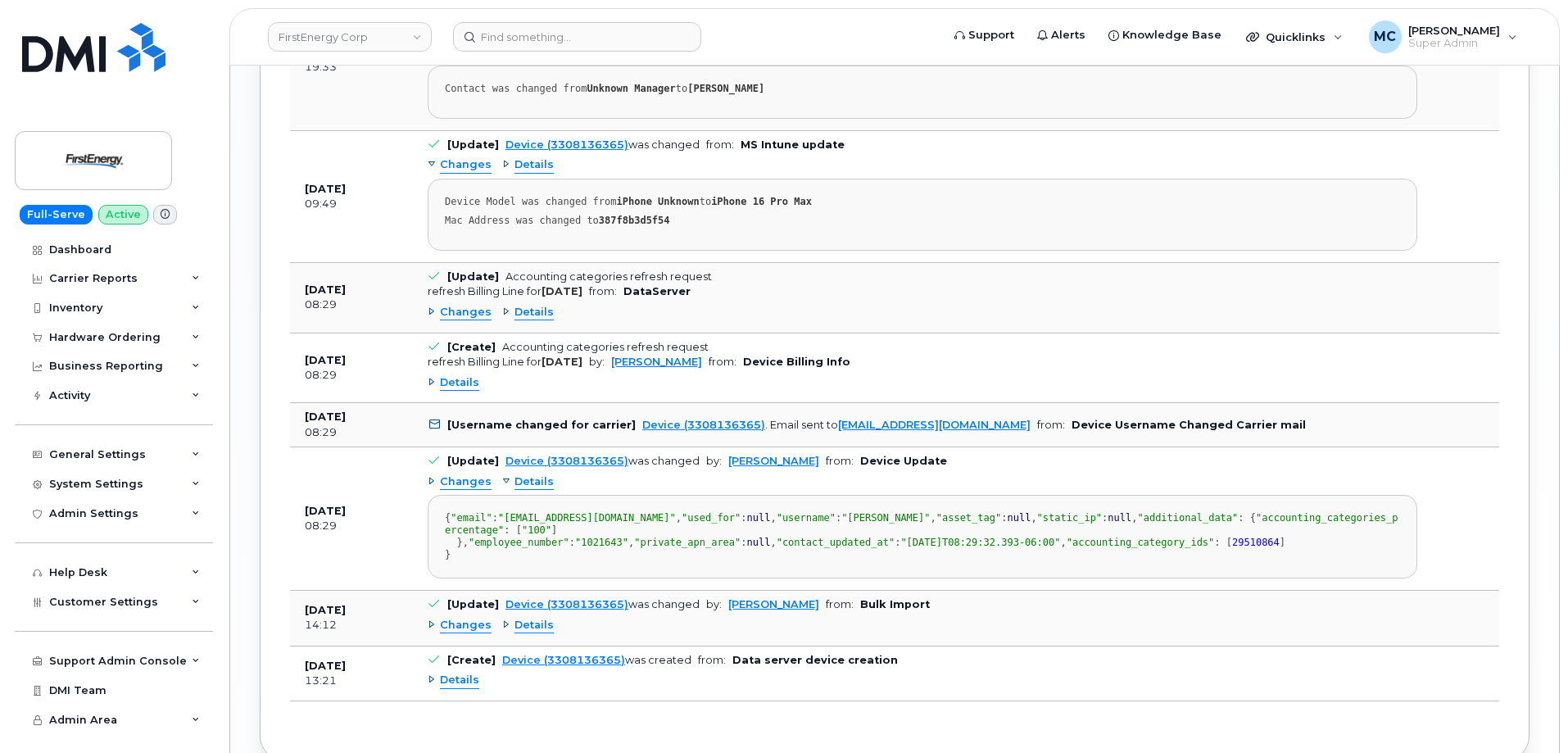
click at [534, 484] on span "Details" at bounding box center [534, 482] width 40 height 15
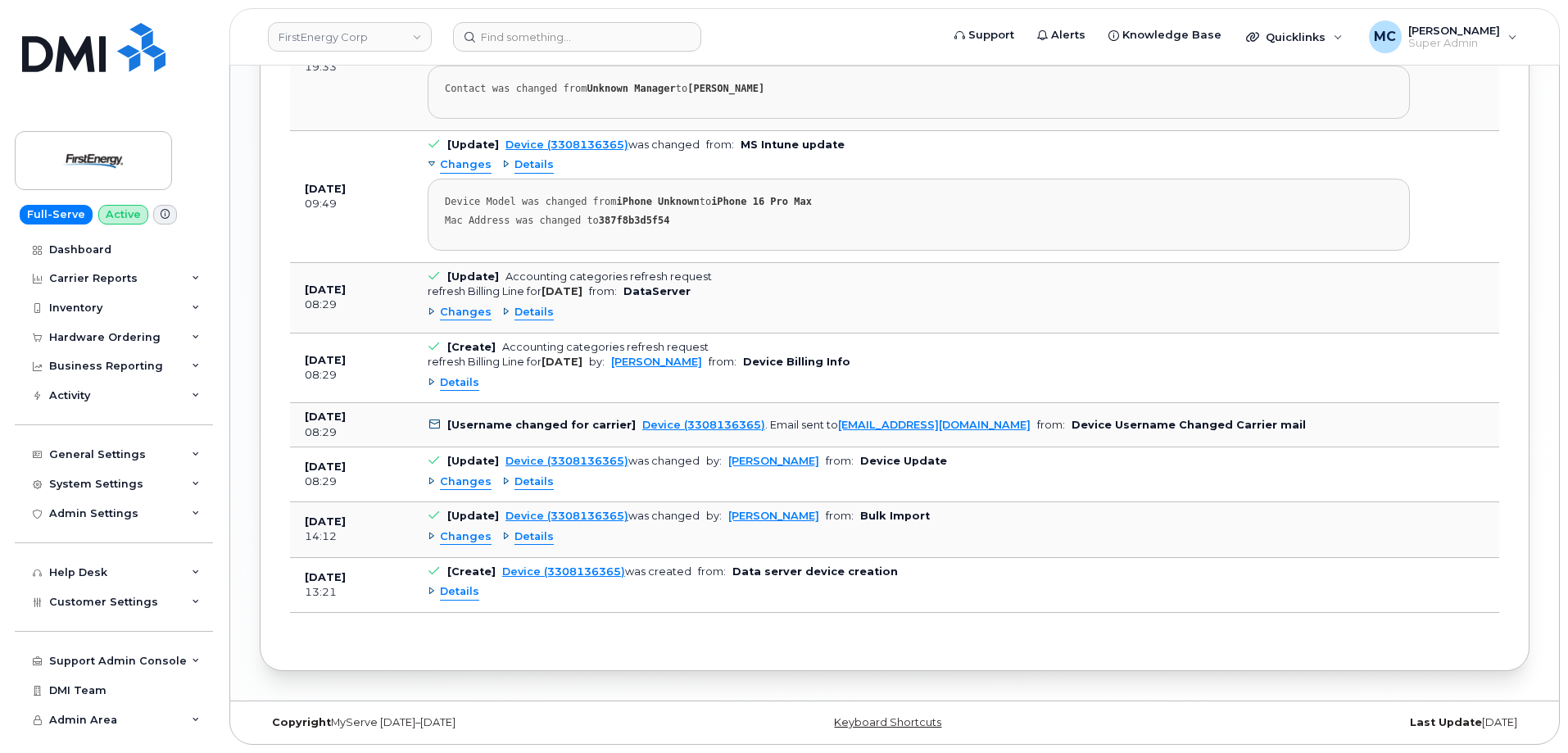
click at [455, 379] on span "Details" at bounding box center [459, 383] width 40 height 15
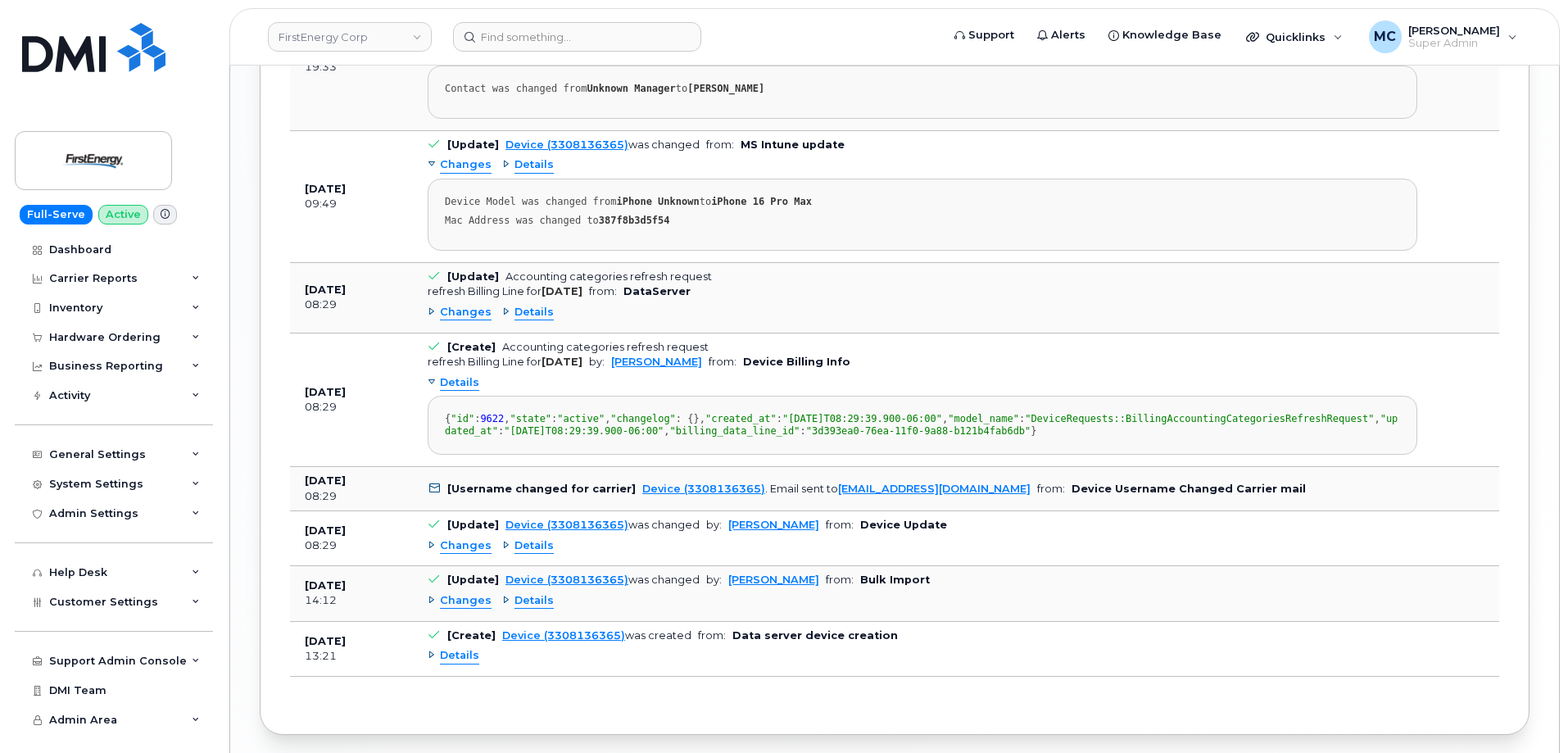
click at [455, 379] on span "Details" at bounding box center [459, 383] width 40 height 15
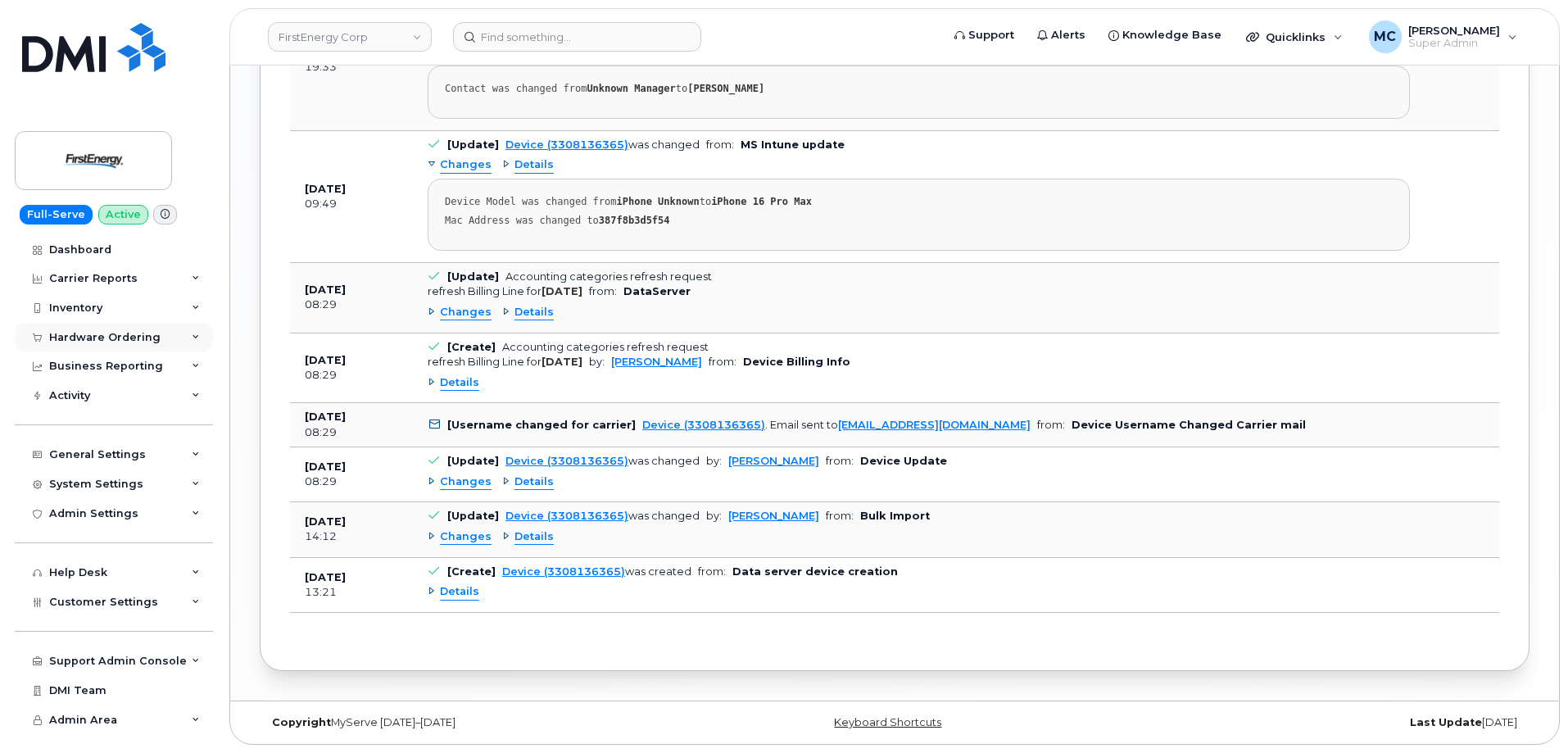
click at [115, 337] on div "Hardware Ordering" at bounding box center [104, 338] width 111 height 14
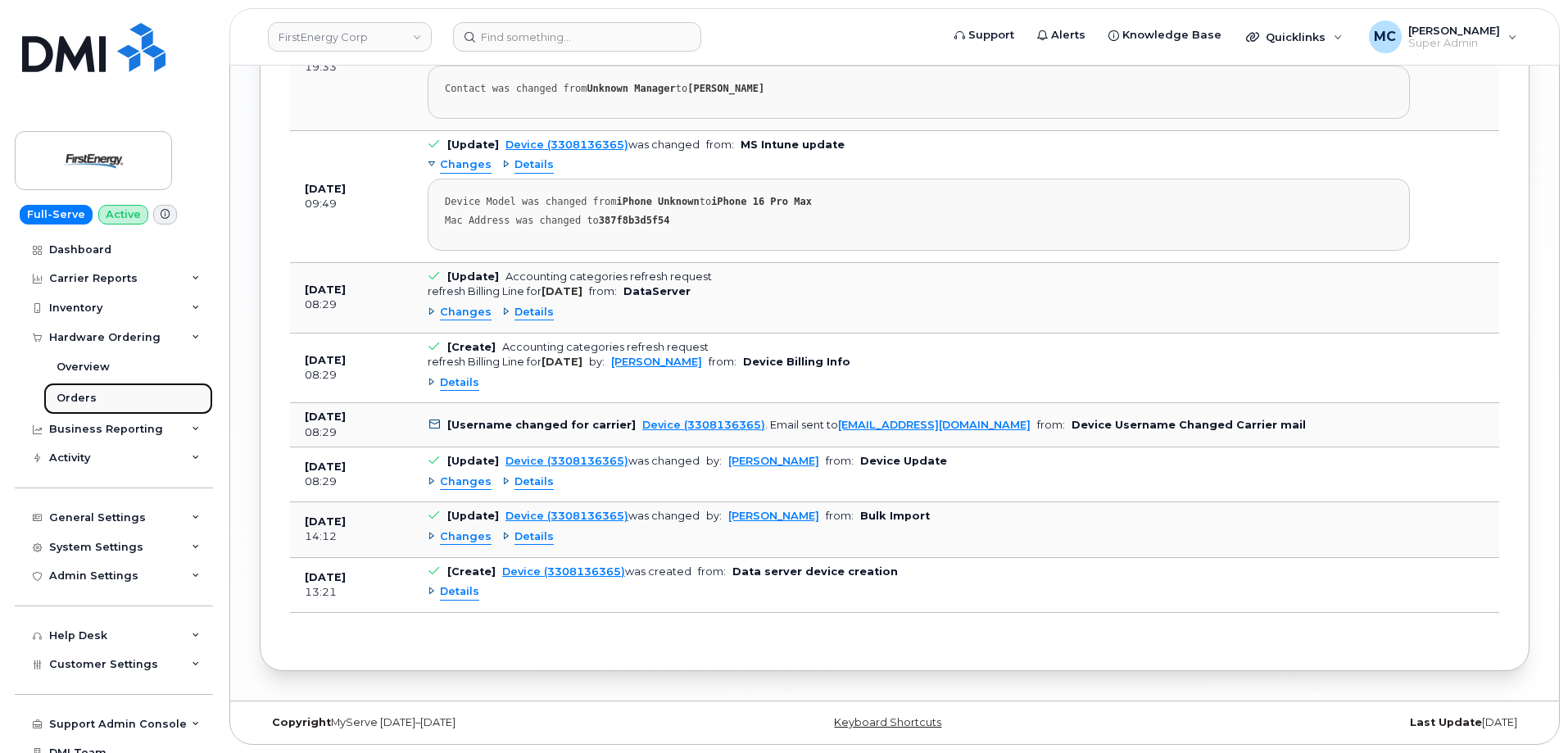
click at [105, 397] on link "Orders" at bounding box center [128, 398] width 170 height 31
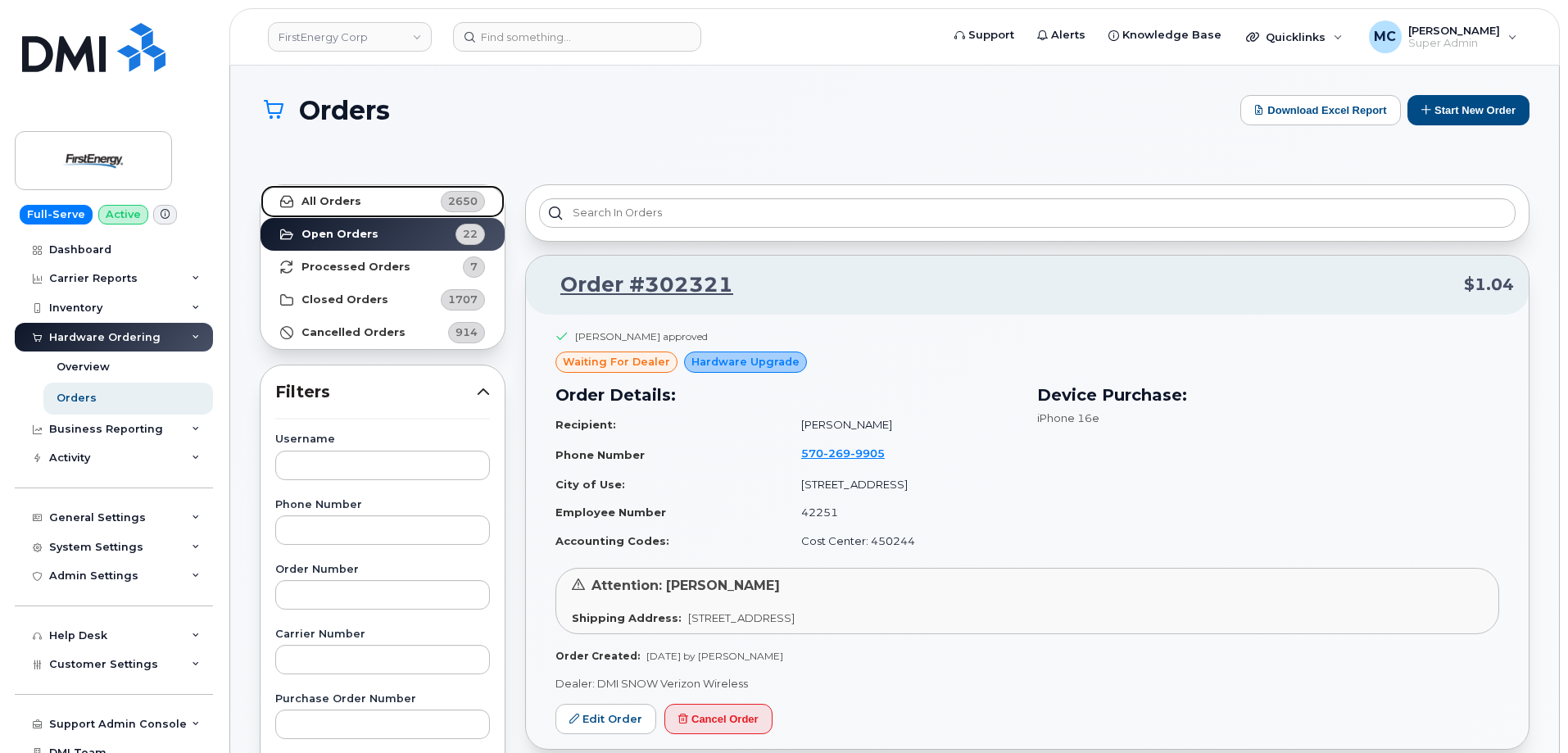
click at [366, 197] on link "All Orders 2650" at bounding box center [383, 202] width 244 height 33
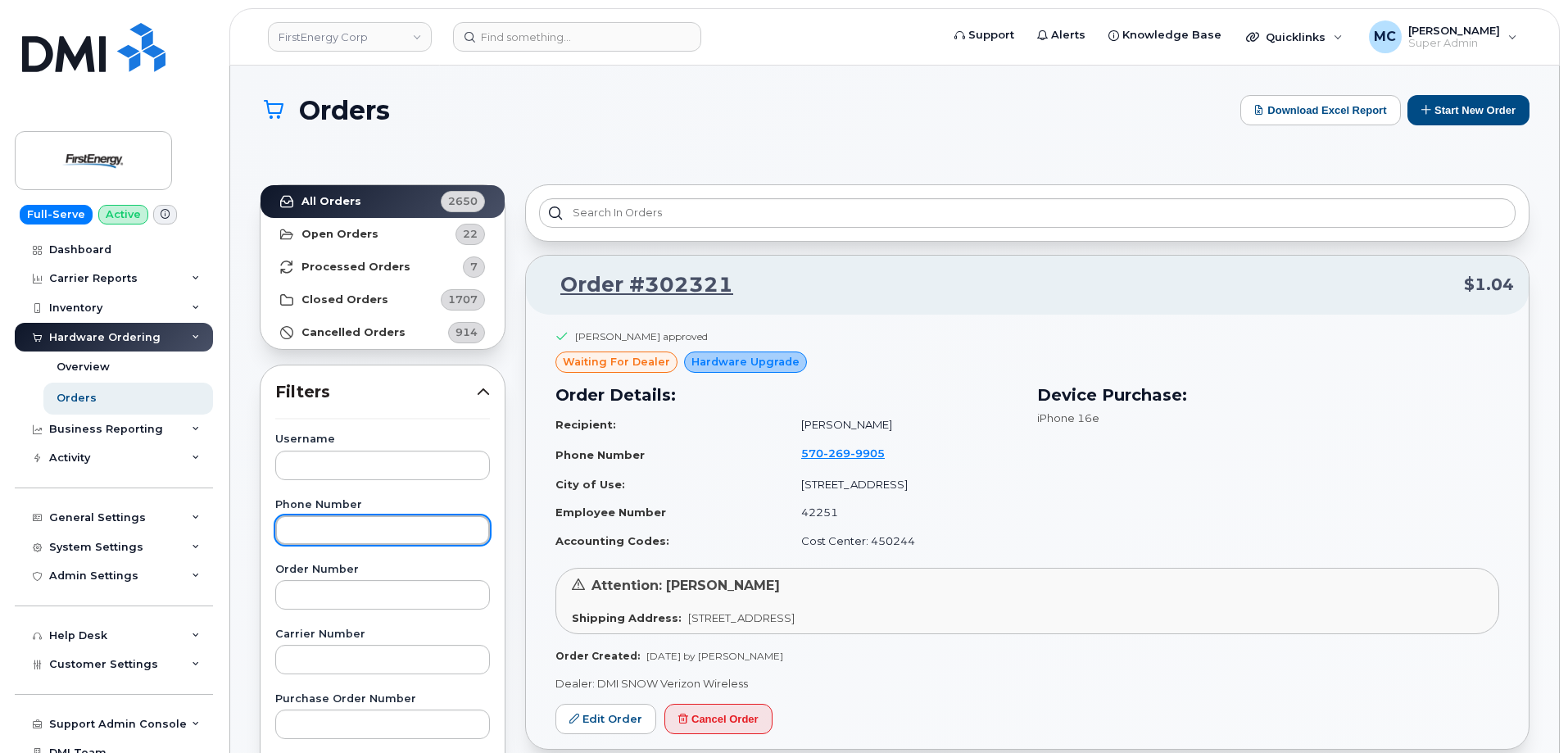
click at [380, 524] on input "text" at bounding box center [383, 530] width 214 height 30
paste input "330-813-6365"
type input "330-813-6365"
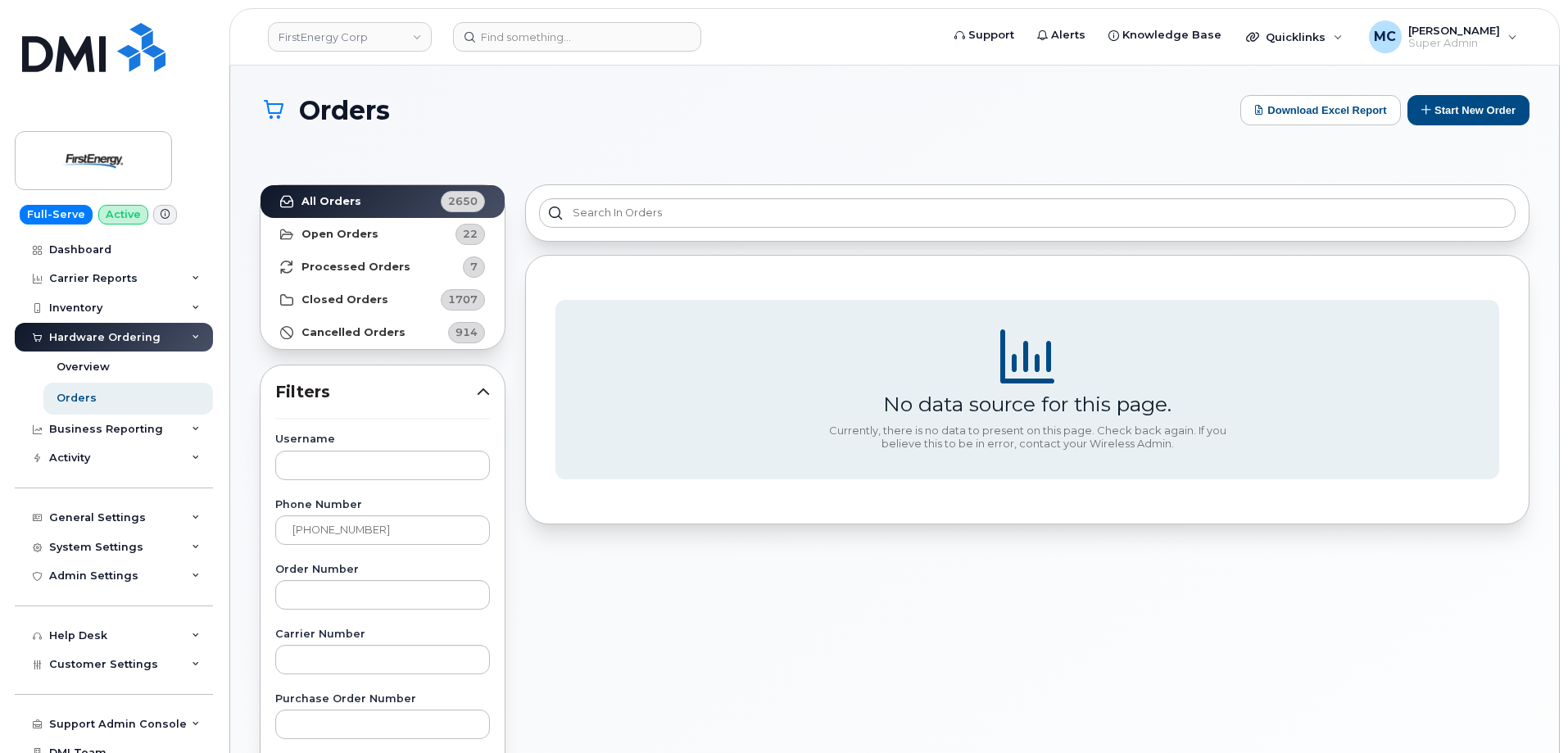
click at [516, 467] on div "No data source for this page. Currently, there is no data to present on this pa…" at bounding box center [1027, 750] width 1024 height 1151
drag, startPoint x: 409, startPoint y: 529, endPoint x: 10, endPoint y: 530, distance: 399.0
click at [230, 529] on div "FirstEnergy Corp Support Alerts Knowledge Base Quicklinks Suspend / Cancel Devi…" at bounding box center [894, 706] width 1328 height 1281
click at [555, 26] on input at bounding box center [577, 37] width 248 height 30
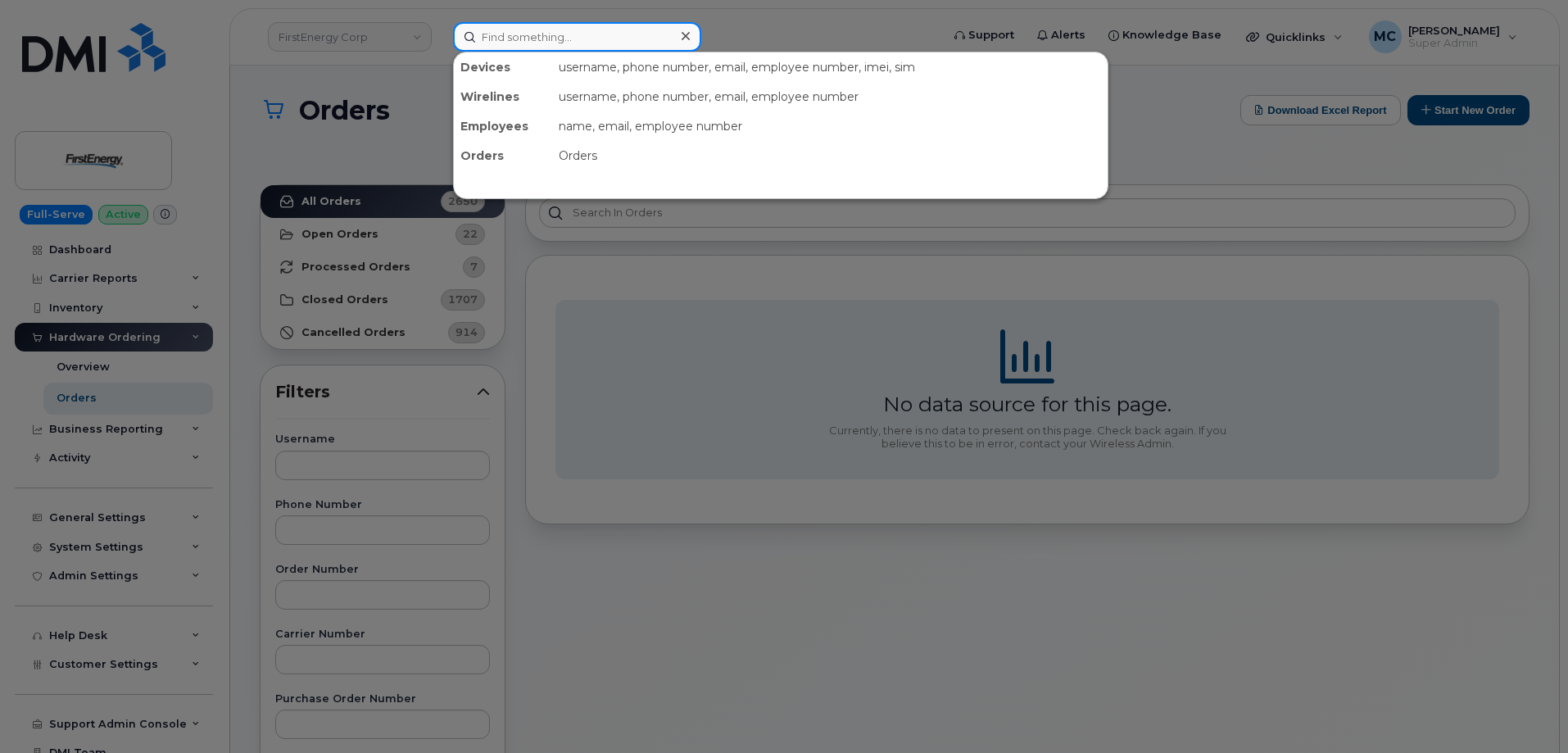
paste input "330-813-6365"
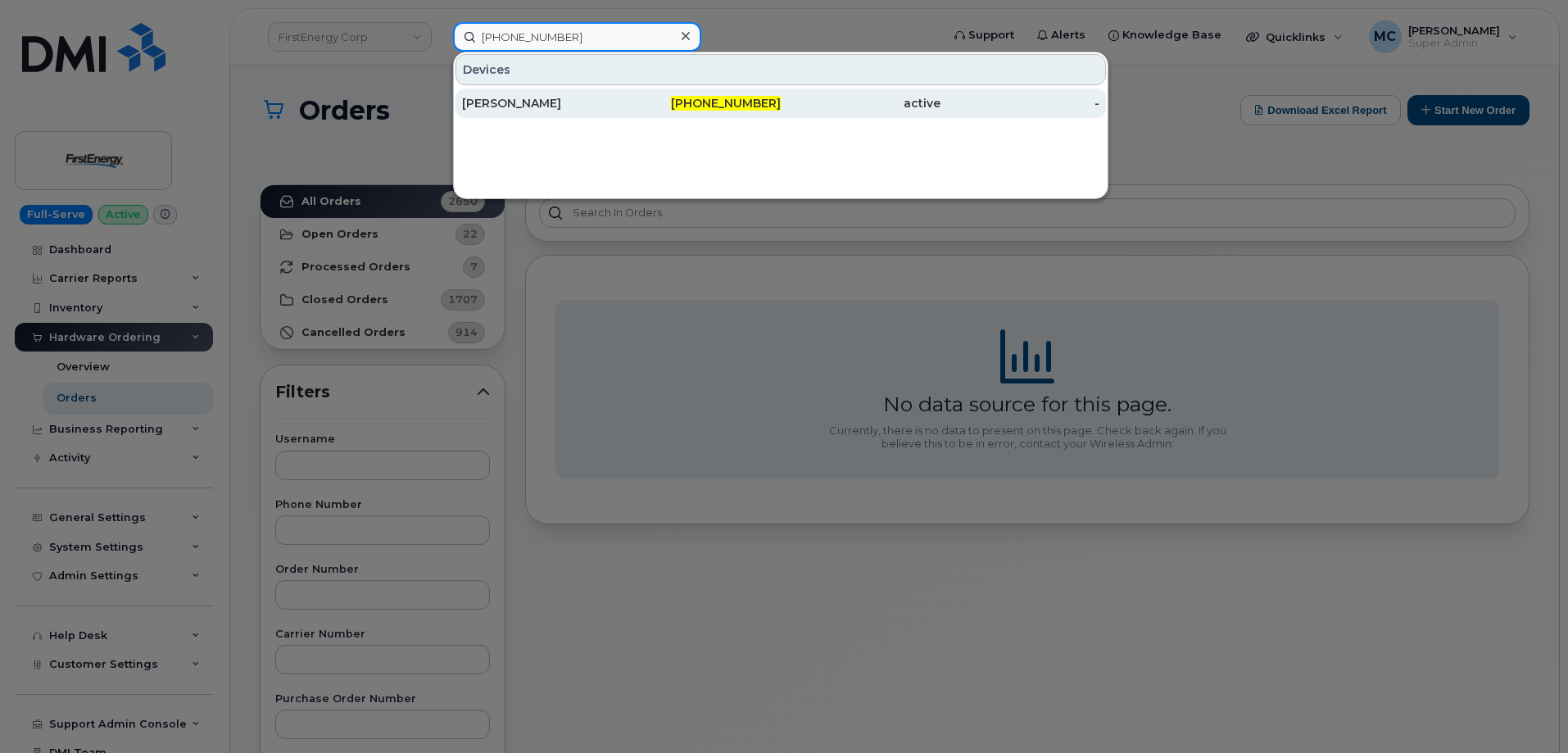
type input "330-813-6365"
click at [725, 105] on span "330-813-6365" at bounding box center [727, 102] width 110 height 14
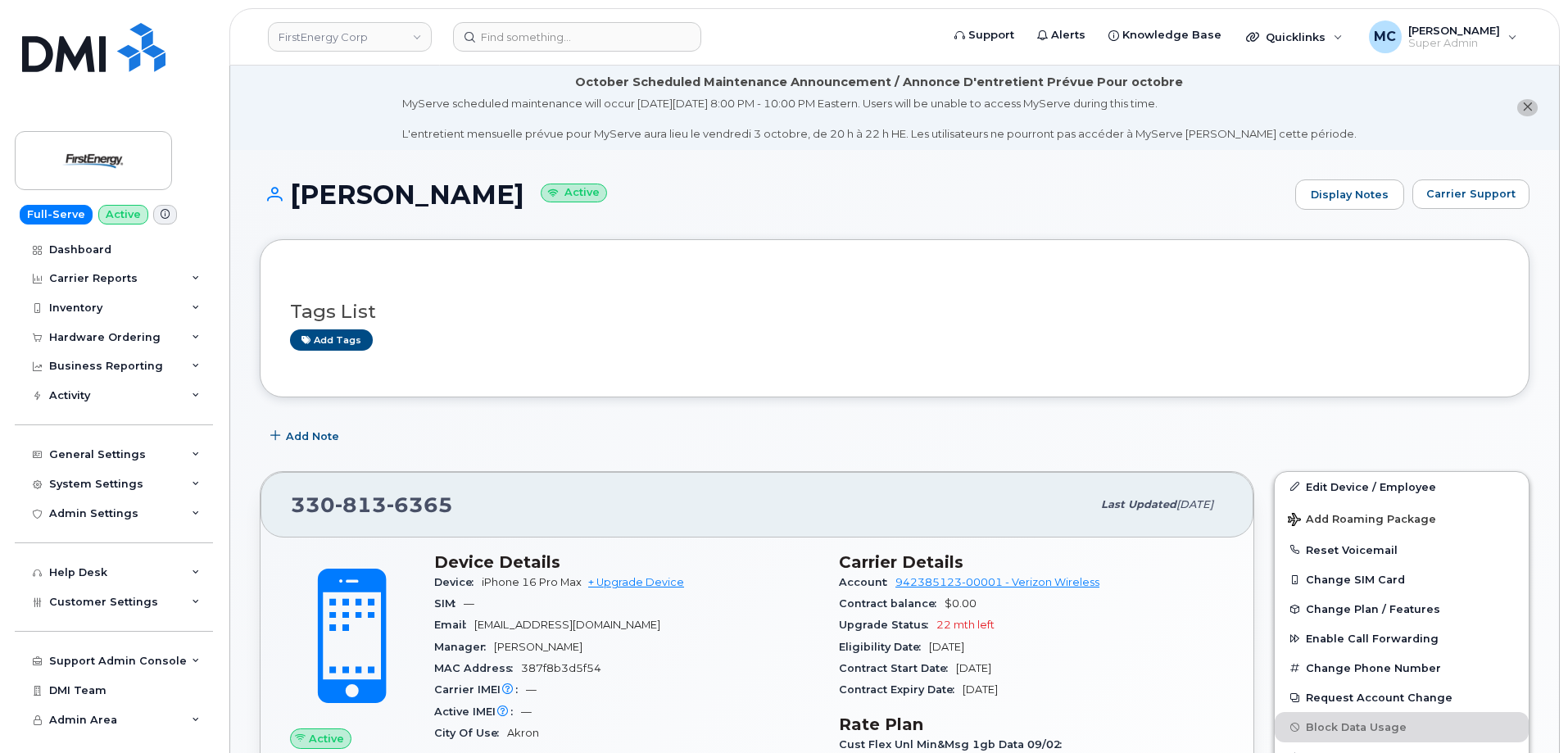
click at [660, 304] on h3 "Tags List" at bounding box center [895, 311] width 1210 height 20
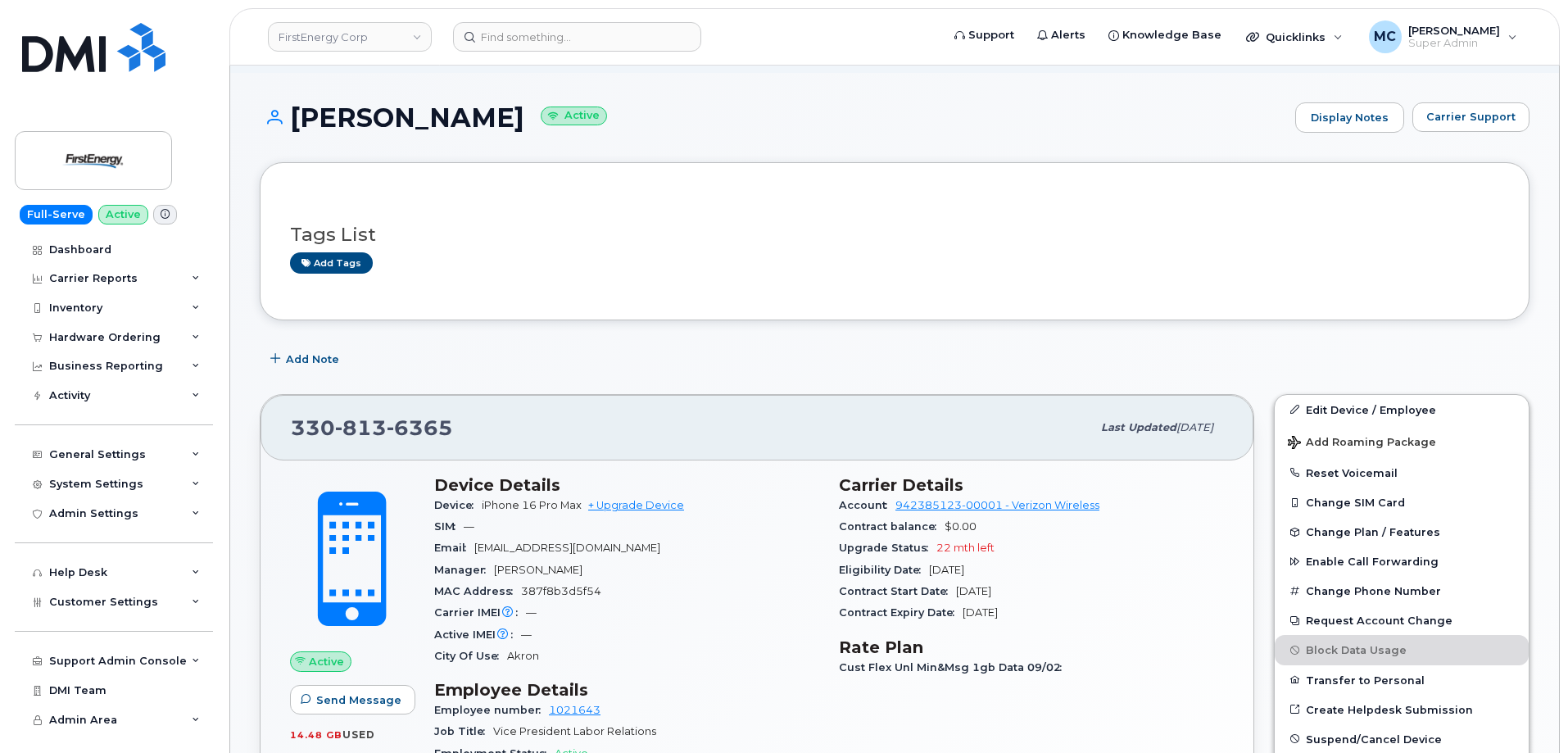
scroll to position [119, 0]
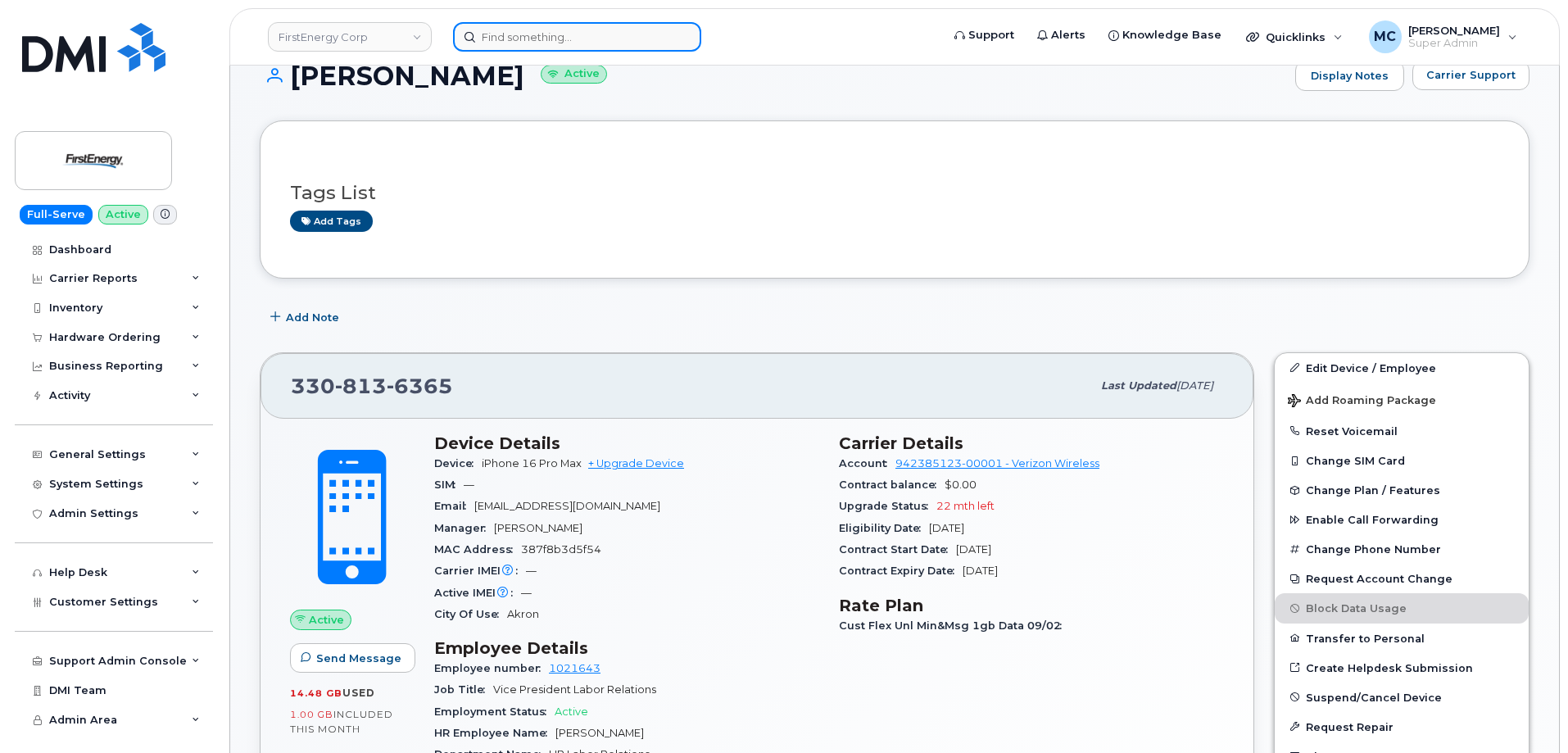
click at [642, 39] on input at bounding box center [577, 37] width 248 height 30
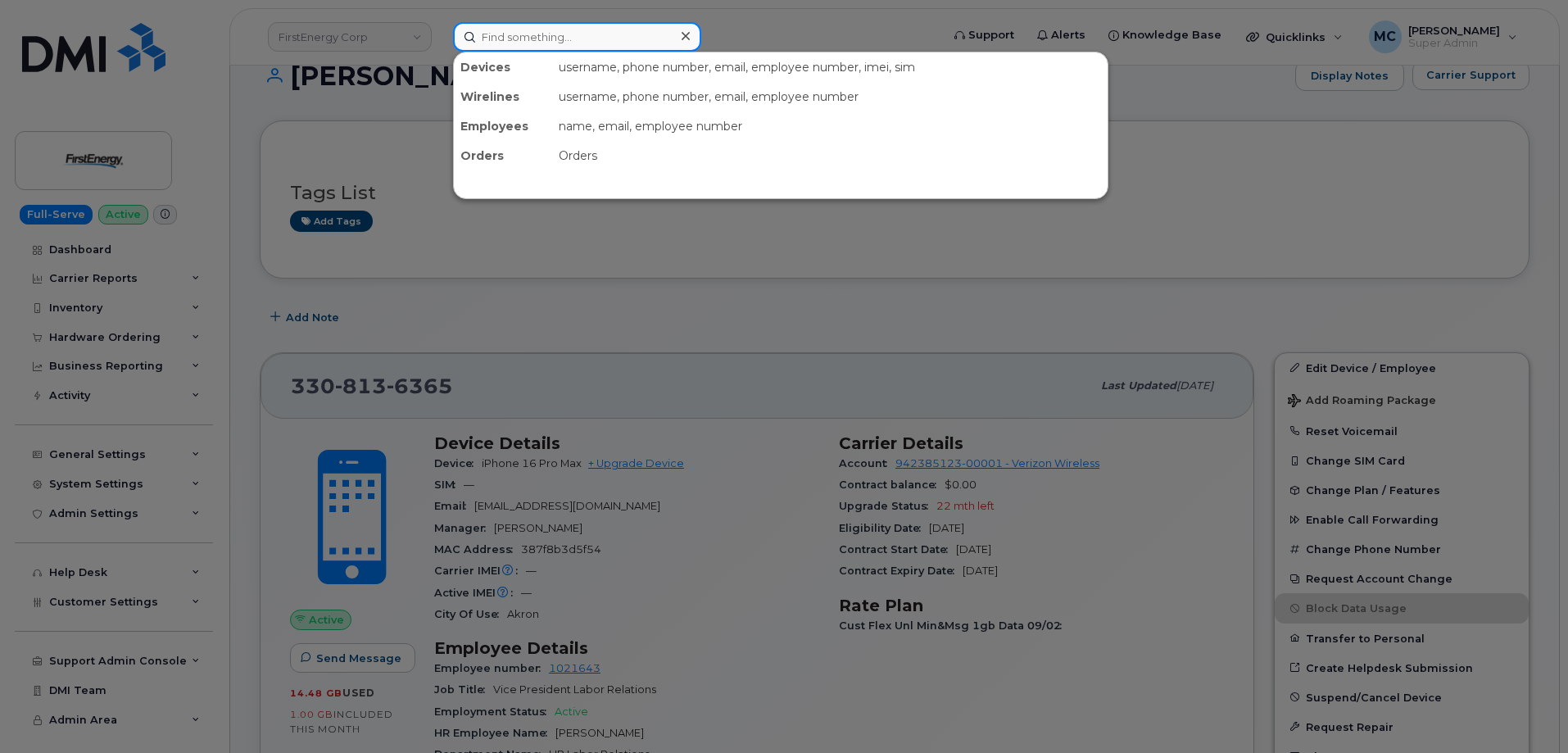
paste input "330-604-7431"
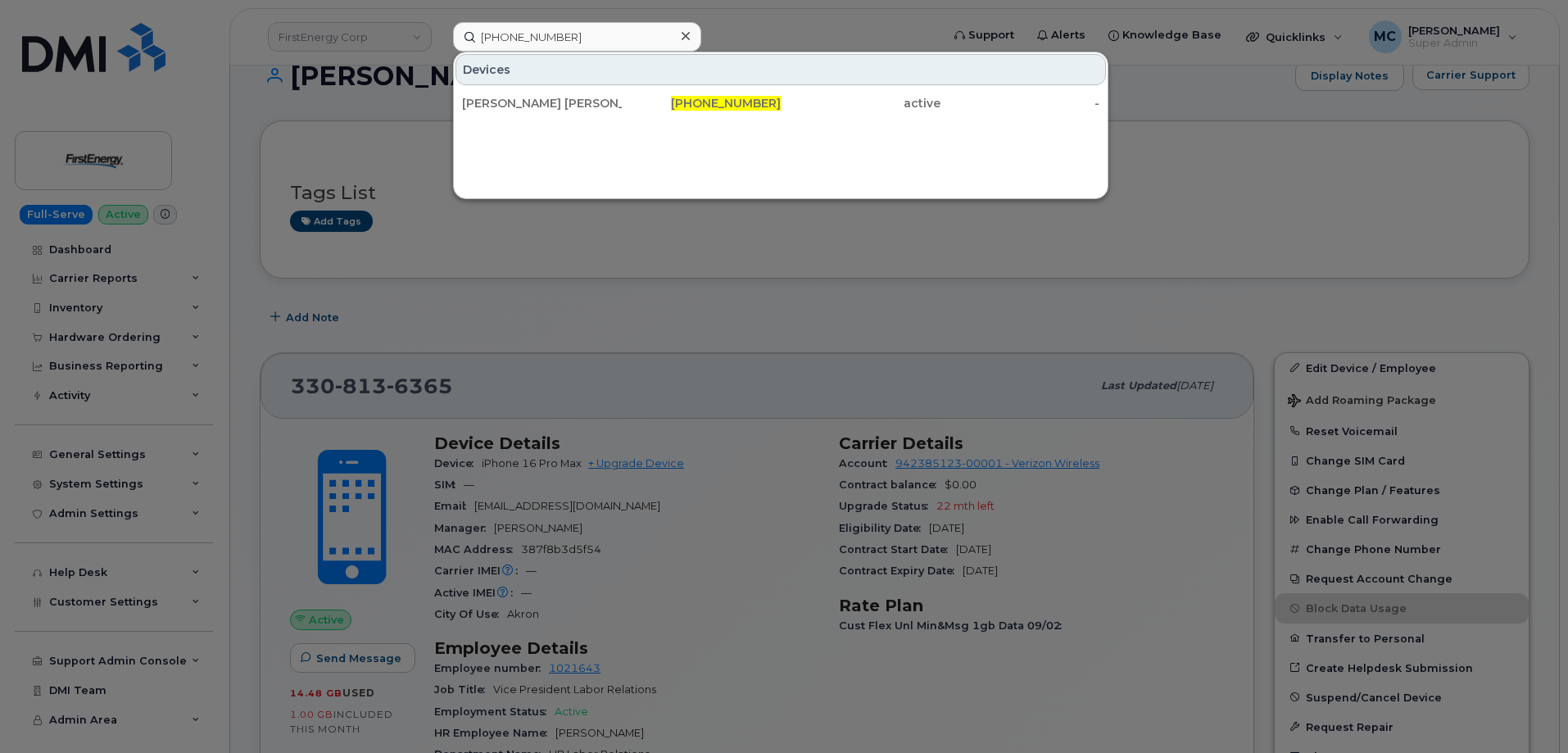
click at [775, 231] on div at bounding box center [784, 376] width 1568 height 753
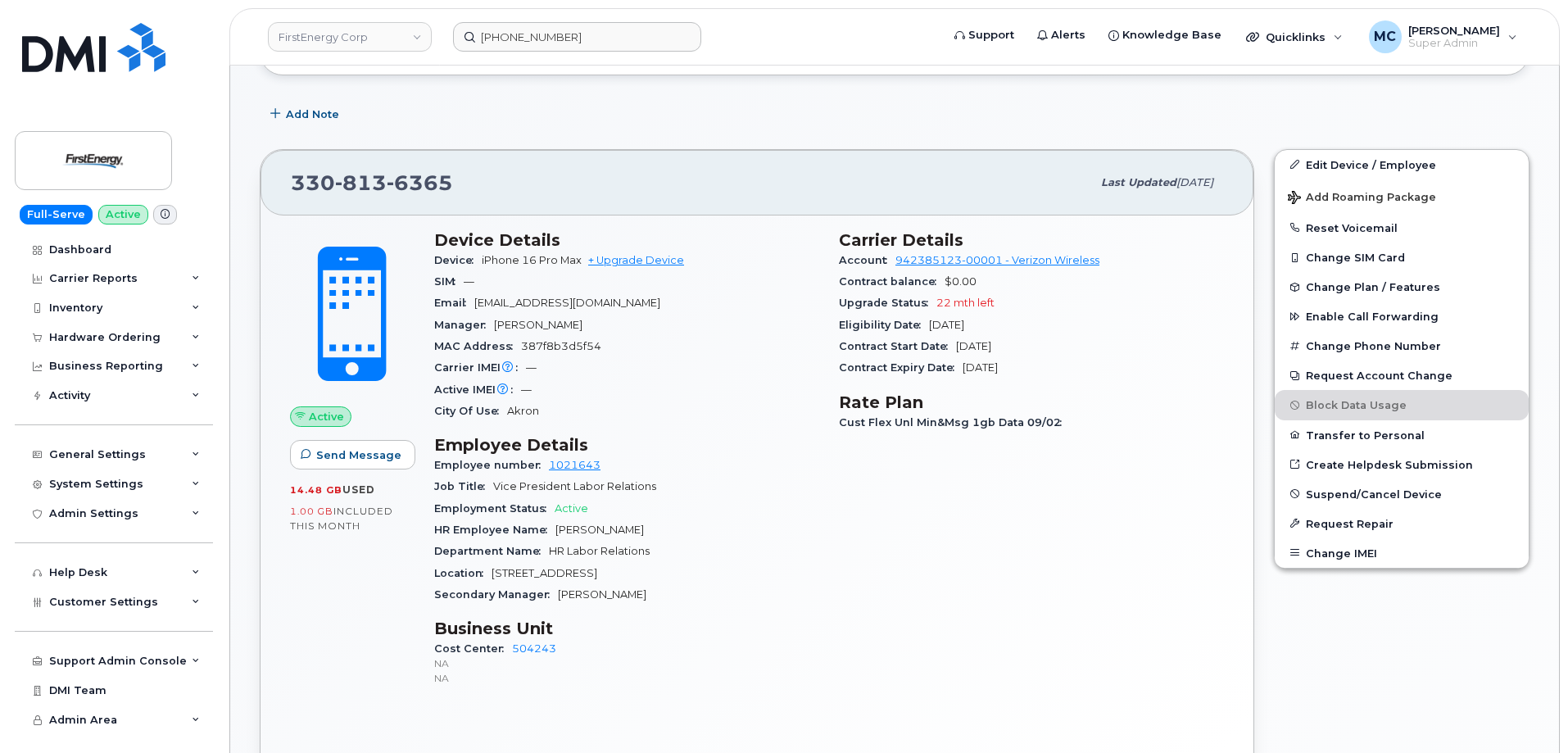
scroll to position [320, 0]
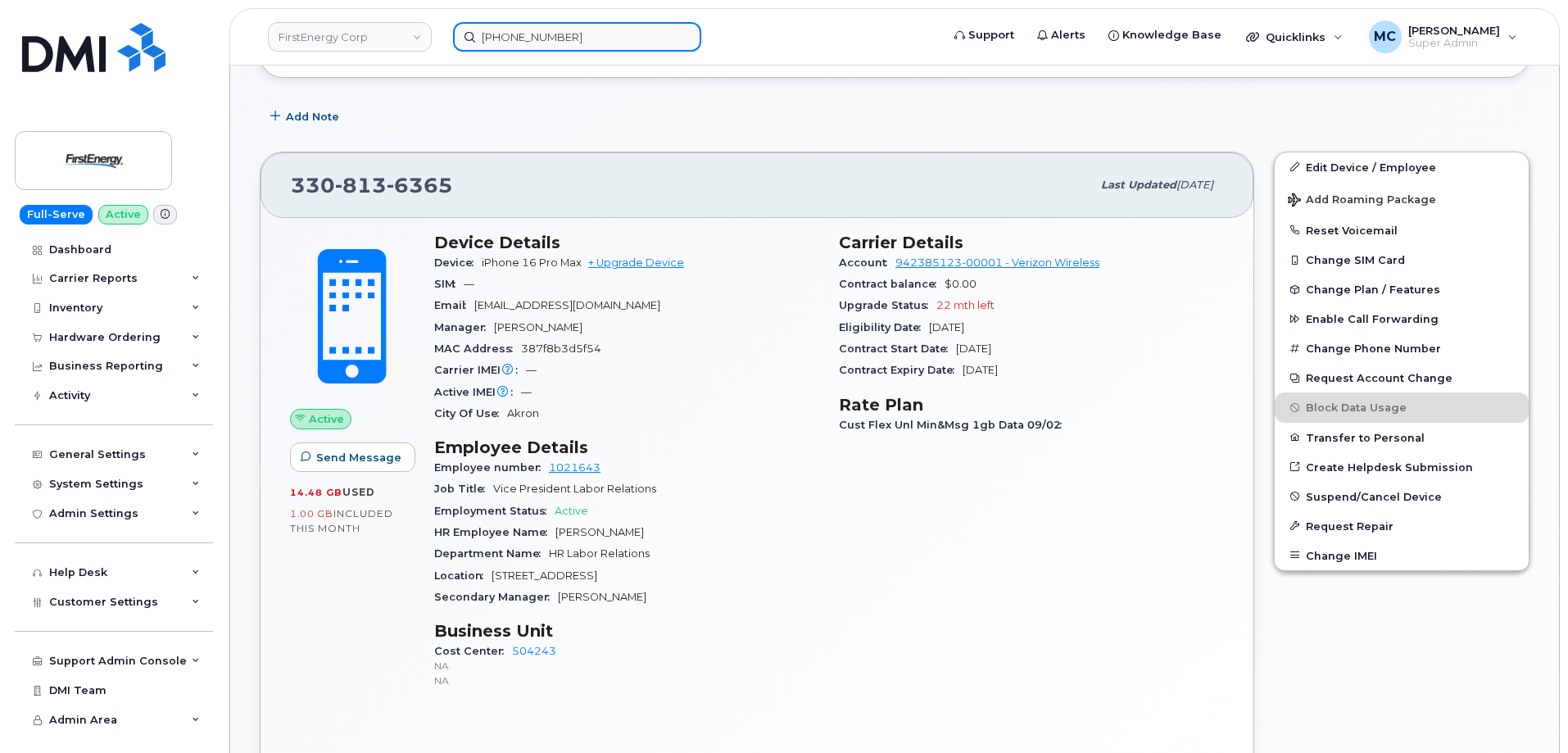
click at [639, 39] on input "330-604-7431" at bounding box center [577, 37] width 248 height 30
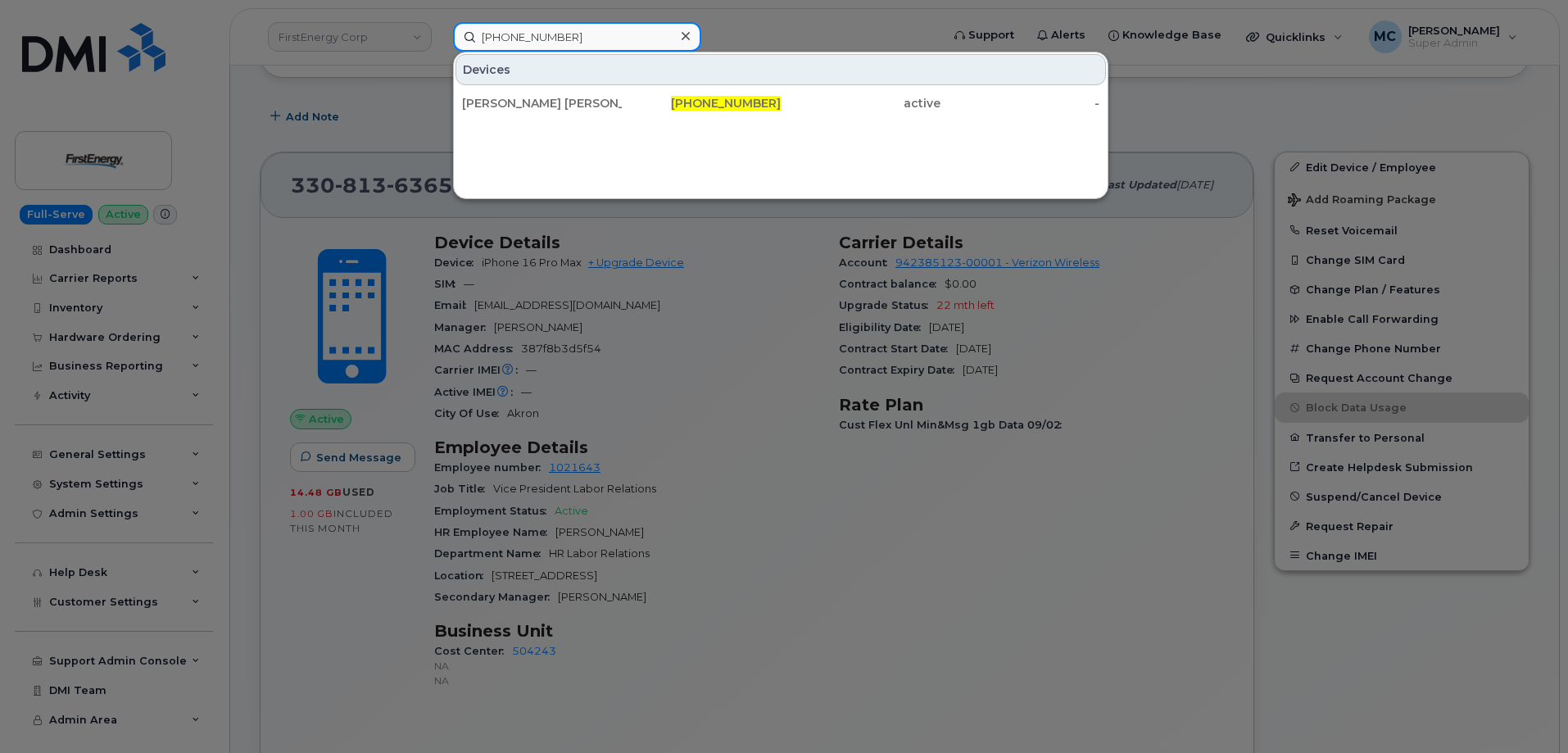
click at [639, 39] on input "330-604-7431" at bounding box center [577, 37] width 248 height 30
paste input "50773434539258"
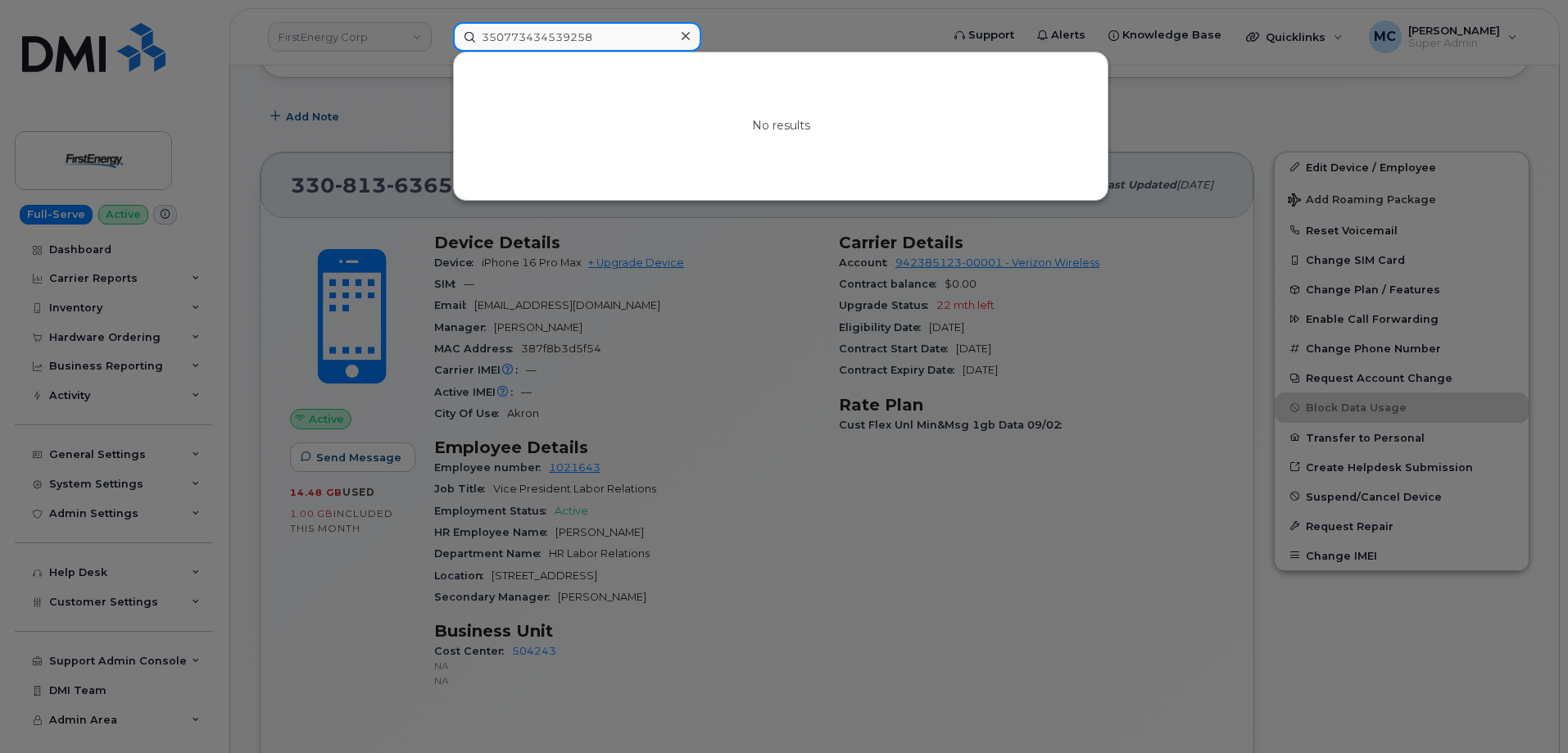
type input "350773434539258"
click at [686, 35] on icon at bounding box center [686, 36] width 8 height 8
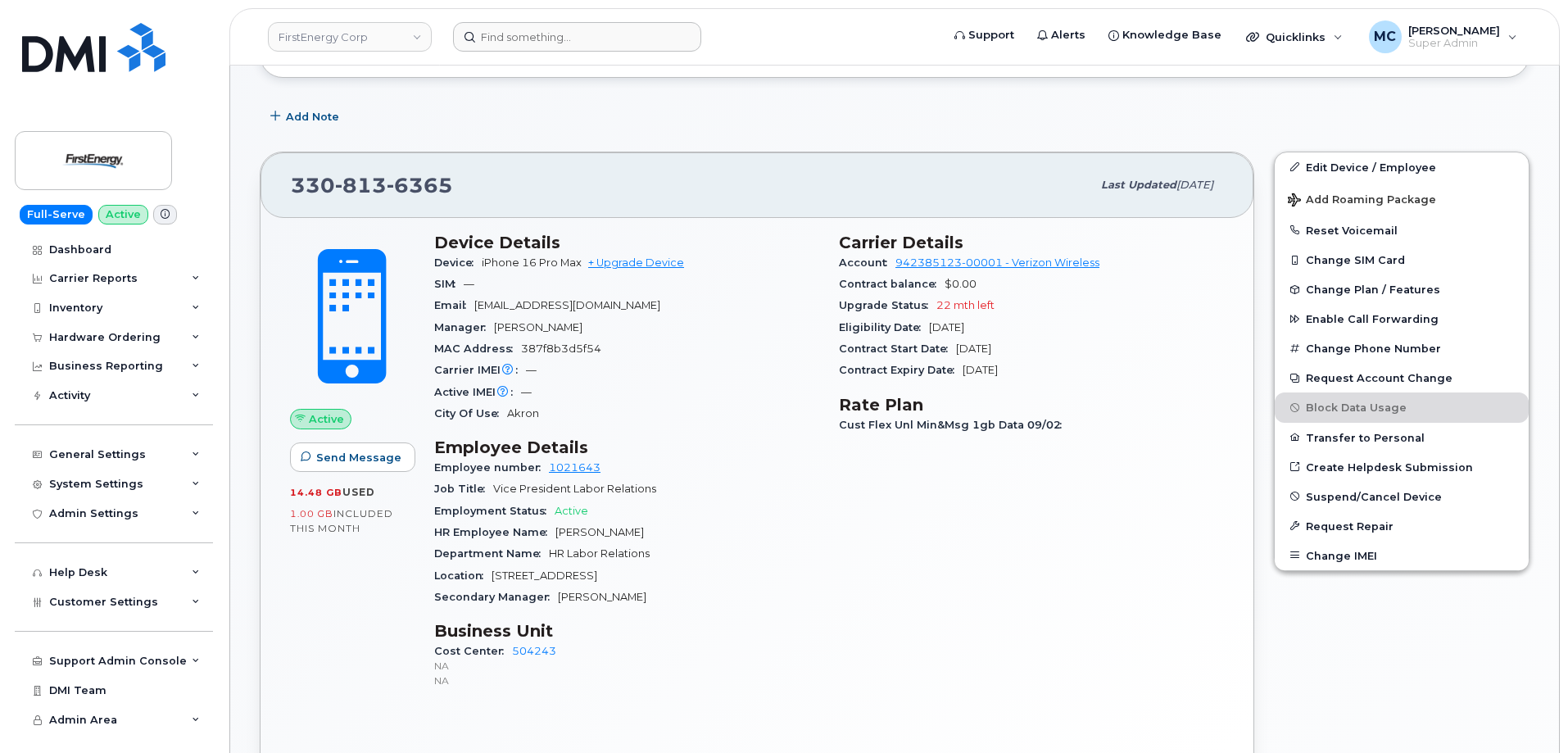
click at [777, 41] on form at bounding box center [692, 37] width 477 height 30
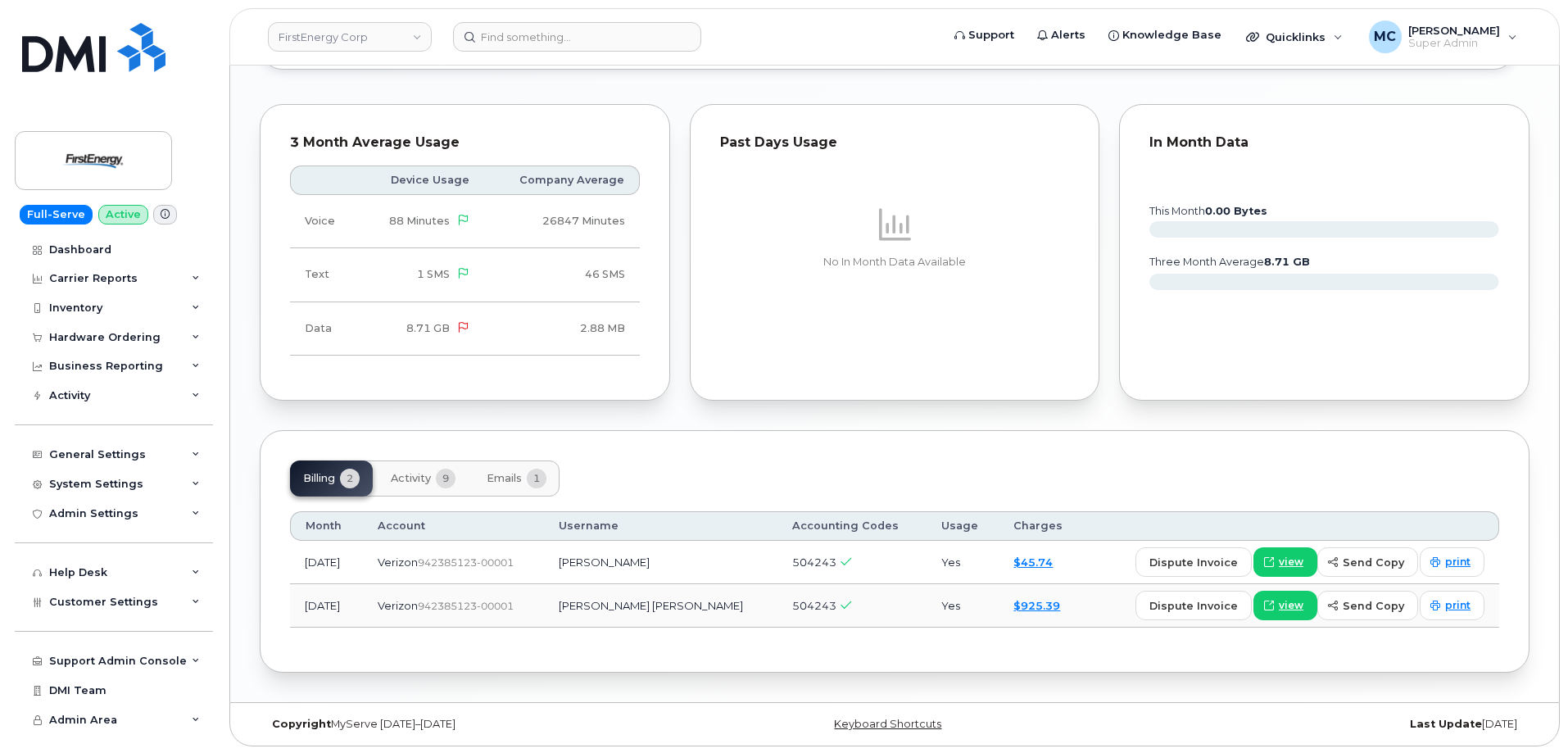
scroll to position [1346, 0]
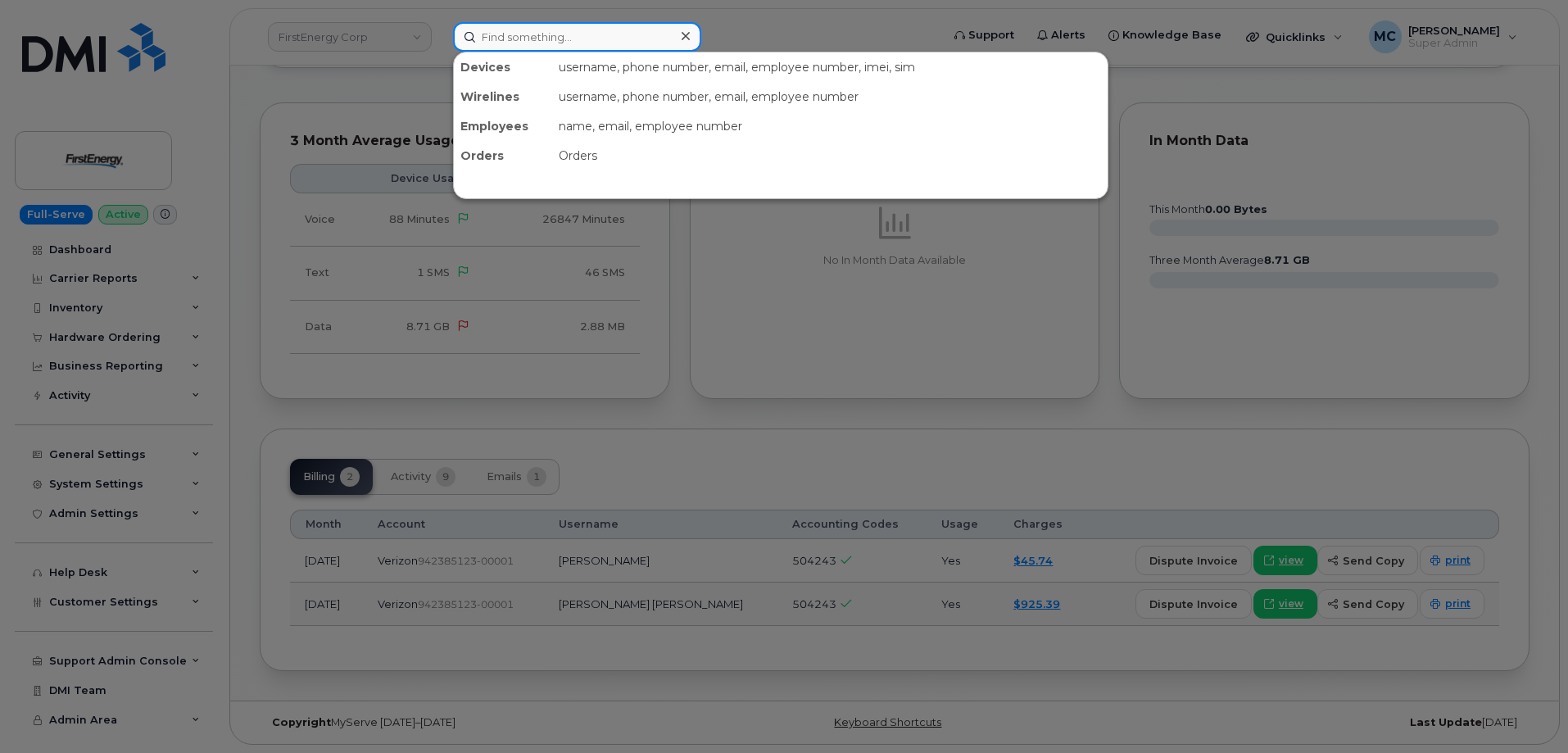
click at [573, 36] on input at bounding box center [577, 37] width 248 height 30
paste input "[PERSON_NAME]"
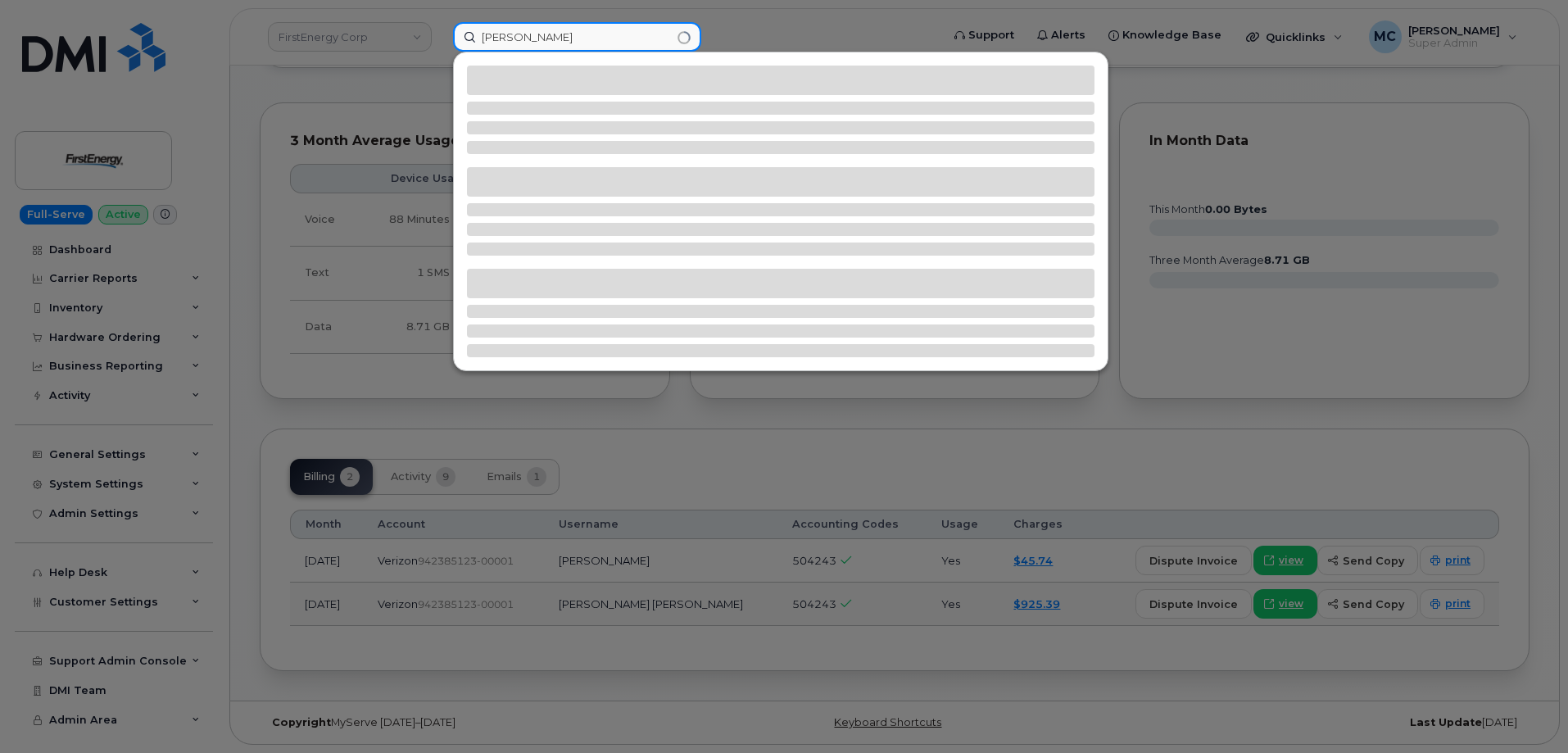
drag, startPoint x: 529, startPoint y: 34, endPoint x: 731, endPoint y: 36, distance: 202.0
click at [731, 36] on div "[PERSON_NAME]" at bounding box center [691, 37] width 503 height 30
click at [480, 41] on input "Lambes" at bounding box center [577, 37] width 248 height 30
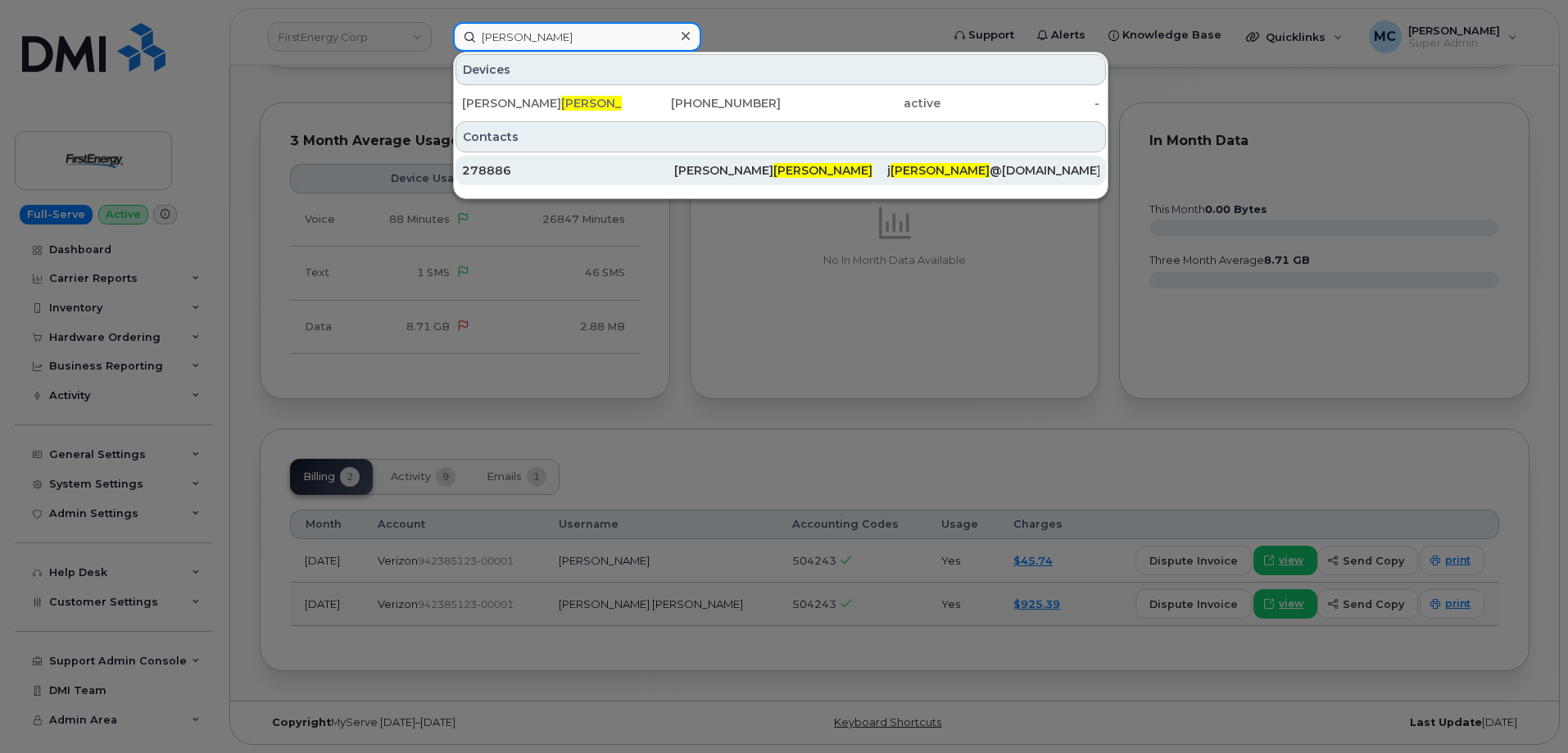
type input "Lambes"
click at [715, 170] on div "Joshua T Lambes" at bounding box center [781, 170] width 213 height 16
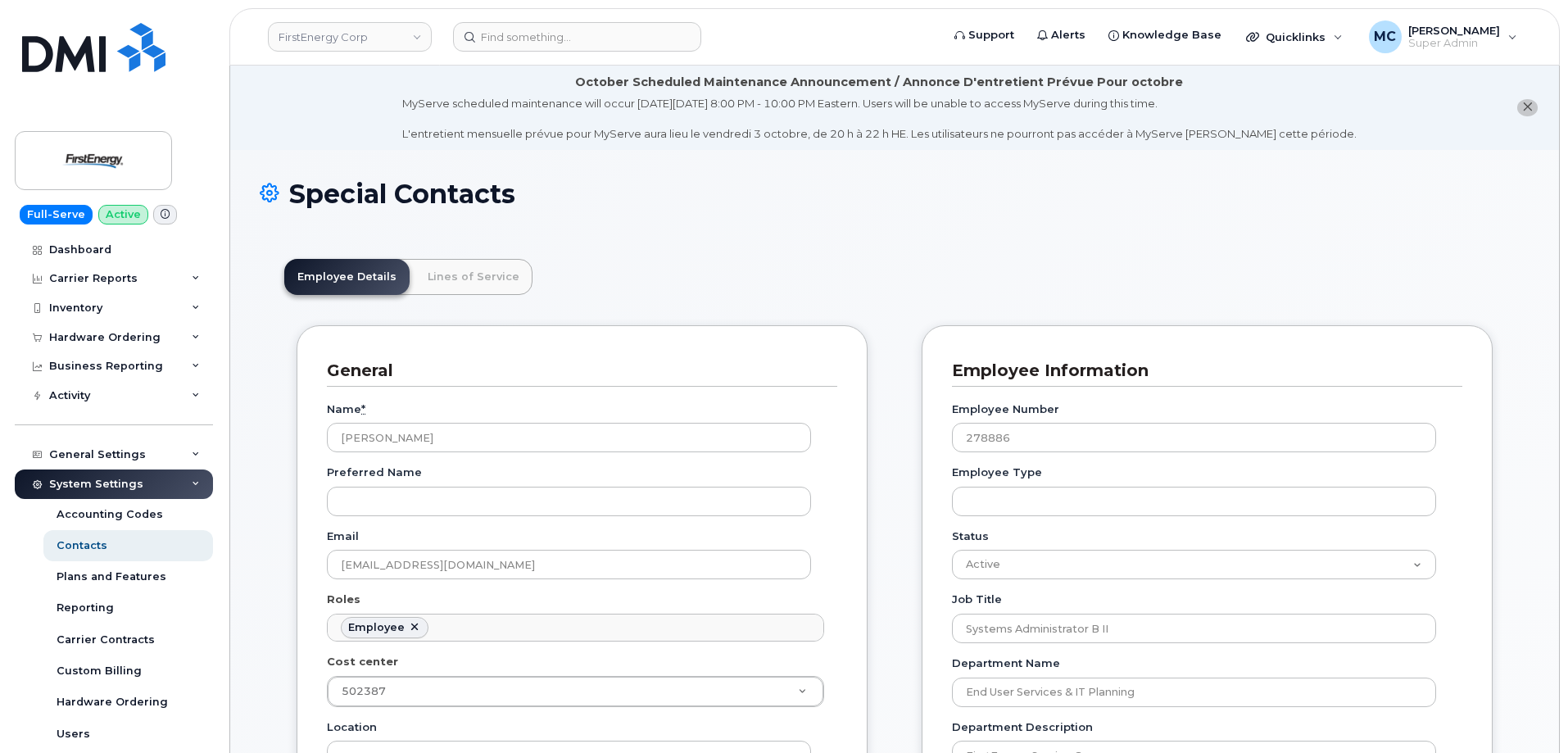
scroll to position [48, 0]
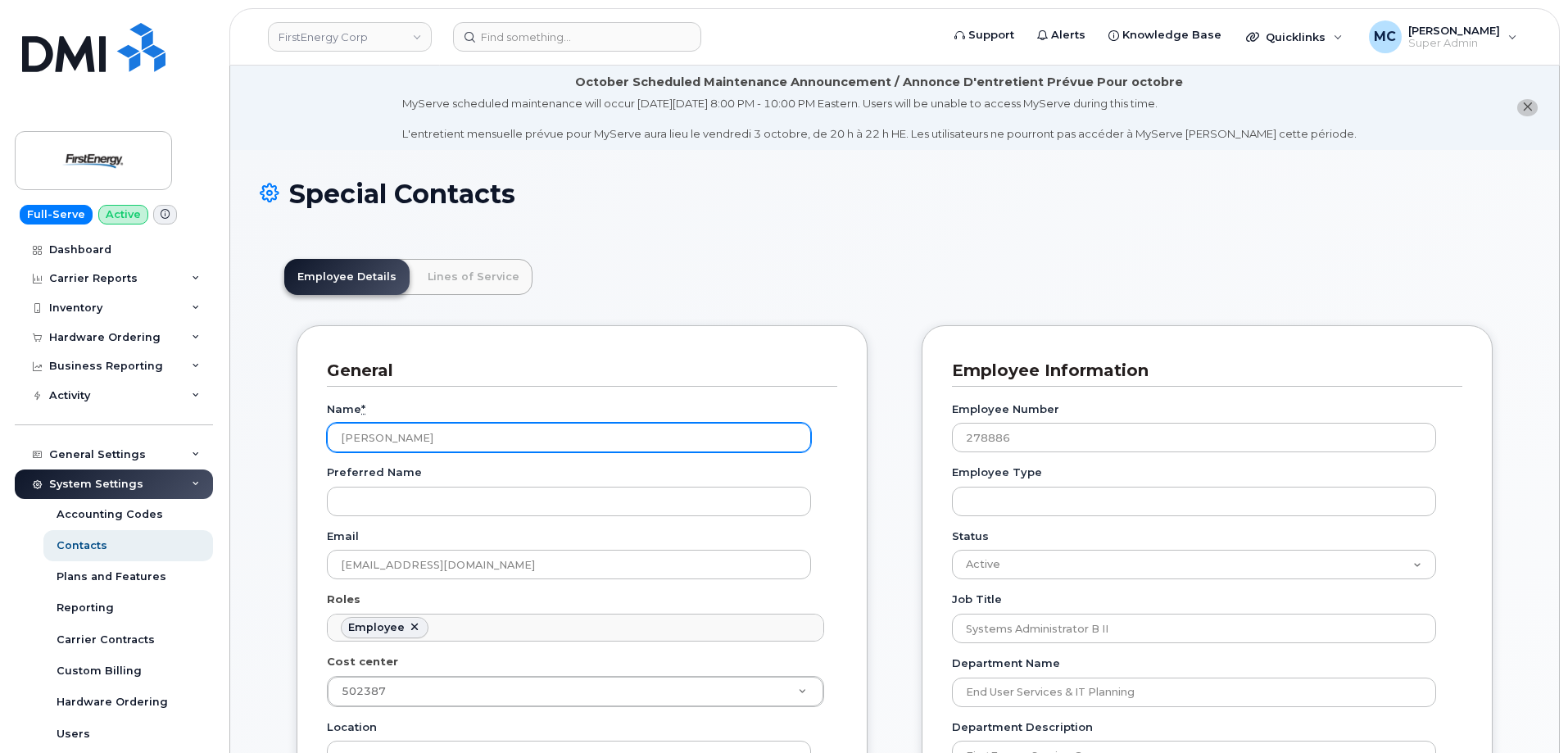
drag, startPoint x: 493, startPoint y: 433, endPoint x: 238, endPoint y: 434, distance: 255.0
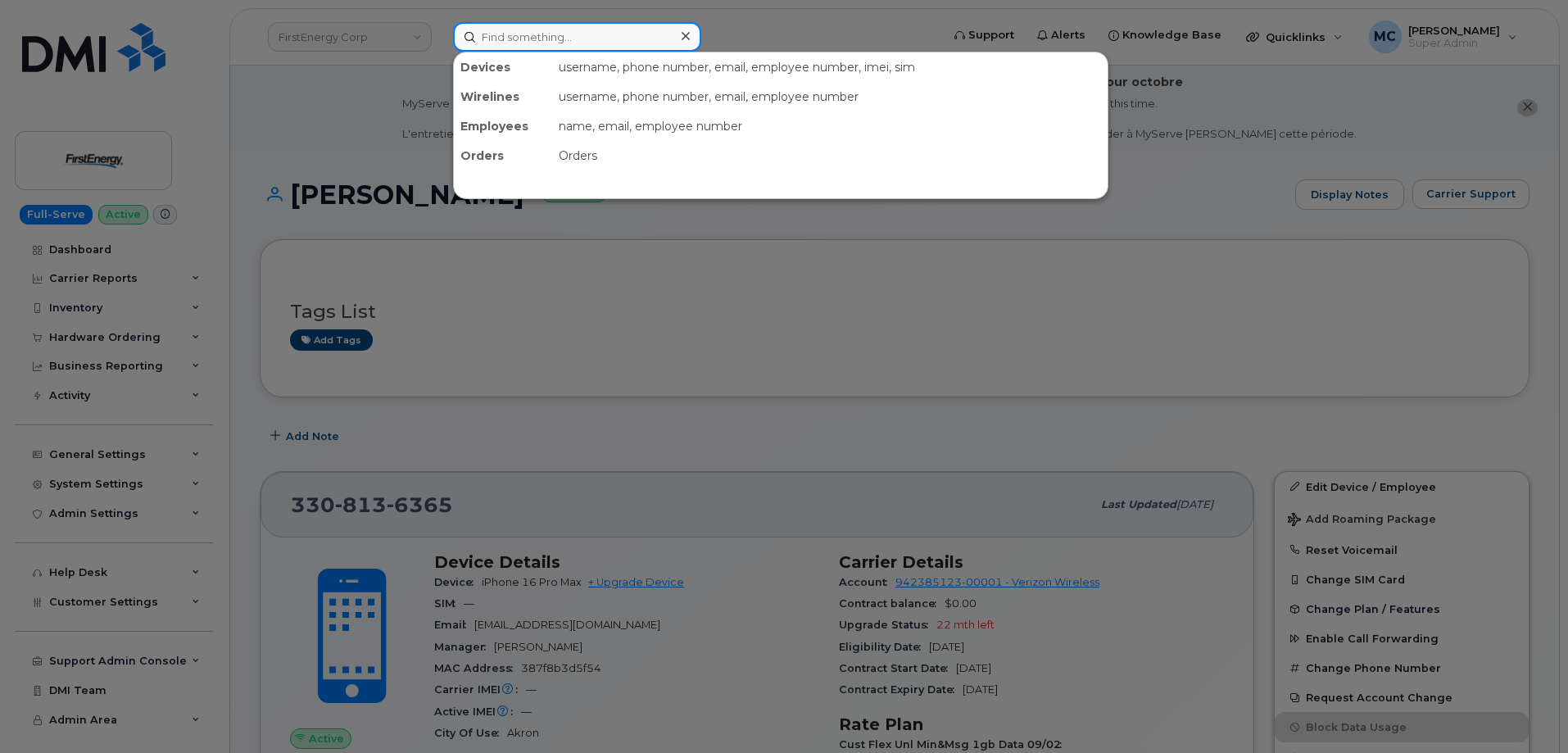
click at [537, 32] on input at bounding box center [577, 37] width 248 height 30
type input "296502"
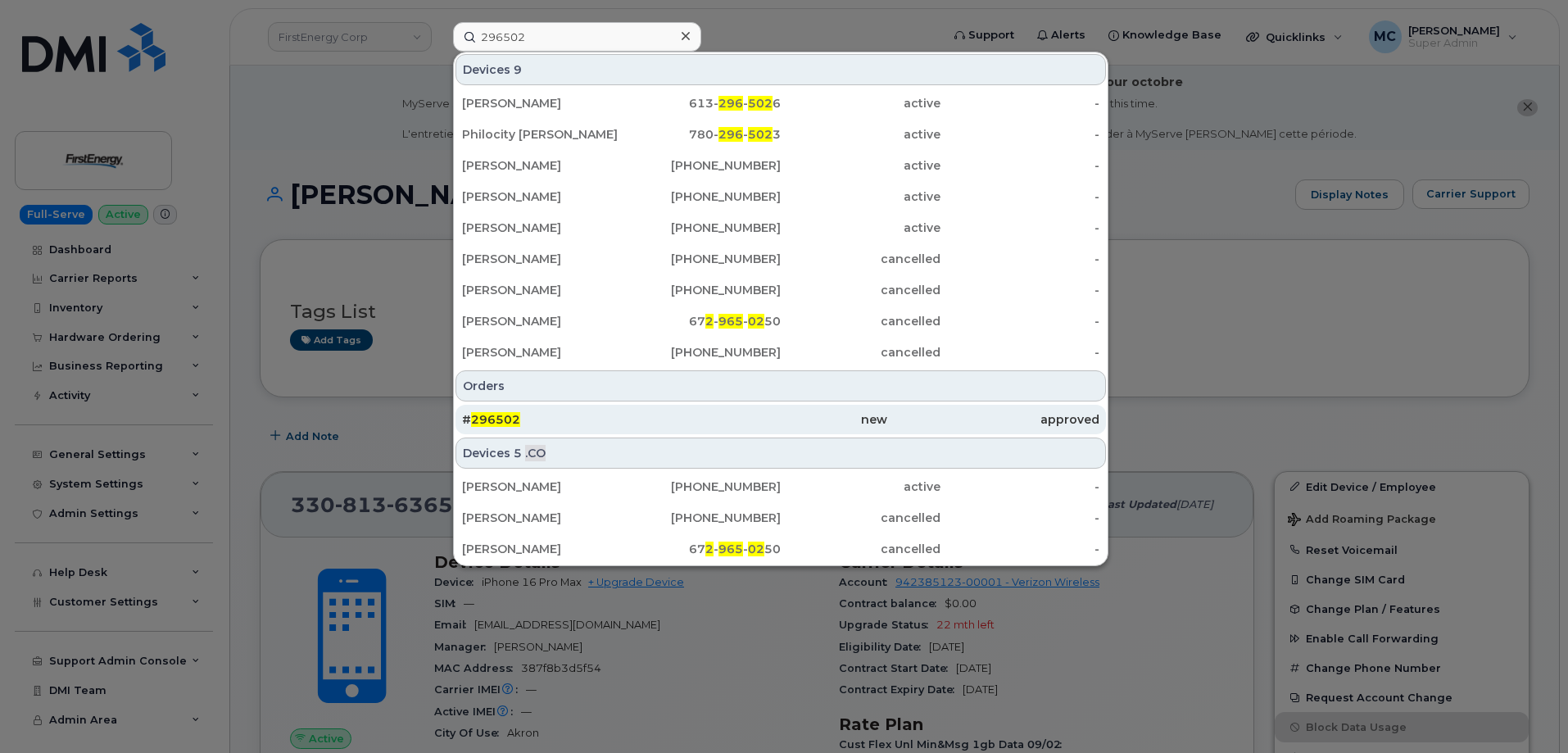
click at [572, 418] on div "# 296502" at bounding box center [568, 420] width 213 height 16
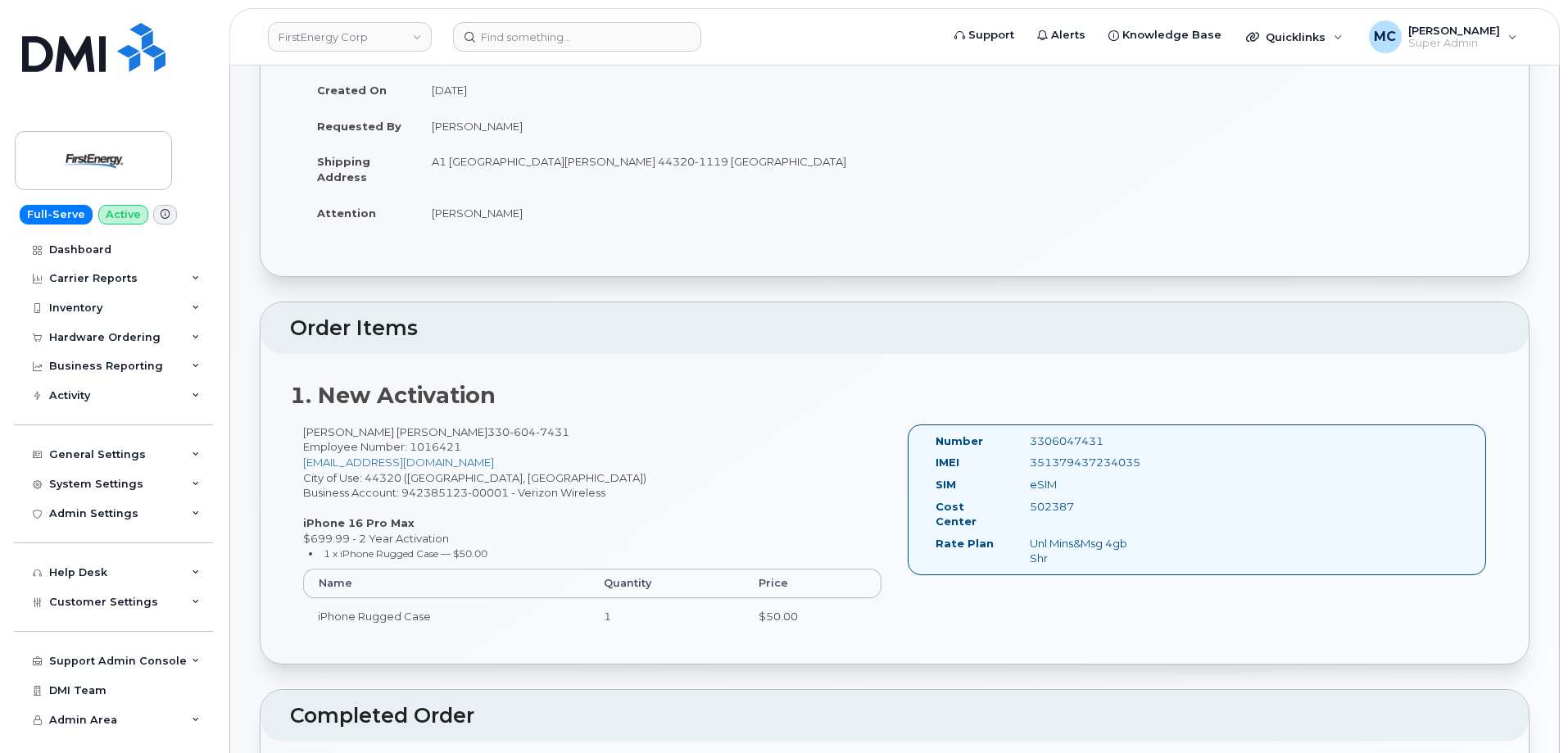
scroll to position [313, 0]
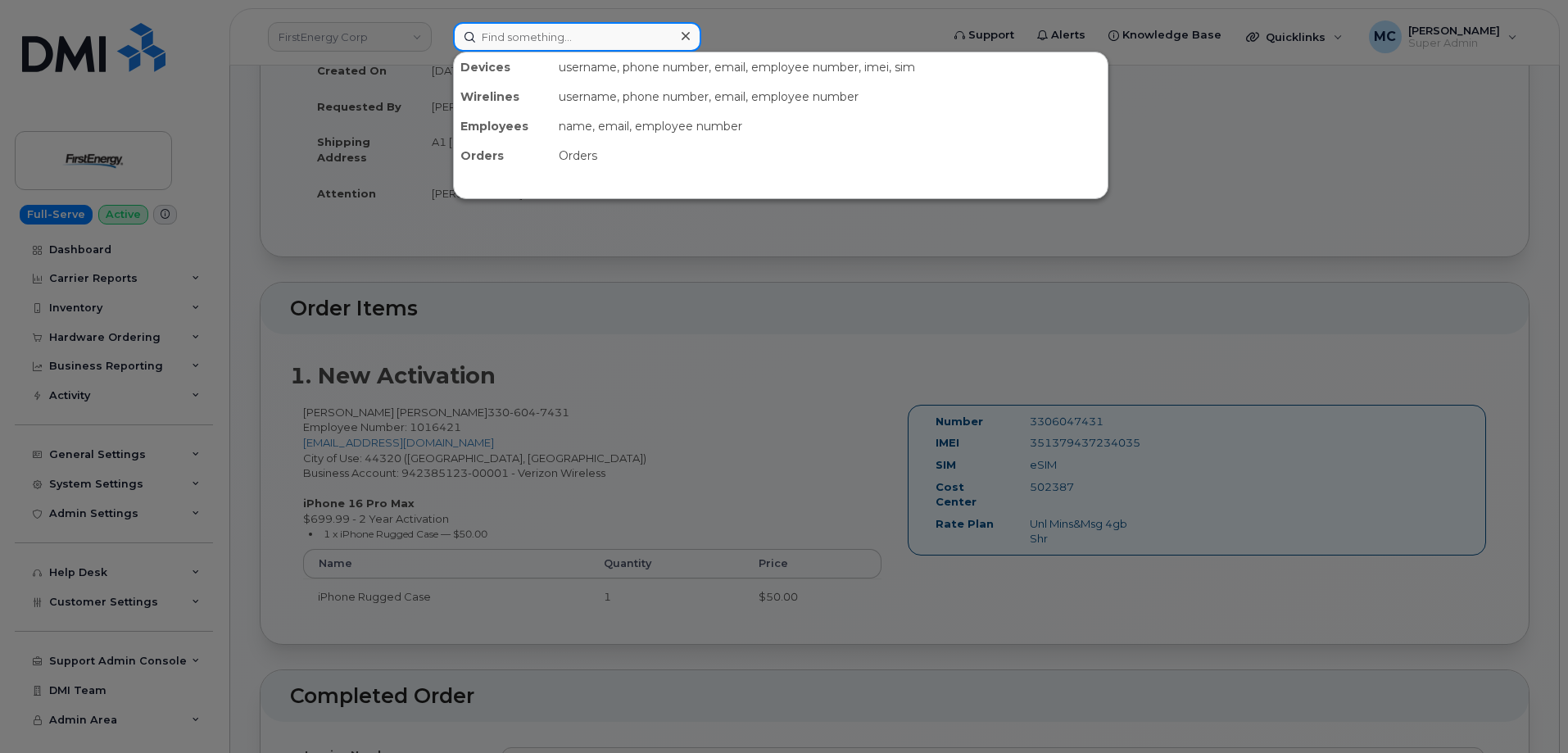
click at [641, 31] on input at bounding box center [577, 37] width 248 height 30
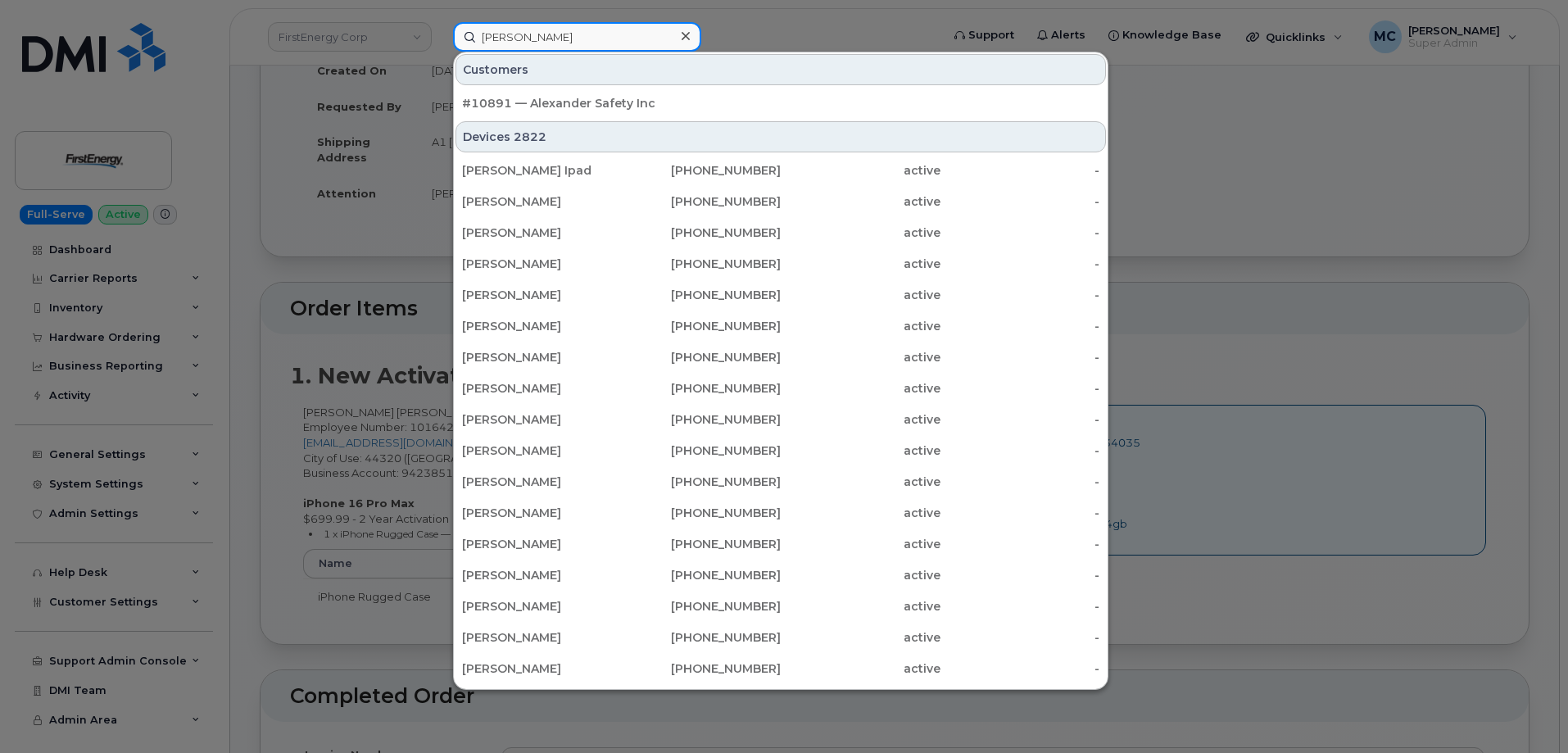
type input "[PERSON_NAME]"
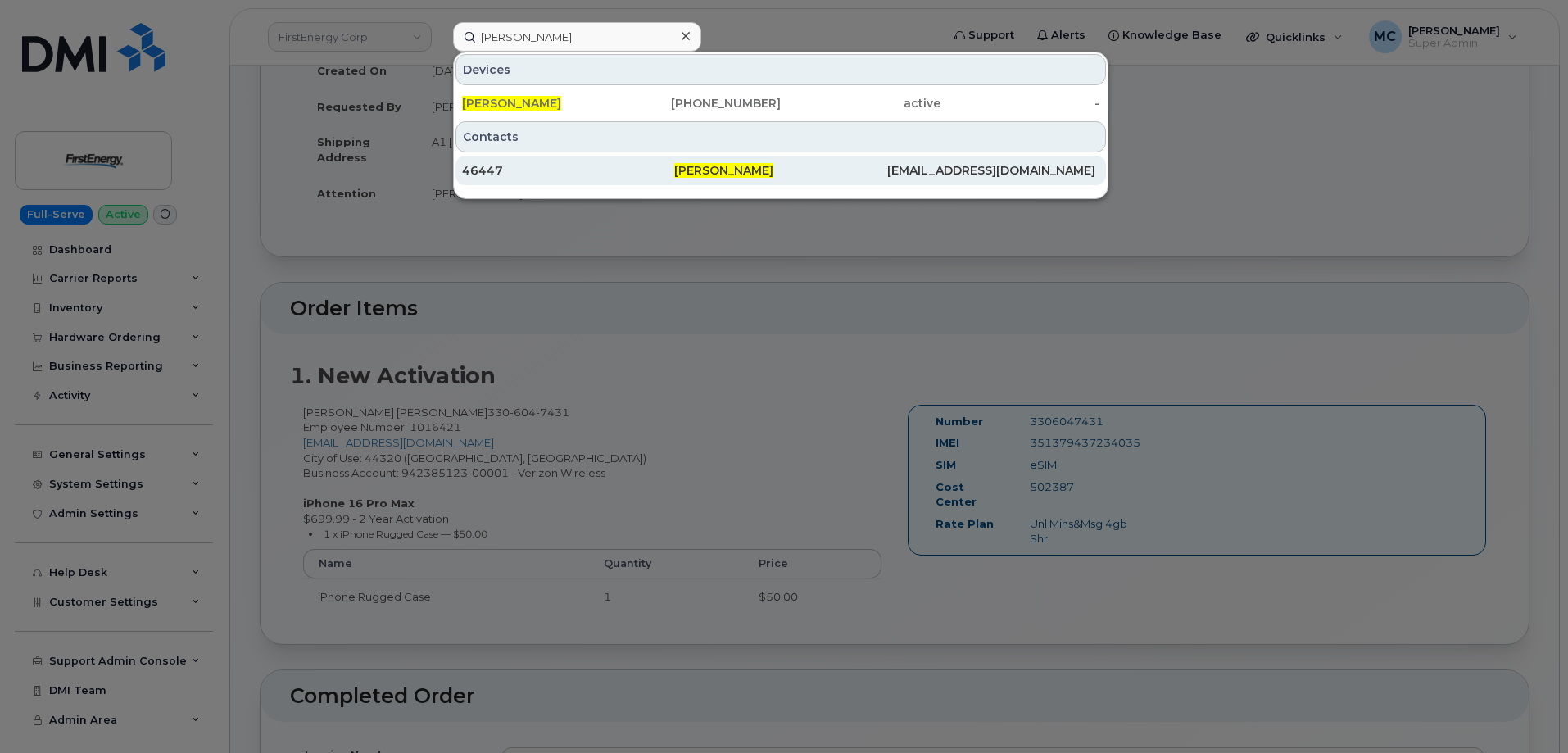
click at [966, 169] on div "[EMAIL_ADDRESS][DOMAIN_NAME]" at bounding box center [993, 170] width 213 height 16
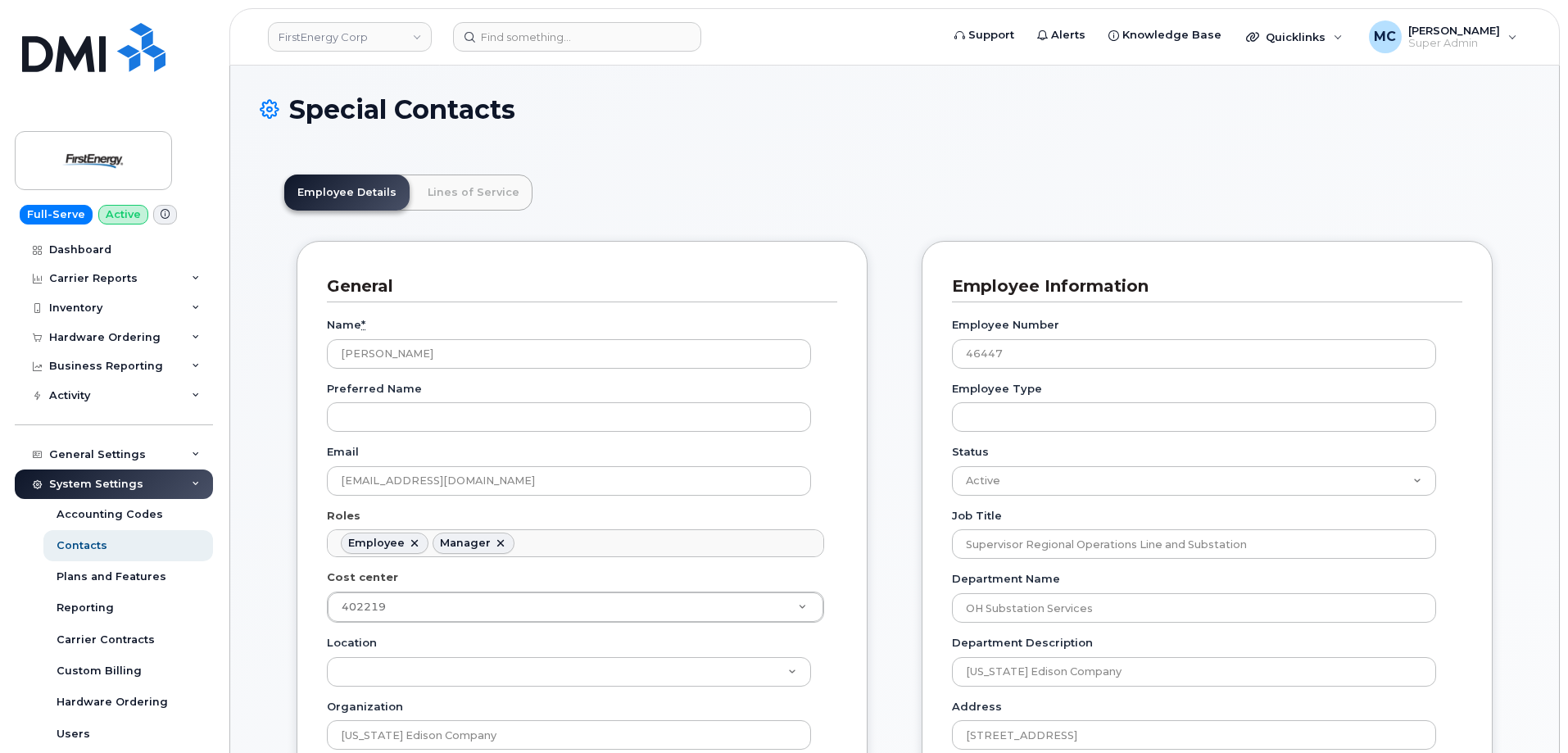
scroll to position [48, 0]
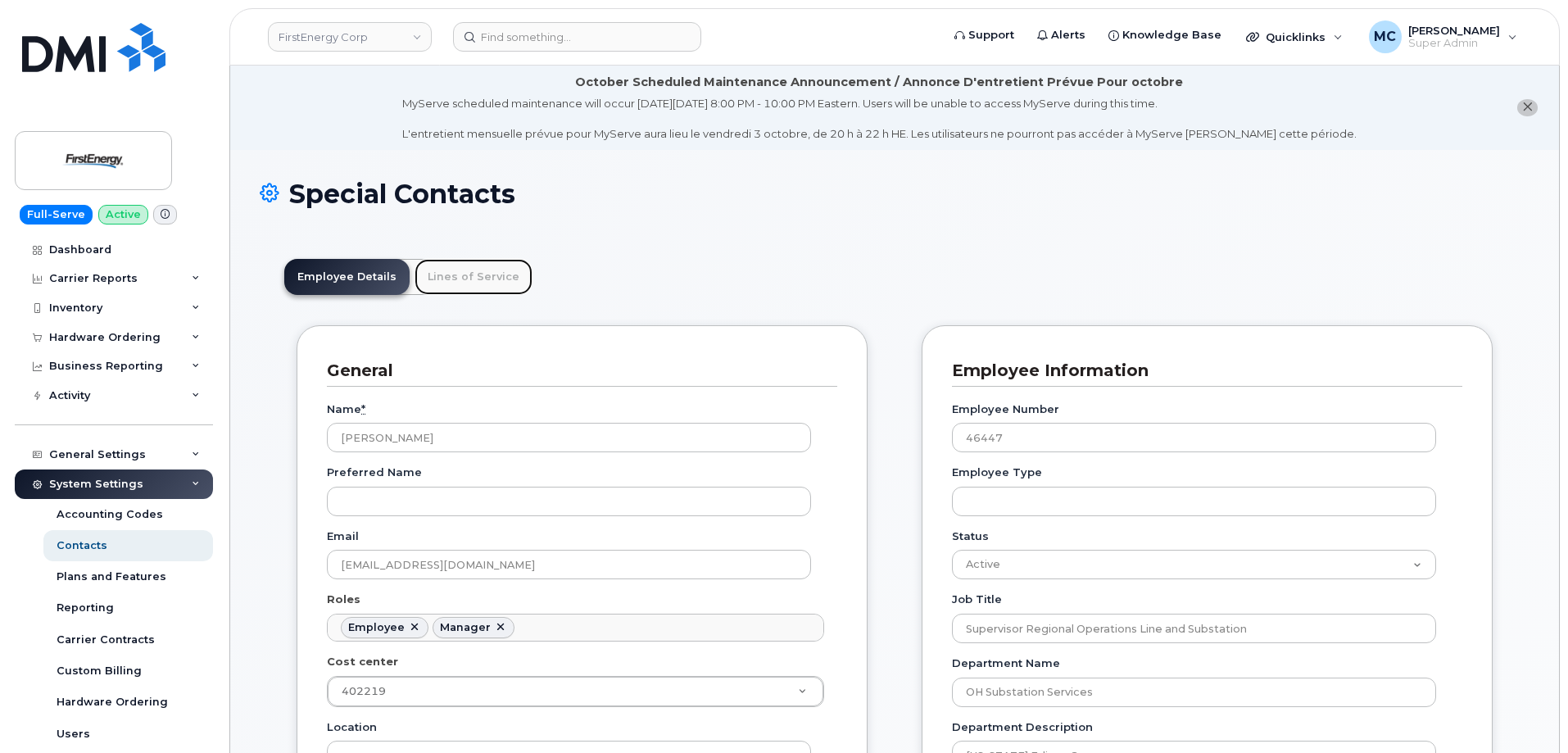
click at [460, 269] on link "Lines of Service" at bounding box center [473, 276] width 118 height 36
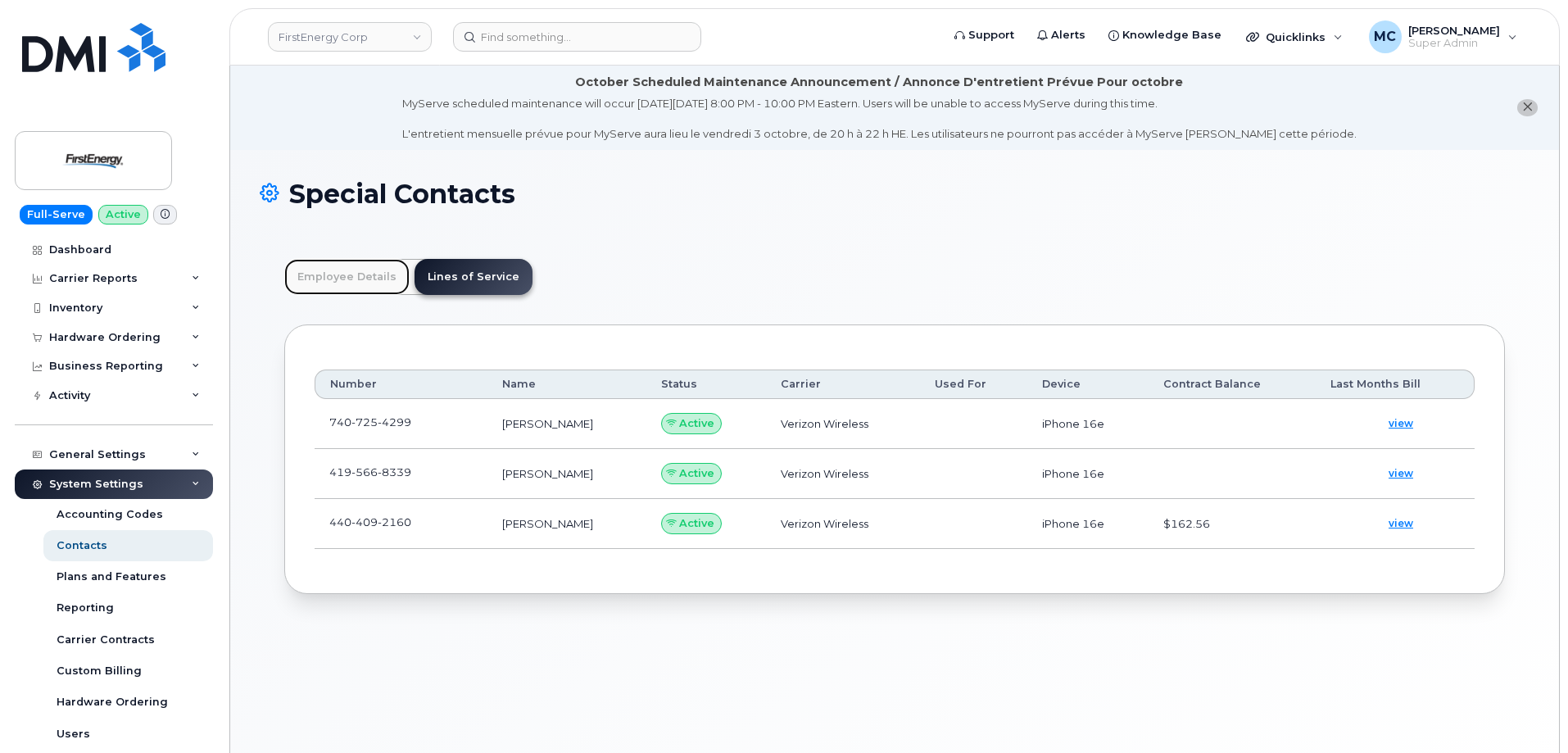
click at [335, 280] on link "Employee Details" at bounding box center [347, 276] width 126 height 36
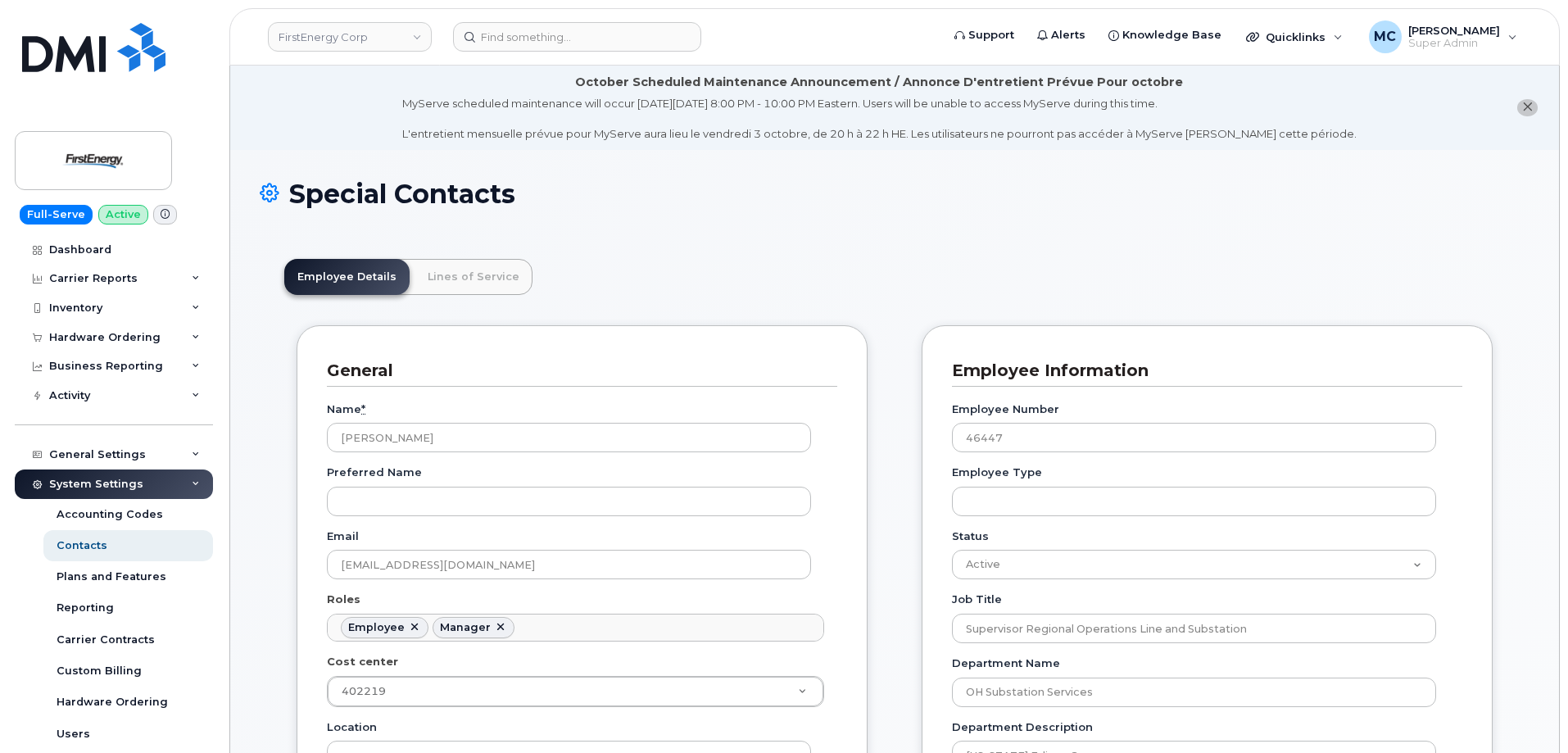
click at [945, 261] on header "Employee Details Lines of Service" at bounding box center [895, 276] width 1221 height 36
click at [477, 280] on link "Lines of Service" at bounding box center [473, 276] width 118 height 36
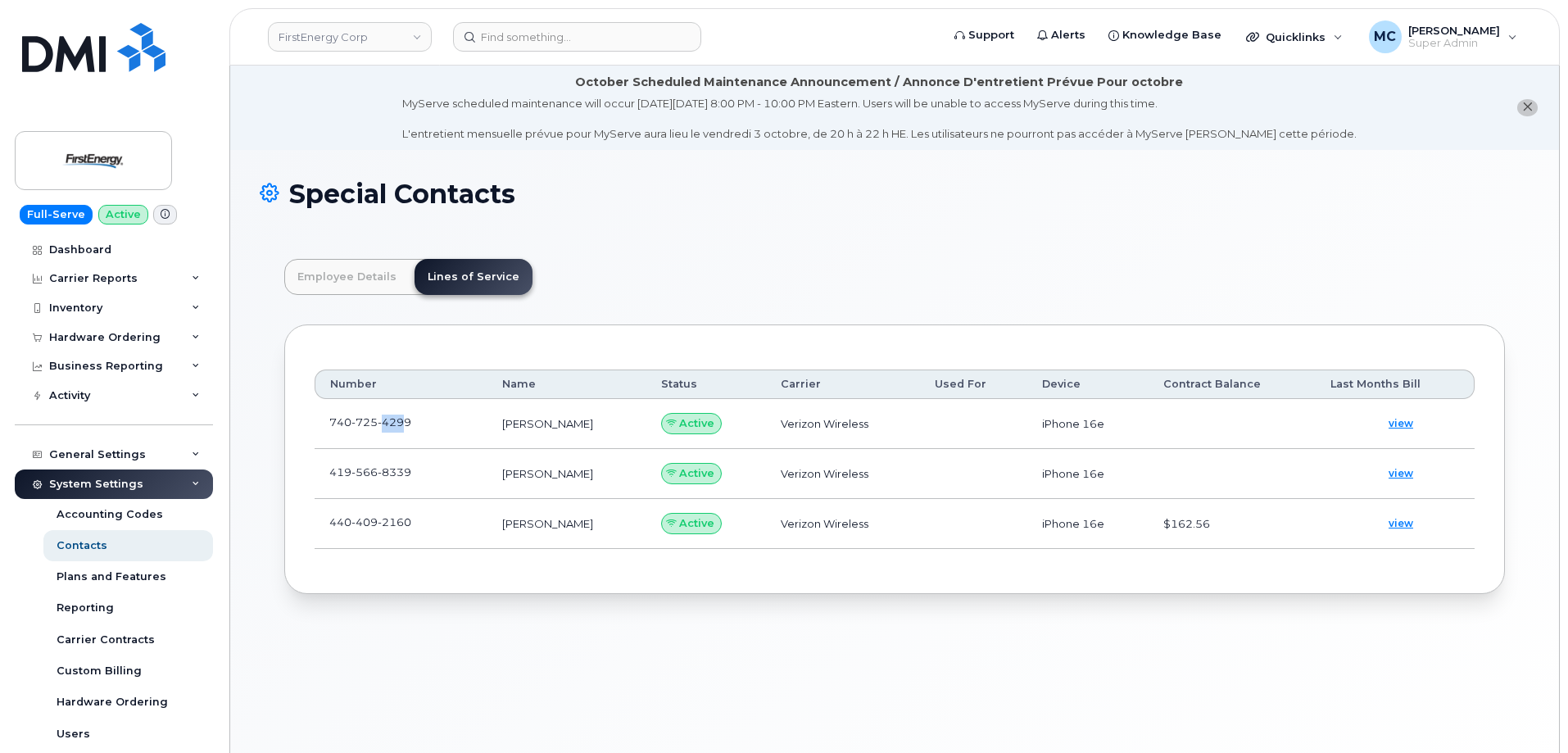
drag, startPoint x: 407, startPoint y: 423, endPoint x: 385, endPoint y: 421, distance: 22.1
click at [385, 421] on span "4299" at bounding box center [394, 422] width 34 height 14
drag, startPoint x: 411, startPoint y: 421, endPoint x: 331, endPoint y: 417, distance: 80.1
click at [331, 417] on span "740 725 4299" at bounding box center [370, 422] width 82 height 14
copy span "740 725 4299"
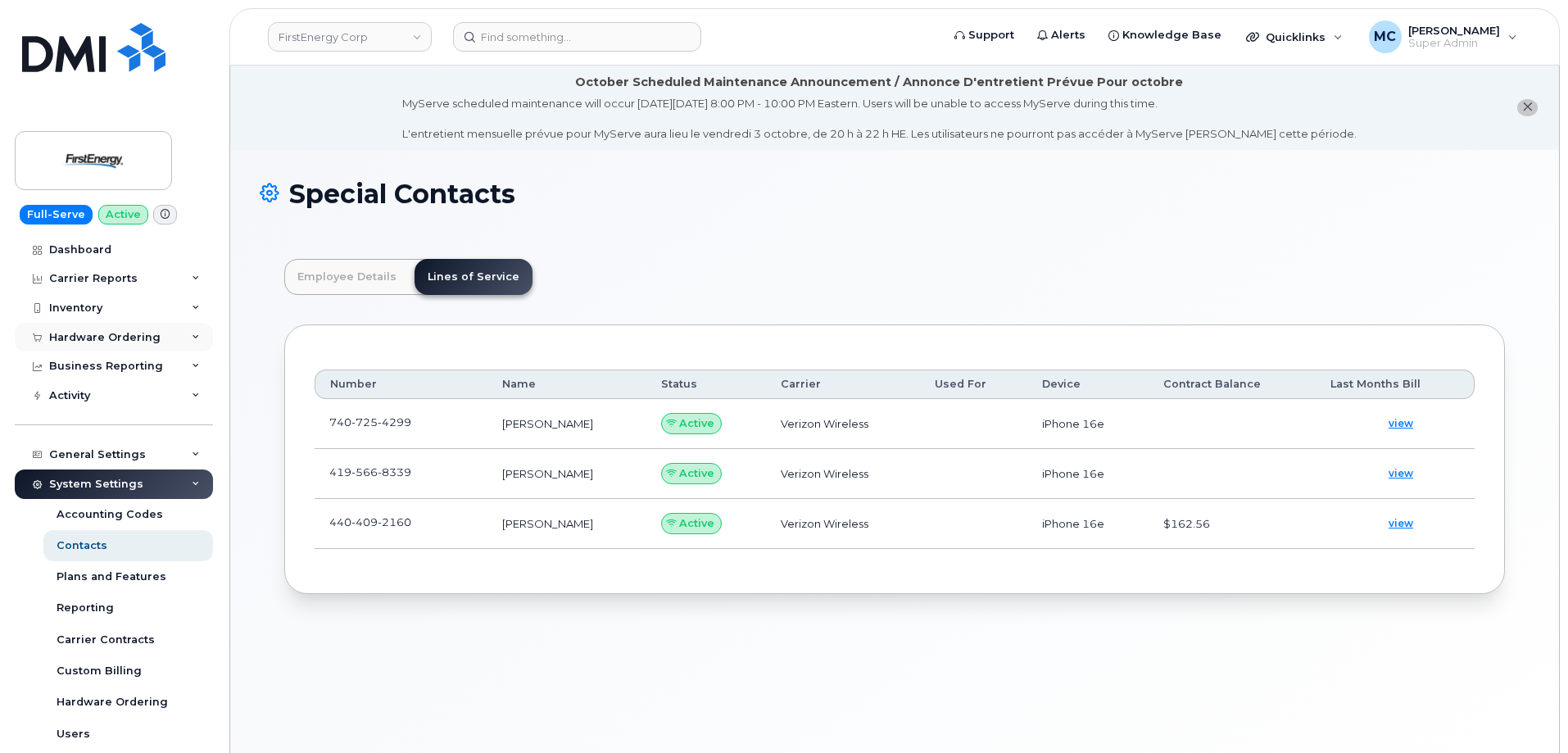
click at [109, 333] on div "Hardware Ordering" at bounding box center [104, 338] width 111 height 14
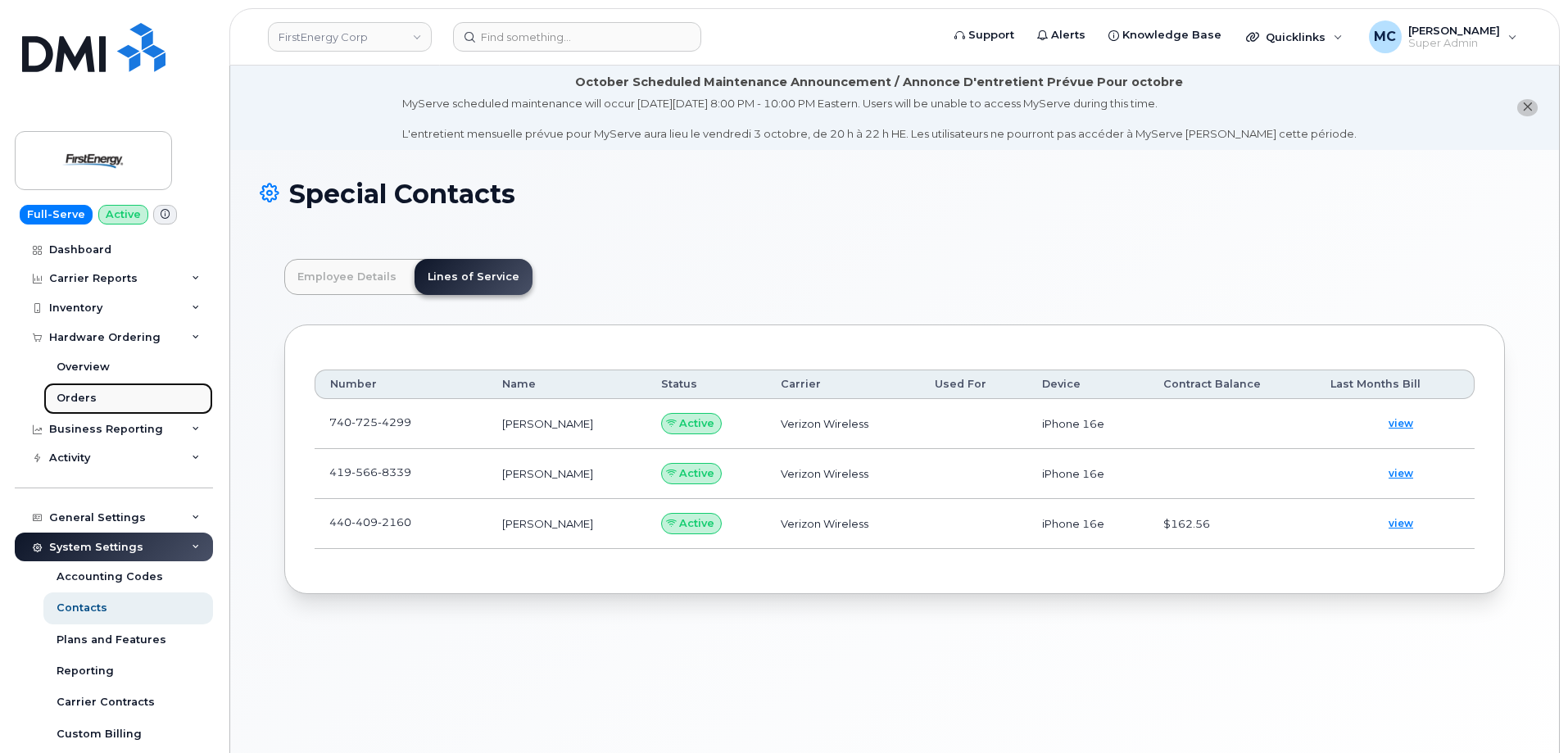
click at [118, 397] on link "Orders" at bounding box center [128, 398] width 170 height 31
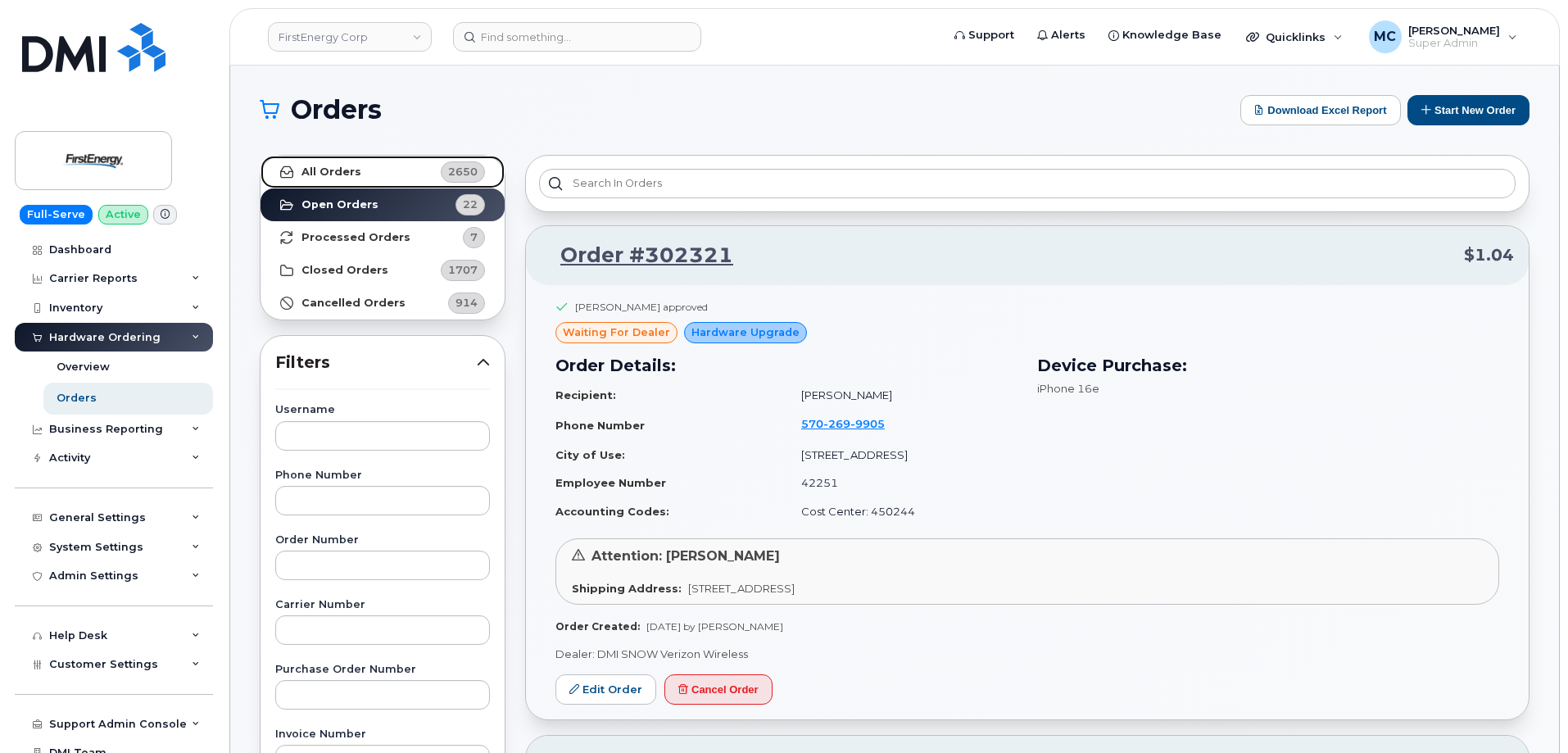
click at [371, 172] on link "All Orders 2650" at bounding box center [383, 172] width 244 height 33
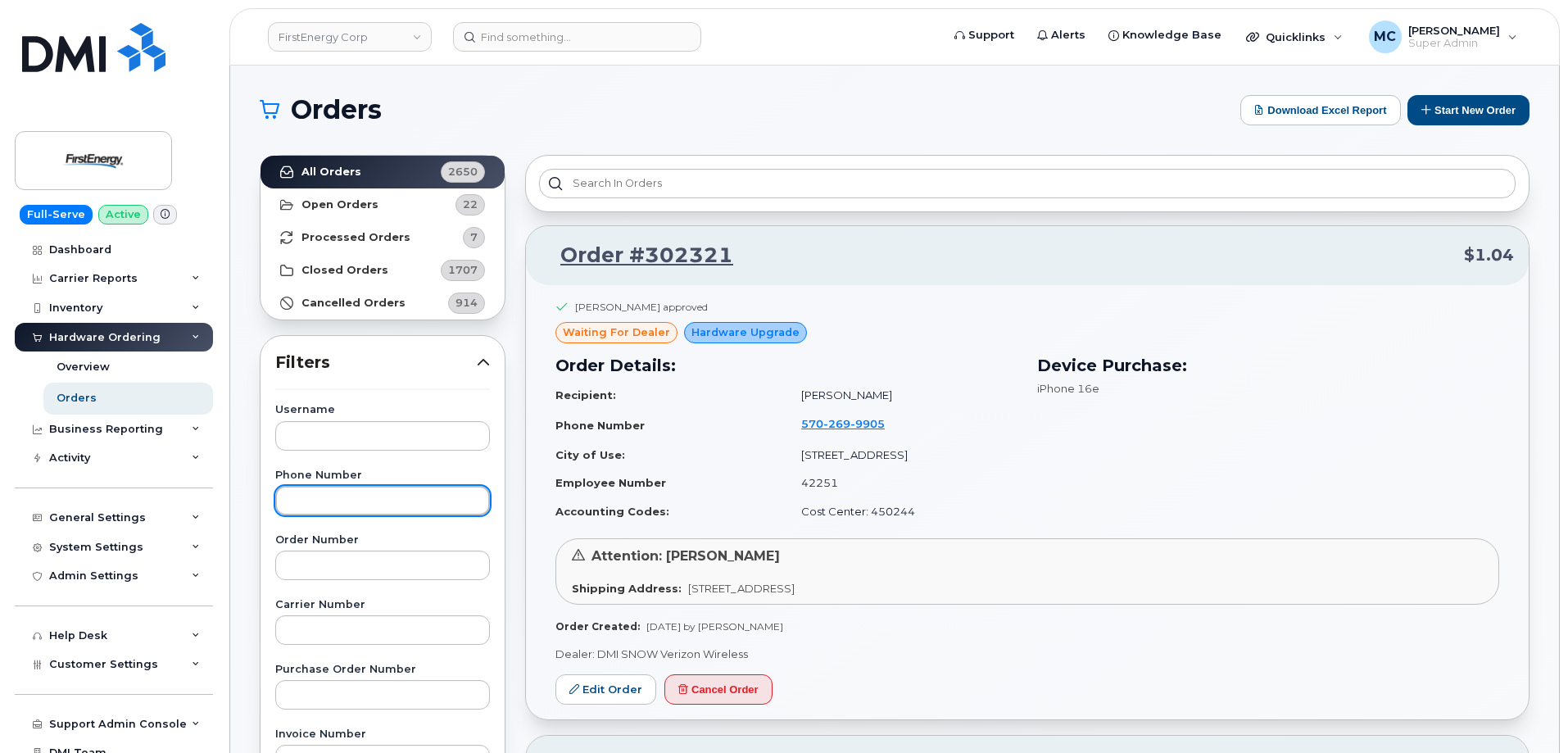
click at [382, 502] on input "text" at bounding box center [383, 501] width 214 height 30
type input "7407254299"
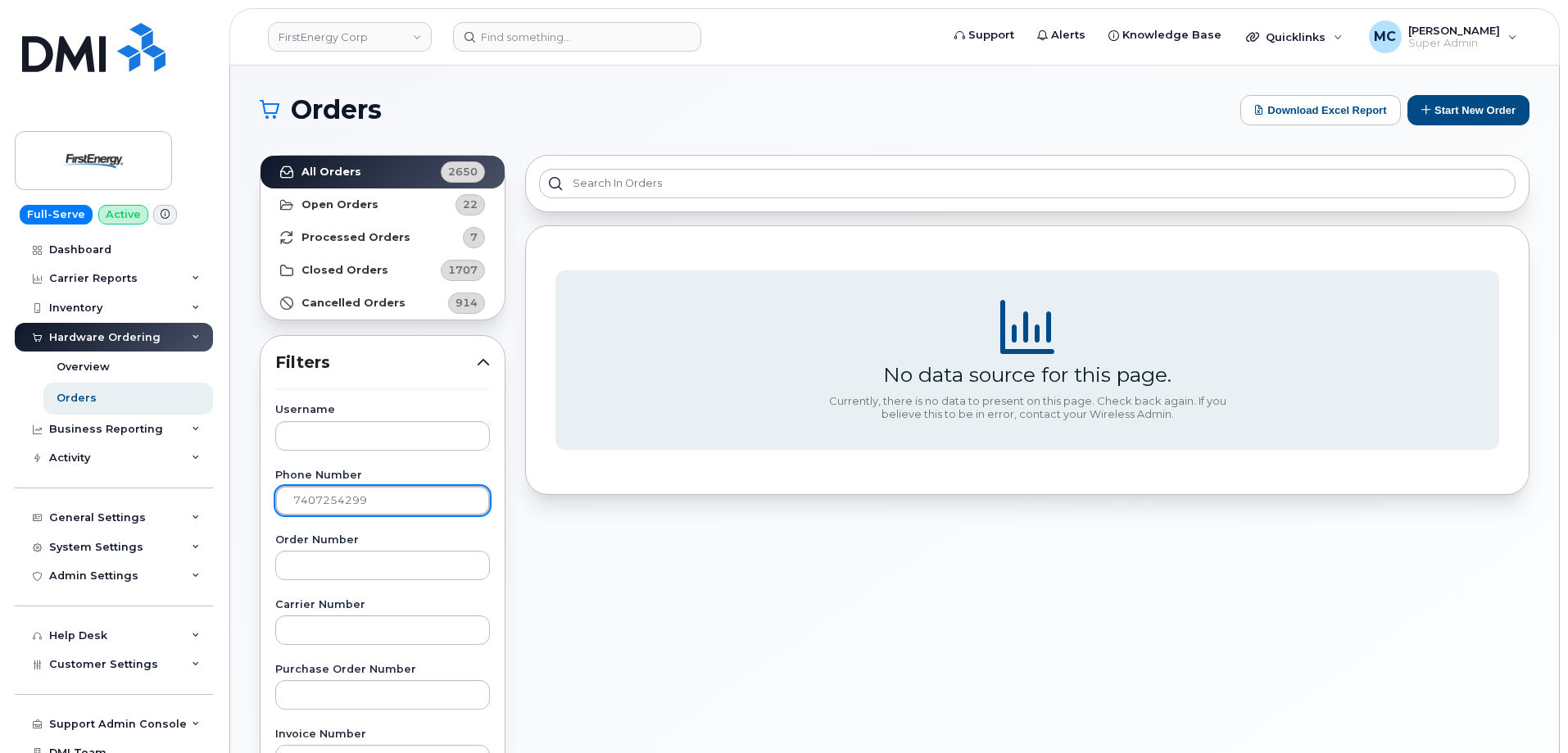
drag, startPoint x: 385, startPoint y: 499, endPoint x: 232, endPoint y: 503, distance: 153.1
click at [232, 503] on div "Orders Download Excel Report Start New Order All Orders 2650 Open Orders 22 Pro…" at bounding box center [894, 691] width 1328 height 1251
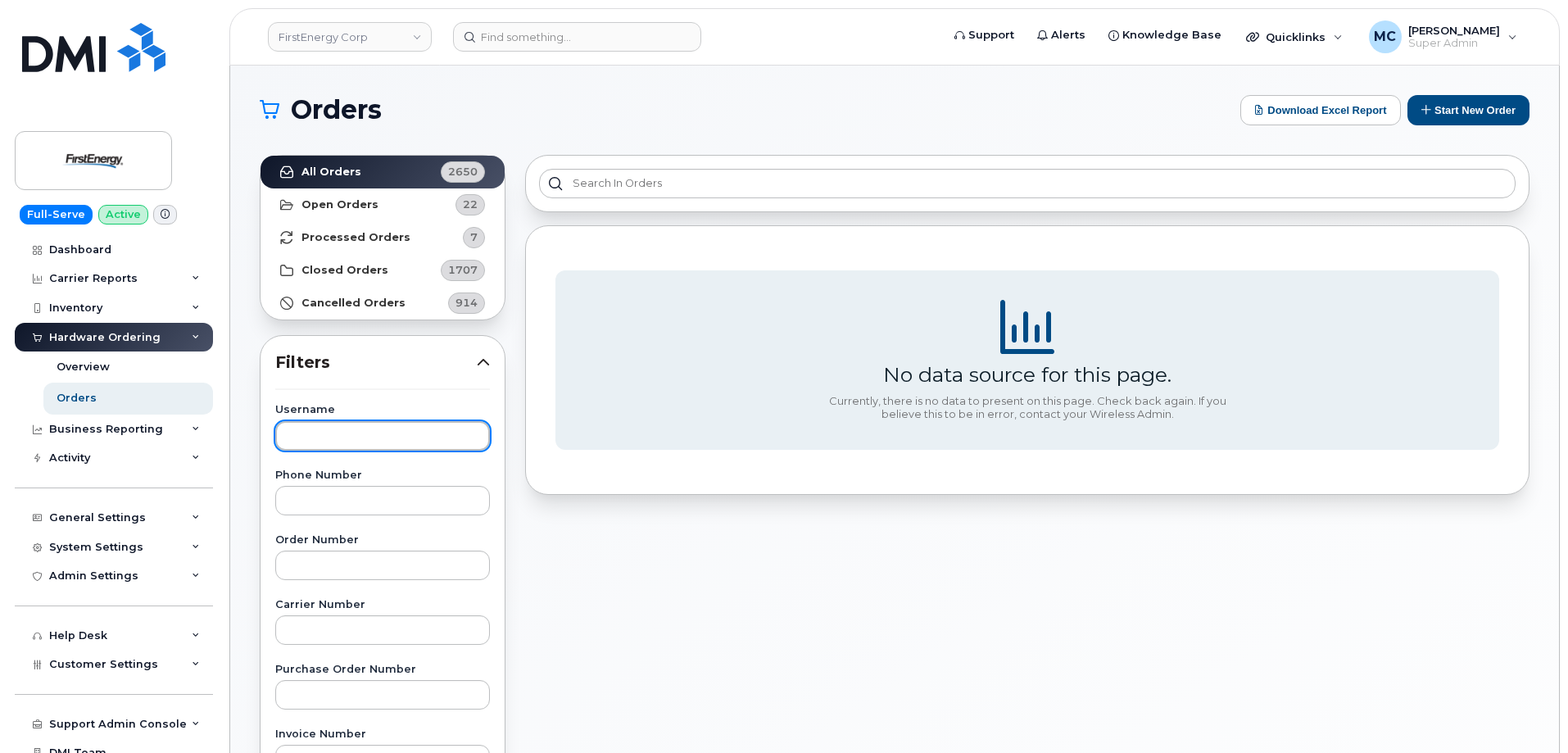
click at [337, 446] on input "text" at bounding box center [383, 436] width 214 height 30
type input "alexander d walls"
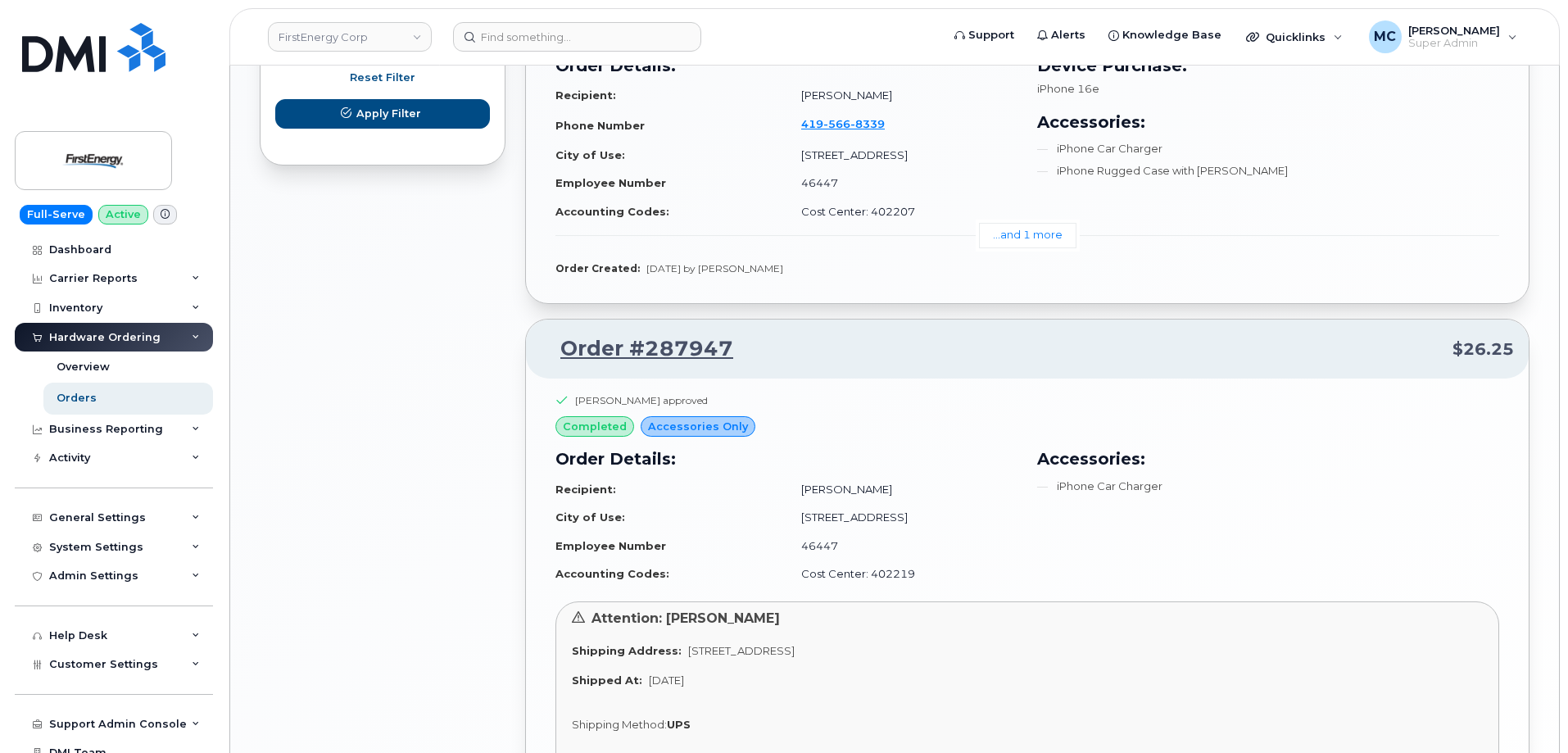
scroll to position [1130, 0]
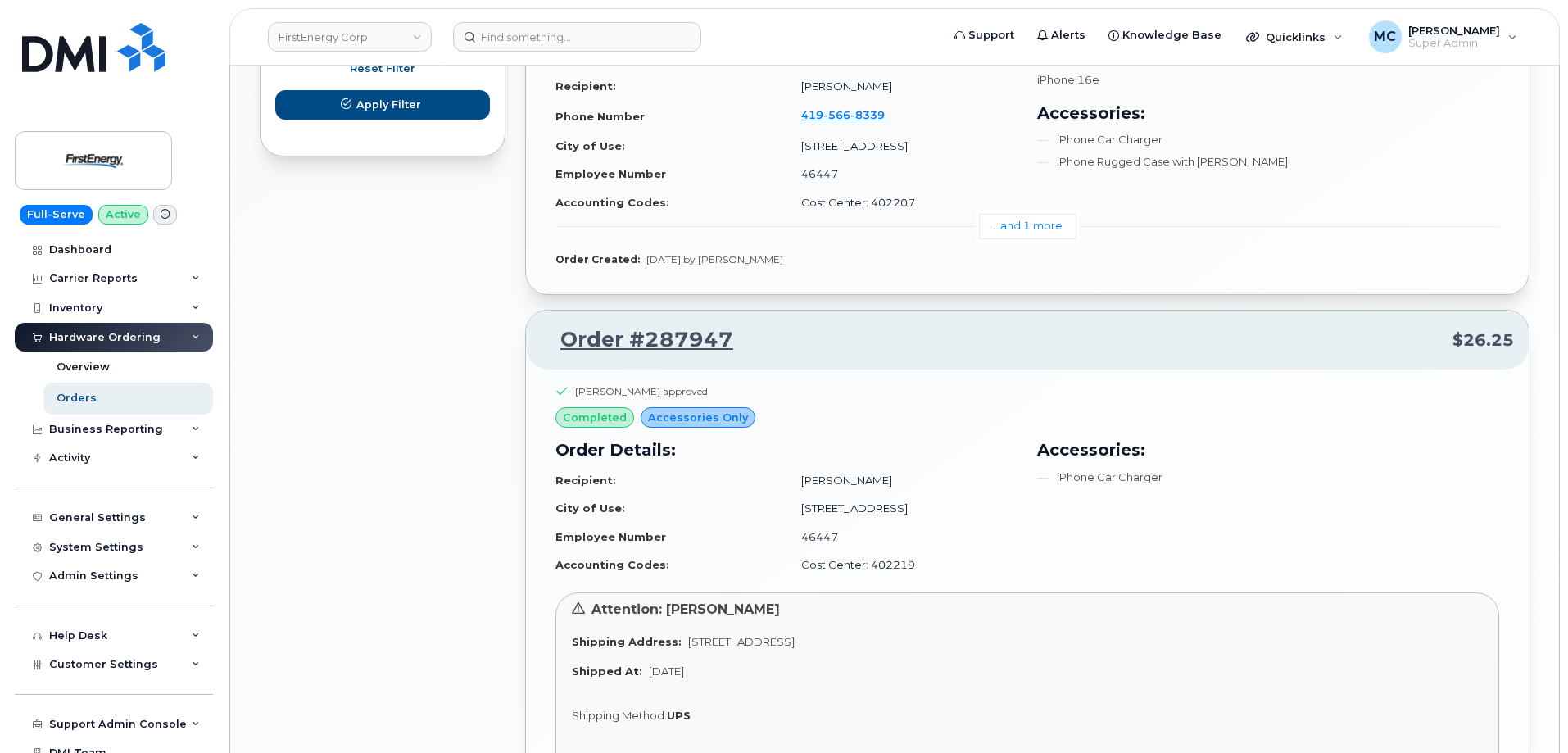
drag, startPoint x: 1571, startPoint y: 250, endPoint x: 364, endPoint y: 558, distance: 1245.7
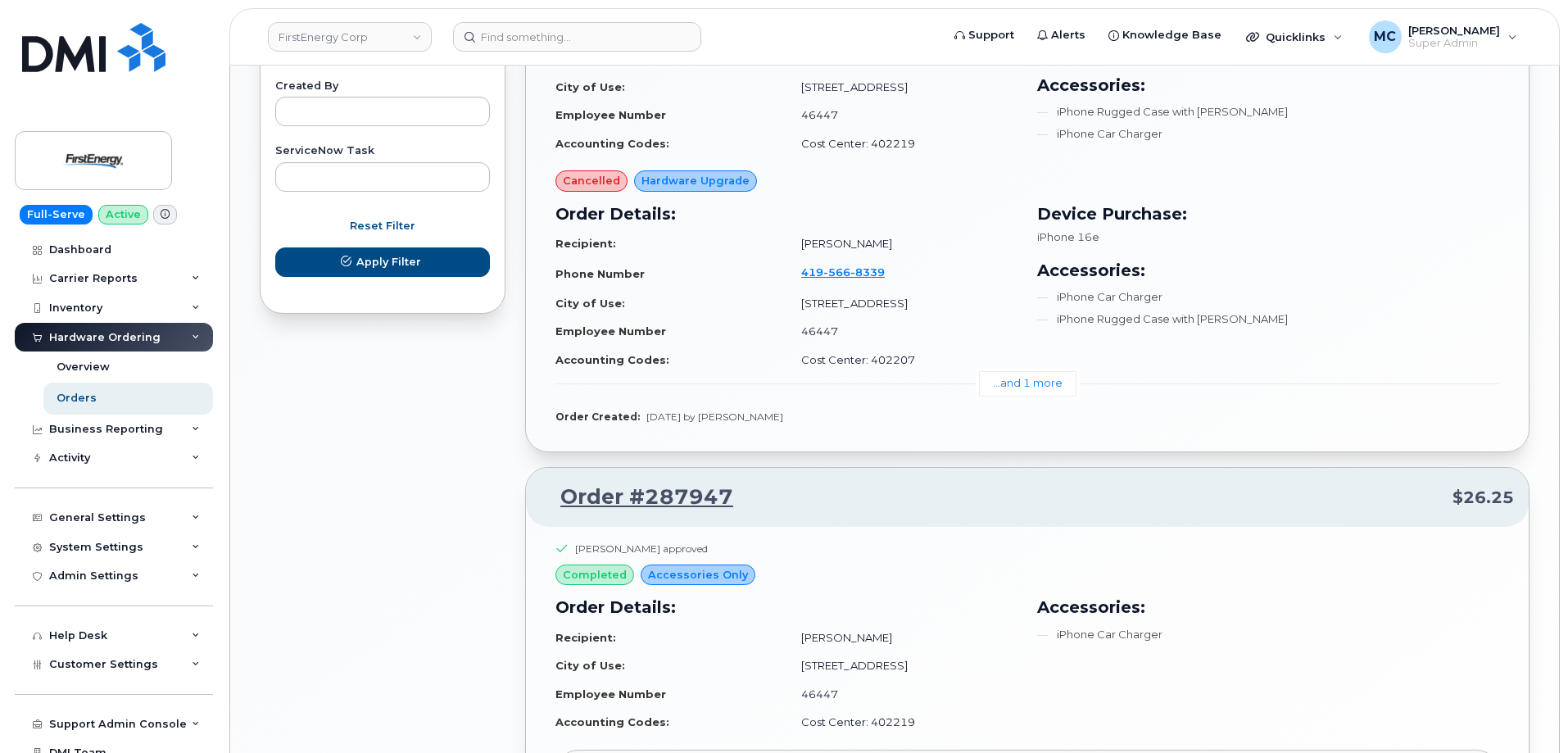
scroll to position [914, 0]
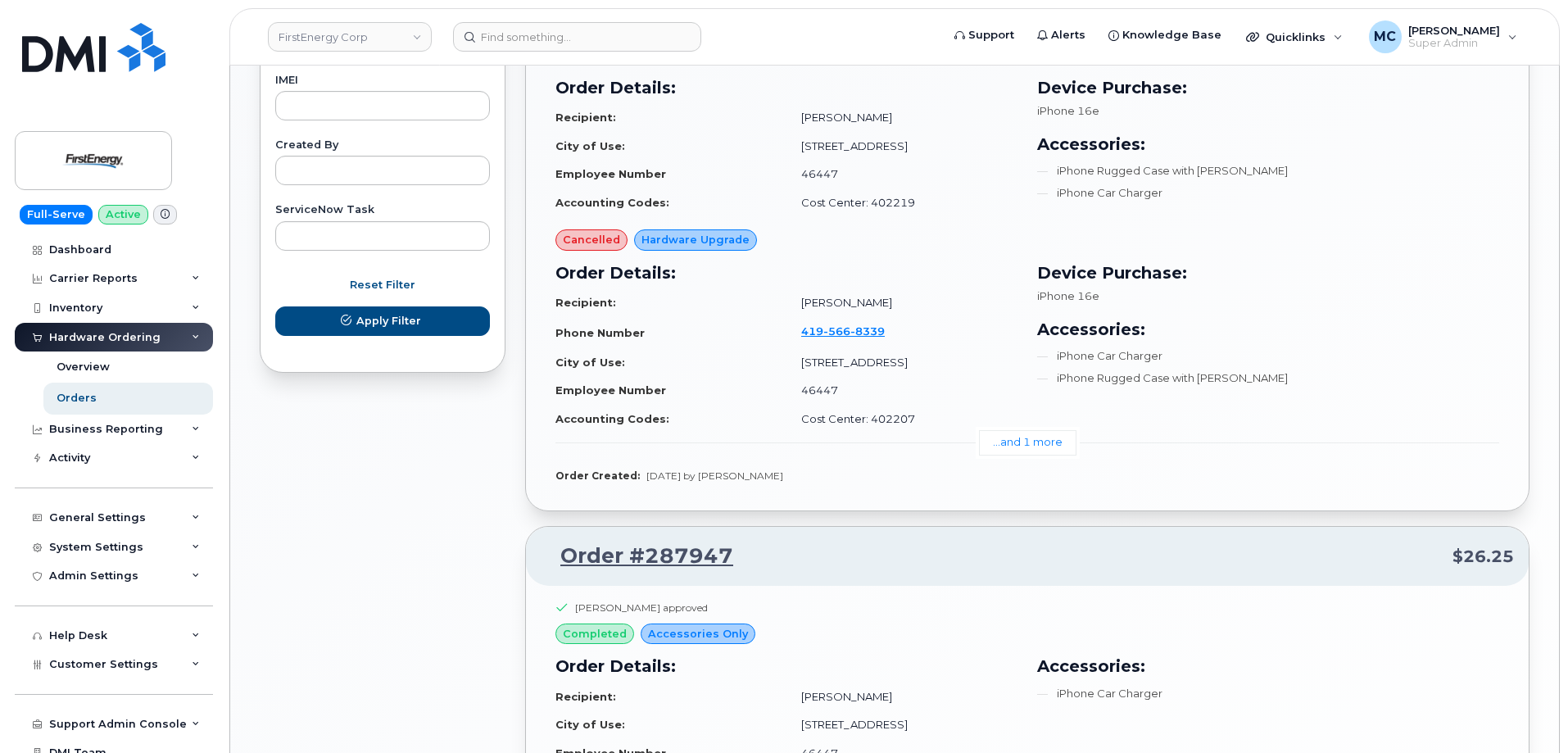
click at [378, 520] on div "All Orders 2650 Open Orders 22 Processed Orders 7 Closed Orders 1707 Cancelled …" at bounding box center [383, 189] width 266 height 1917
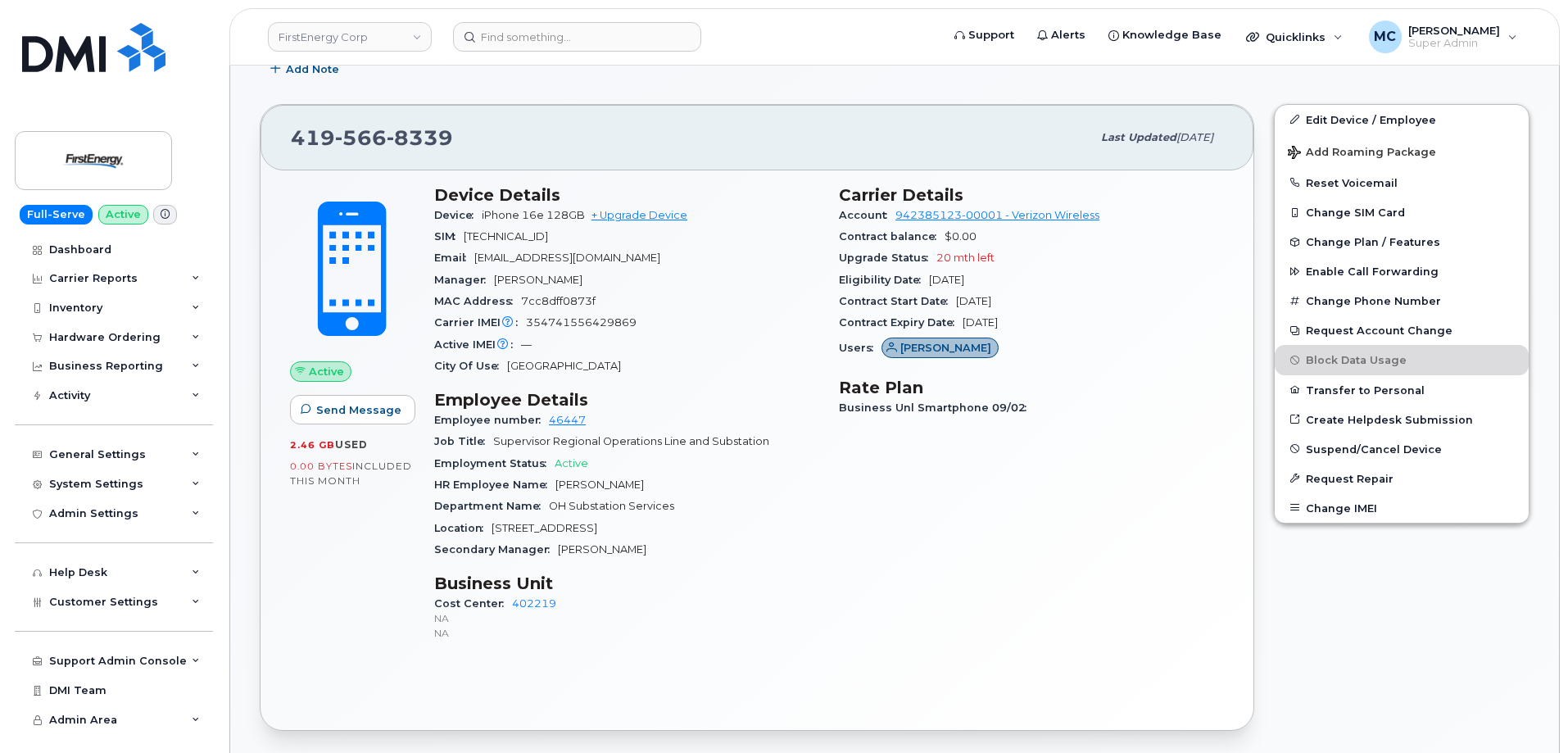
scroll to position [490, 0]
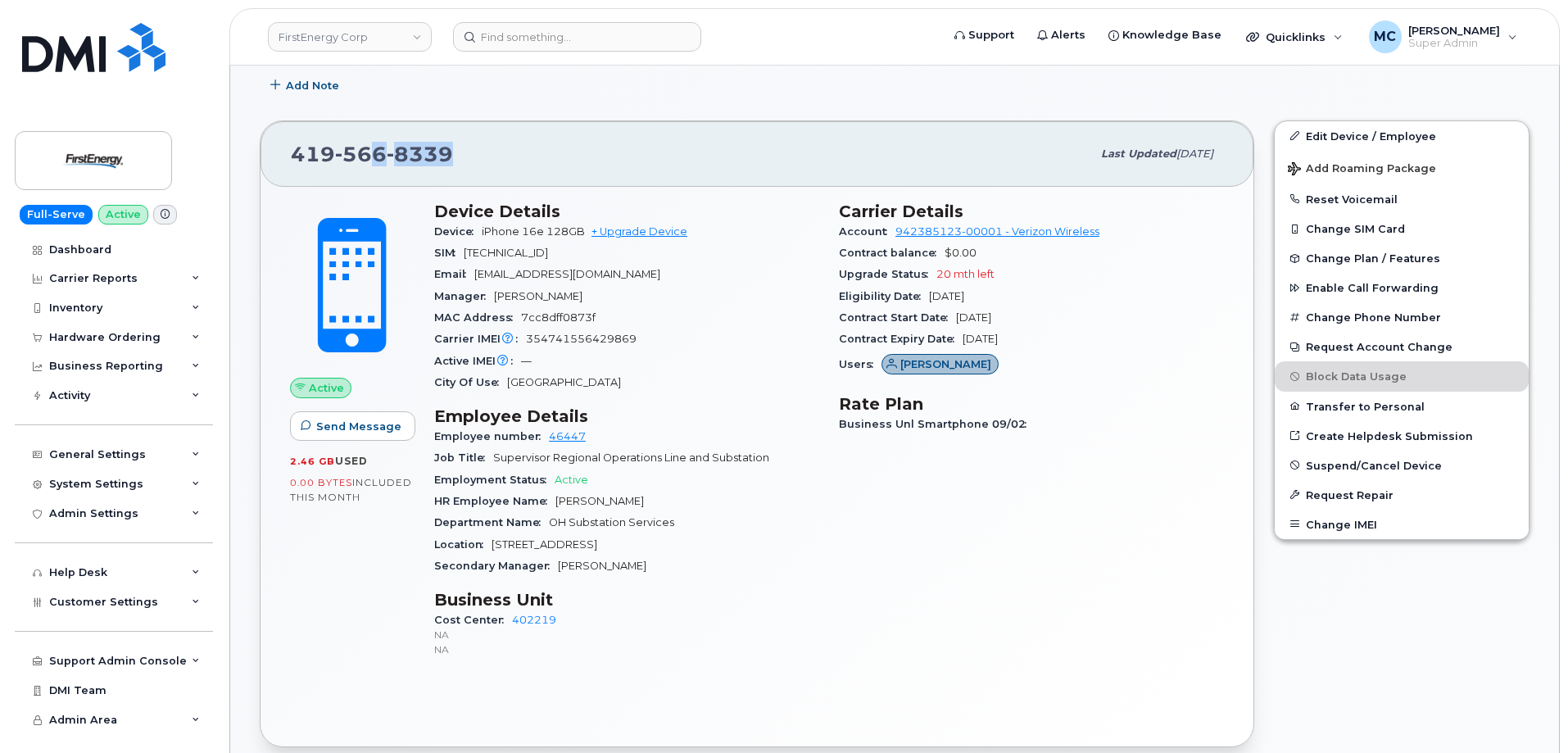
drag, startPoint x: 455, startPoint y: 153, endPoint x: 372, endPoint y: 153, distance: 83.0
click at [372, 153] on div "419 566 8339" at bounding box center [691, 155] width 800 height 35
click at [547, 154] on div "419 566 8339" at bounding box center [691, 155] width 800 height 35
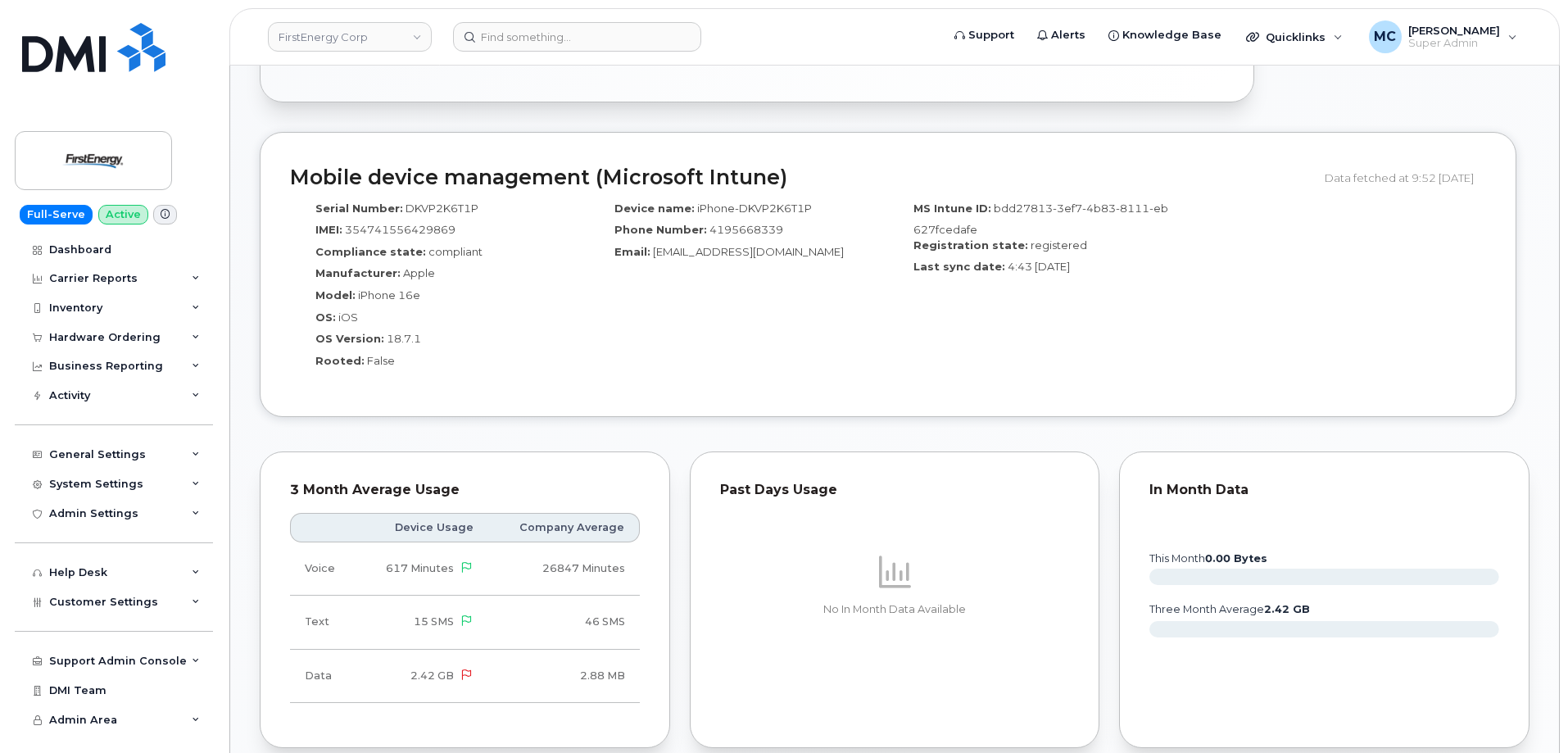
scroll to position [1398, 0]
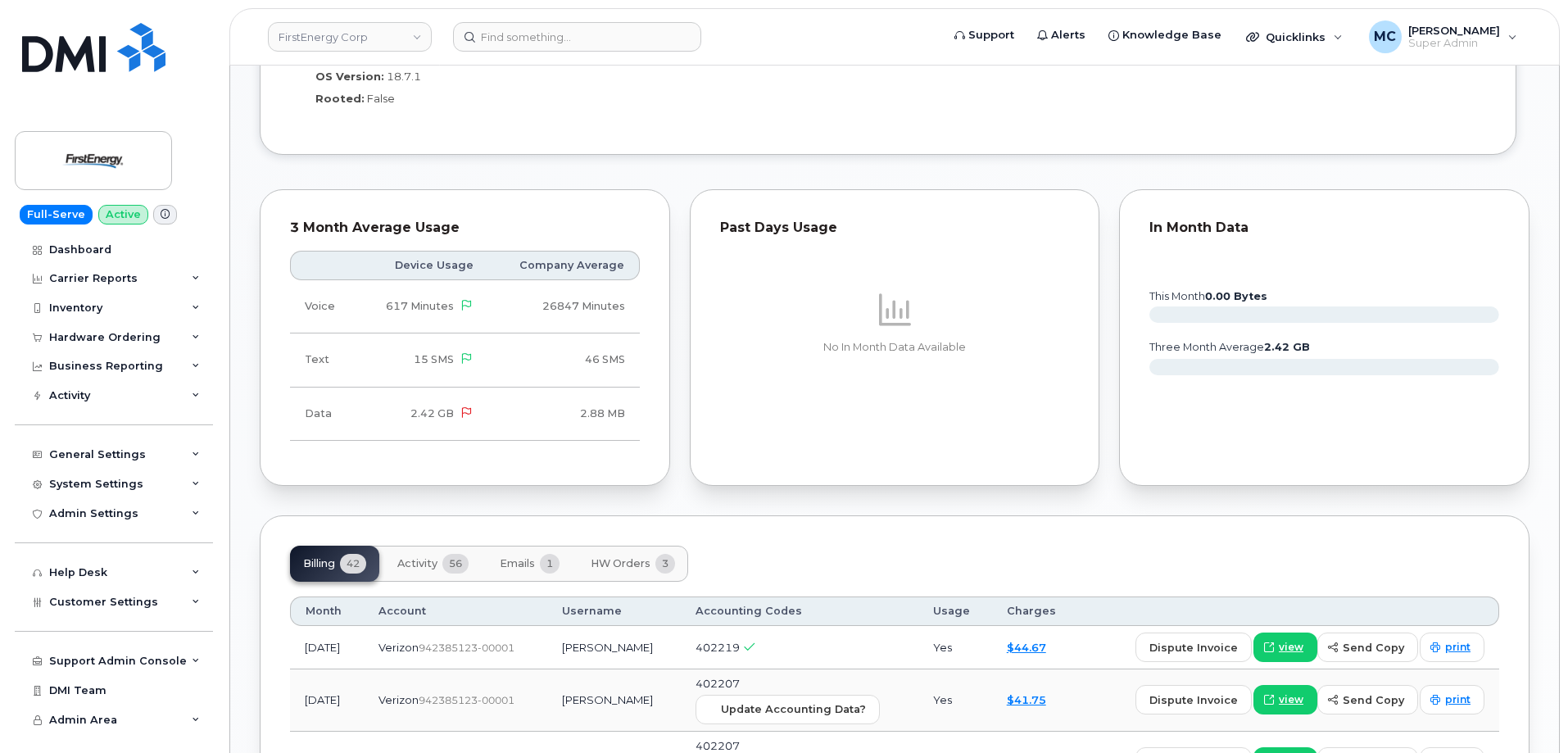
click at [446, 565] on span "56" at bounding box center [455, 564] width 26 height 19
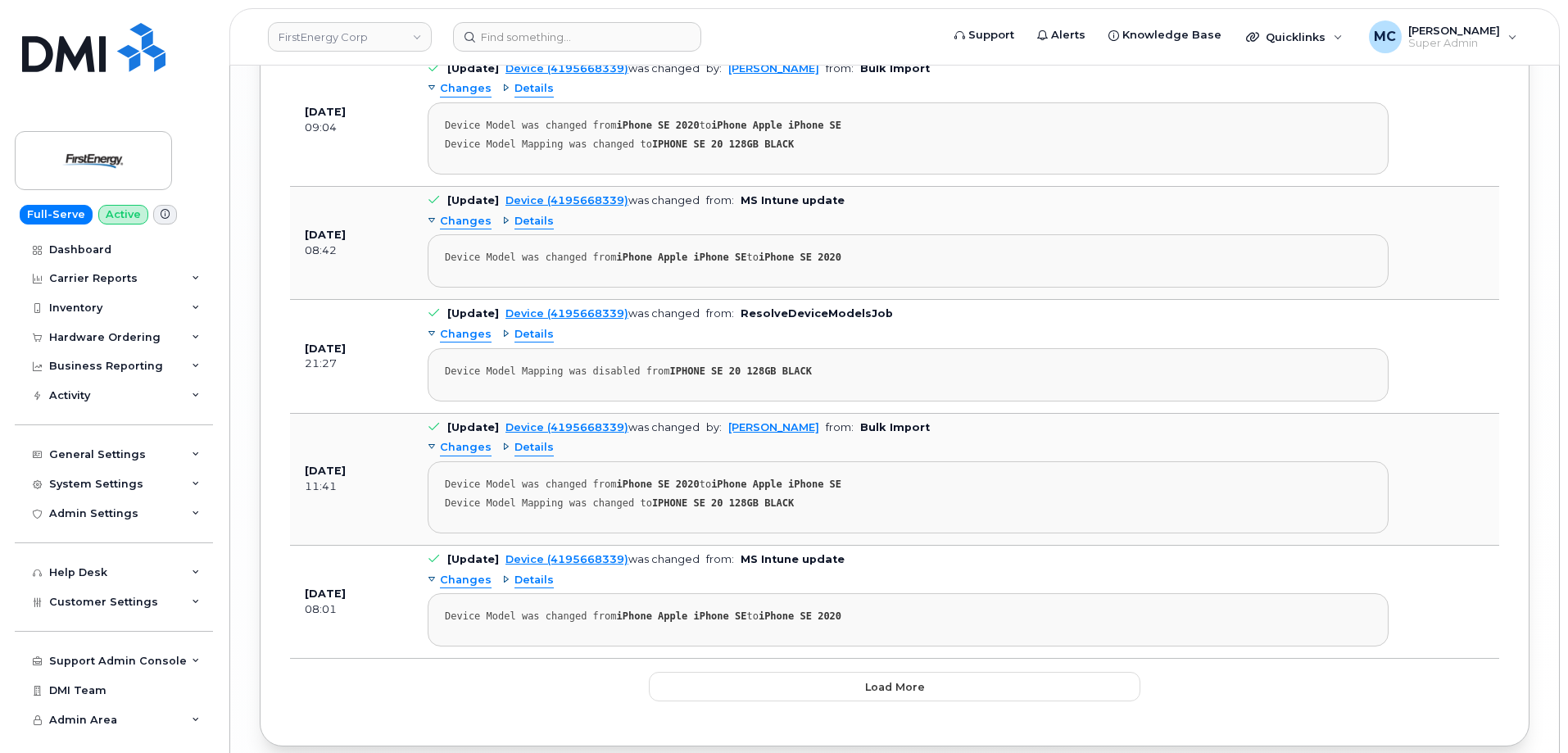
scroll to position [4167, 0]
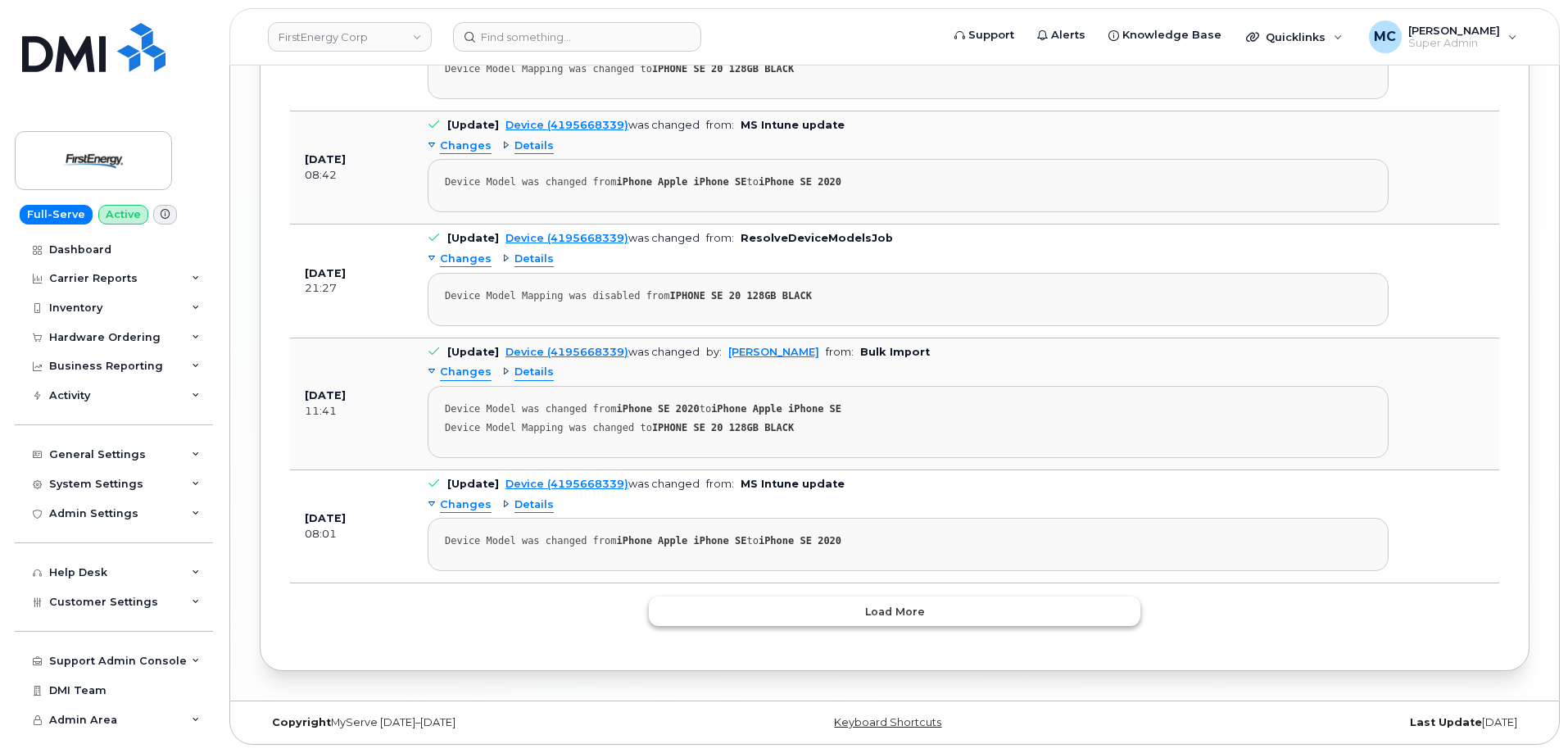
click at [874, 621] on button "Load more" at bounding box center [895, 611] width 492 height 30
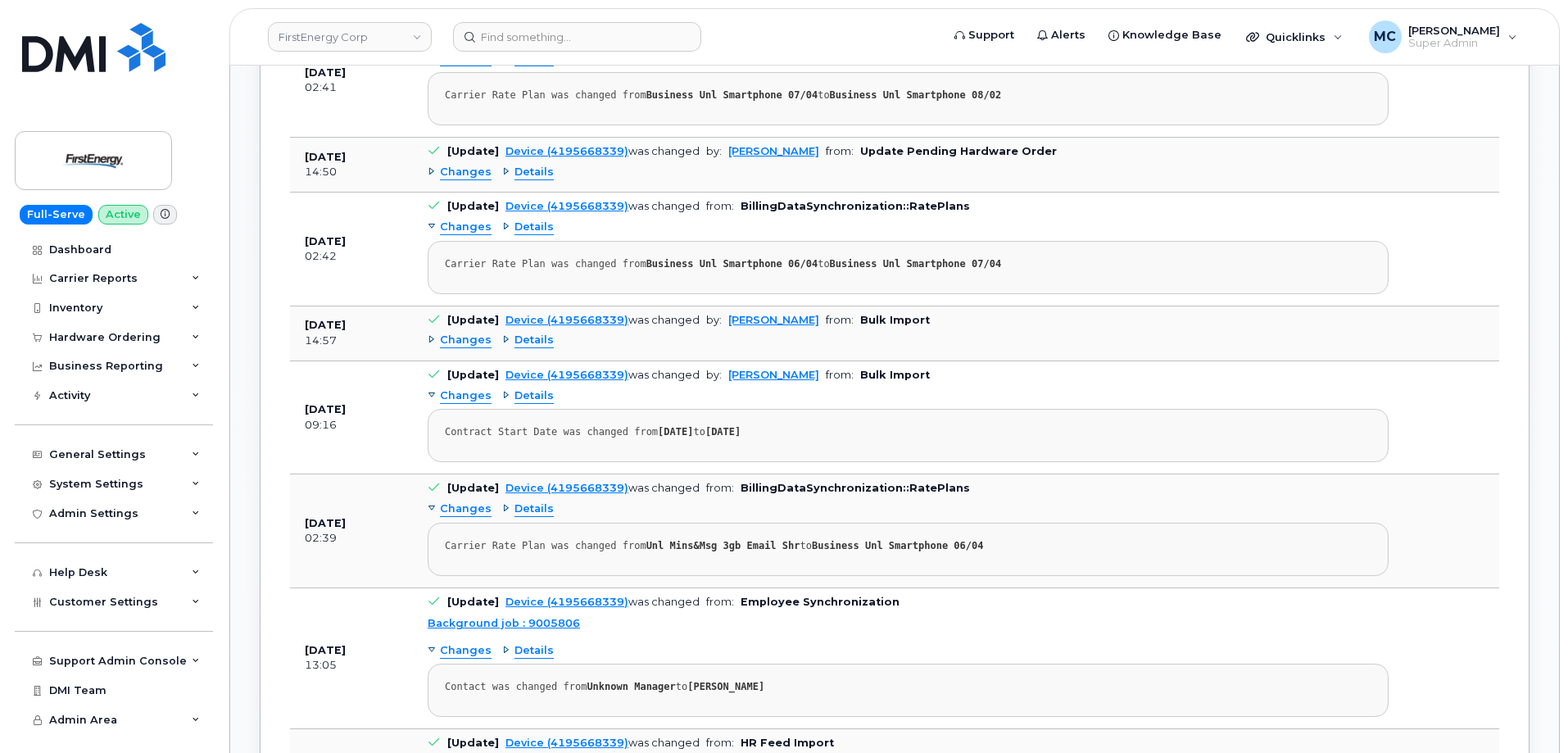
scroll to position [2410, 0]
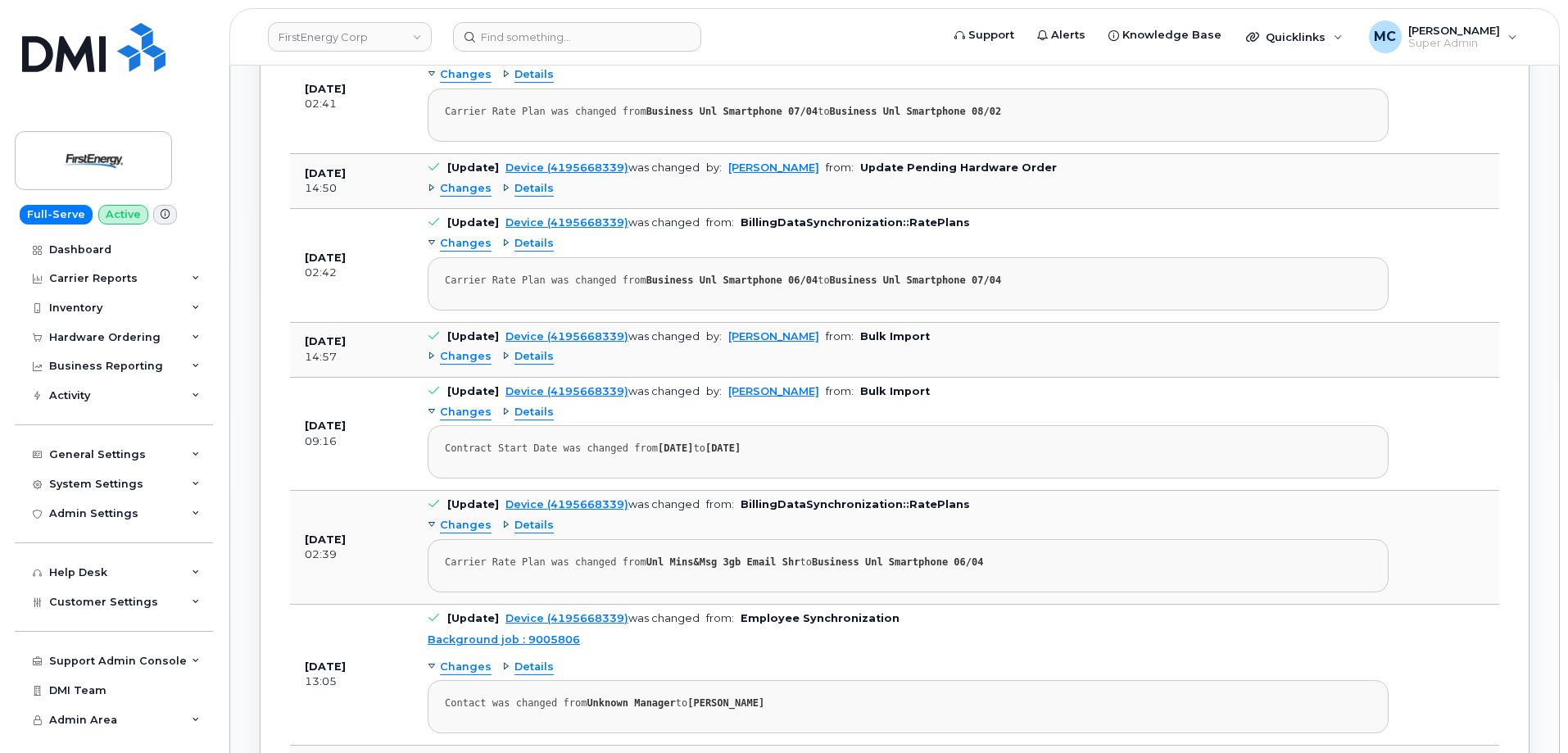
click at [524, 188] on span "Details" at bounding box center [534, 188] width 40 height 15
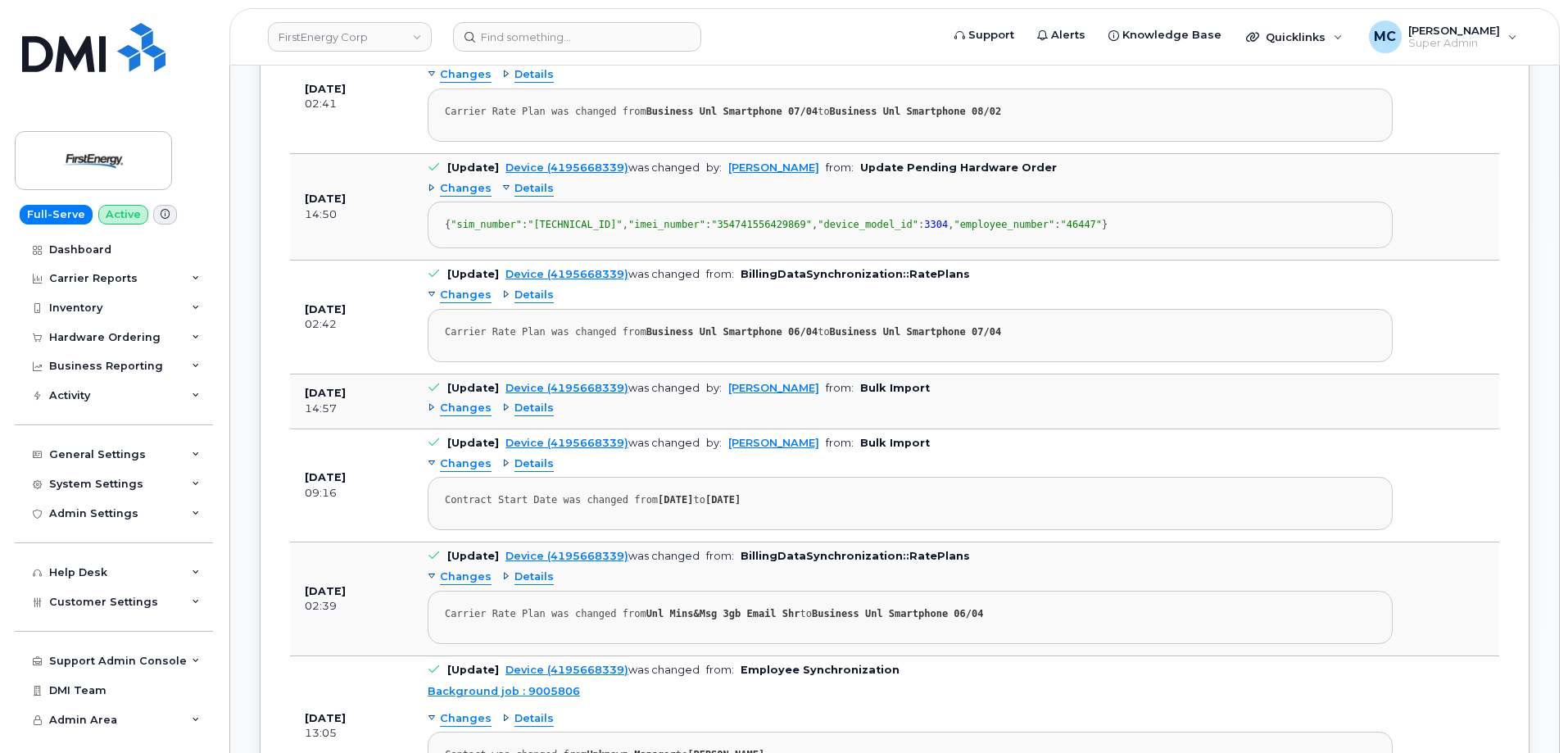
click at [524, 188] on span "Details" at bounding box center [534, 188] width 40 height 15
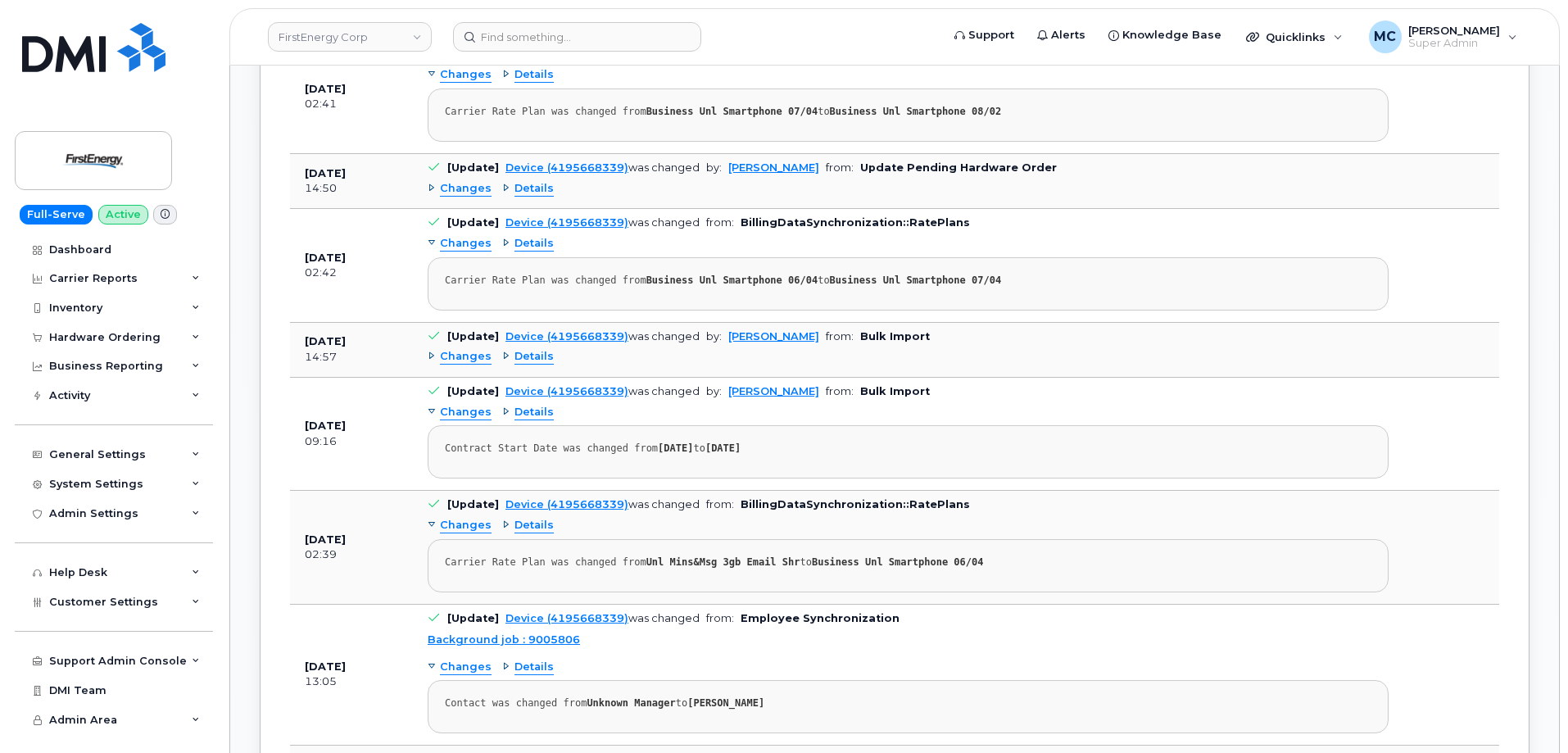
click at [476, 186] on span "Changes" at bounding box center [465, 188] width 51 height 15
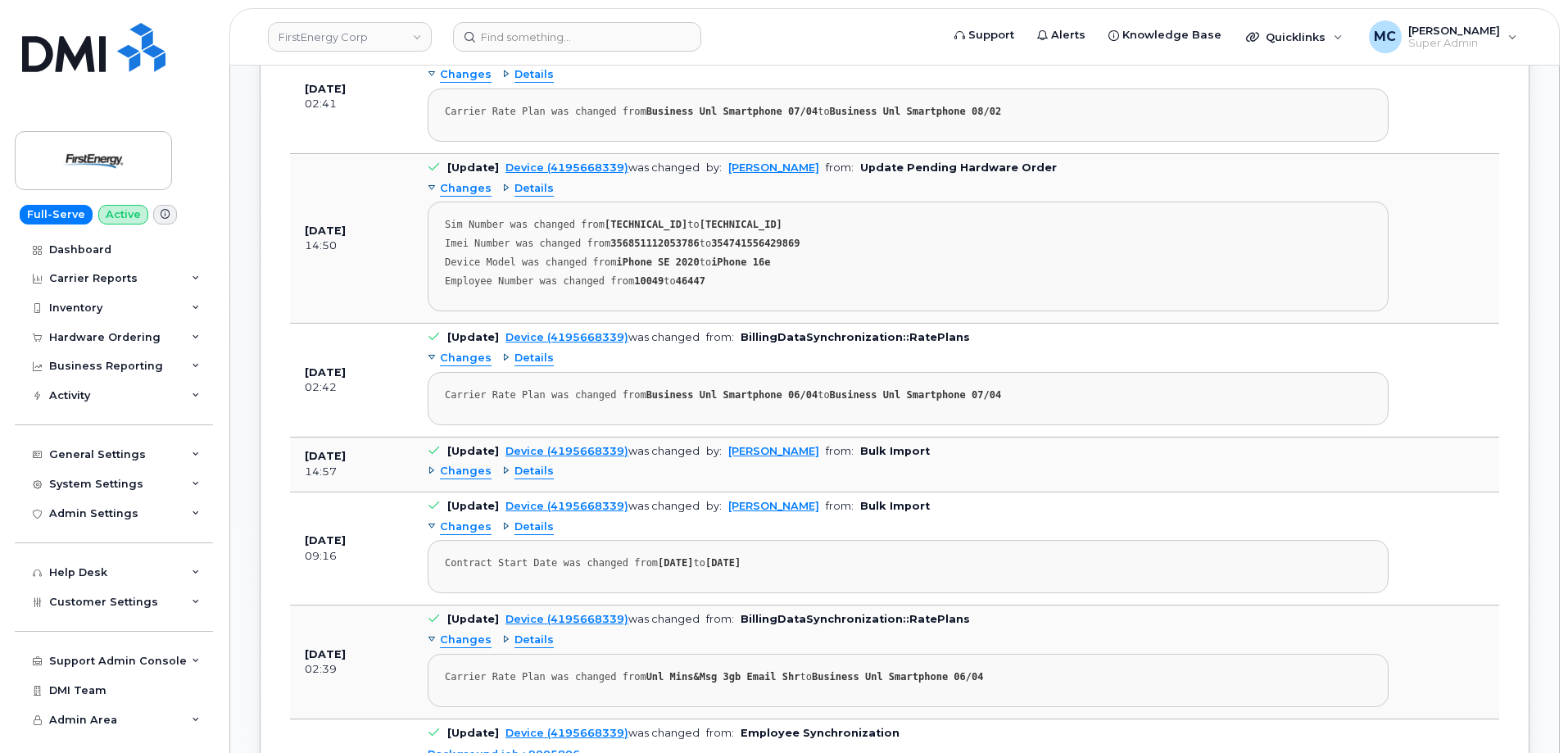
click at [729, 242] on strong "354741556429869" at bounding box center [755, 244] width 89 height 12
copy strong "354741556429869"
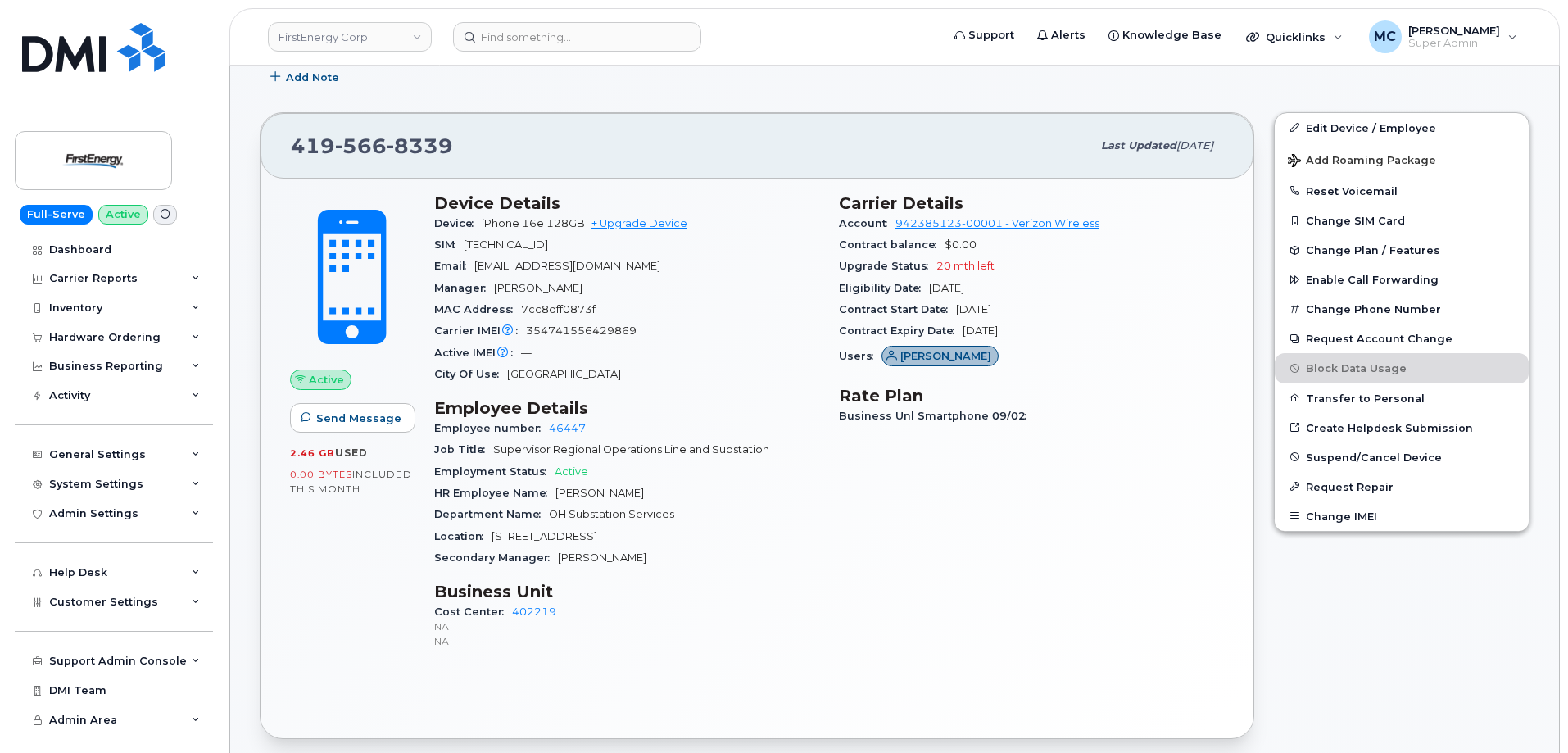
scroll to position [482, 0]
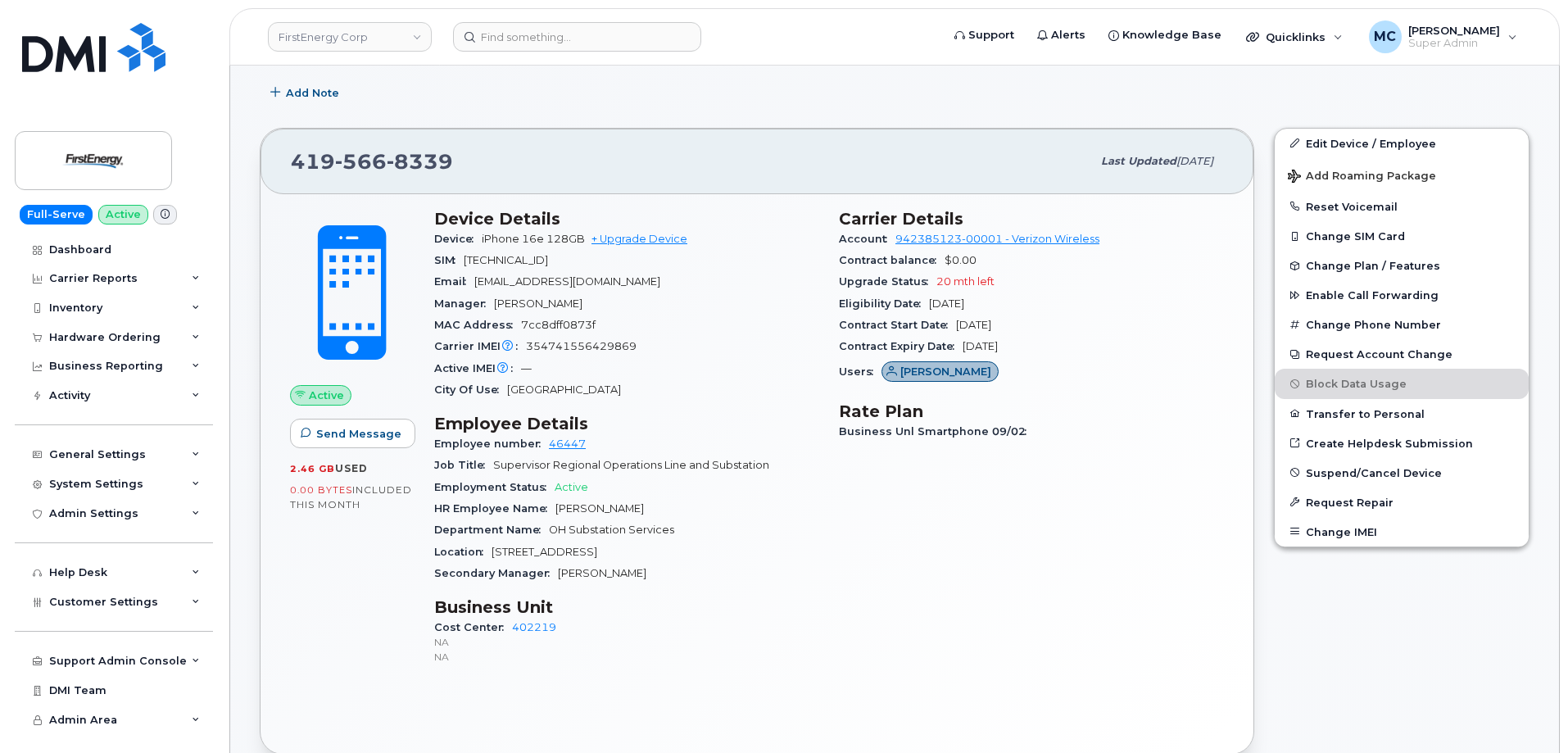
click at [1526, 95] on div "Add Note" at bounding box center [895, 93] width 1269 height 30
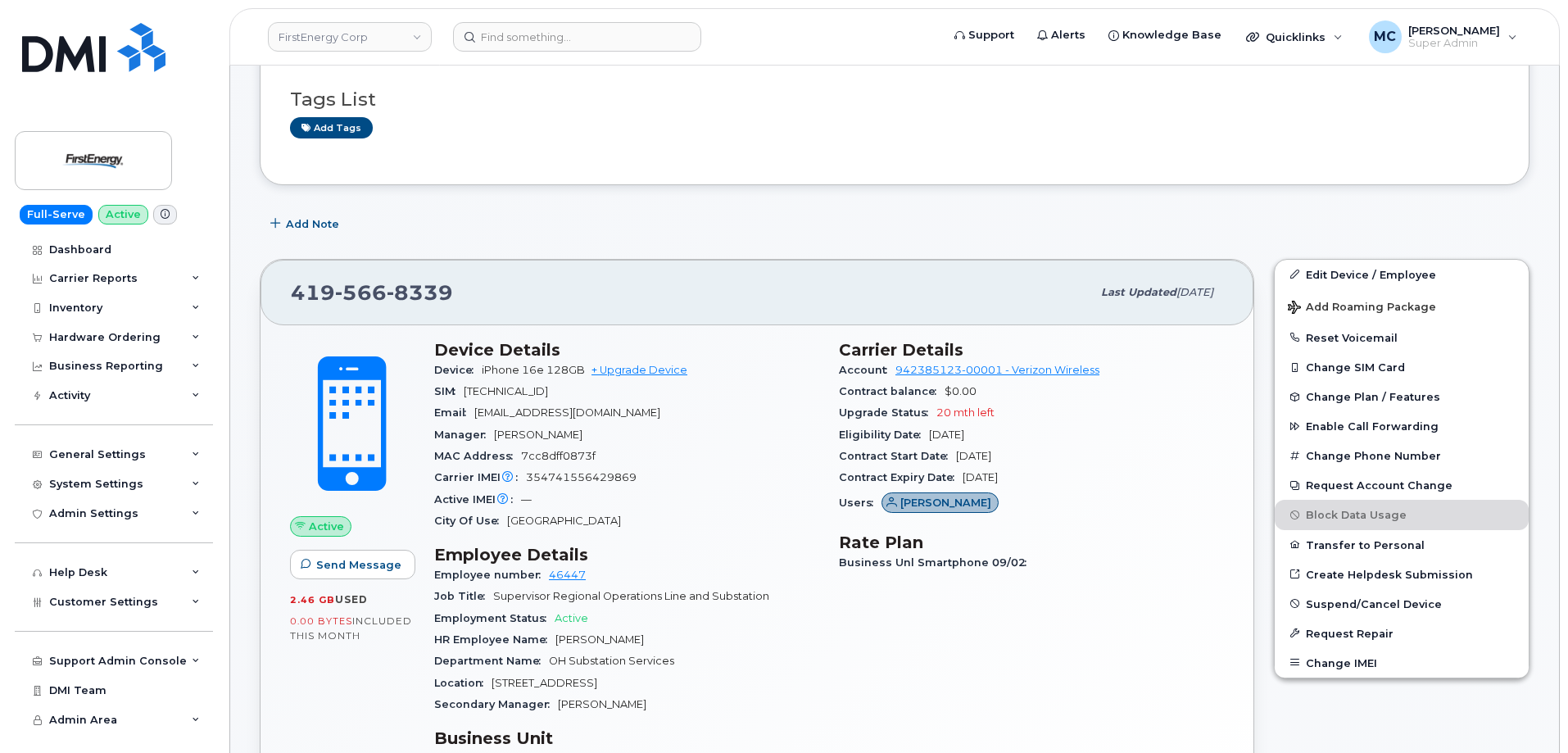
scroll to position [106, 0]
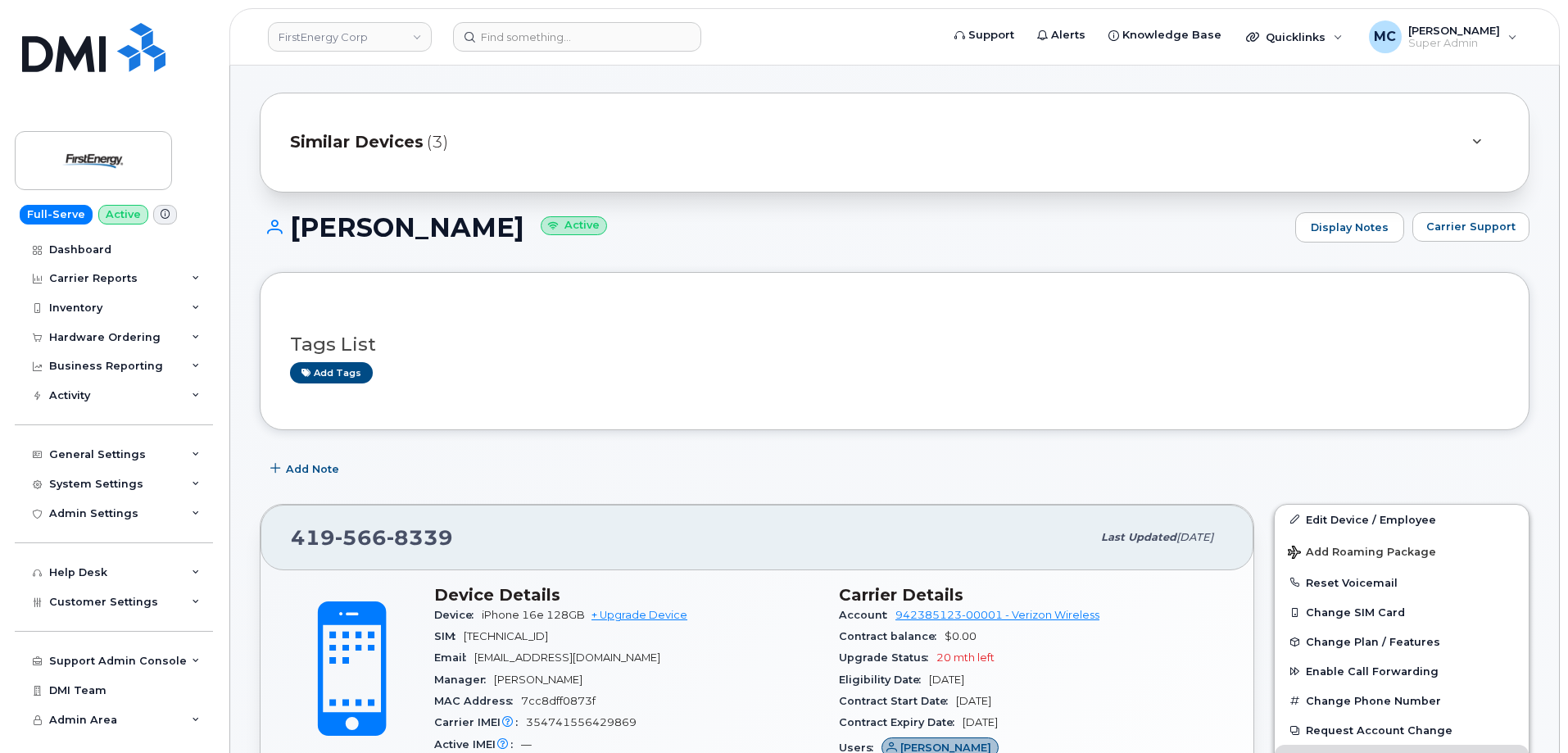
drag, startPoint x: 640, startPoint y: 233, endPoint x: 296, endPoint y: 233, distance: 344.0
click at [296, 233] on h1 "CHRISTOPHER E BERRIER Active" at bounding box center [773, 227] width 1027 height 29
copy h1 "CHRISTOPHER E BERRIER"
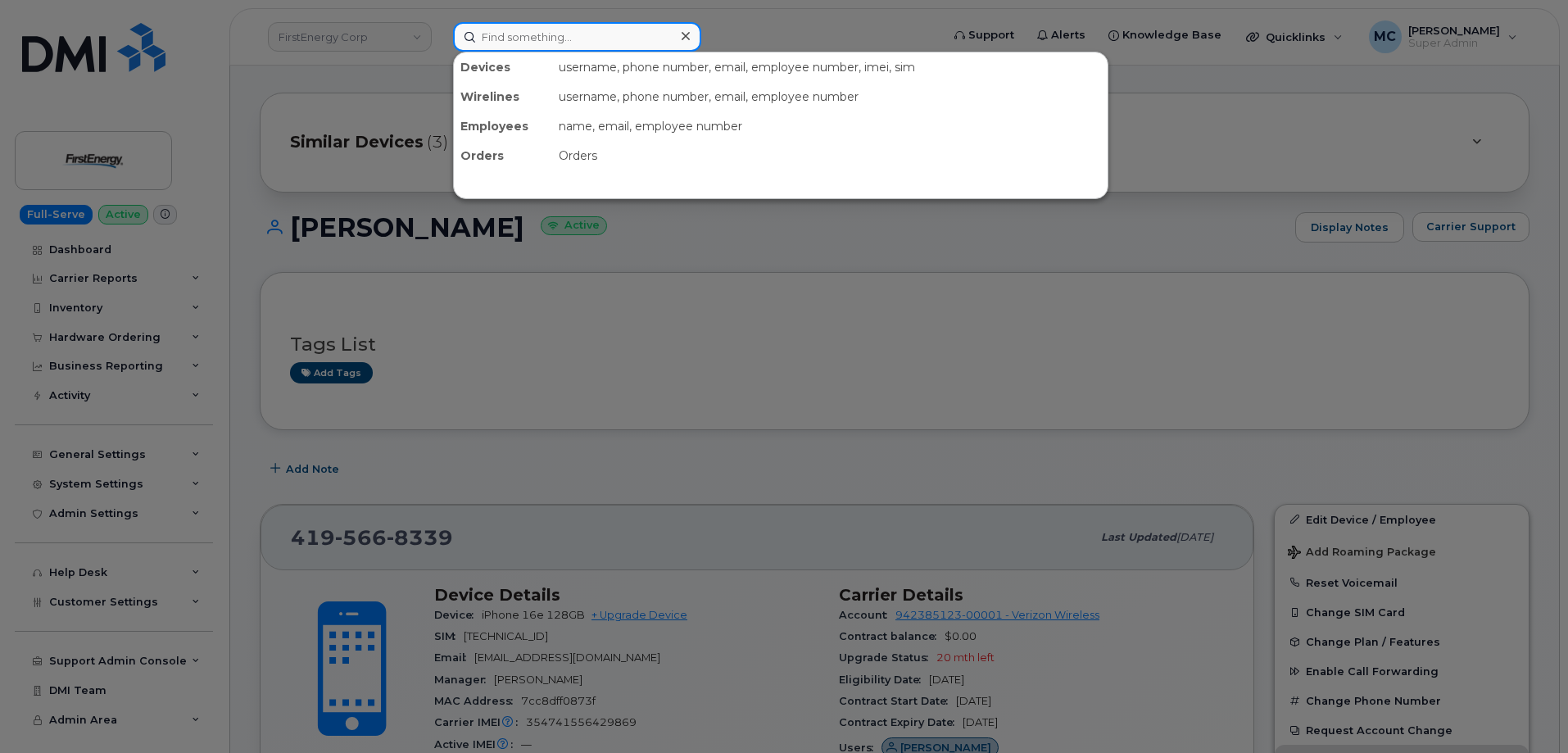
click at [628, 38] on input at bounding box center [577, 37] width 248 height 30
paste input "CHRISTOPHER E BERRIER"
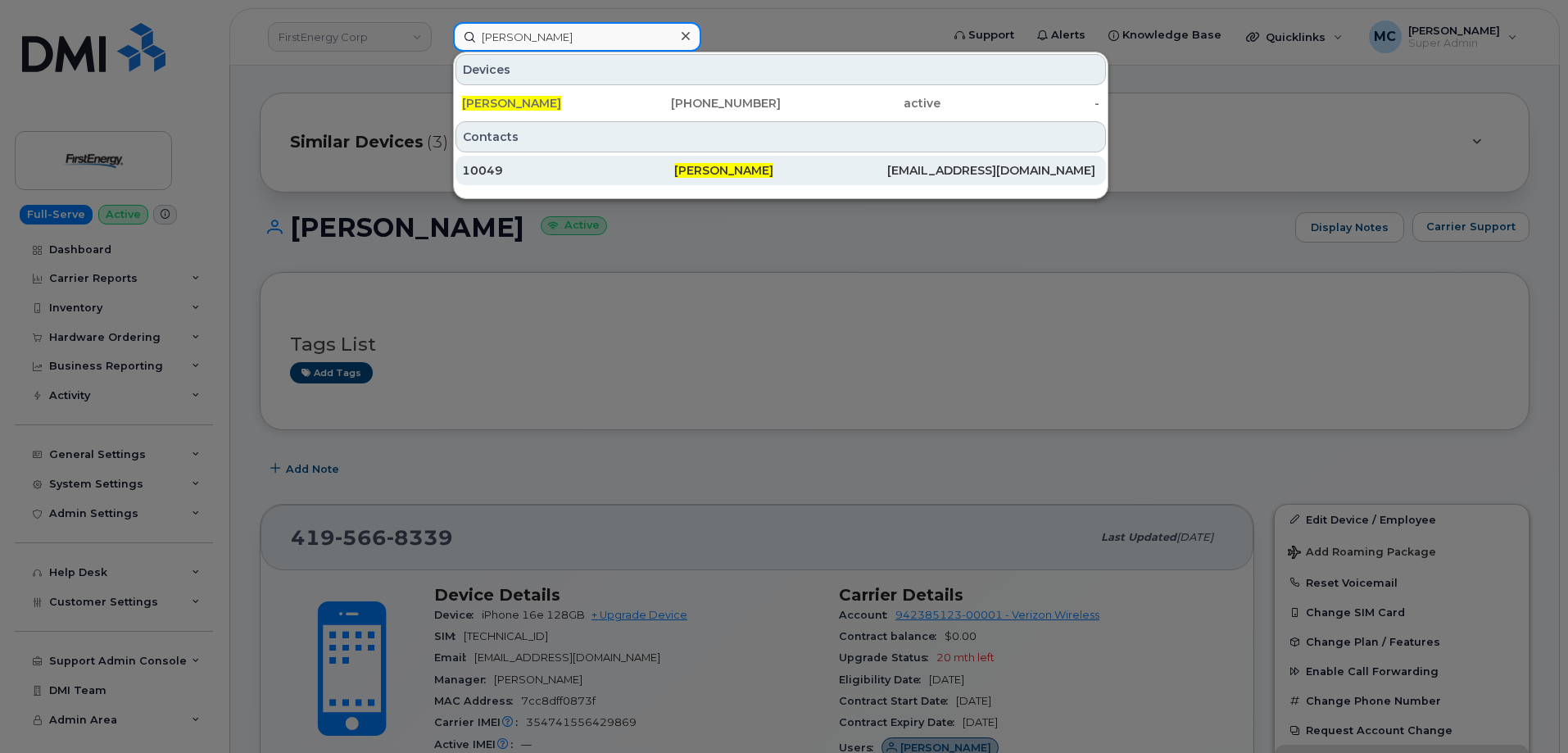
type input "CHRISTOPHER E BERRIER"
click at [704, 174] on span "Christopher E Berrier" at bounding box center [724, 170] width 100 height 14
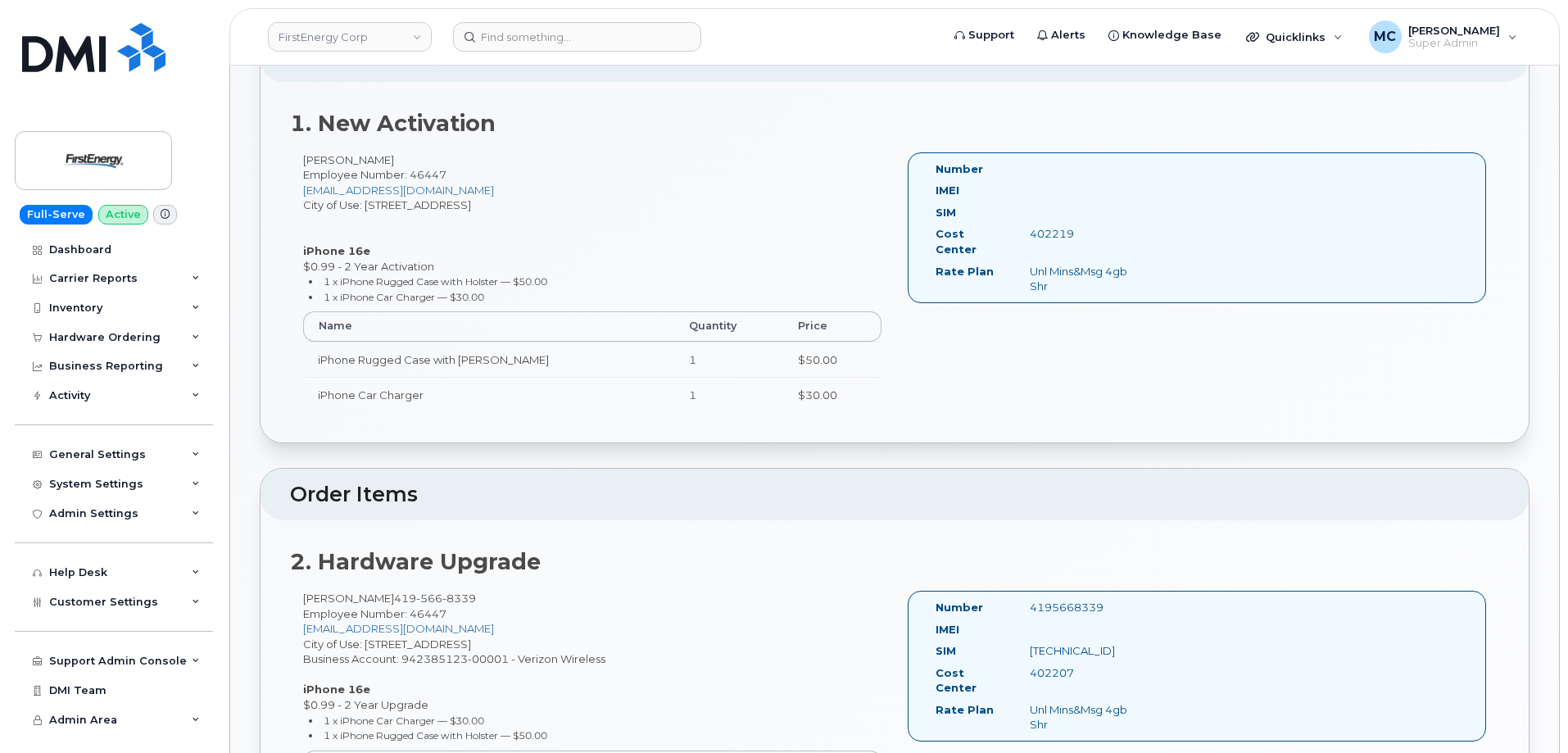
scroll to position [509, 0]
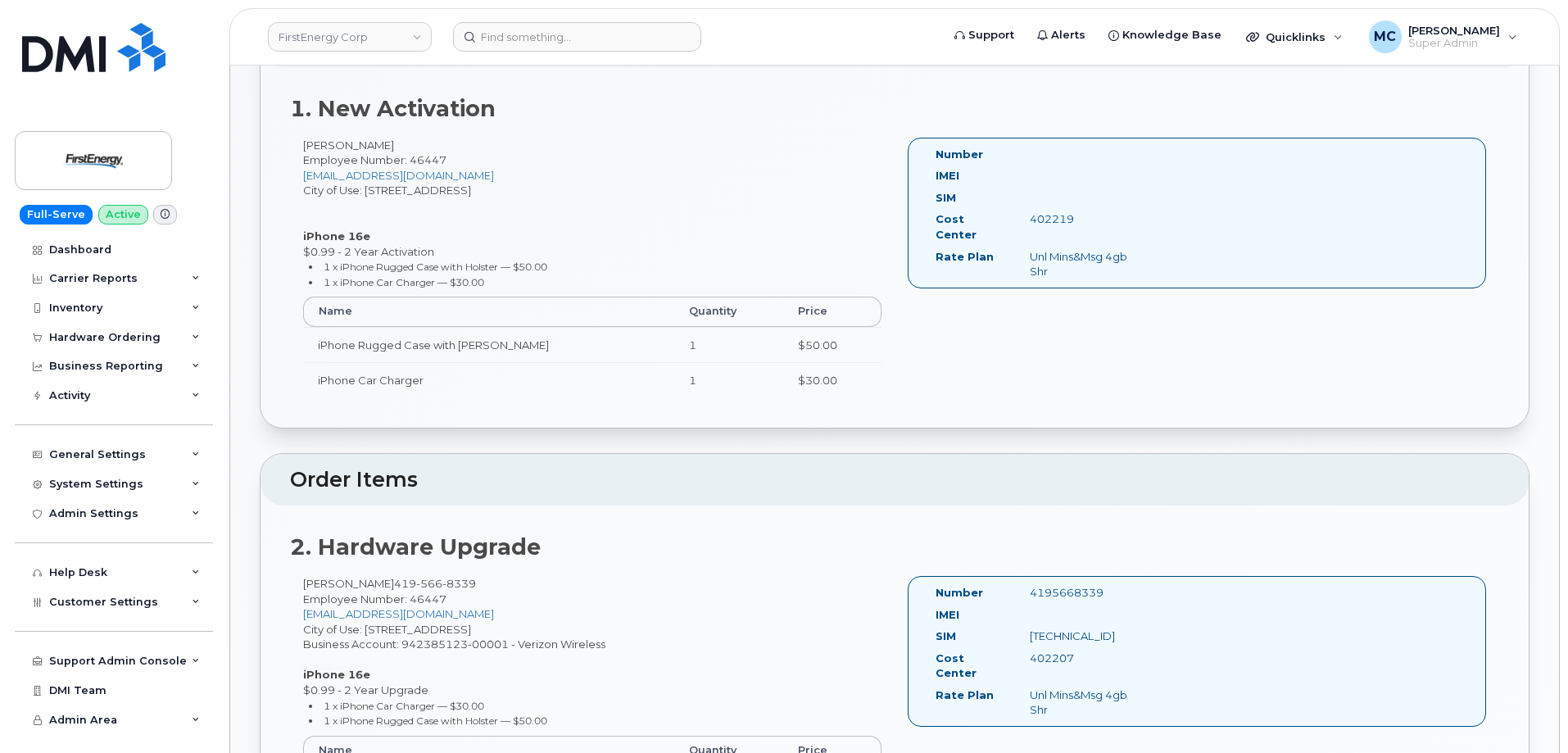
click at [1081, 515] on div "2. Hardware Upgrade [PERSON_NAME] [PHONE_NUMBER] Employee Number: 46447 [EMAIL_…" at bounding box center [895, 685] width 1269 height 361
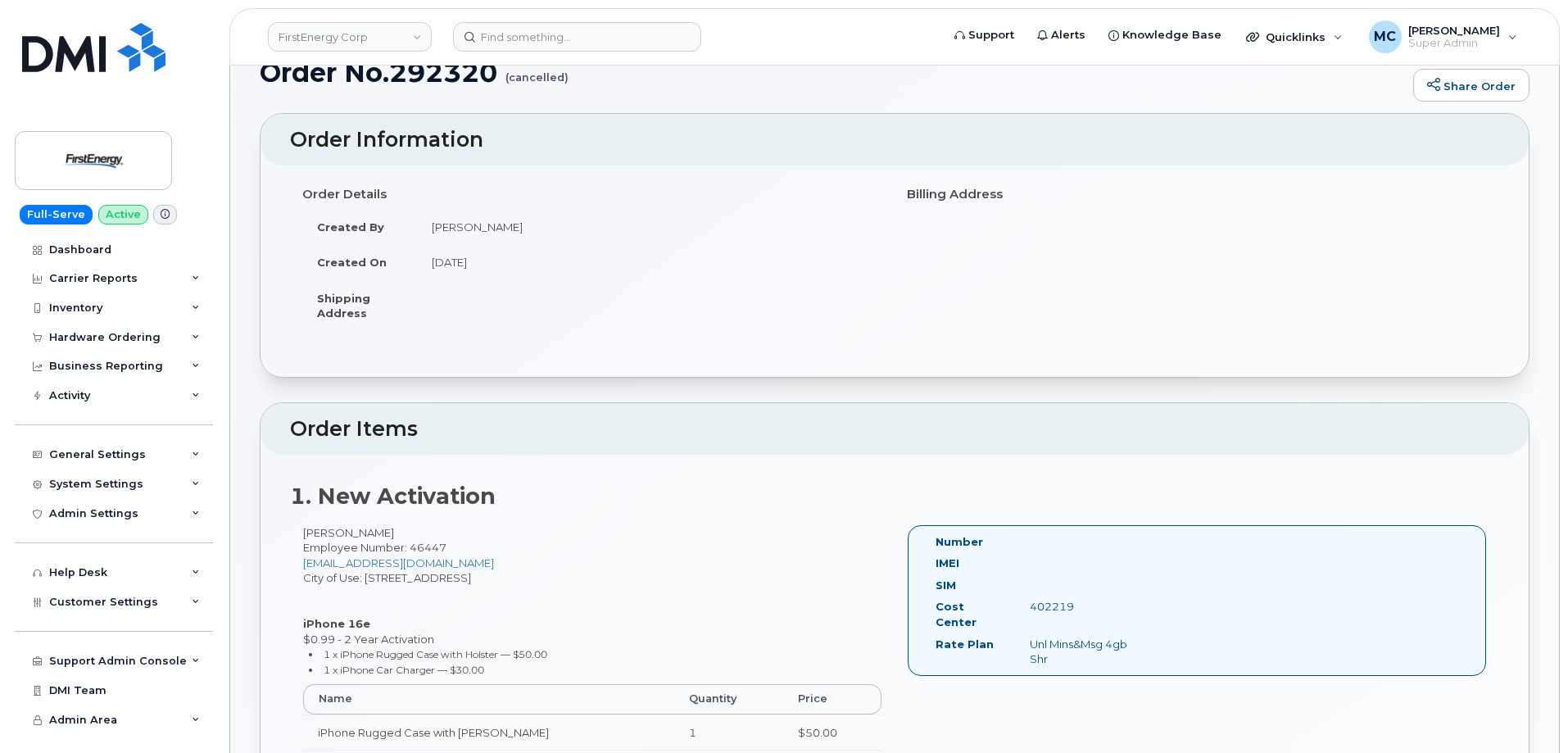
scroll to position [0, 0]
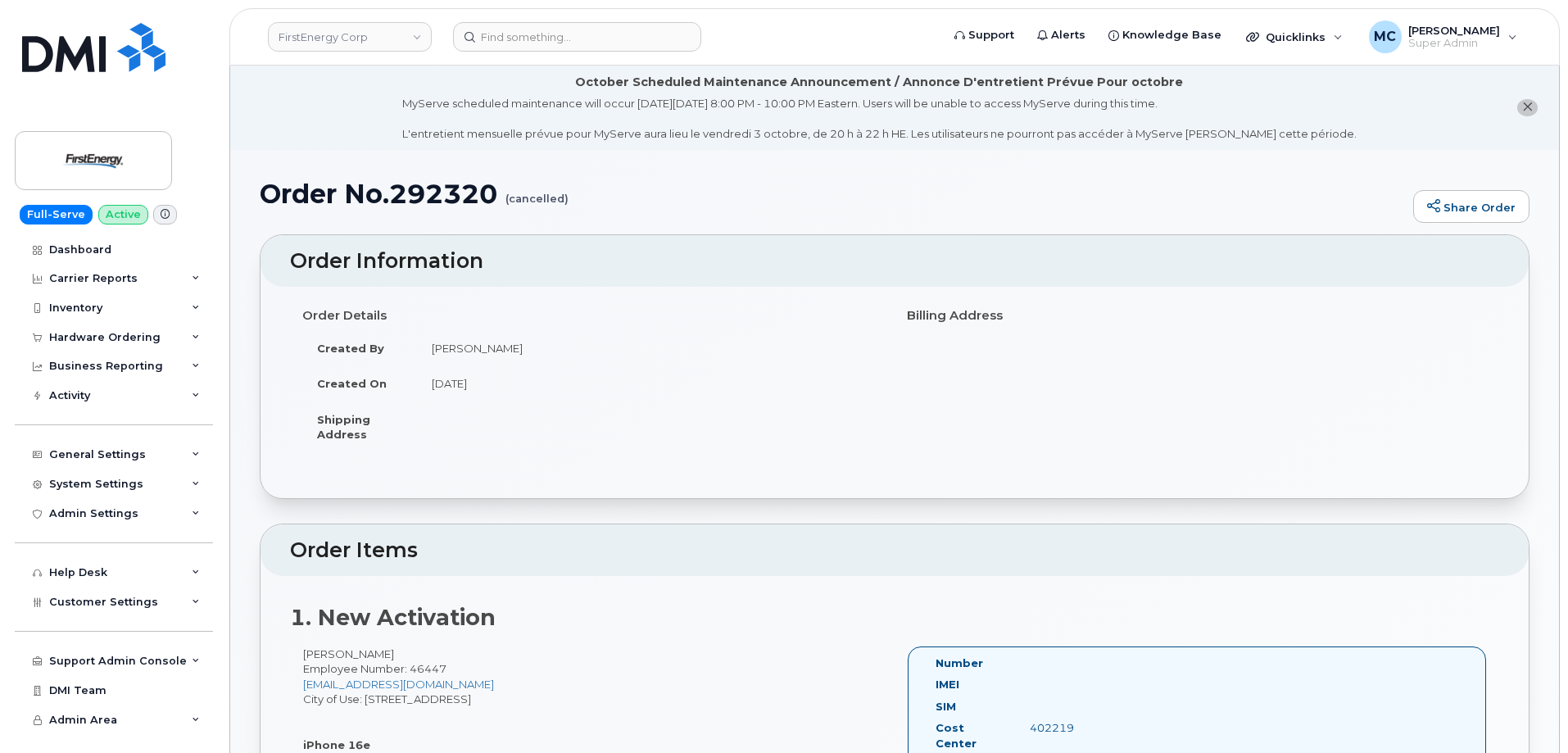
click at [428, 186] on h1 "Order No.292320 (cancelled)" at bounding box center [833, 194] width 1146 height 29
copy h1 "292320"
click at [1195, 364] on div "Order Details Created By [PERSON_NAME] Created On [DATE] Shipping Address Billi…" at bounding box center [895, 384] width 1210 height 165
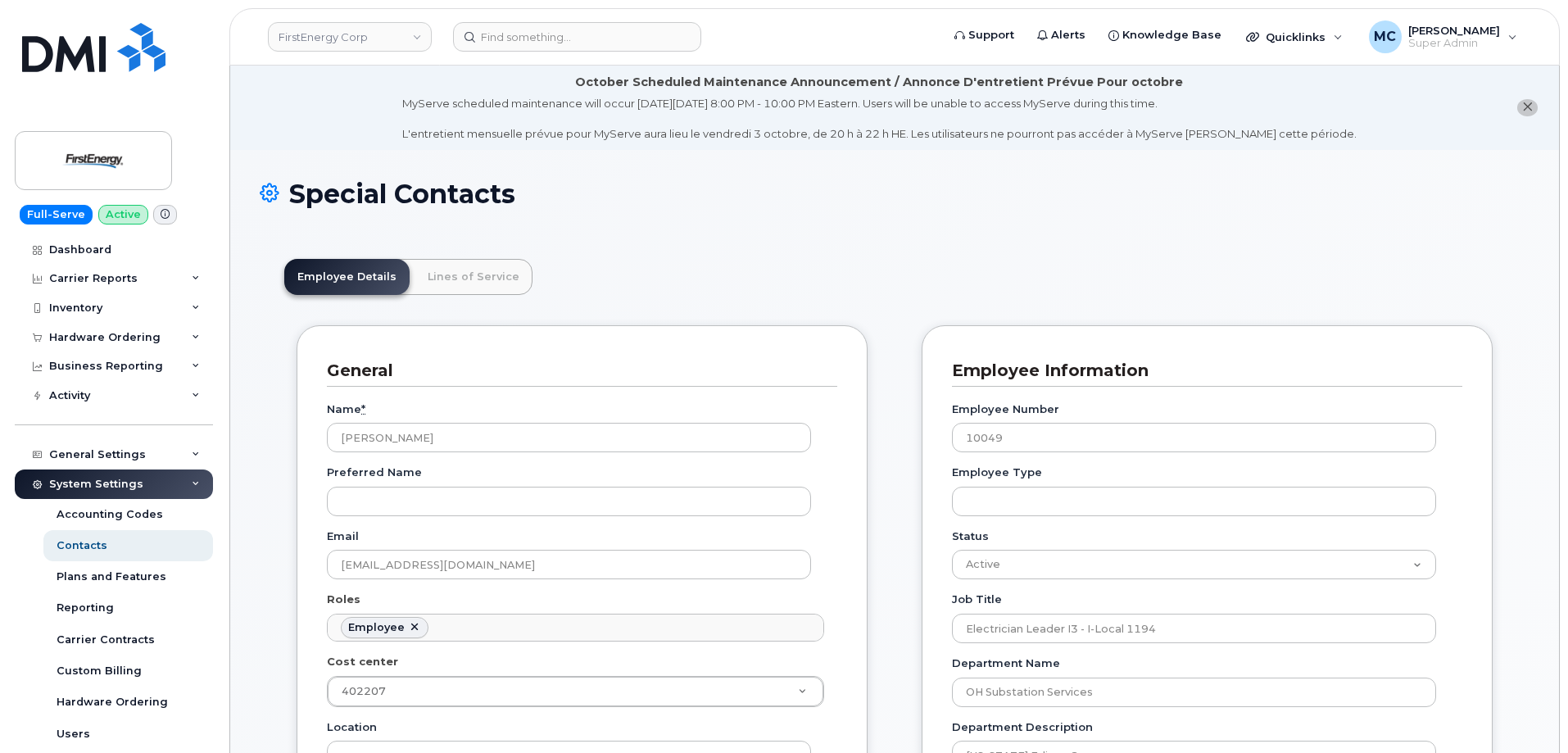
scroll to position [48, 0]
click at [470, 272] on link "Lines of Service" at bounding box center [473, 276] width 118 height 36
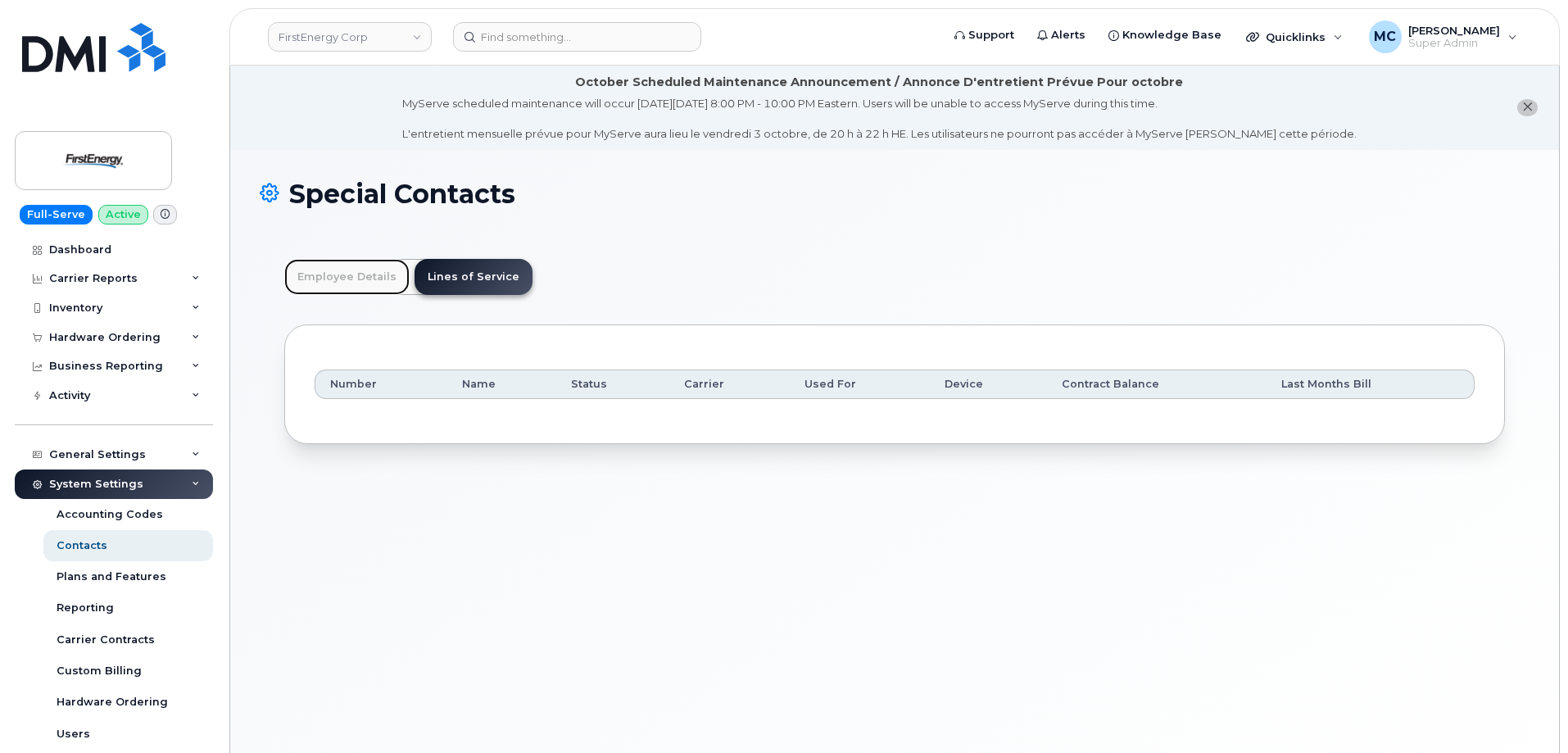
click at [337, 281] on link "Employee Details" at bounding box center [347, 276] width 126 height 36
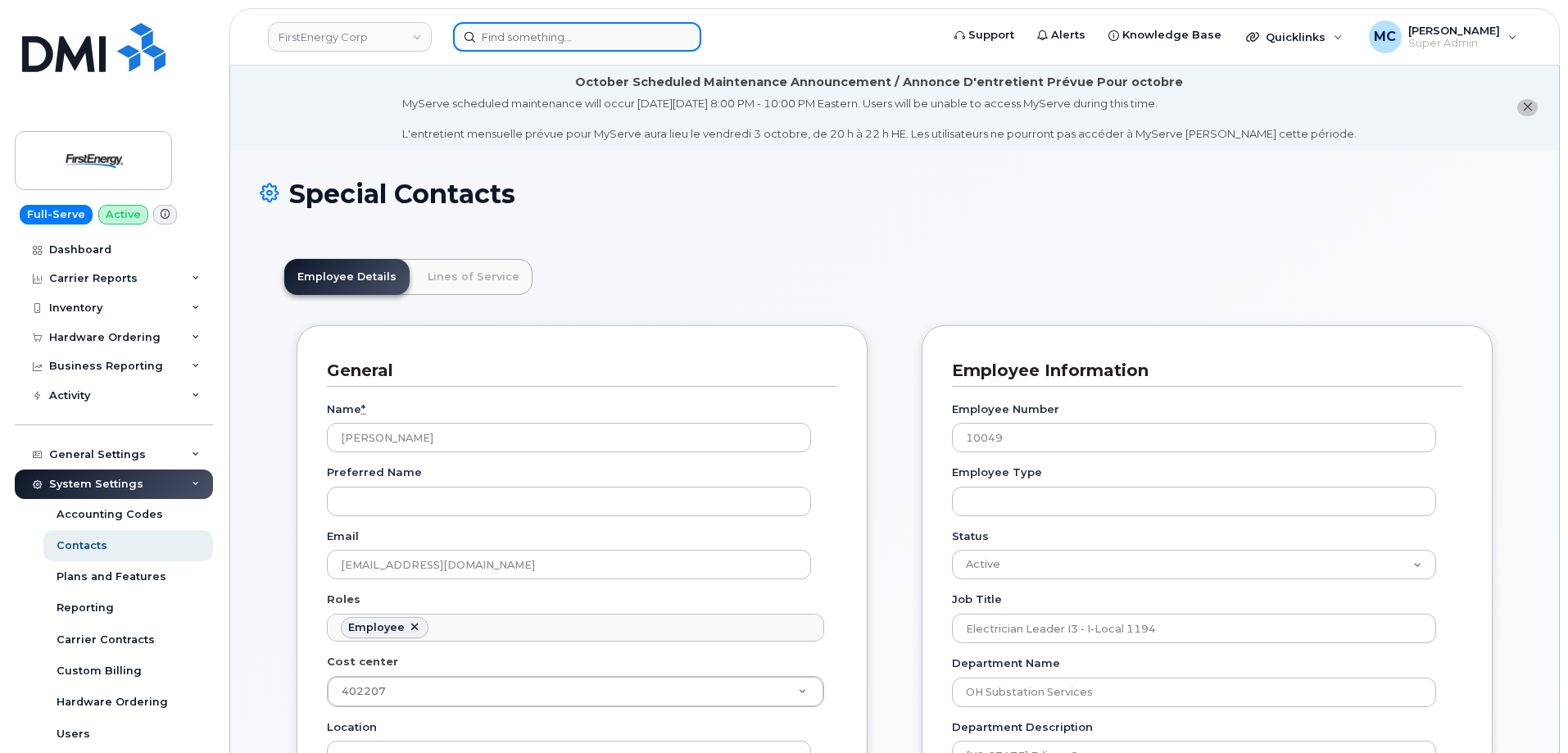
click at [608, 31] on input at bounding box center [577, 37] width 248 height 30
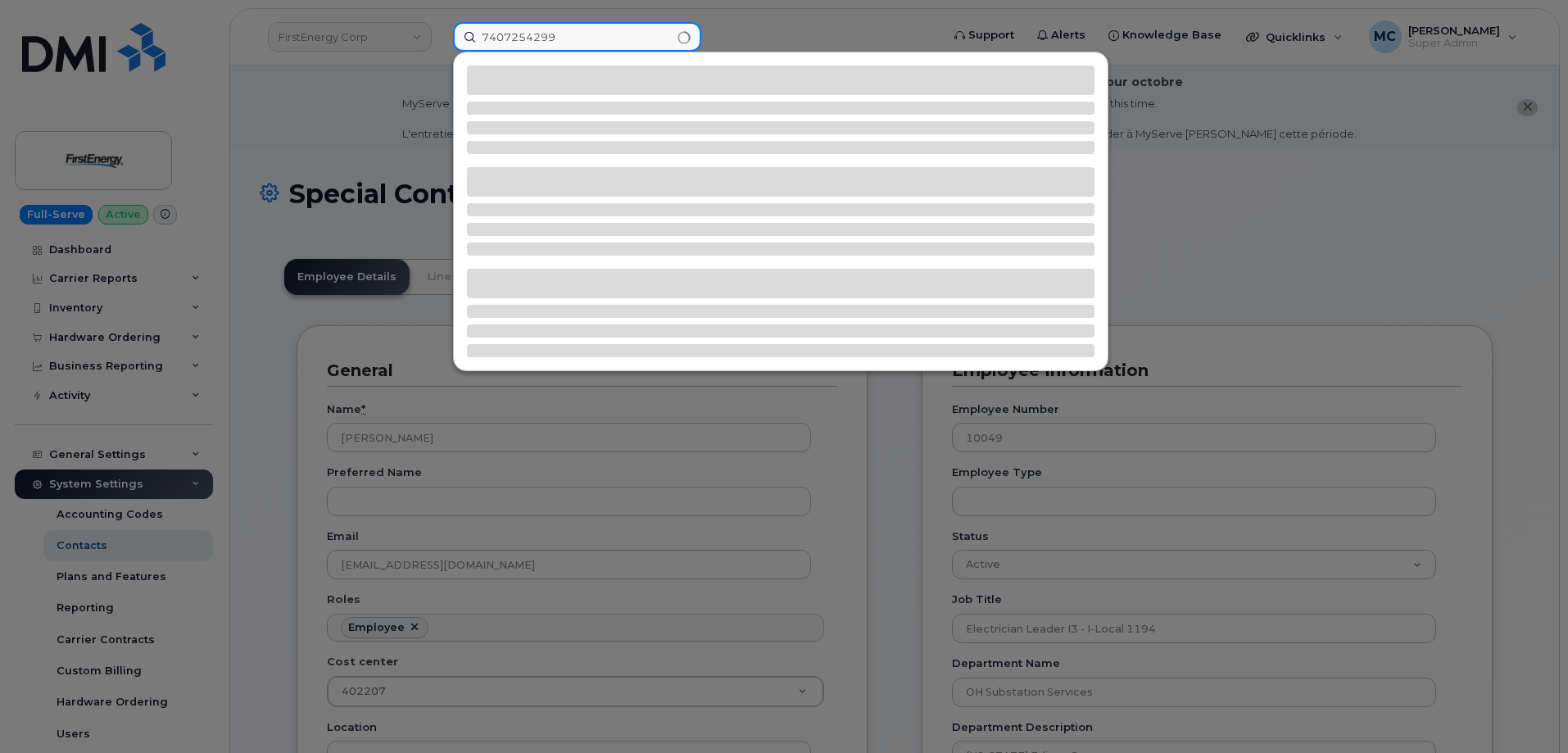
type input "7407254299"
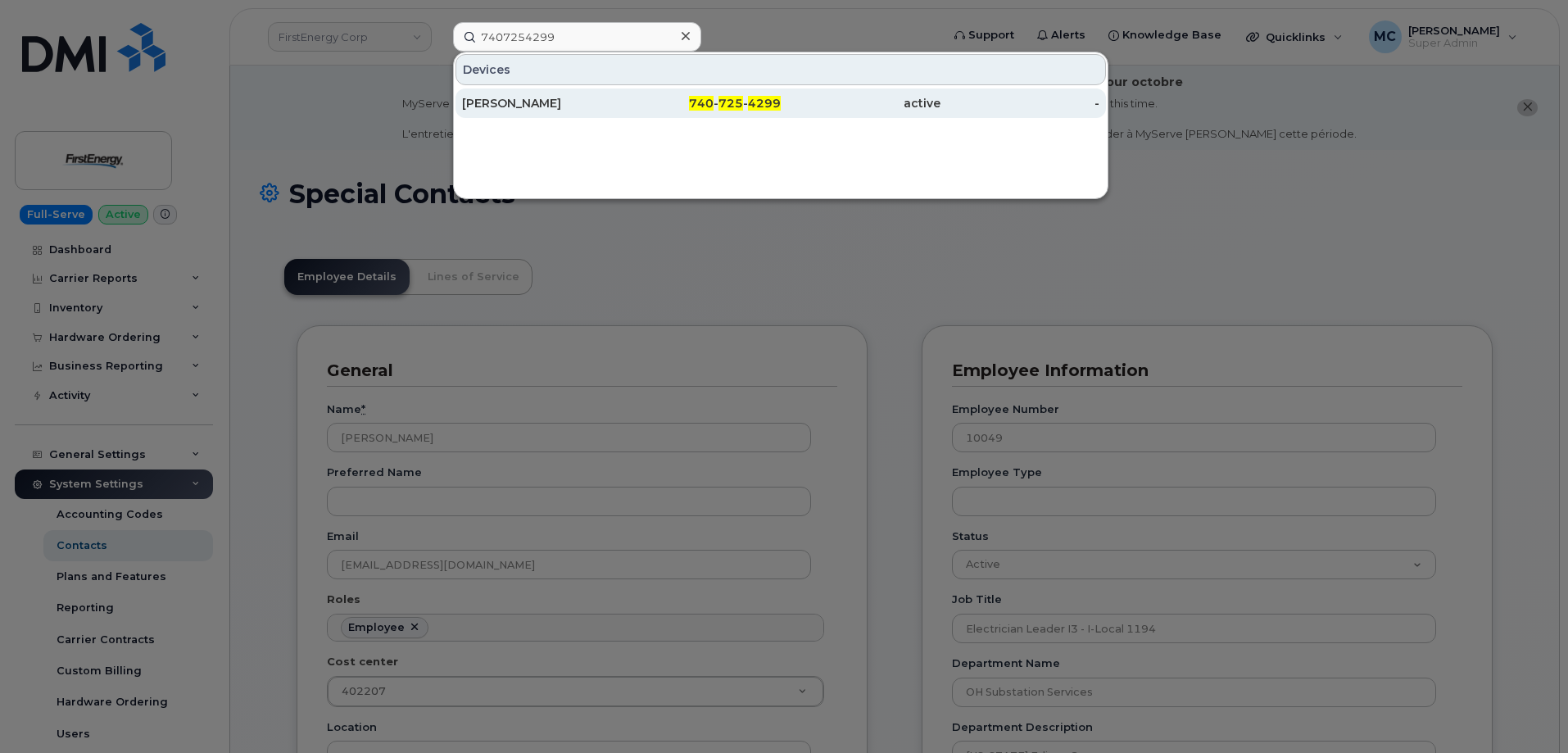
click at [784, 105] on div "active" at bounding box center [860, 102] width 159 height 16
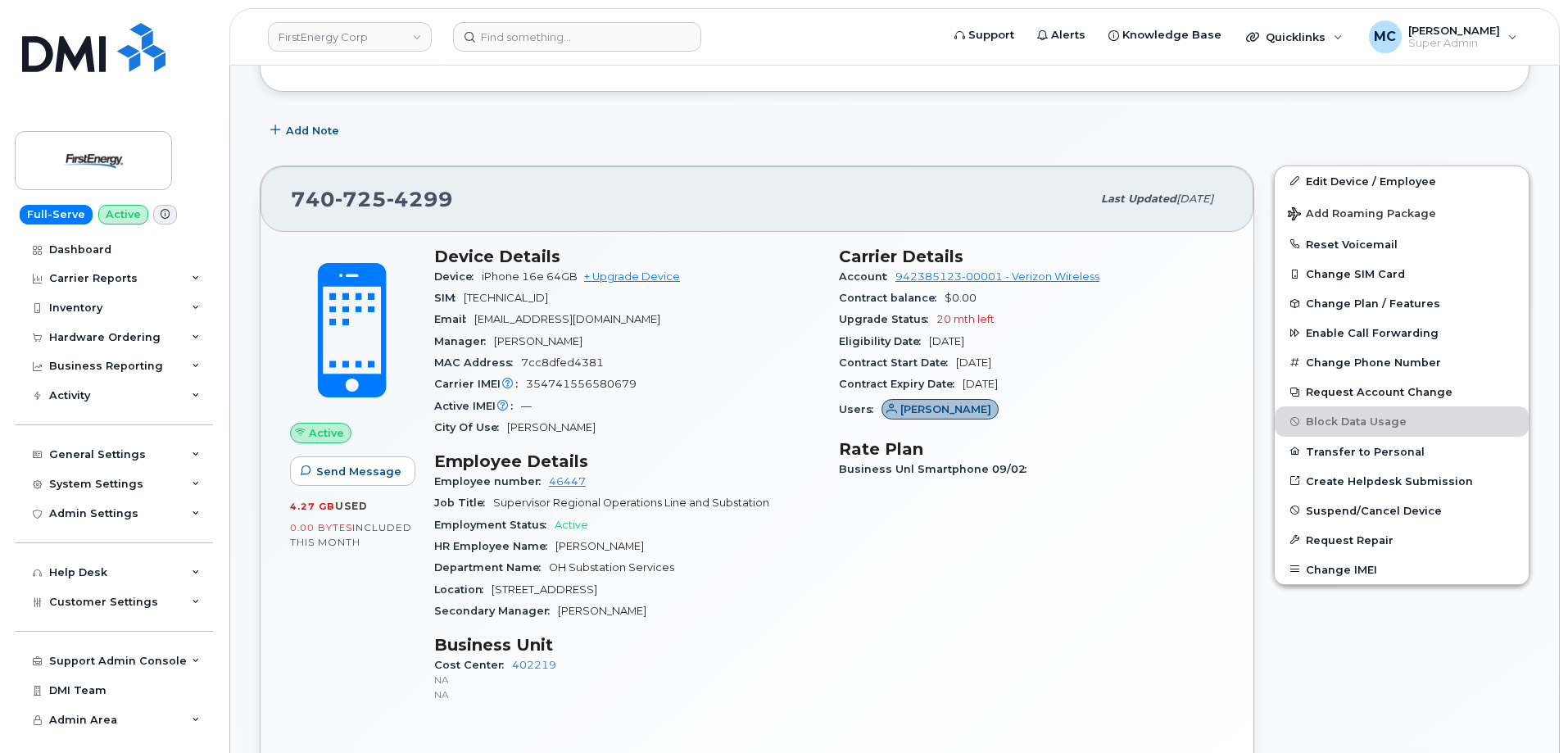
scroll to position [450, 0]
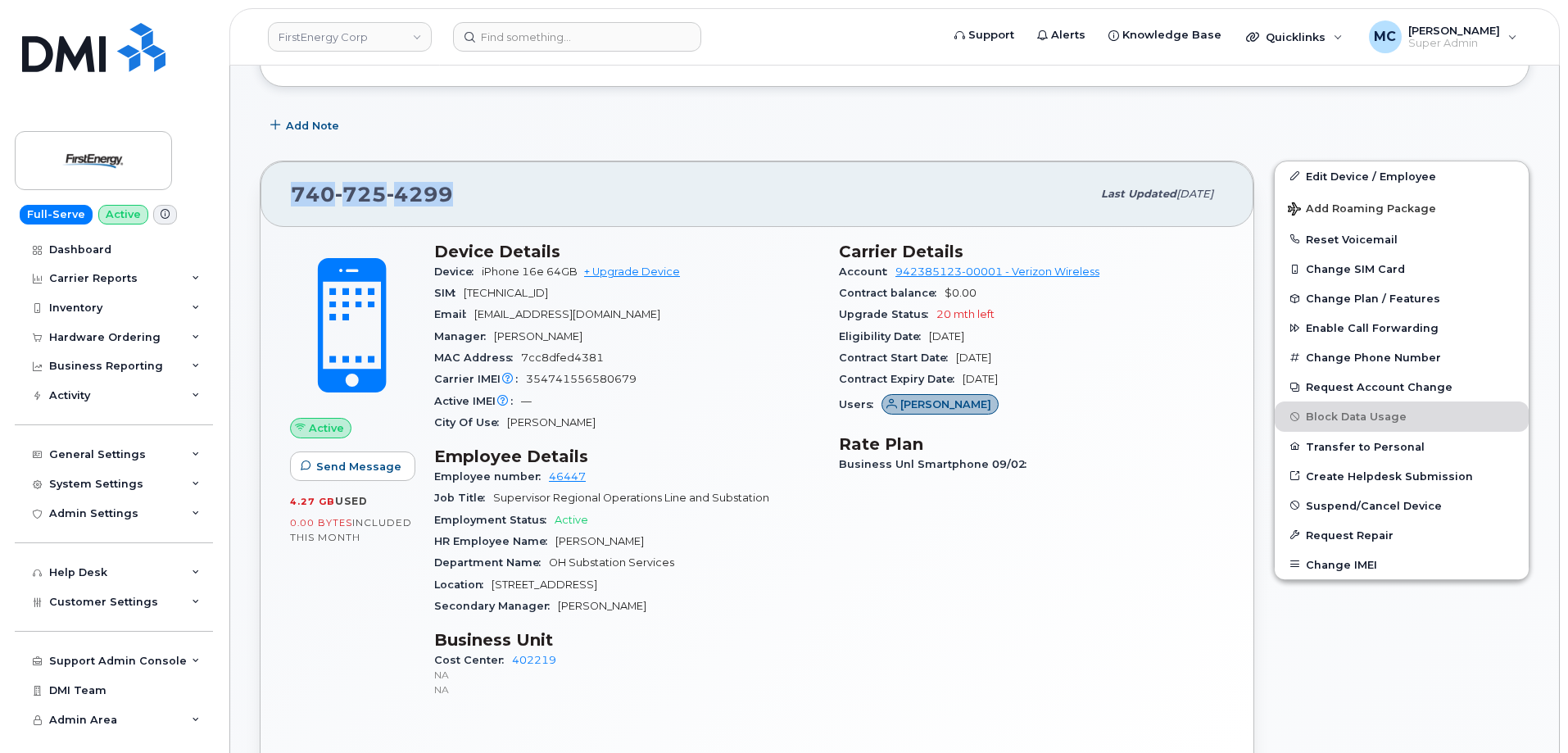
drag, startPoint x: 456, startPoint y: 187, endPoint x: 278, endPoint y: 181, distance: 178.1
click at [278, 181] on div "[PHONE_NUMBER] Last updated [DATE]" at bounding box center [757, 194] width 993 height 66
copy span "740 725 4299"
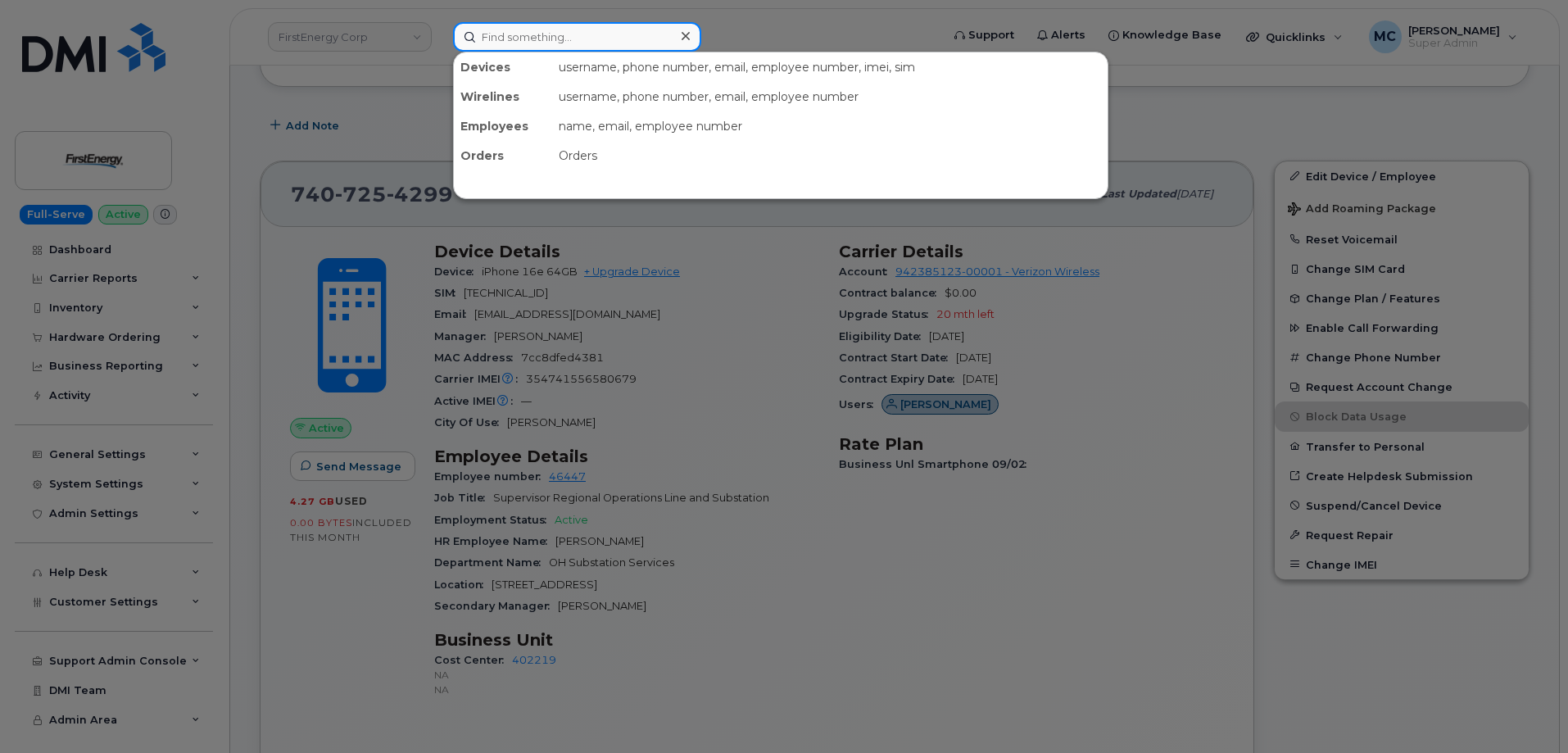
click at [605, 41] on input at bounding box center [577, 37] width 248 height 30
paste input "302192"
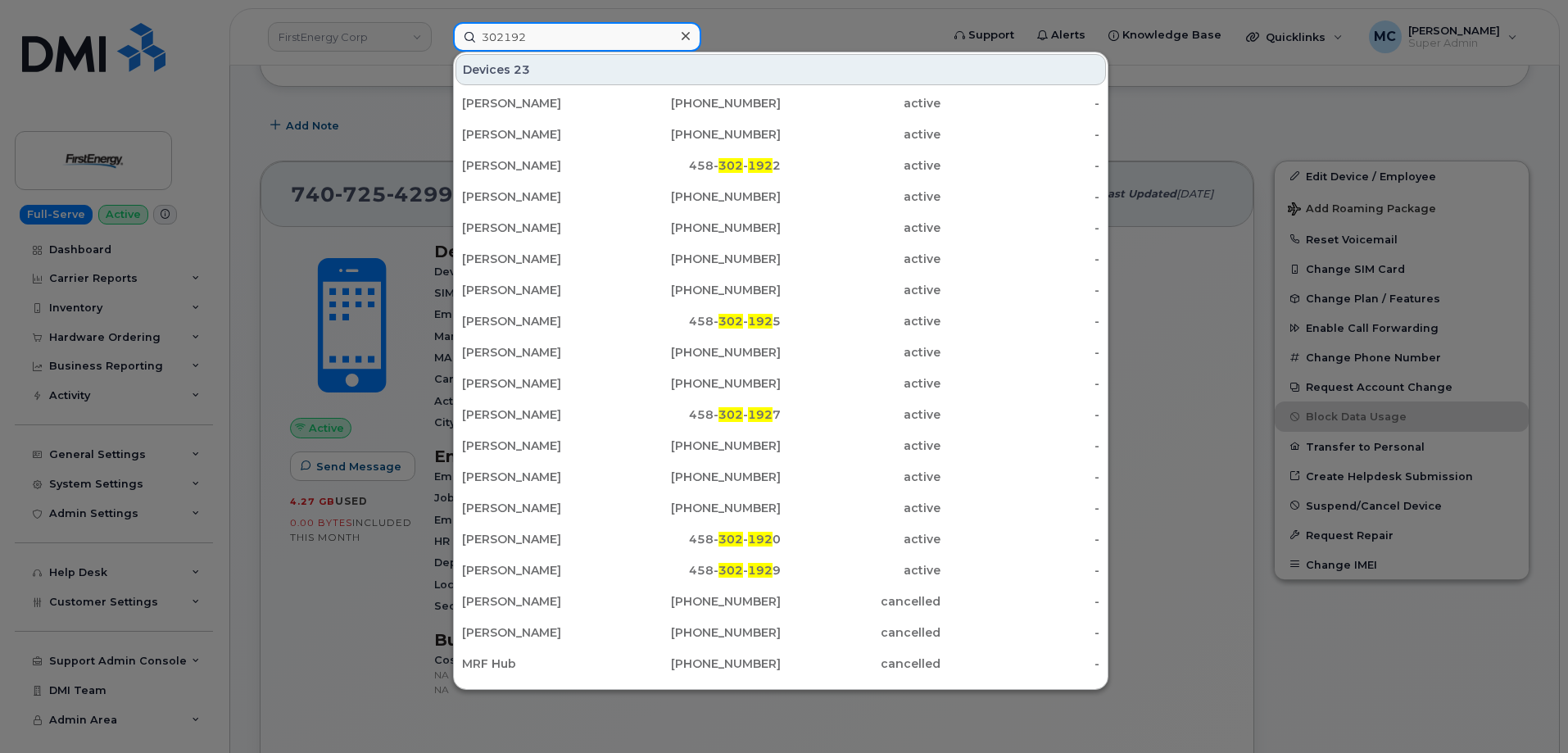
type input "302192"
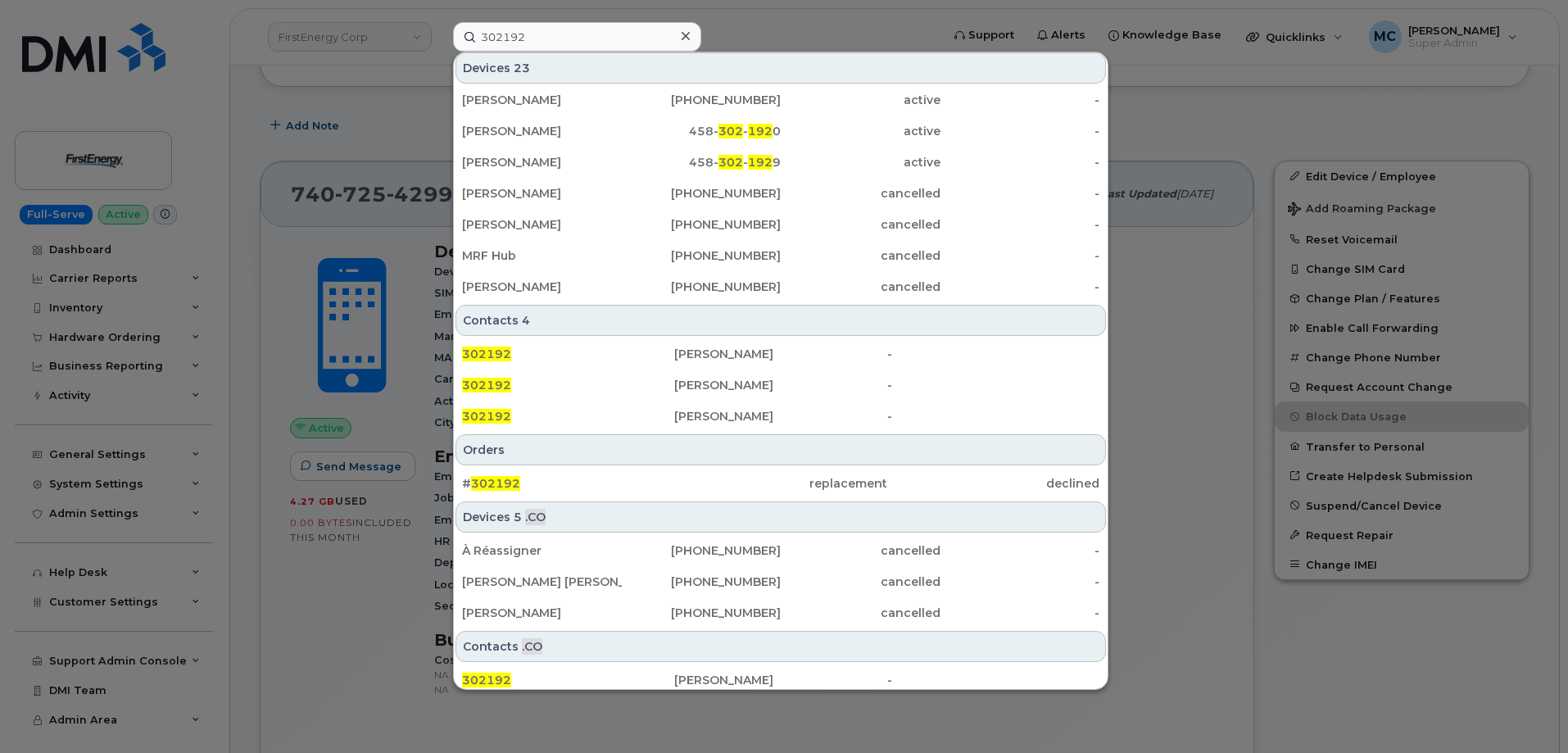
scroll to position [416, 0]
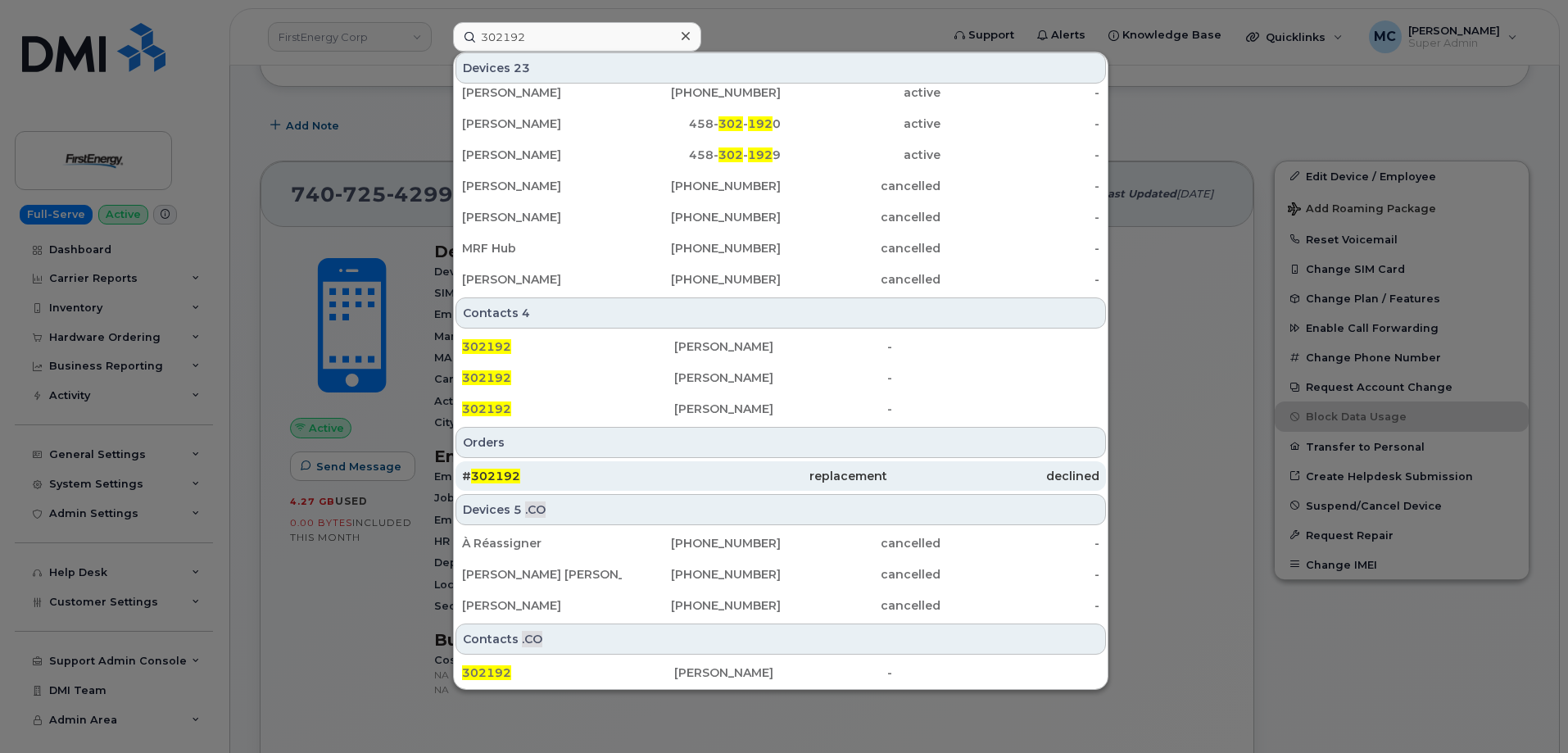
click at [858, 474] on div "replacement" at bounding box center [781, 476] width 213 height 16
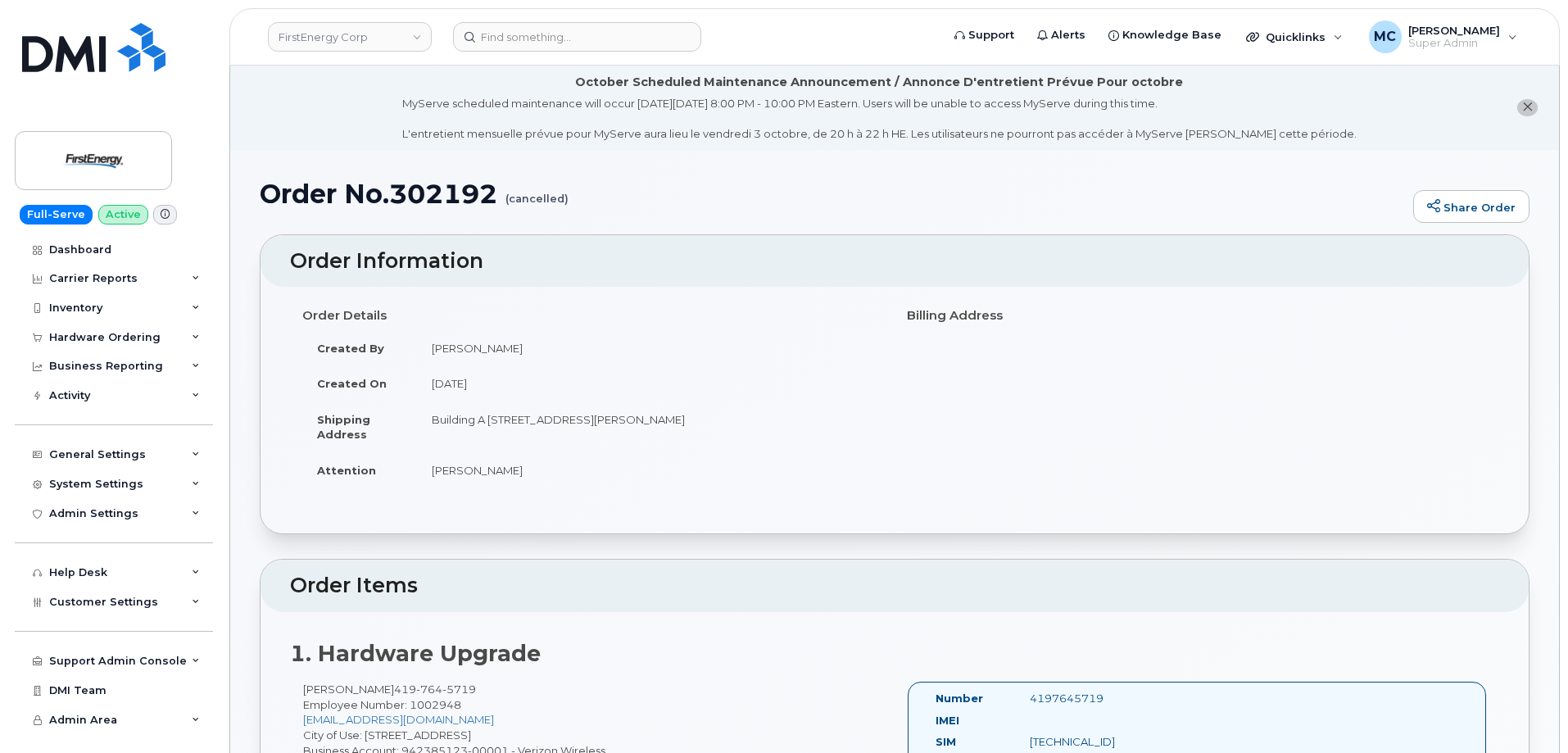
click at [770, 197] on h1 "Order No.302192 (cancelled)" at bounding box center [833, 194] width 1146 height 29
drag, startPoint x: 550, startPoint y: 468, endPoint x: 431, endPoint y: 468, distance: 119.0
click at [432, 469] on td "[PERSON_NAME]" at bounding box center [650, 470] width 466 height 36
copy td "[PERSON_NAME]"
click at [784, 311] on h4 "Order Details" at bounding box center [592, 316] width 580 height 14
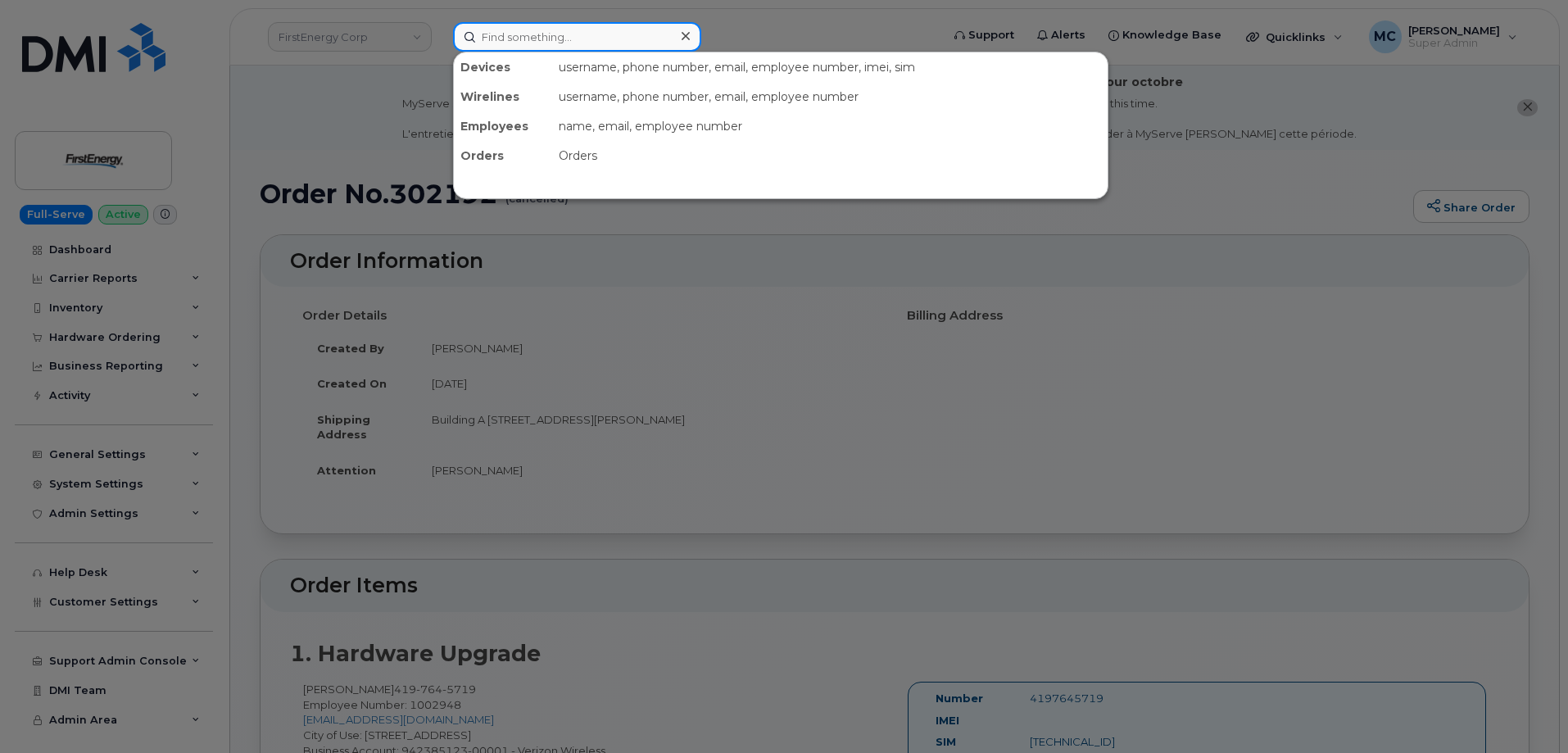
click at [574, 37] on input at bounding box center [577, 37] width 248 height 30
paste input "[PERSON_NAME]"
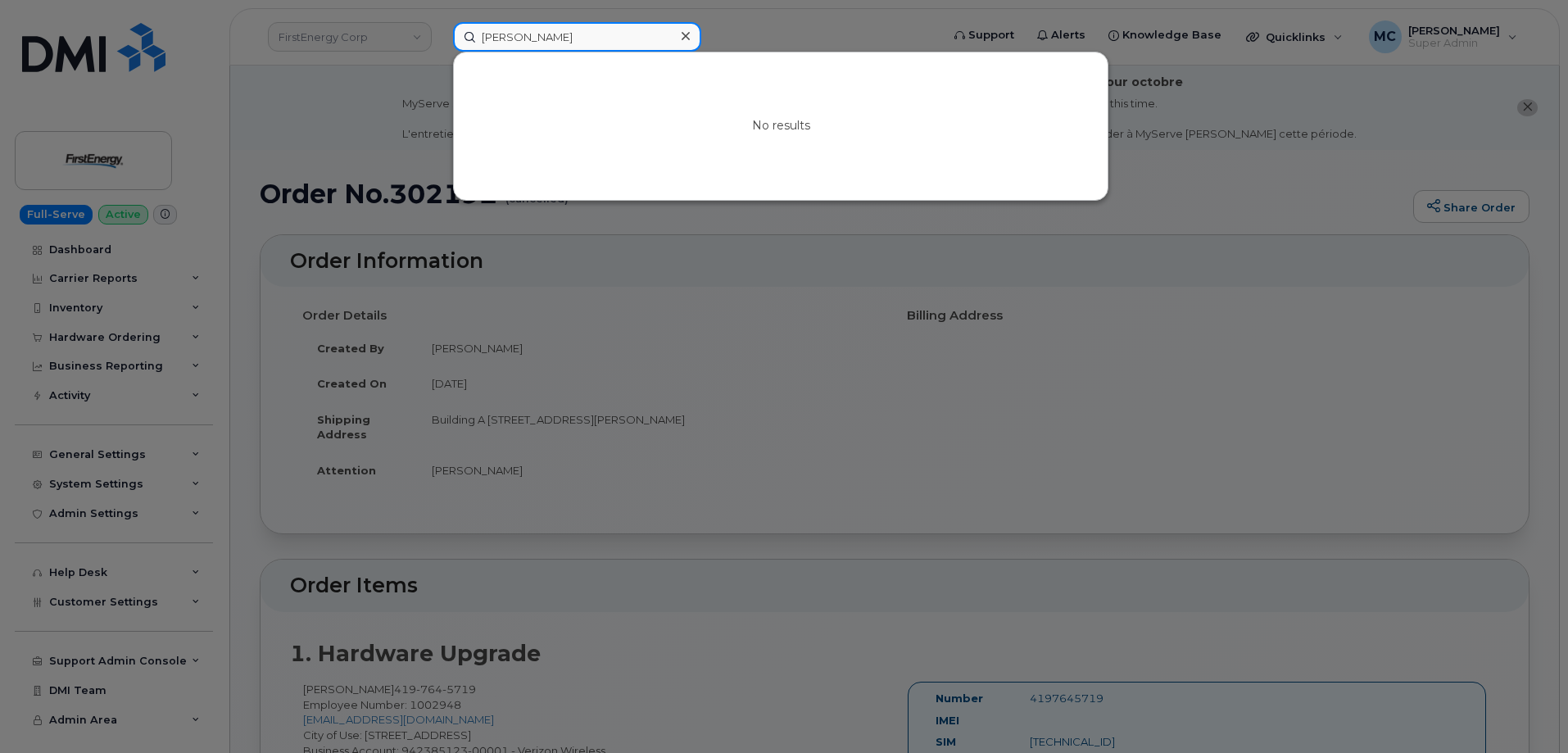
type input "[PERSON_NAME]"
click at [685, 37] on icon at bounding box center [686, 36] width 8 height 8
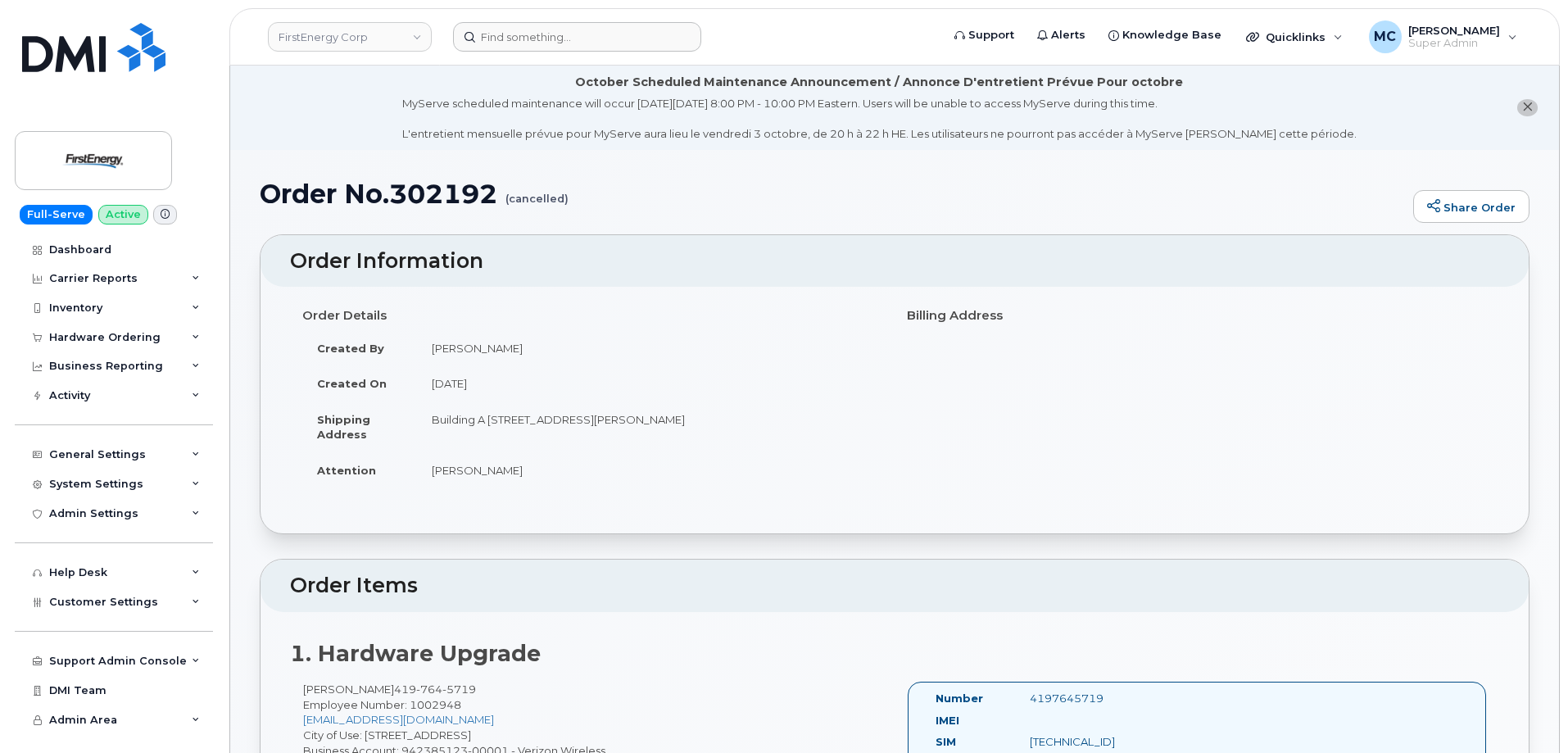
click at [814, 38] on form at bounding box center [692, 37] width 477 height 30
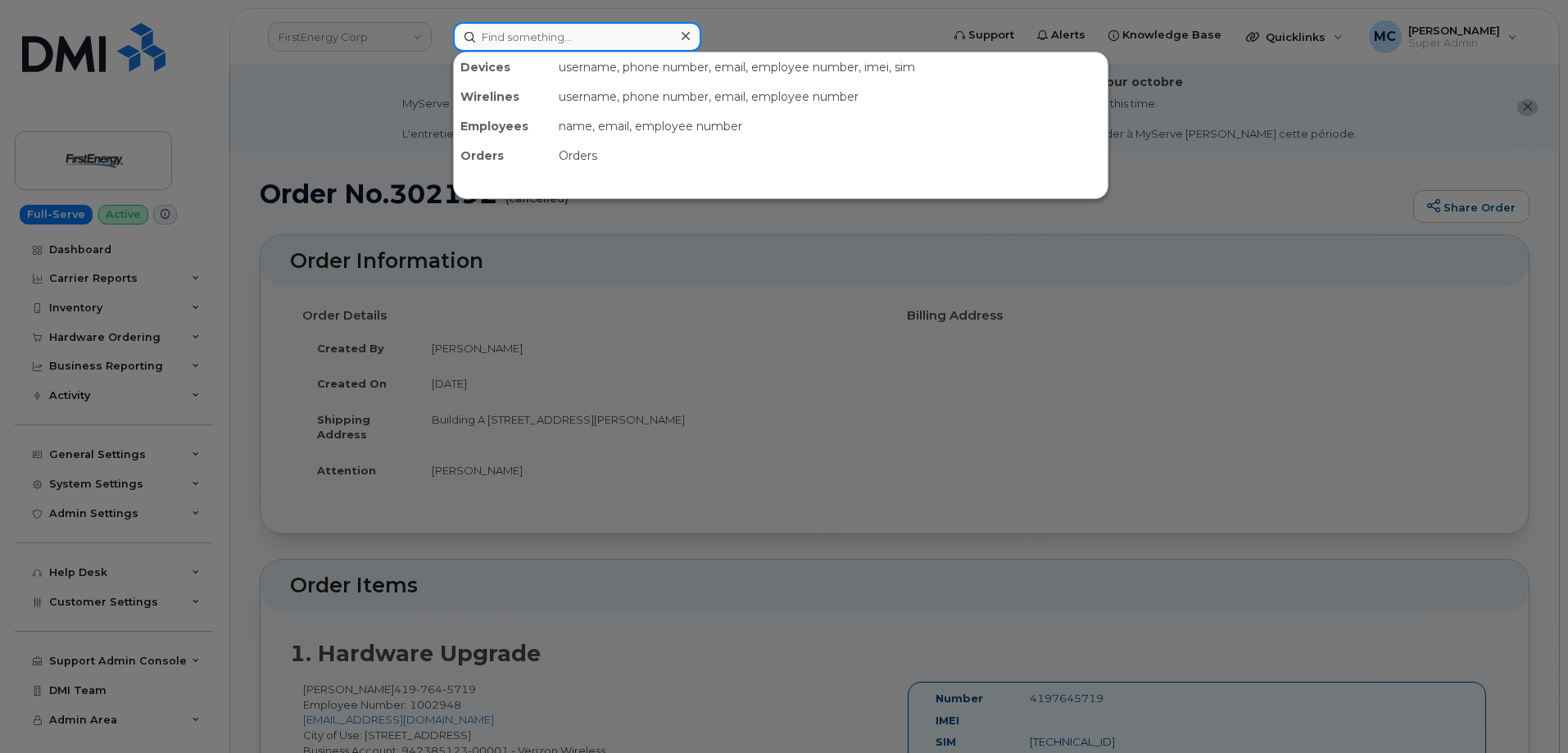
click at [642, 28] on input at bounding box center [577, 37] width 248 height 30
paste input "[PERSON_NAME]"
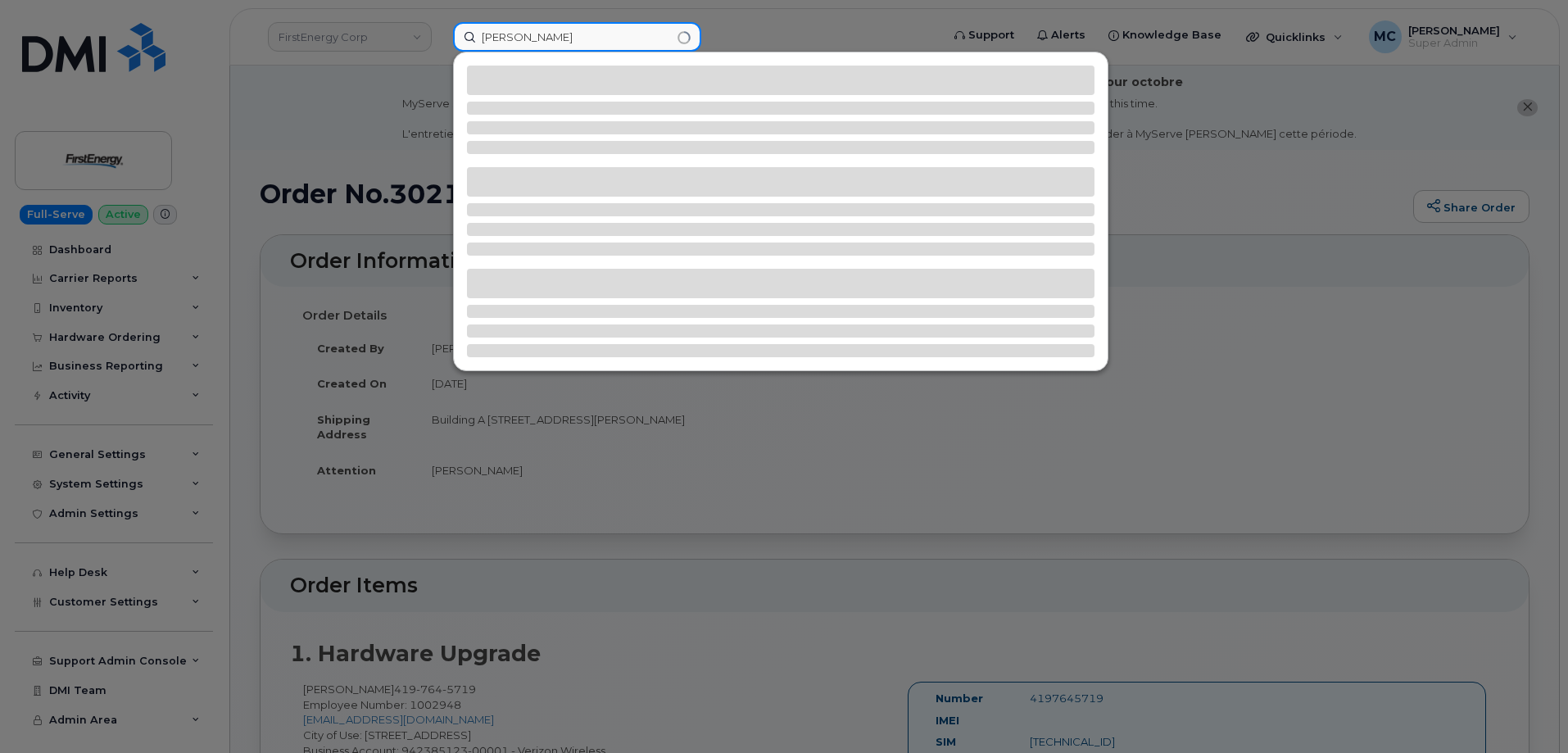
drag, startPoint x: 509, startPoint y: 36, endPoint x: 440, endPoint y: 35, distance: 69.0
click at [440, 35] on div "Thad Paunovich" at bounding box center [691, 37] width 503 height 30
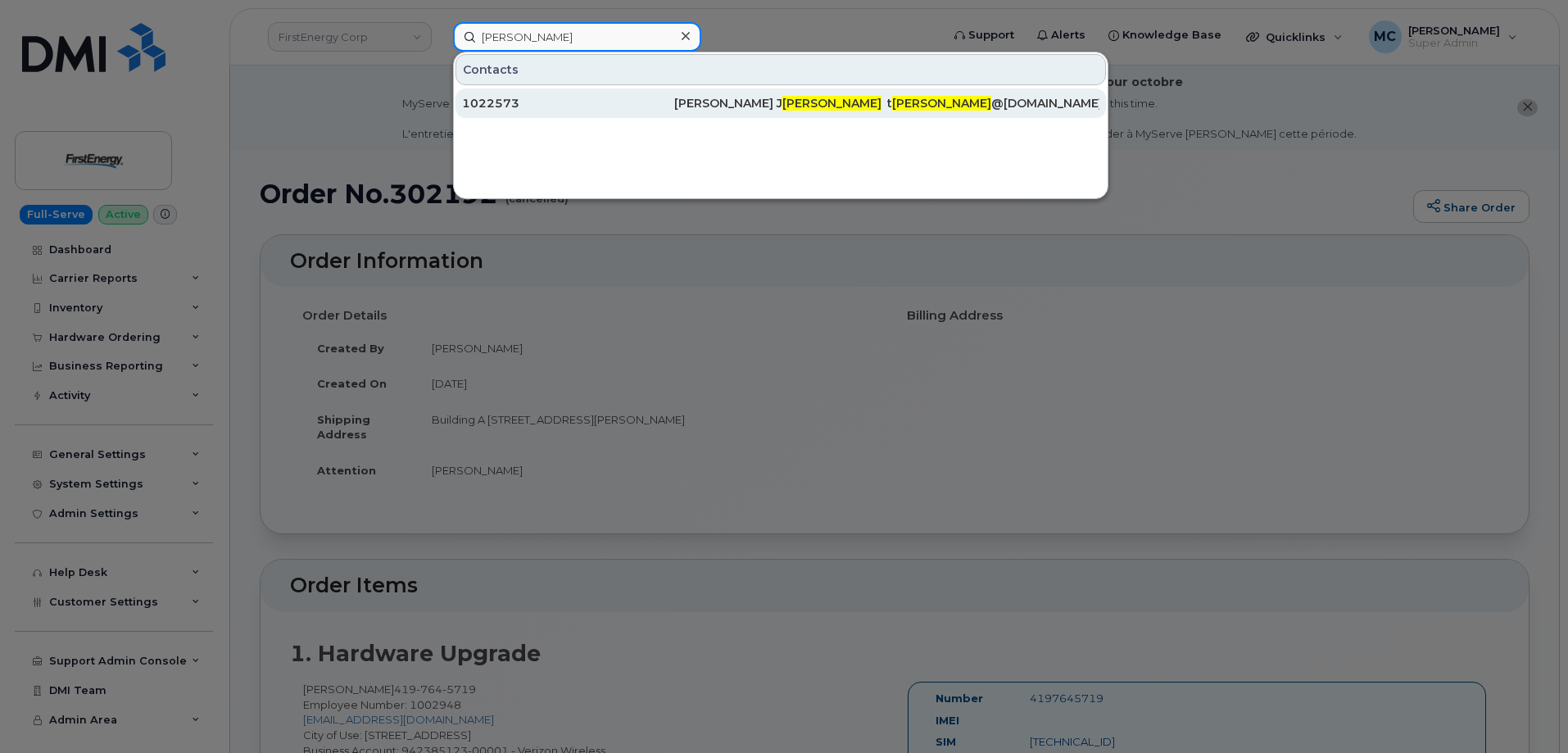
type input "Paunovich"
click at [783, 100] on span "Paunovich" at bounding box center [832, 102] width 100 height 14
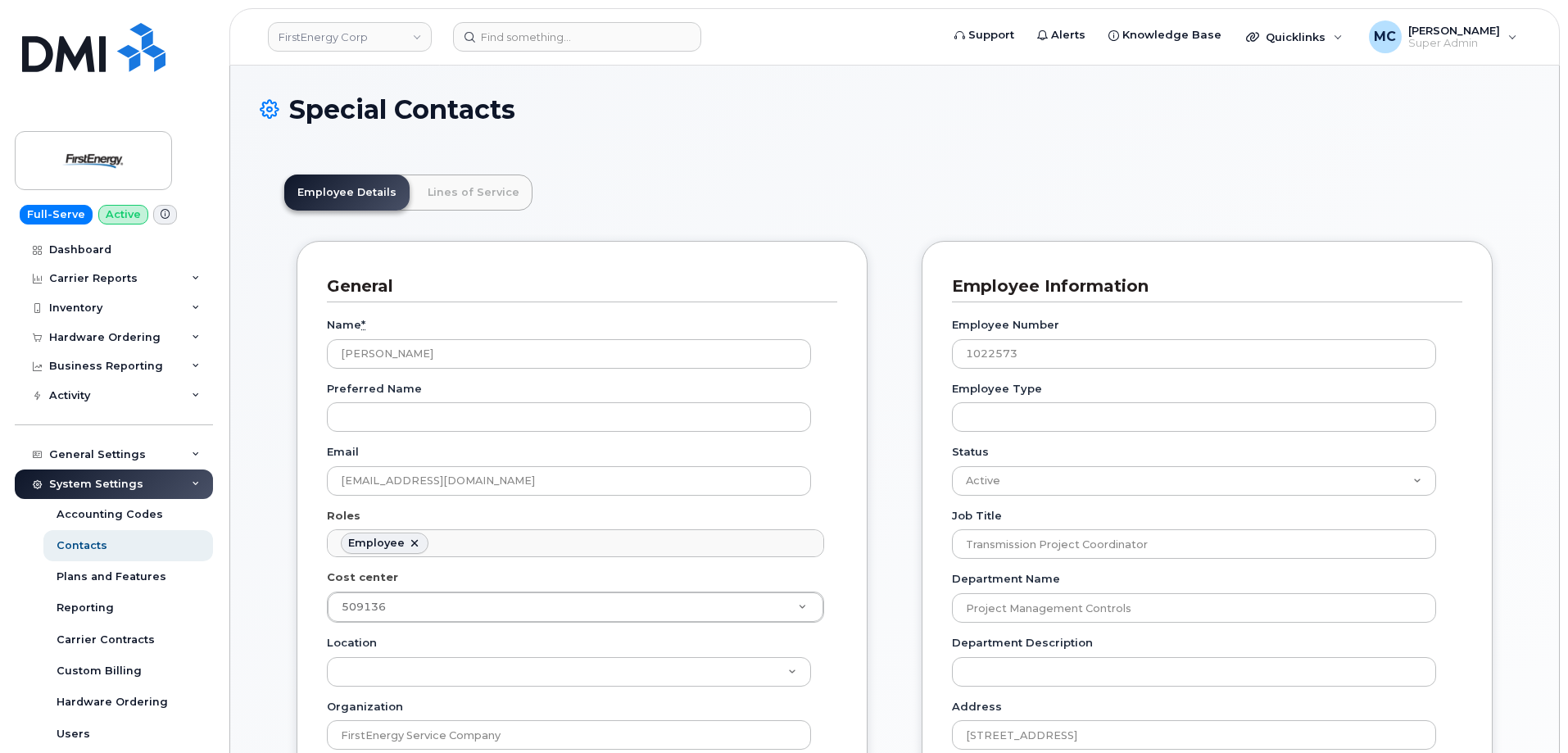
scroll to position [48, 0]
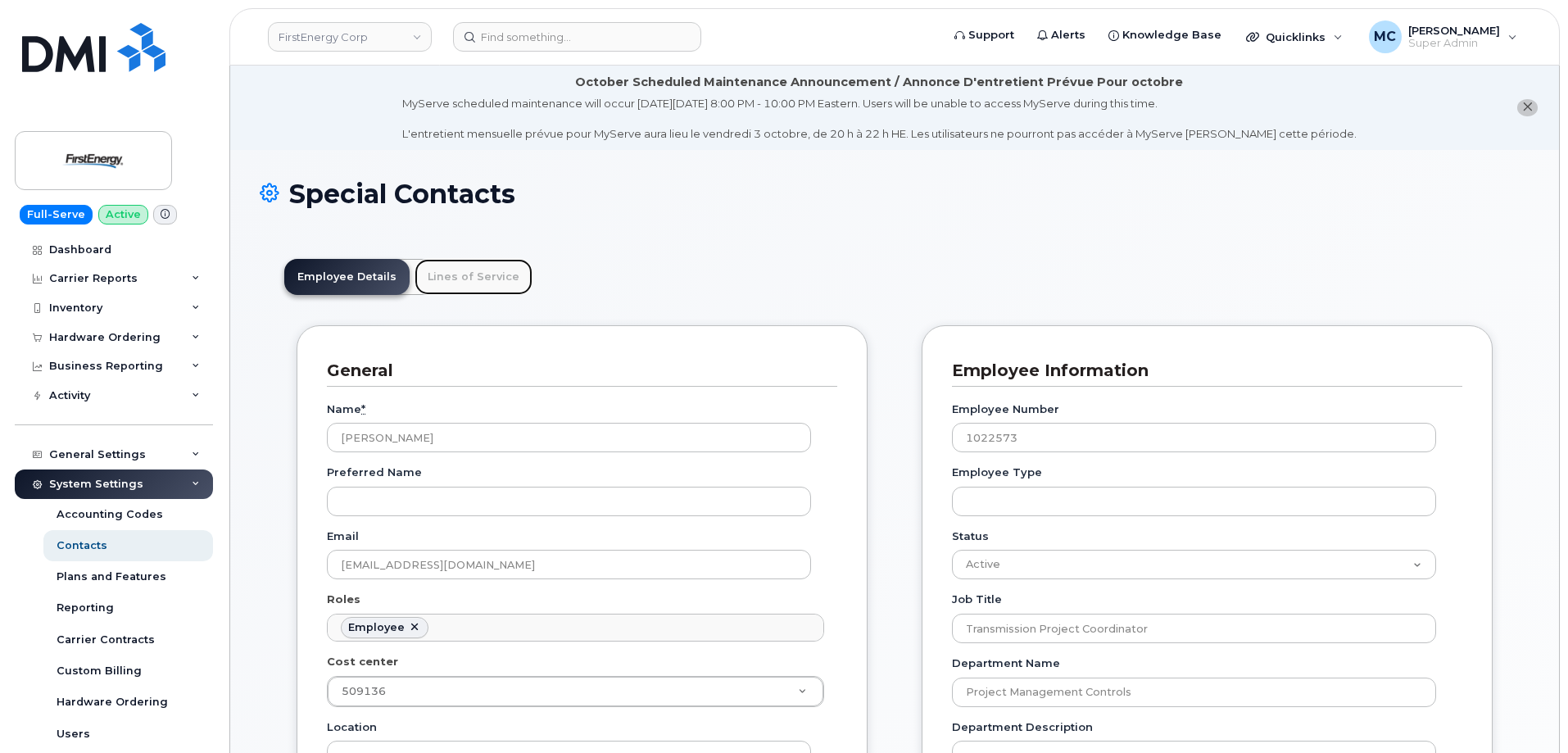
click at [472, 276] on link "Lines of Service" at bounding box center [473, 276] width 118 height 36
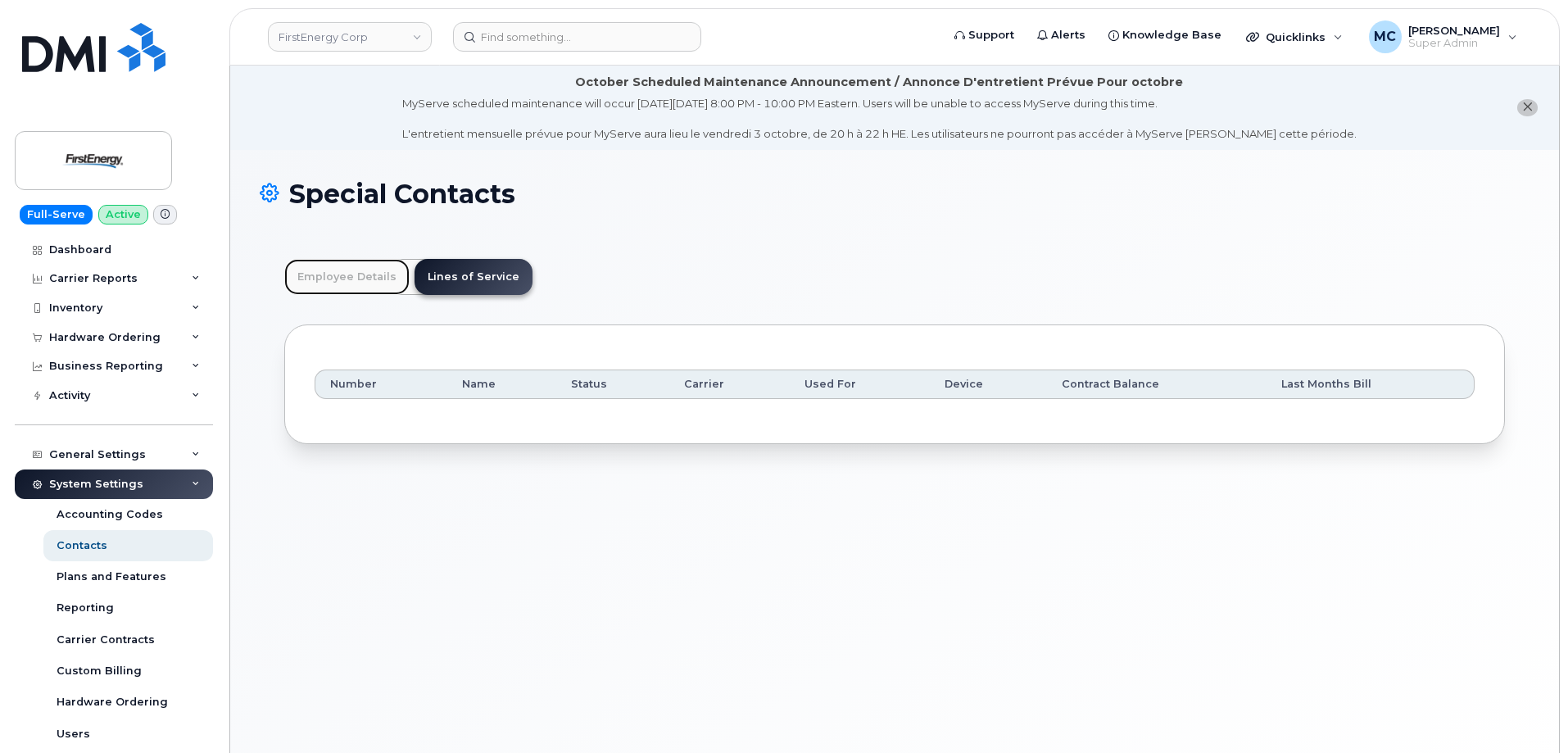
click at [365, 283] on link "Employee Details" at bounding box center [347, 276] width 126 height 36
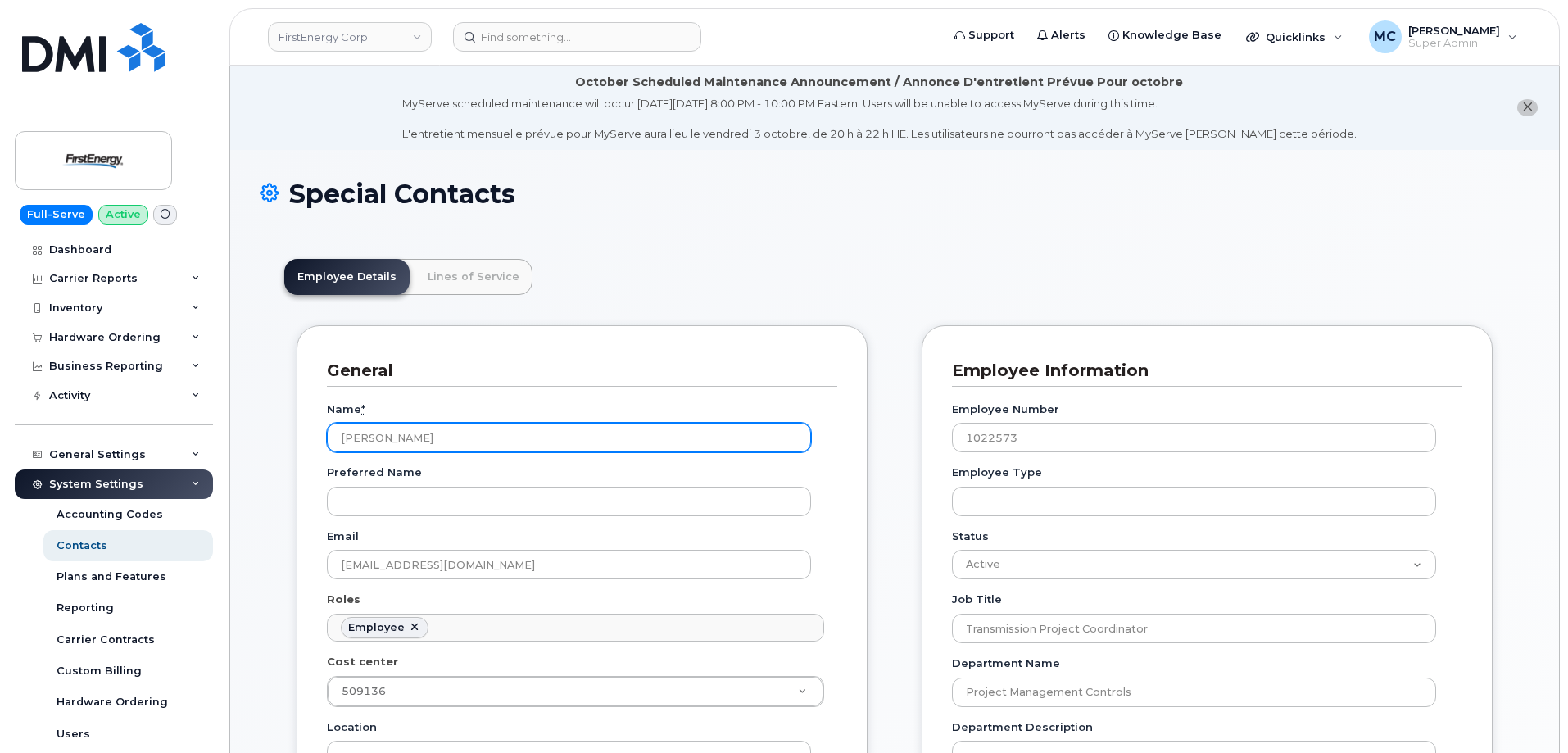
drag, startPoint x: 462, startPoint y: 435, endPoint x: 183, endPoint y: 435, distance: 279.0
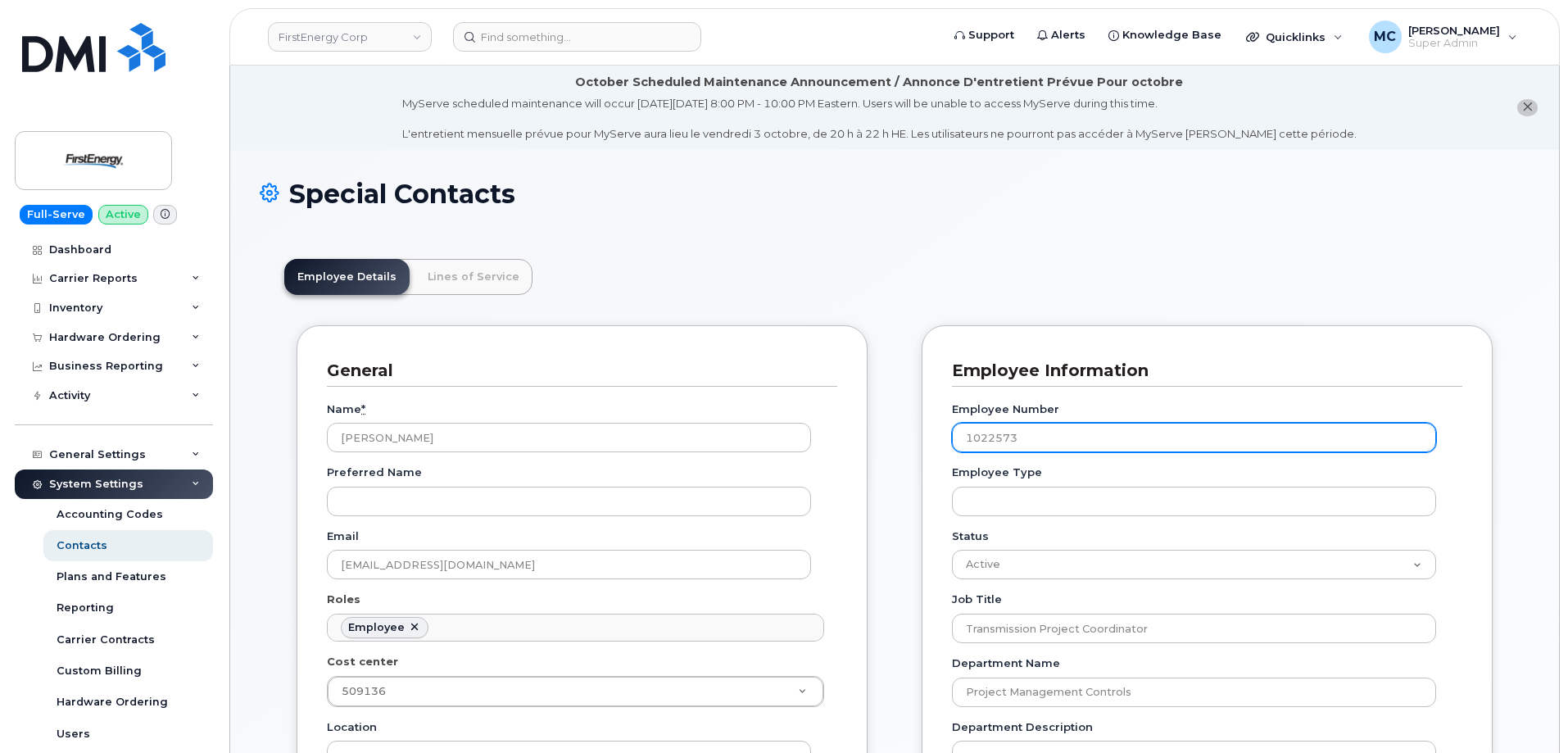
drag, startPoint x: 1069, startPoint y: 434, endPoint x: 823, endPoint y: 435, distance: 246.0
